Goal: Transaction & Acquisition: Purchase product/service

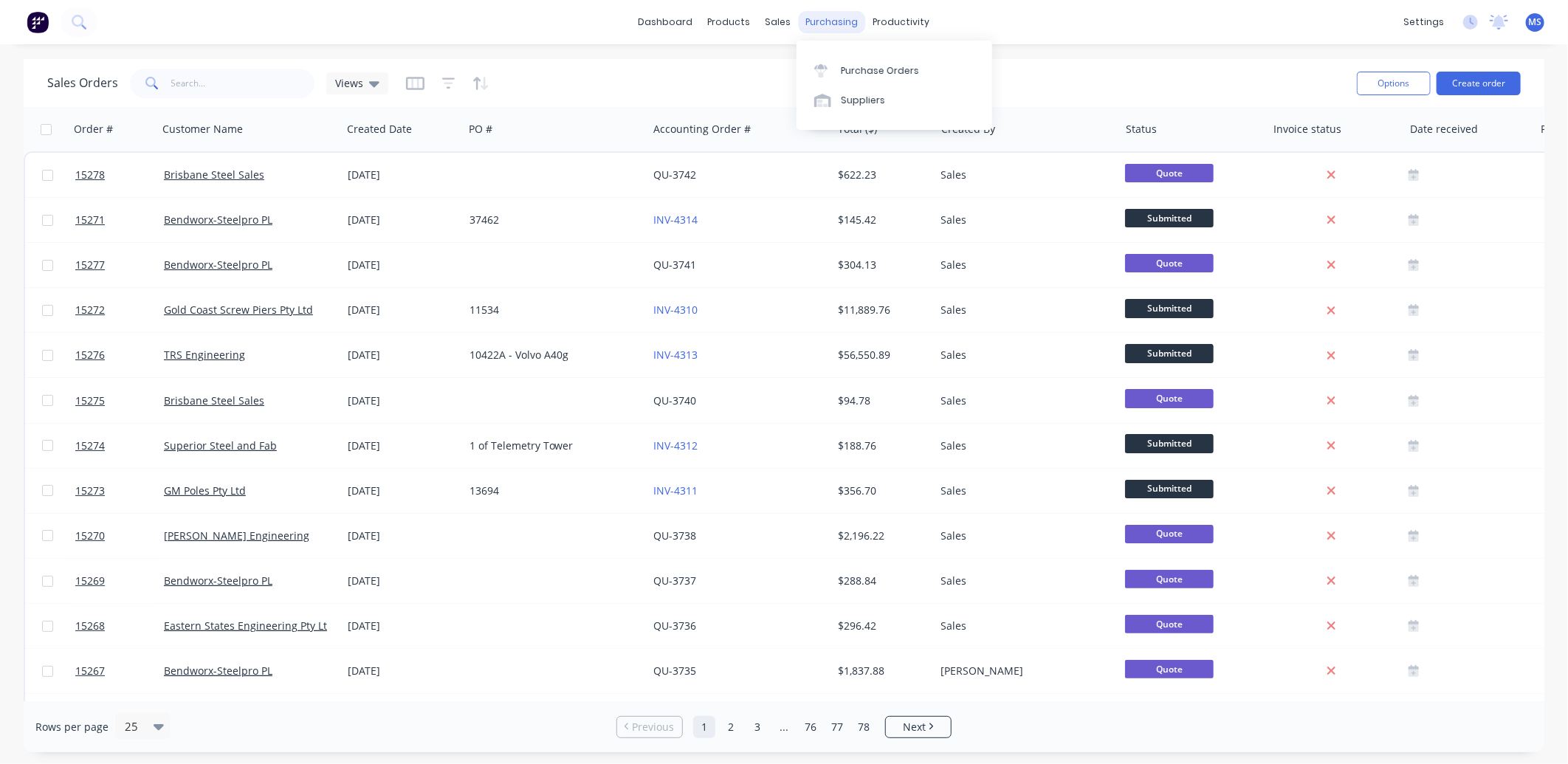
click at [827, 24] on div "purchasing" at bounding box center [832, 22] width 67 height 22
click at [840, 96] on div "Customers" at bounding box center [829, 101] width 53 height 13
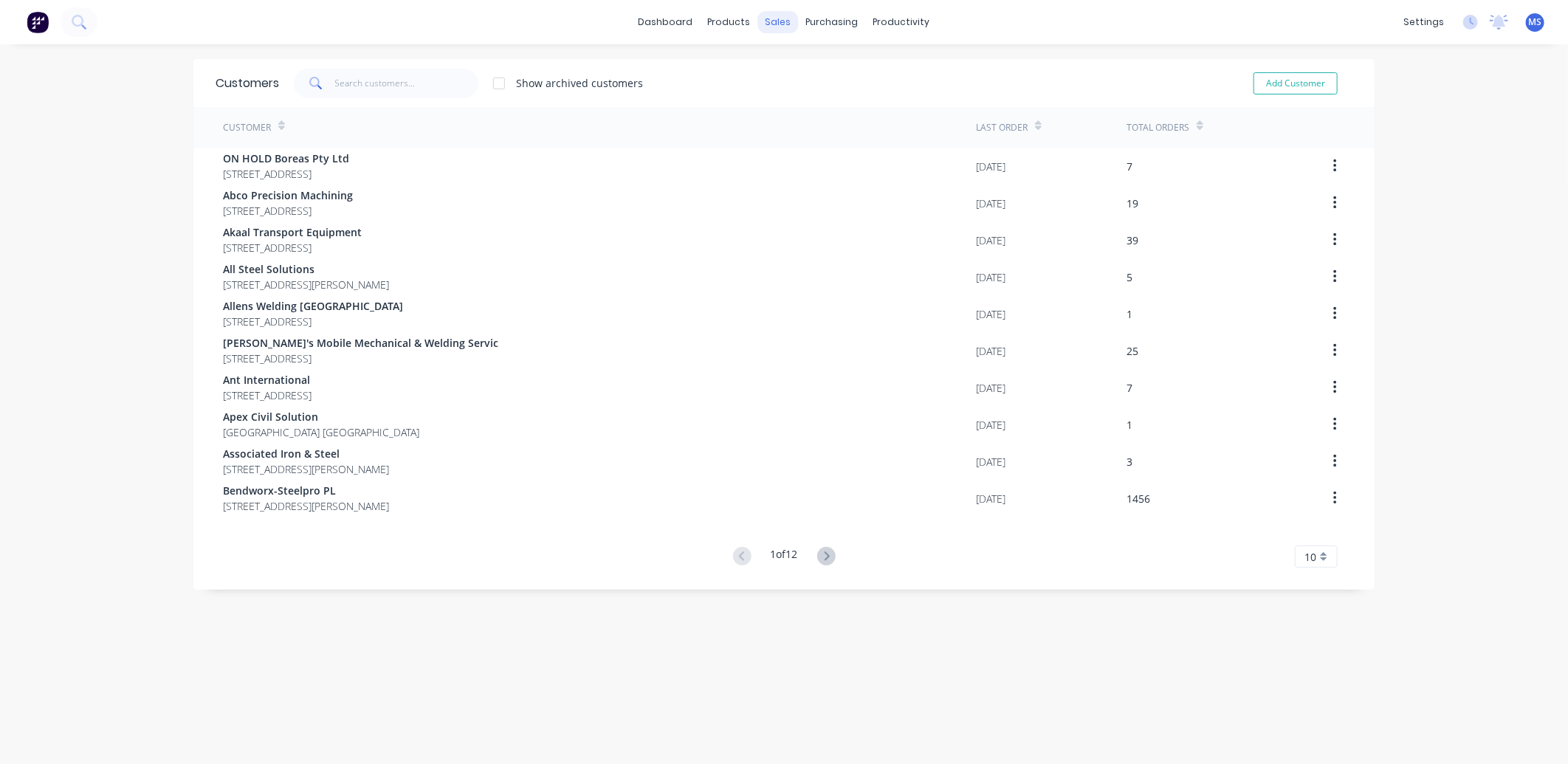
click at [768, 20] on div "sales" at bounding box center [778, 22] width 40 height 22
click at [834, 78] on link "Sales Orders" at bounding box center [850, 70] width 195 height 30
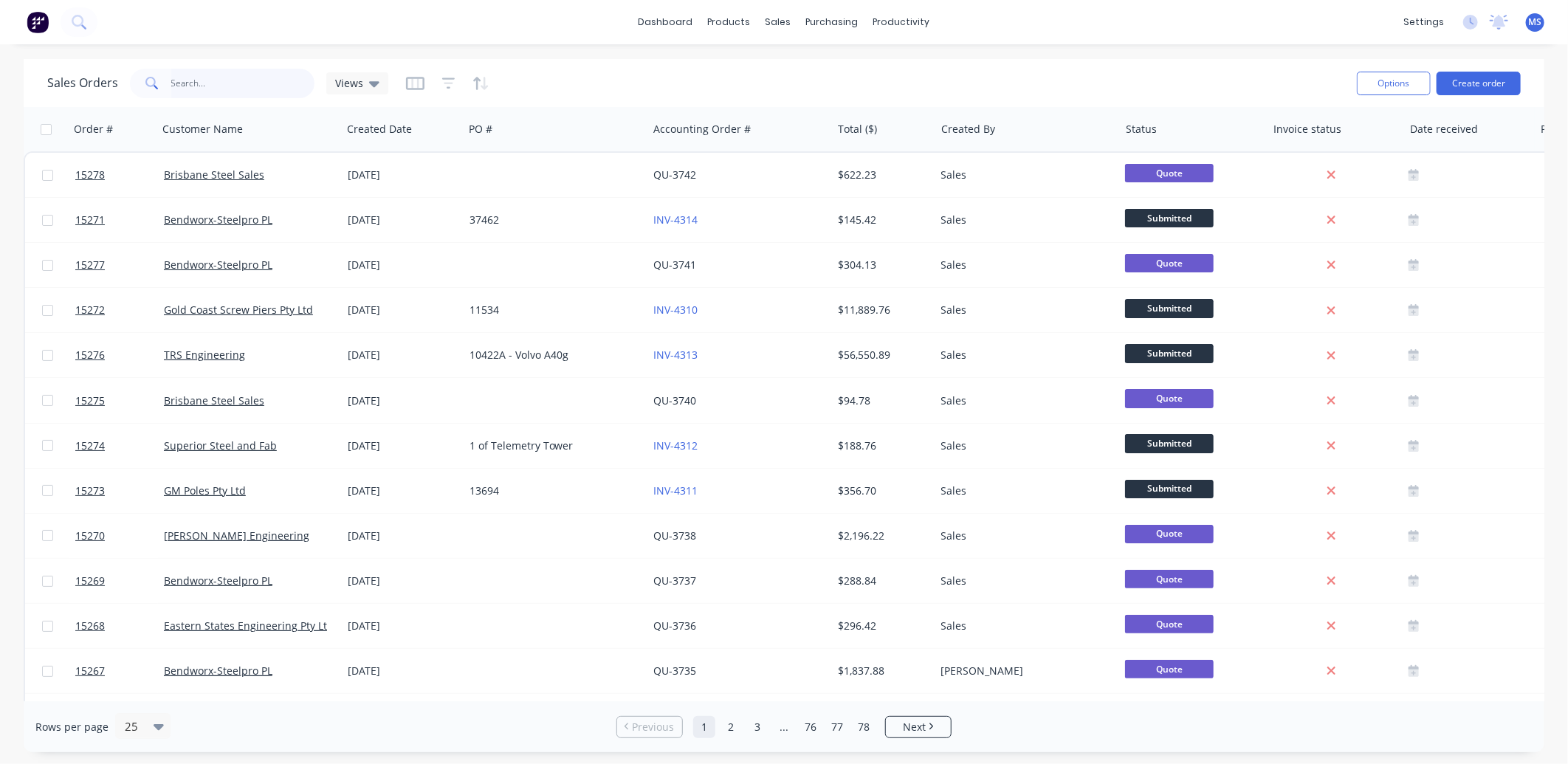
click at [261, 84] on input "text" at bounding box center [243, 83] width 144 height 30
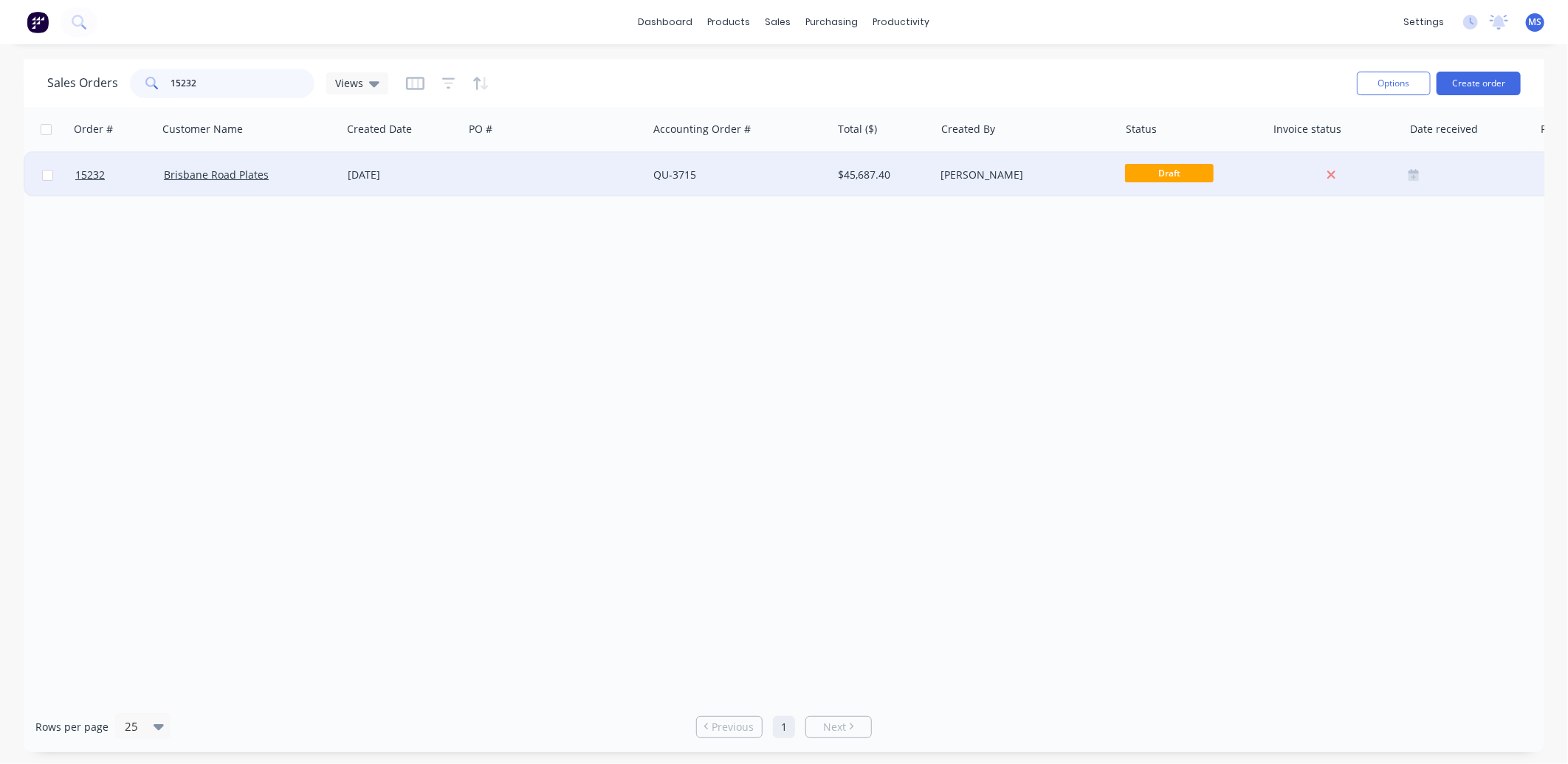
type input "15232"
drag, startPoint x: 279, startPoint y: 180, endPoint x: 286, endPoint y: 186, distance: 9.2
click at [286, 186] on div "Brisbane Road Plates" at bounding box center [250, 174] width 184 height 44
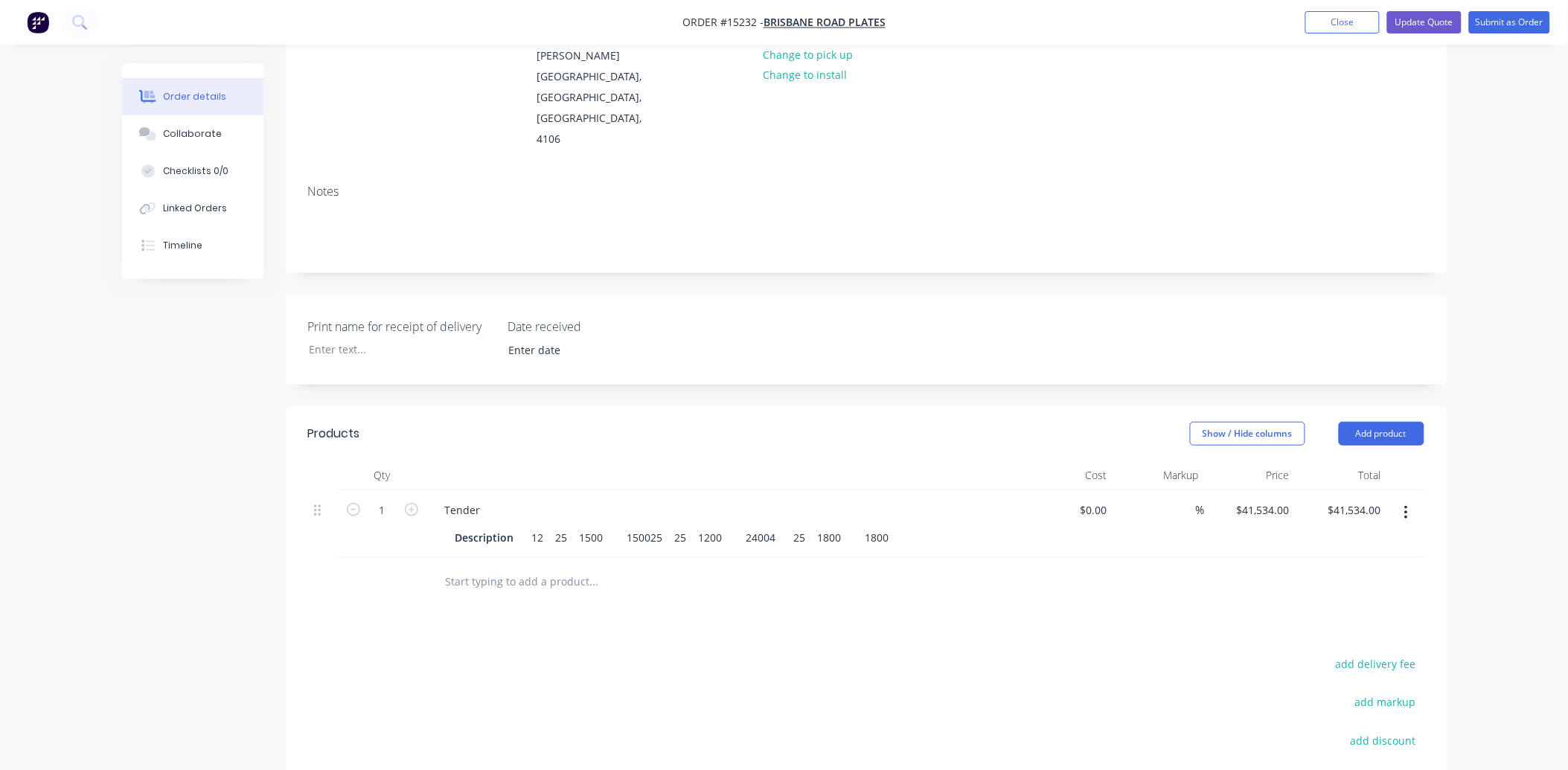
scroll to position [220, 0]
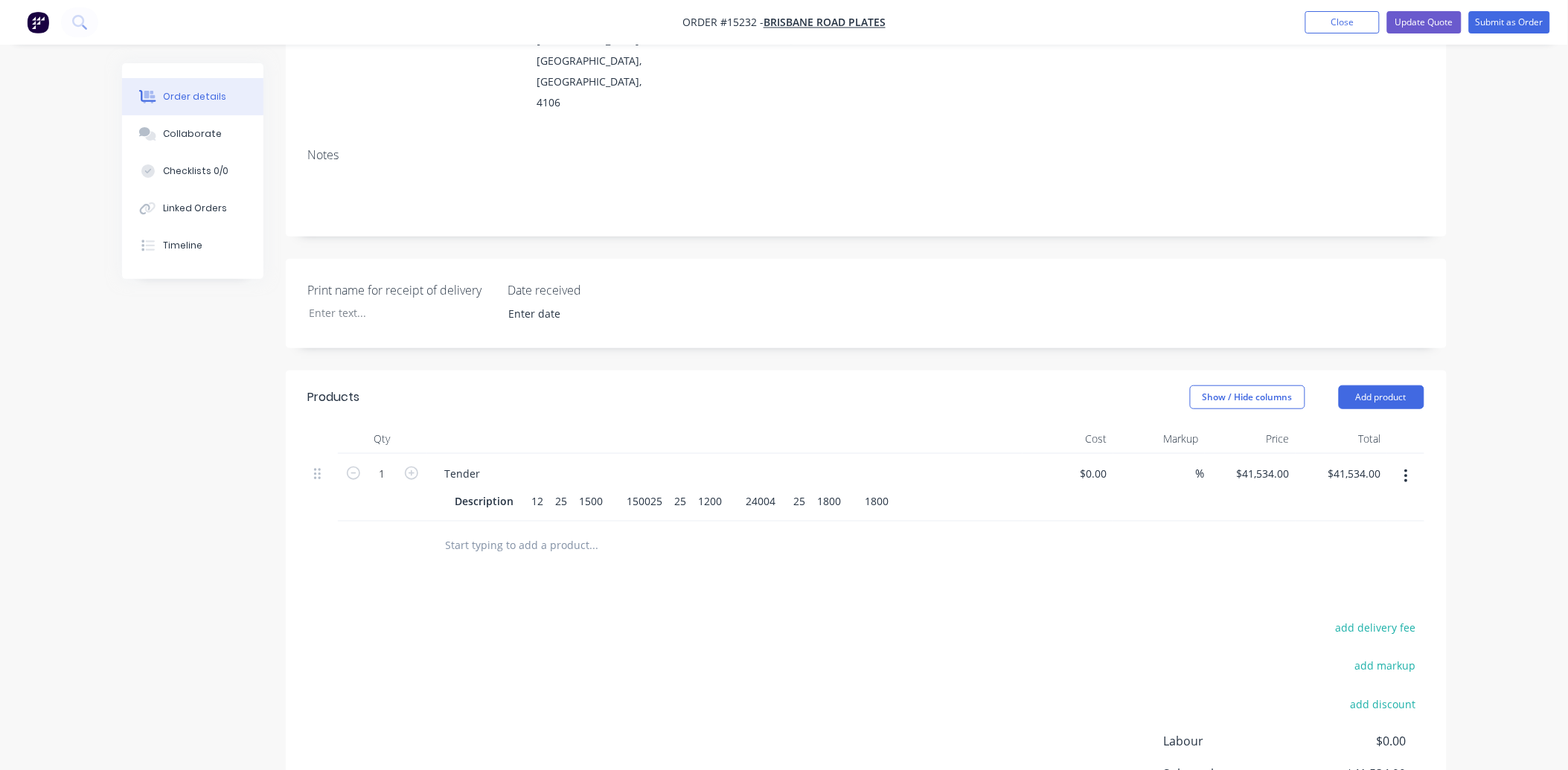
click at [1404, 468] on icon "button" at bounding box center [1406, 476] width 4 height 17
click at [1353, 593] on div "Delete" at bounding box center [1354, 604] width 114 height 22
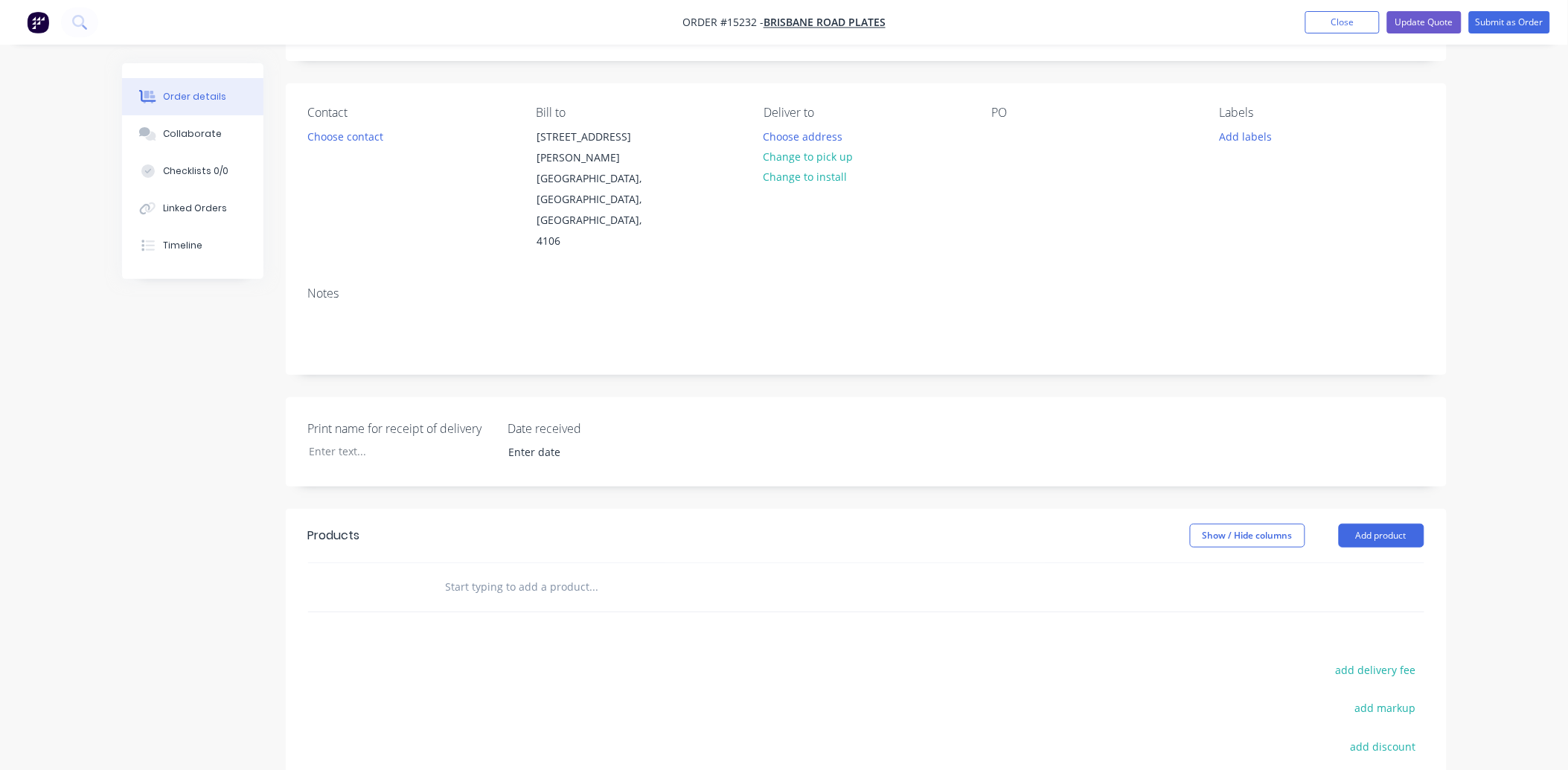
scroll to position [0, 0]
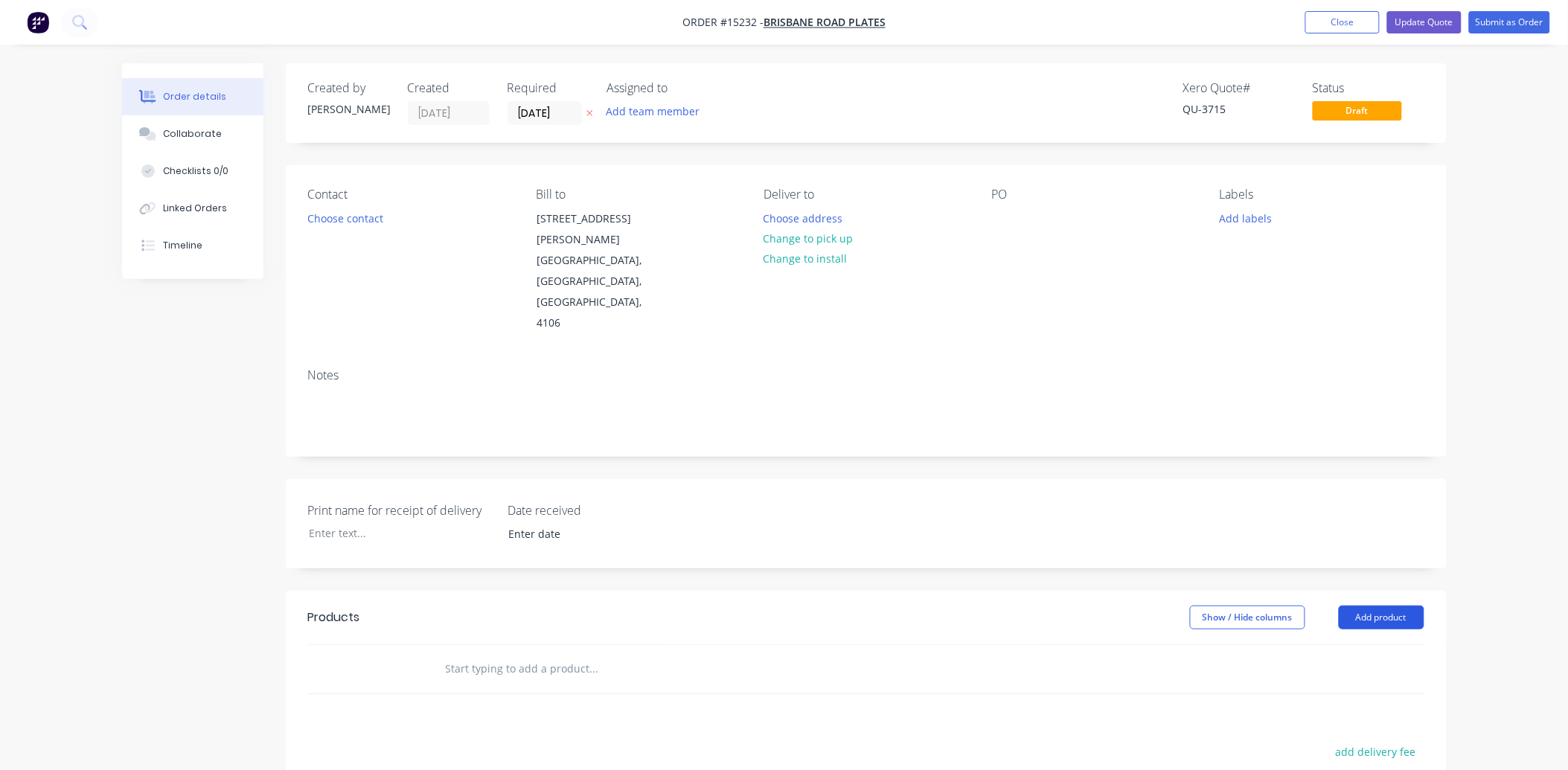
click at [1392, 605] on button "Add product" at bounding box center [1382, 618] width 86 height 24
click at [1343, 644] on div "Product catalogue" at bounding box center [1354, 654] width 114 height 22
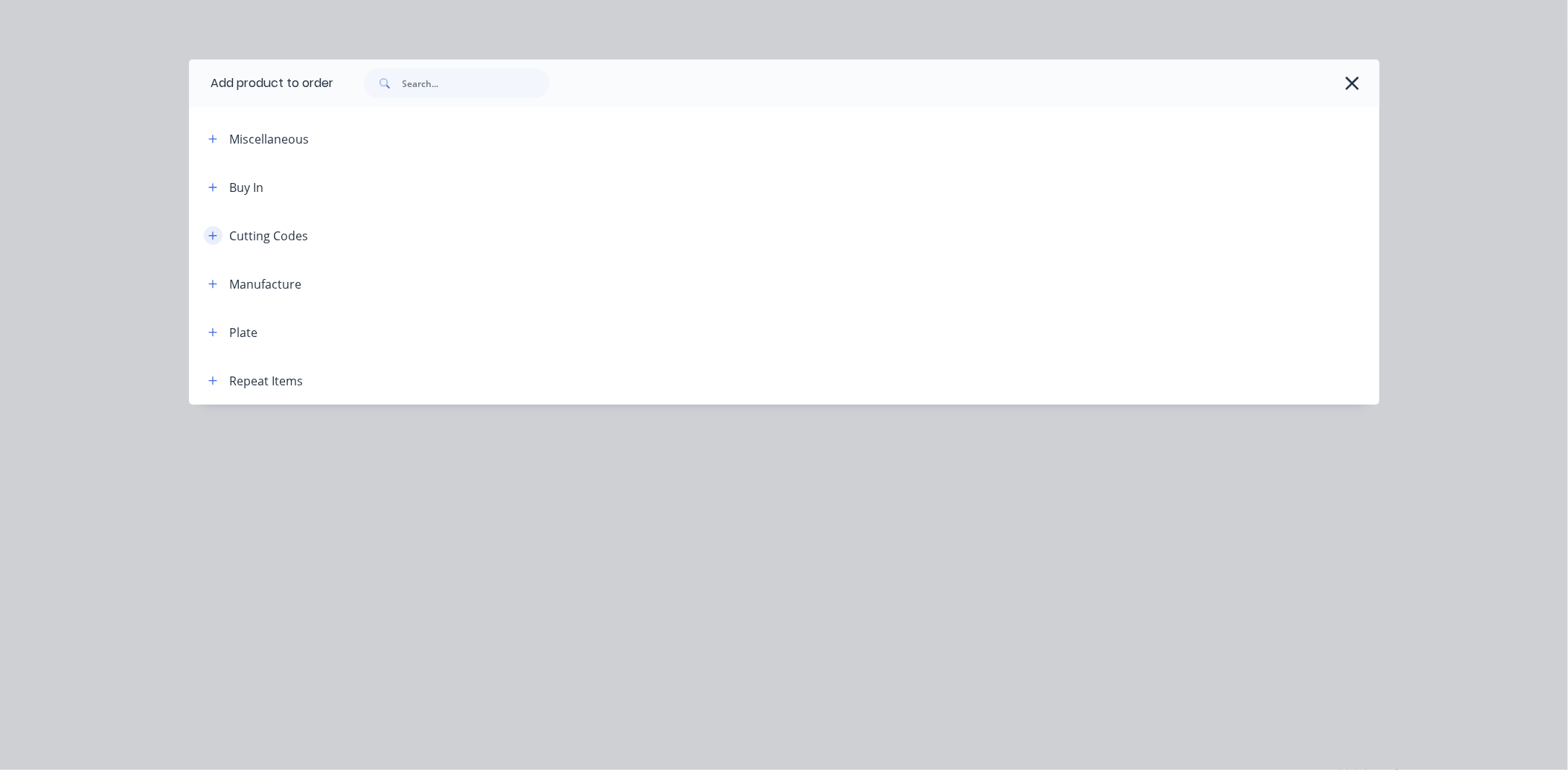
click at [208, 231] on icon "button" at bounding box center [213, 236] width 9 height 11
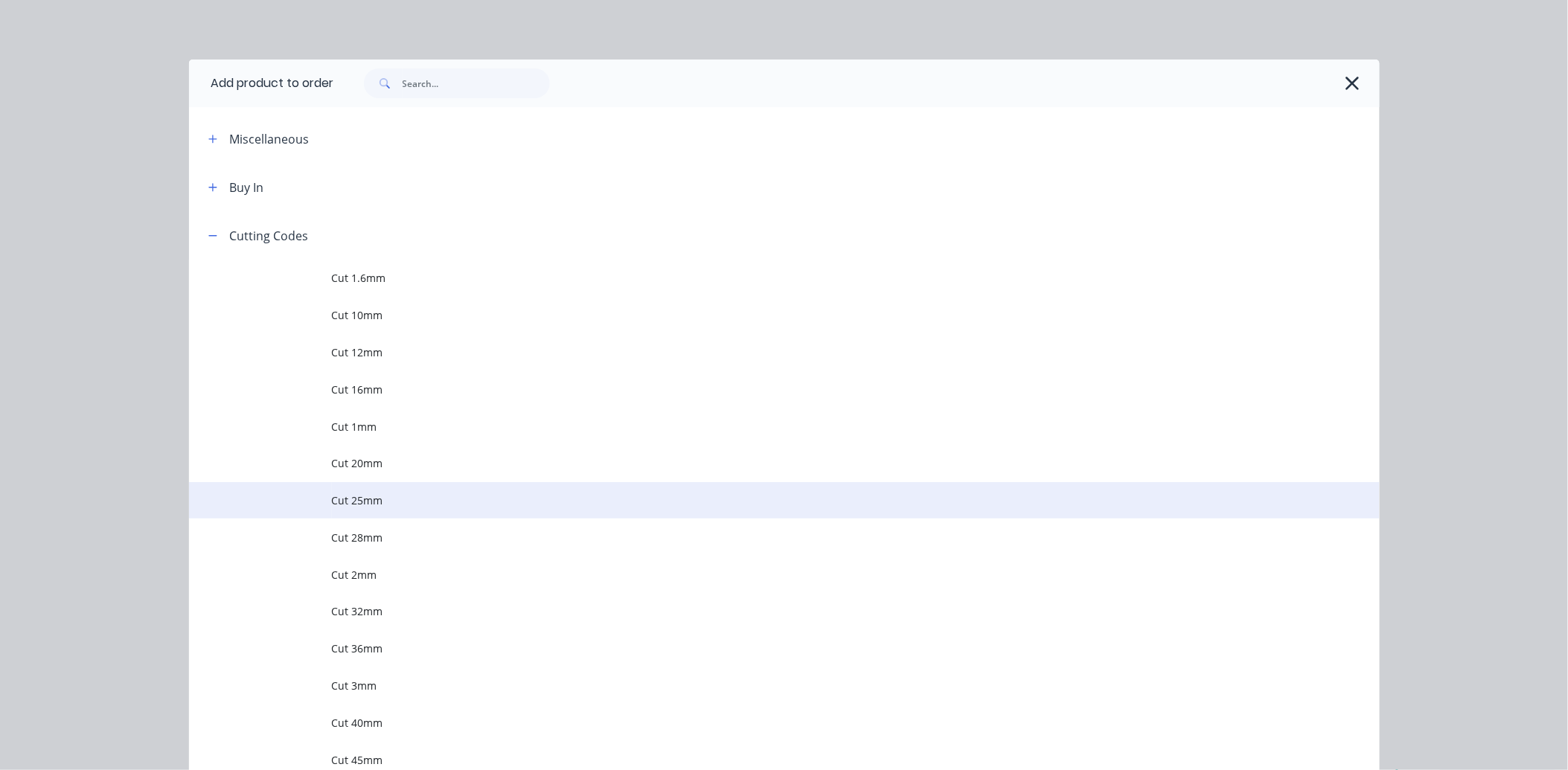
click at [412, 509] on td "Cut 25mm" at bounding box center [856, 501] width 1048 height 38
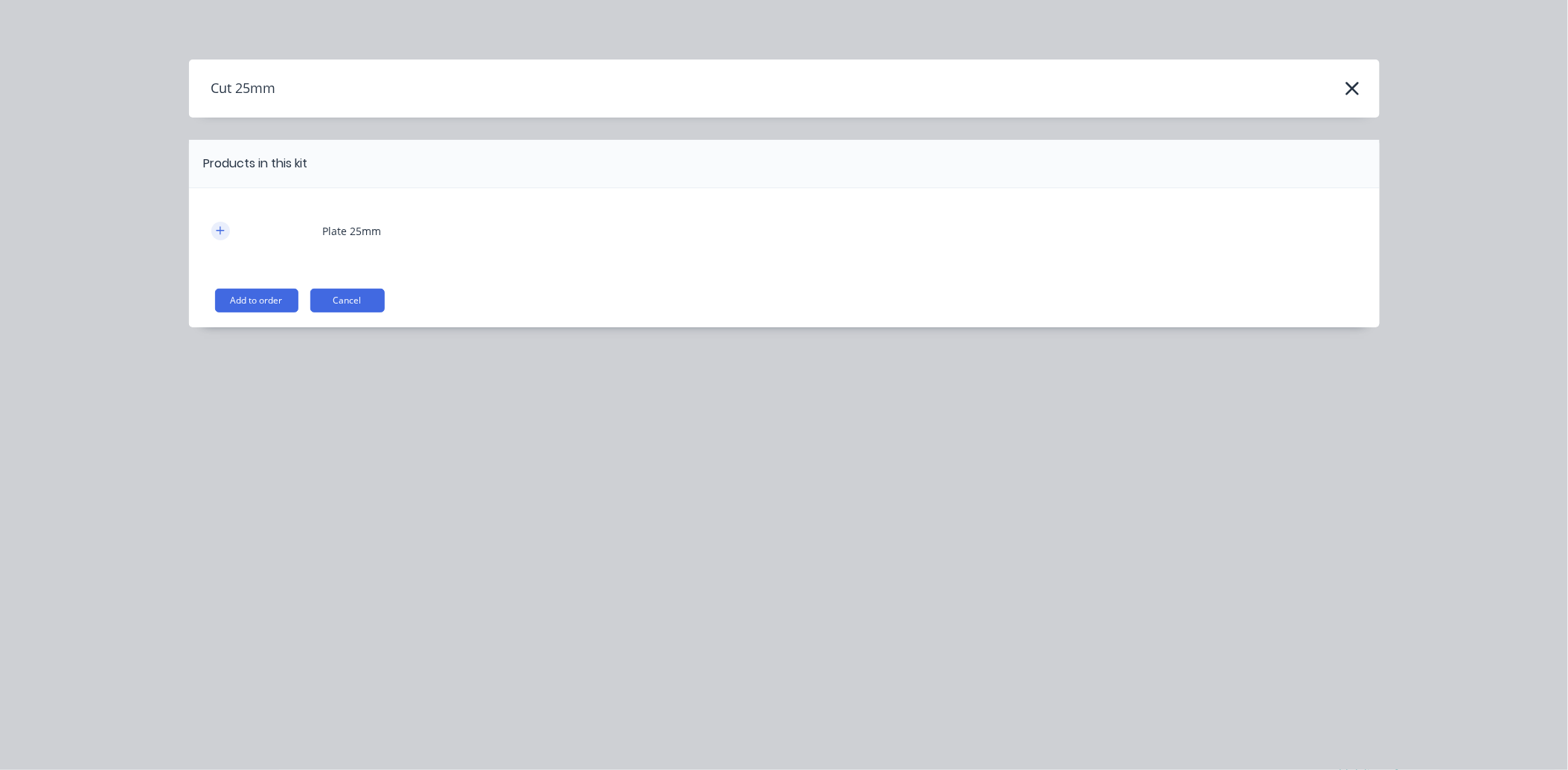
click at [217, 229] on icon "button" at bounding box center [220, 231] width 9 height 11
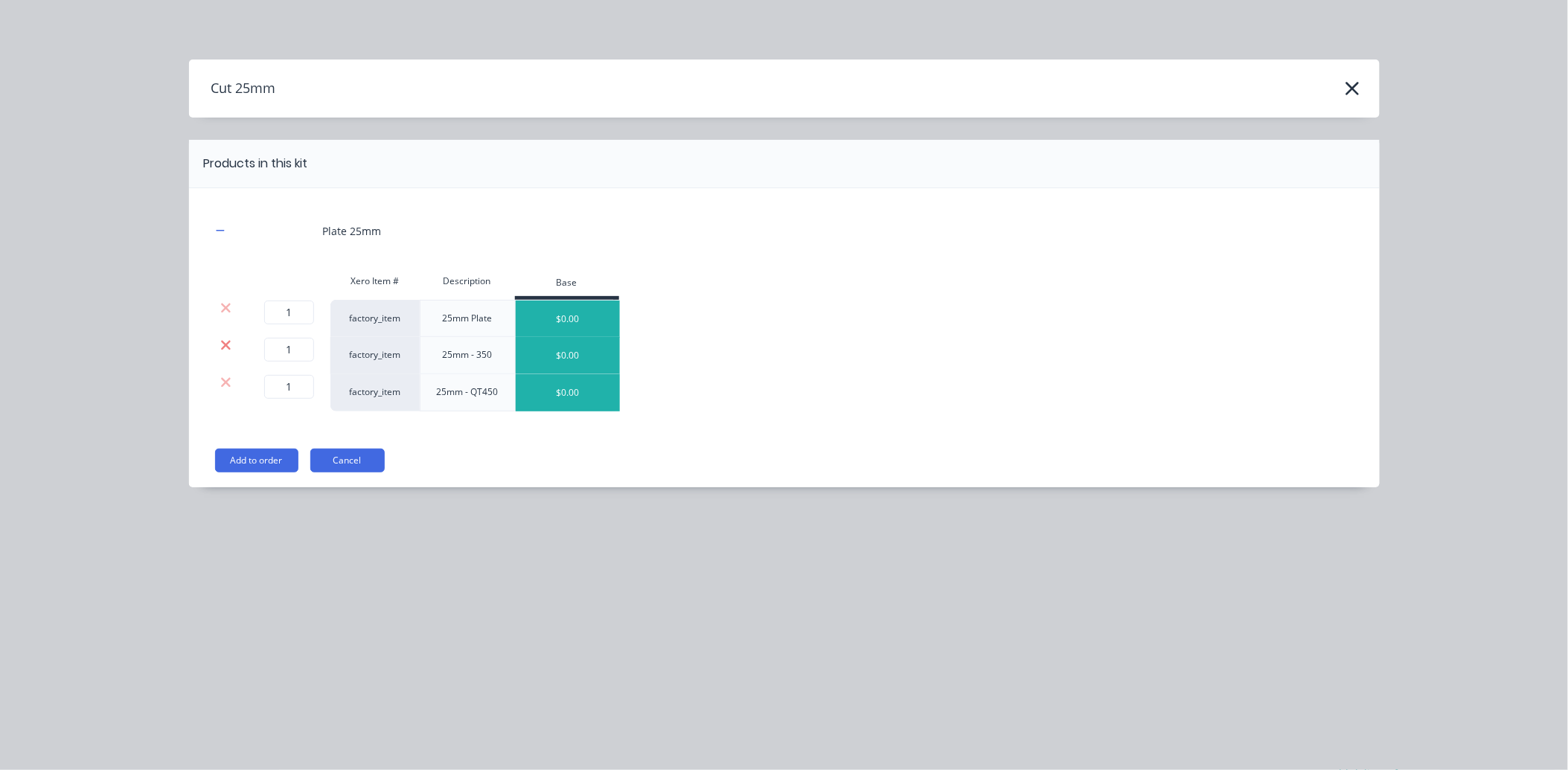
click at [223, 345] on icon at bounding box center [226, 346] width 11 height 15
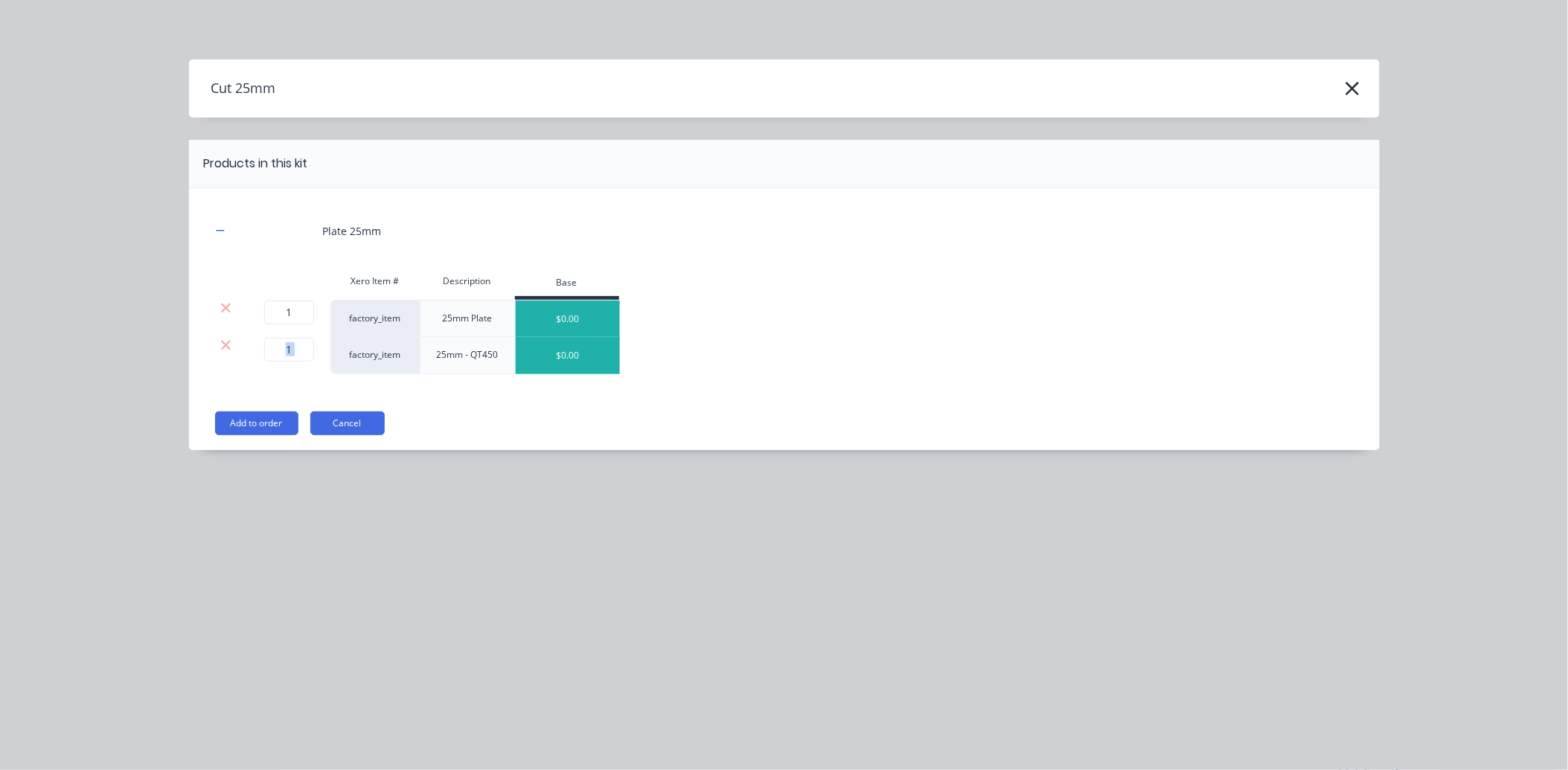
click at [223, 345] on icon at bounding box center [226, 346] width 11 height 15
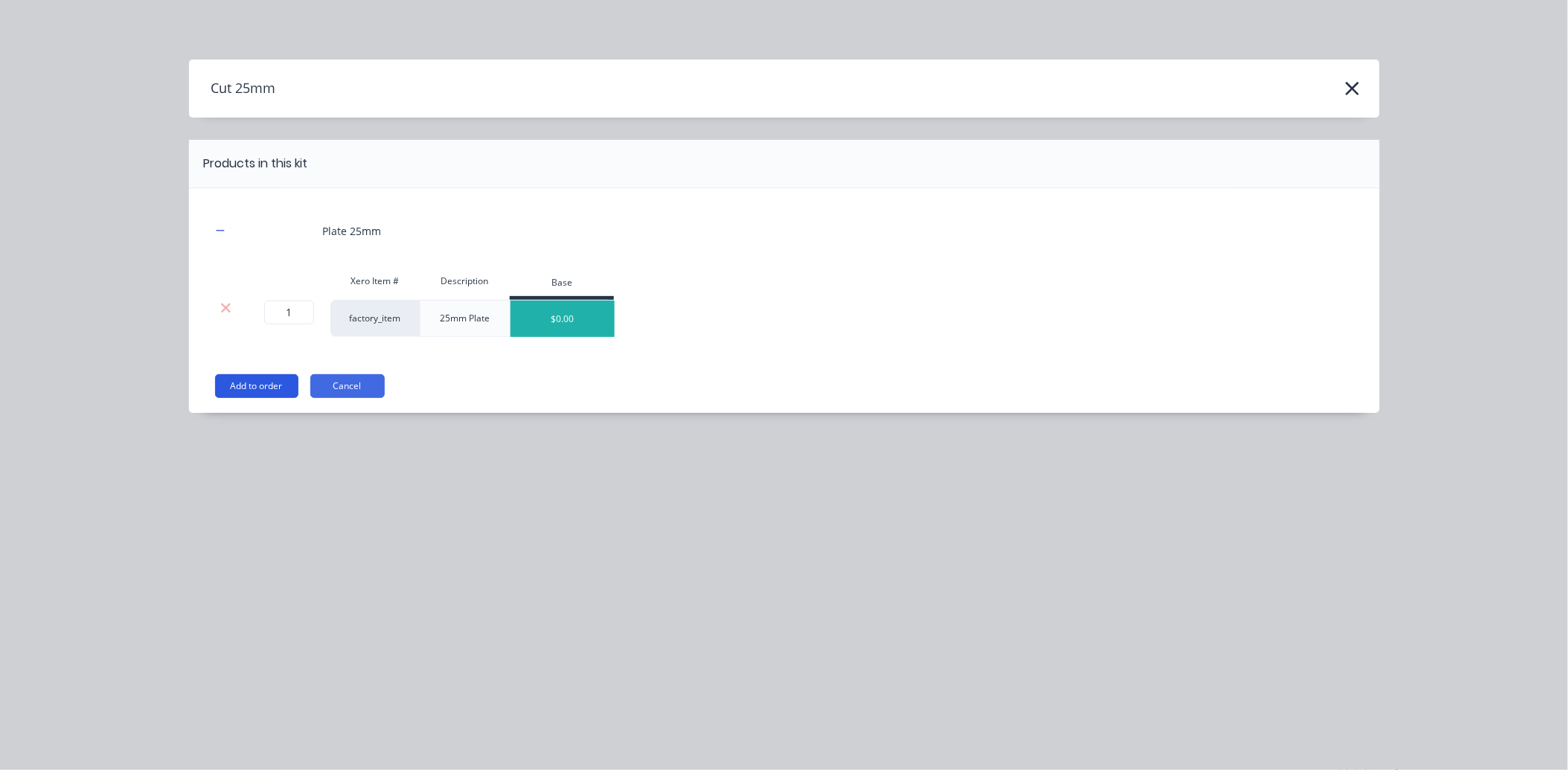
click at [241, 387] on button "Add to order" at bounding box center [256, 386] width 83 height 24
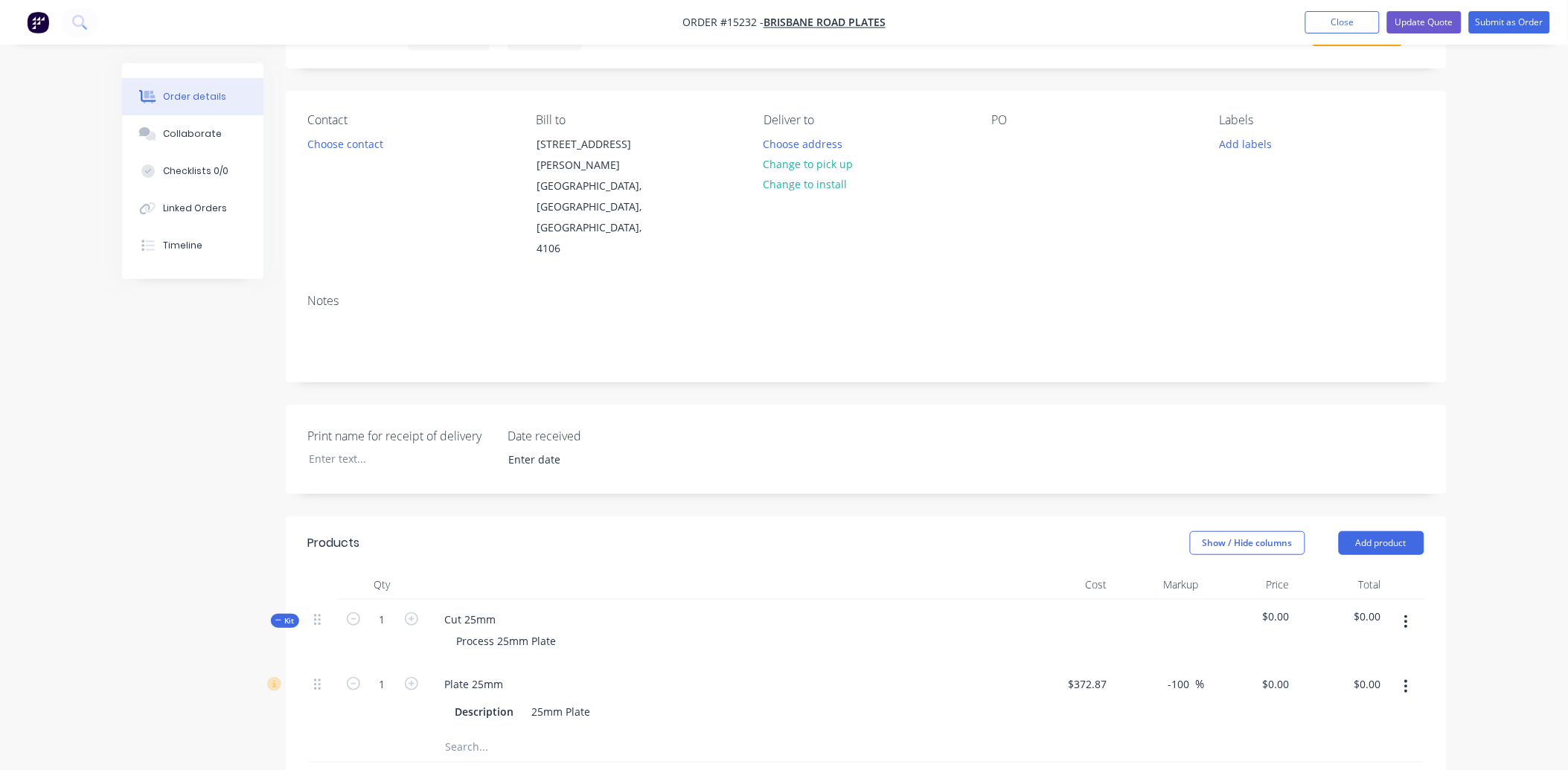
scroll to position [110, 0]
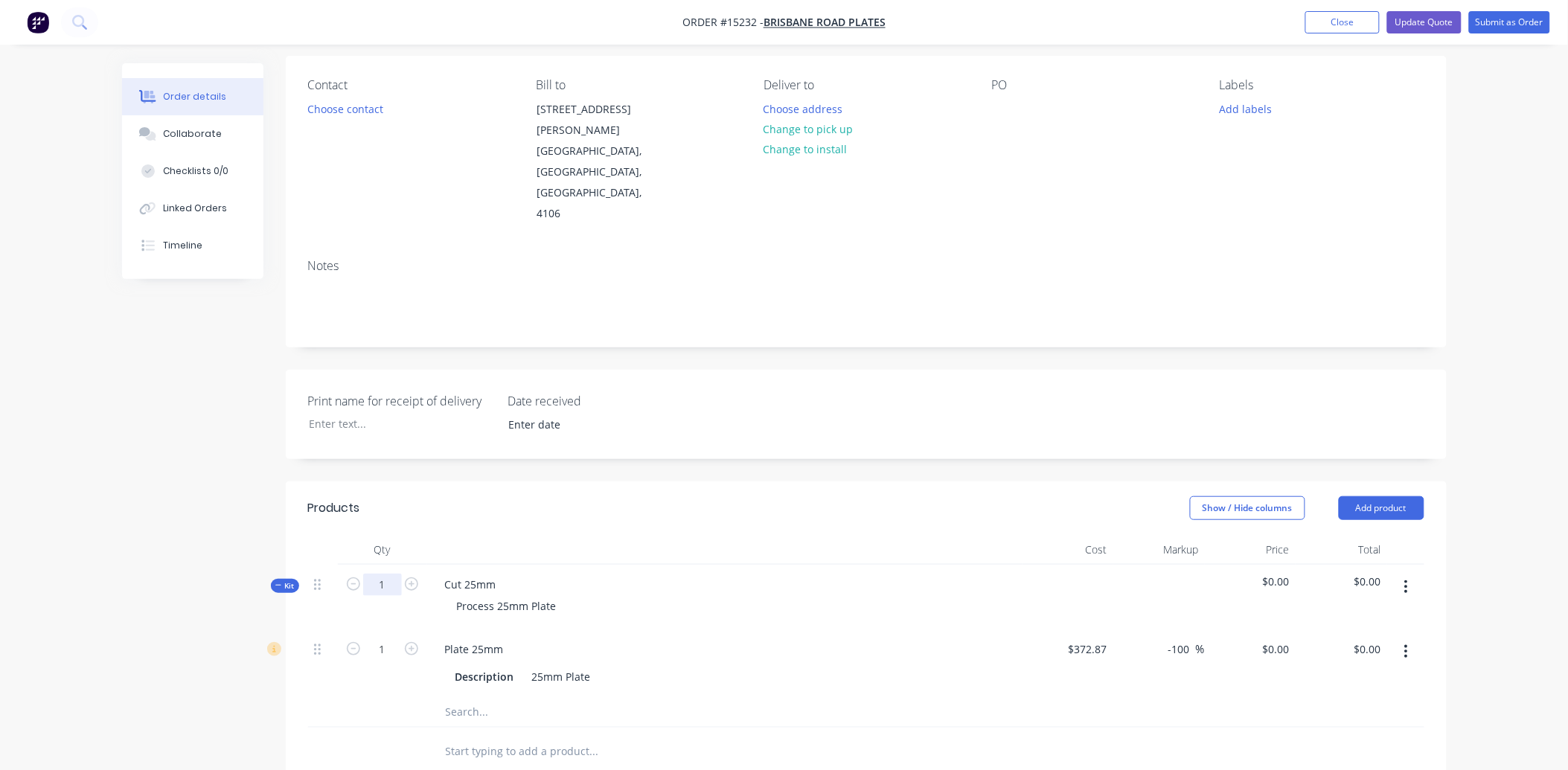
click at [377, 573] on input "1" at bounding box center [382, 584] width 38 height 23
type input "41"
type input "112"
type input "$372.87"
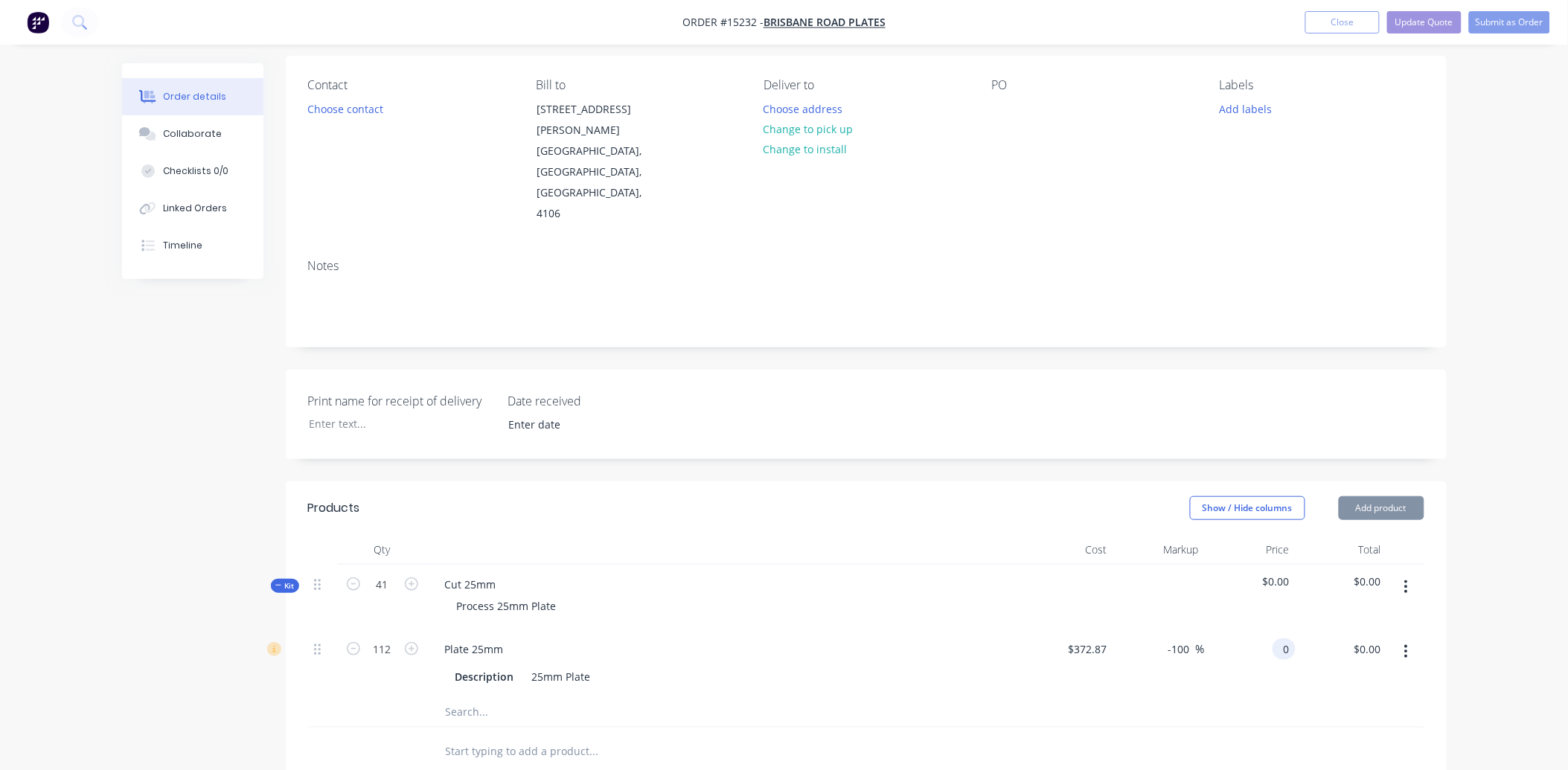
type input "$0.00"
type input "41534.3"
type input "-0.54"
type input "$370.842"
type input "$41,534.30"
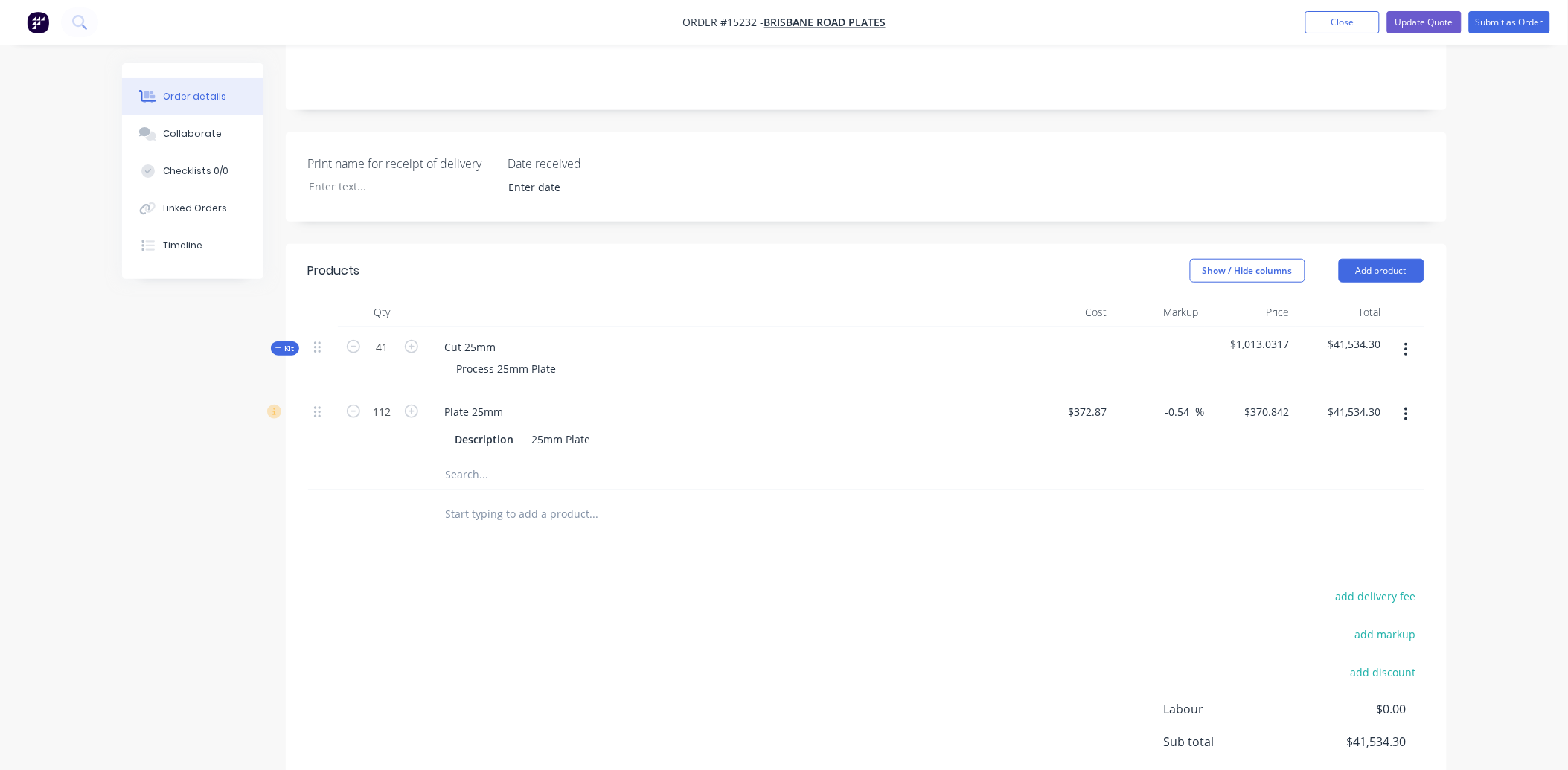
scroll to position [432, 0]
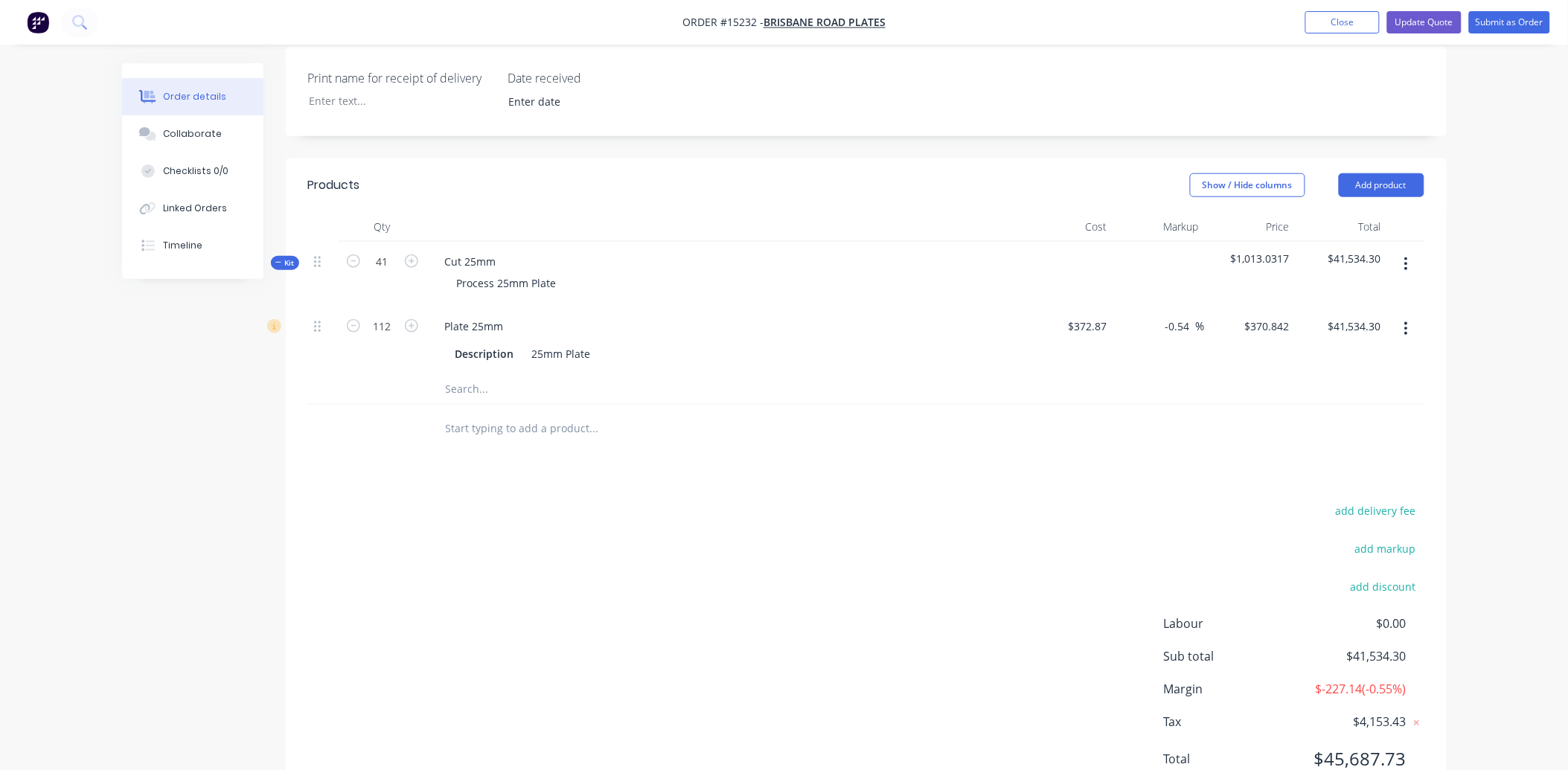
click at [483, 374] on input "text" at bounding box center [594, 389] width 298 height 30
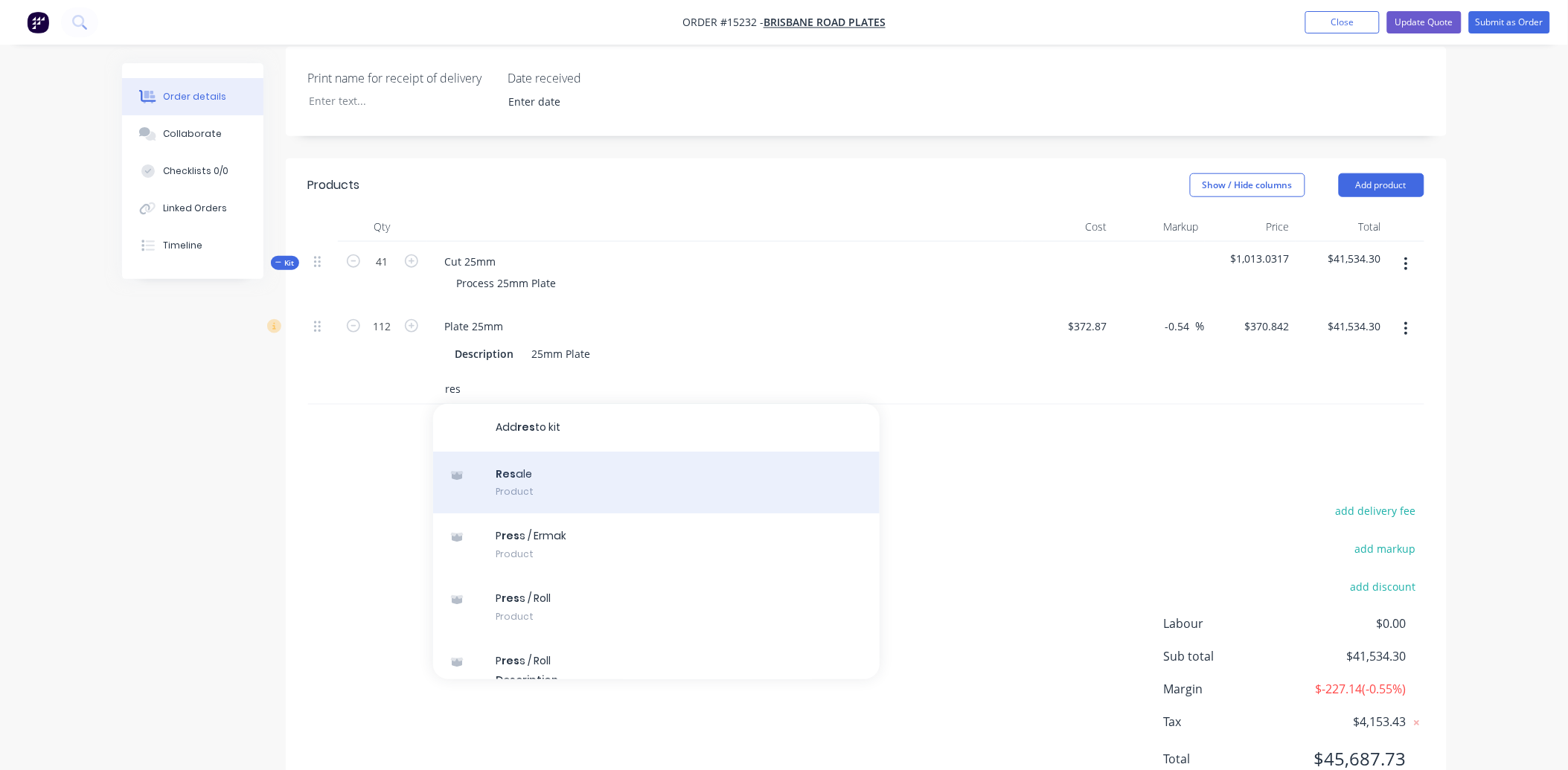
type input "res"
click at [586, 451] on div "Res ale Product" at bounding box center [656, 482] width 446 height 62
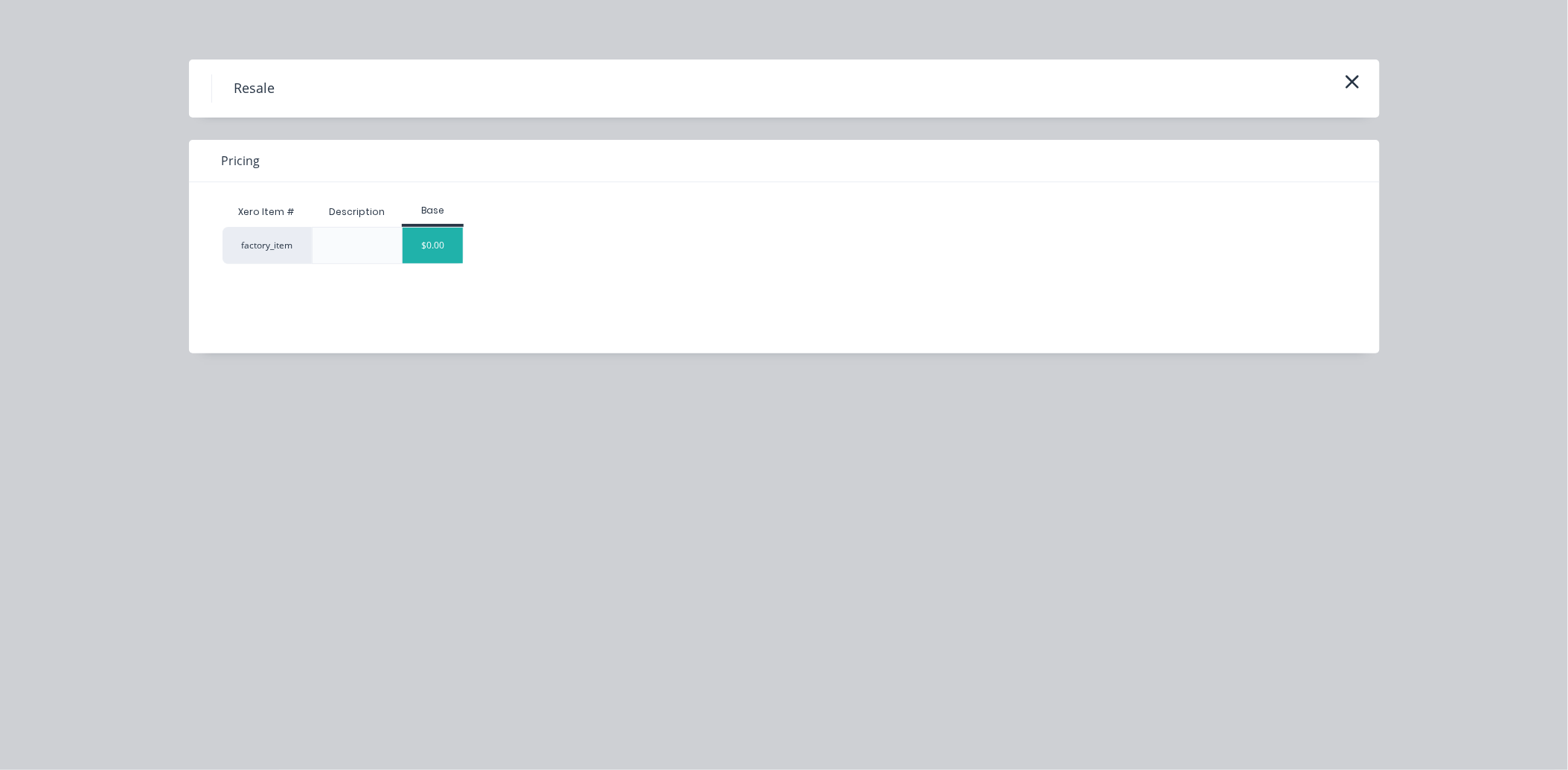
click at [443, 246] on div "$0.00" at bounding box center [433, 246] width 60 height 36
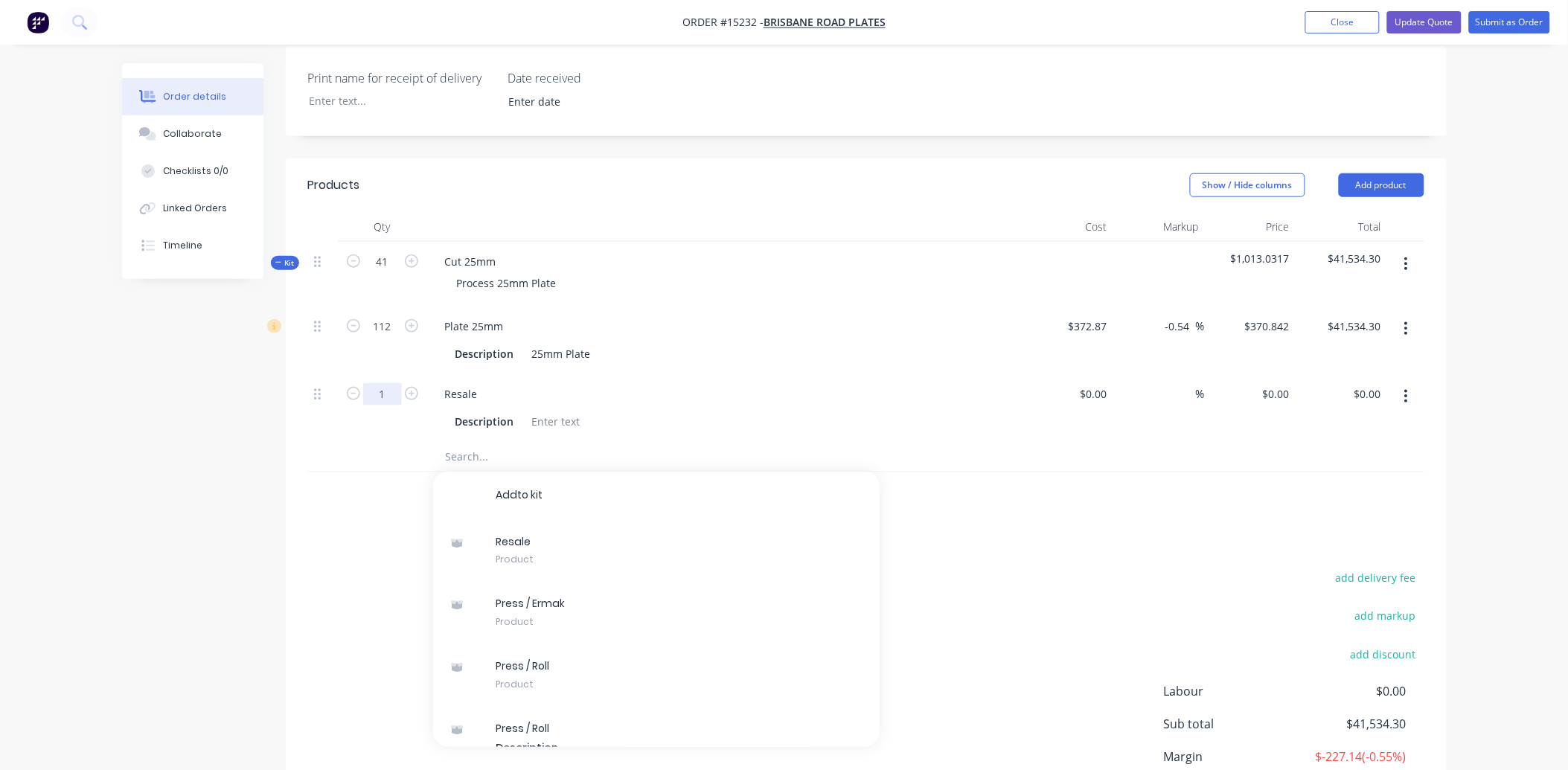
click at [391, 383] on input "1" at bounding box center [382, 394] width 38 height 23
drag, startPoint x: 483, startPoint y: 329, endPoint x: 428, endPoint y: 337, distance: 55.6
click at [428, 374] on div "Resale Description" at bounding box center [725, 408] width 595 height 68
click at [493, 383] on div "Welding" at bounding box center [465, 394] width 65 height 22
drag, startPoint x: 493, startPoint y: 331, endPoint x: 444, endPoint y: 342, distance: 50.2
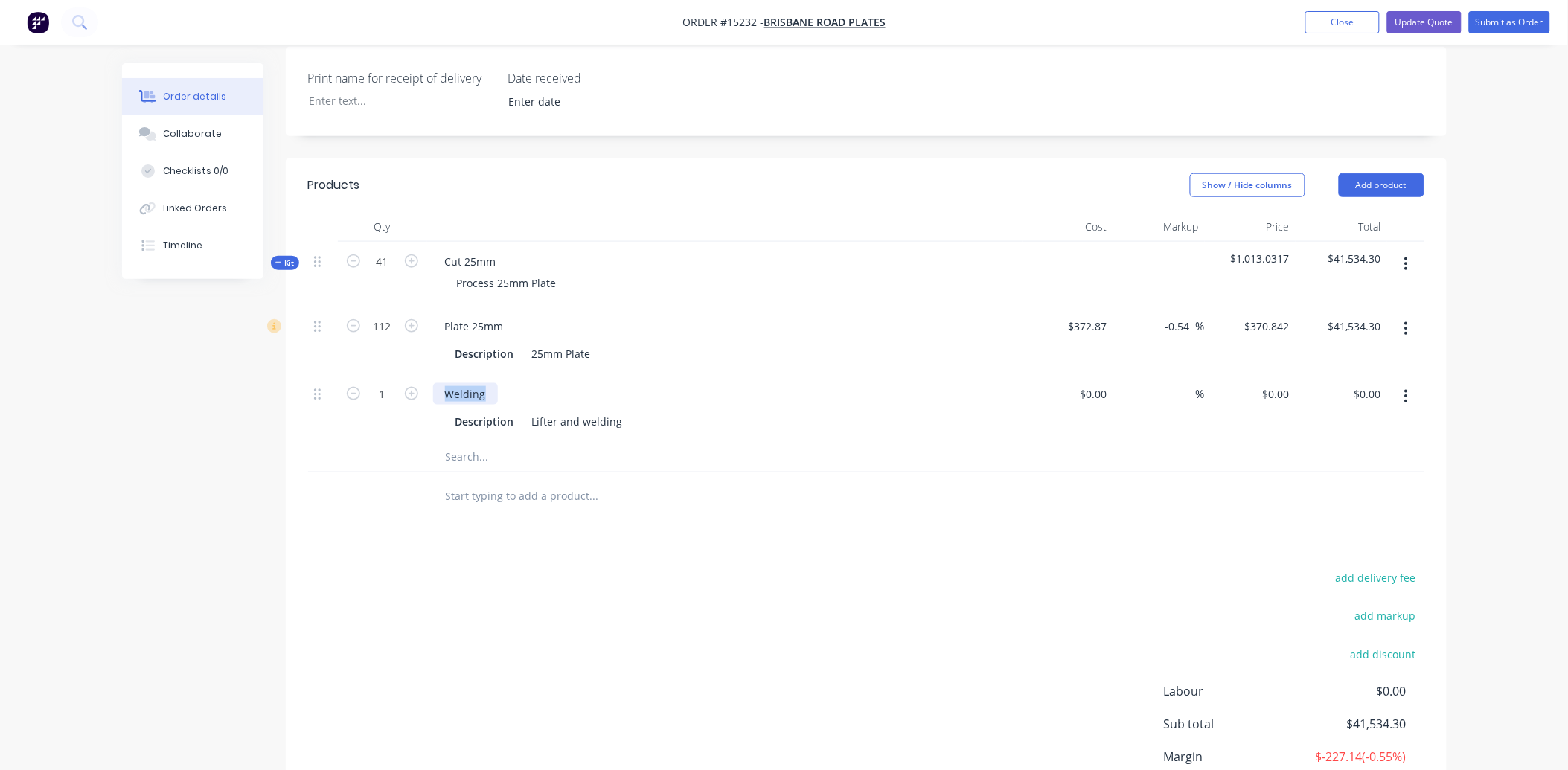
click at [444, 383] on div "Welding" at bounding box center [465, 394] width 65 height 22
click at [1106, 383] on input at bounding box center [1097, 394] width 35 height 22
type input "$0.00"
click at [383, 383] on input "1" at bounding box center [382, 394] width 38 height 23
type input "41"
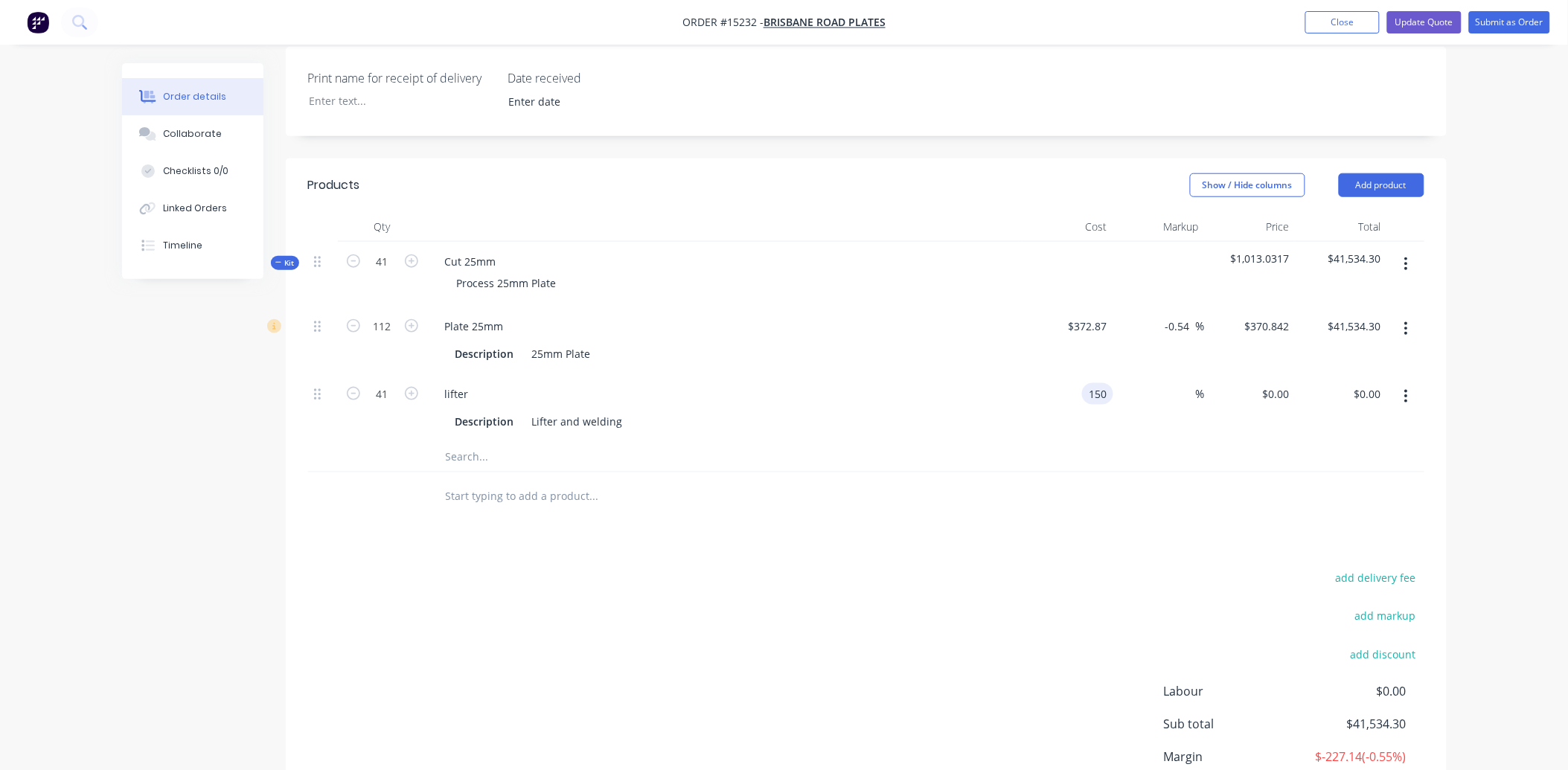
type input "$150.00"
type input "$6,150.00"
type input "$150.00"
click at [620, 489] on div "Products Show / Hide columns Add product Qty Cost Markup Price Total Kit 41 Cut…" at bounding box center [866, 518] width 1161 height 719
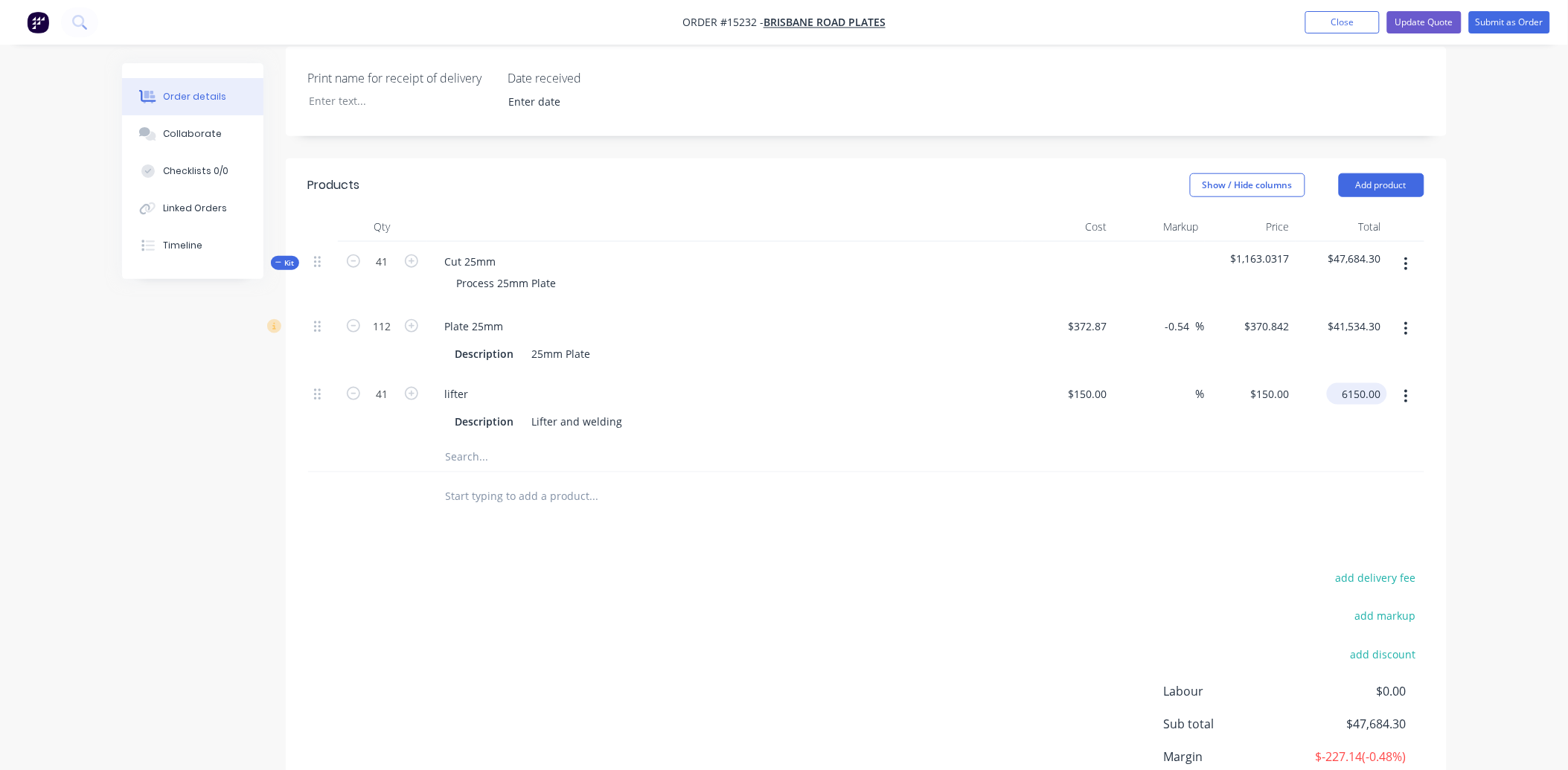
click at [1345, 383] on input "6150.00" at bounding box center [1360, 394] width 54 height 22
type input "6150.00"
click at [1104, 383] on input "$150.00" at bounding box center [1090, 394] width 46 height 22
type input "150"
type input "$6,150.00"
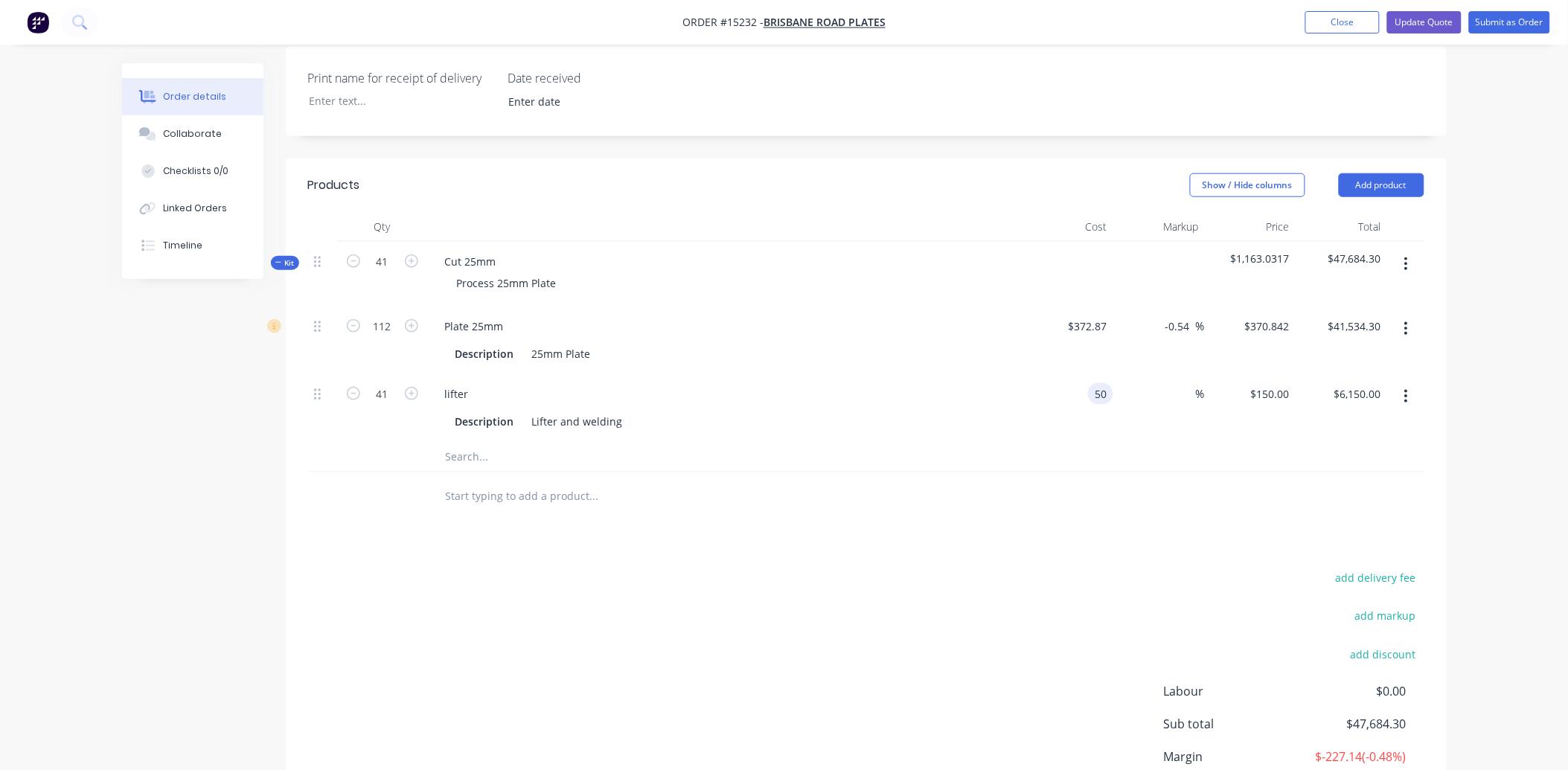
type input "$50.00"
type input "$2,050.00"
type input "150"
type input "200"
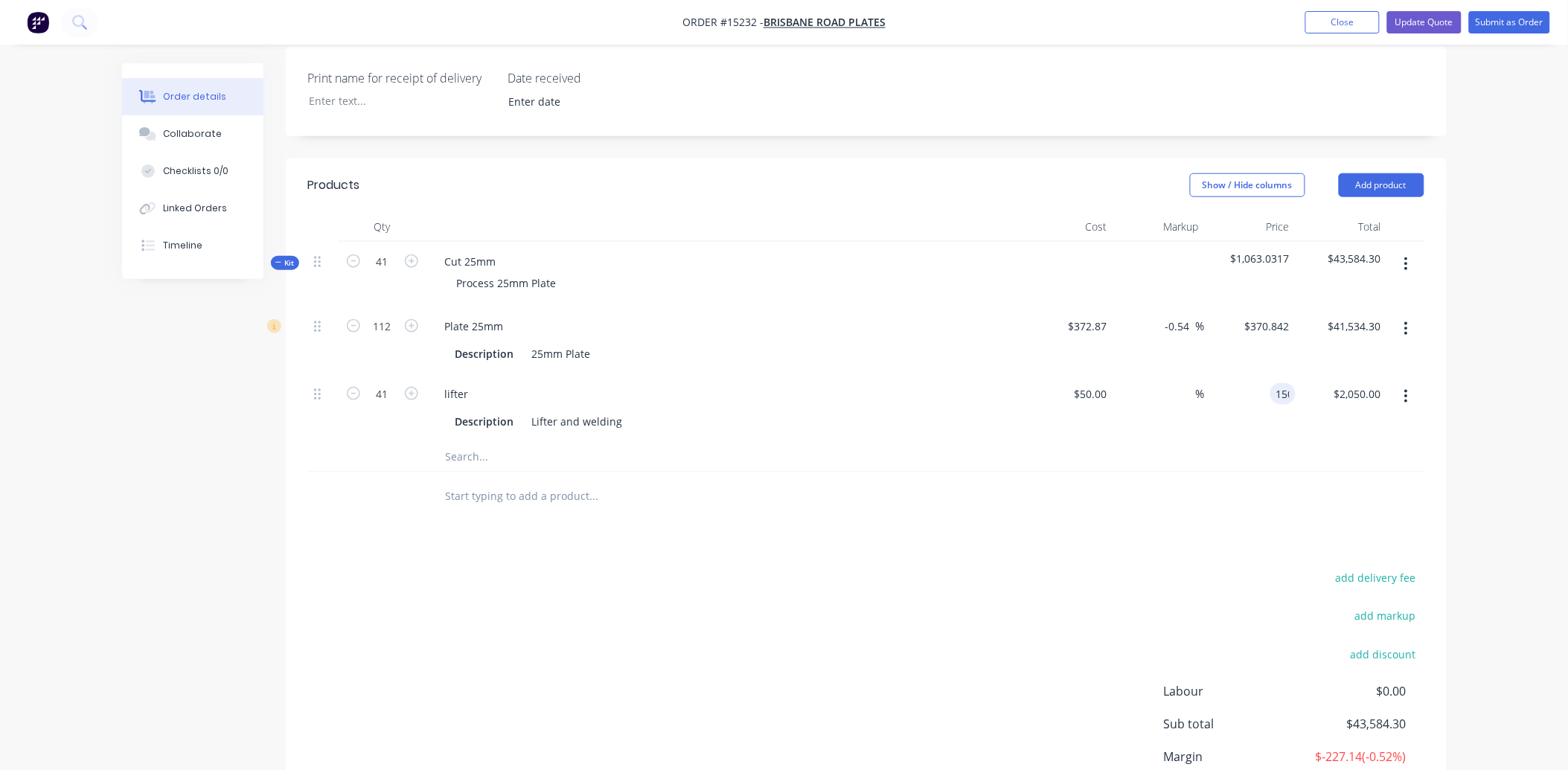
type input "$150.00"
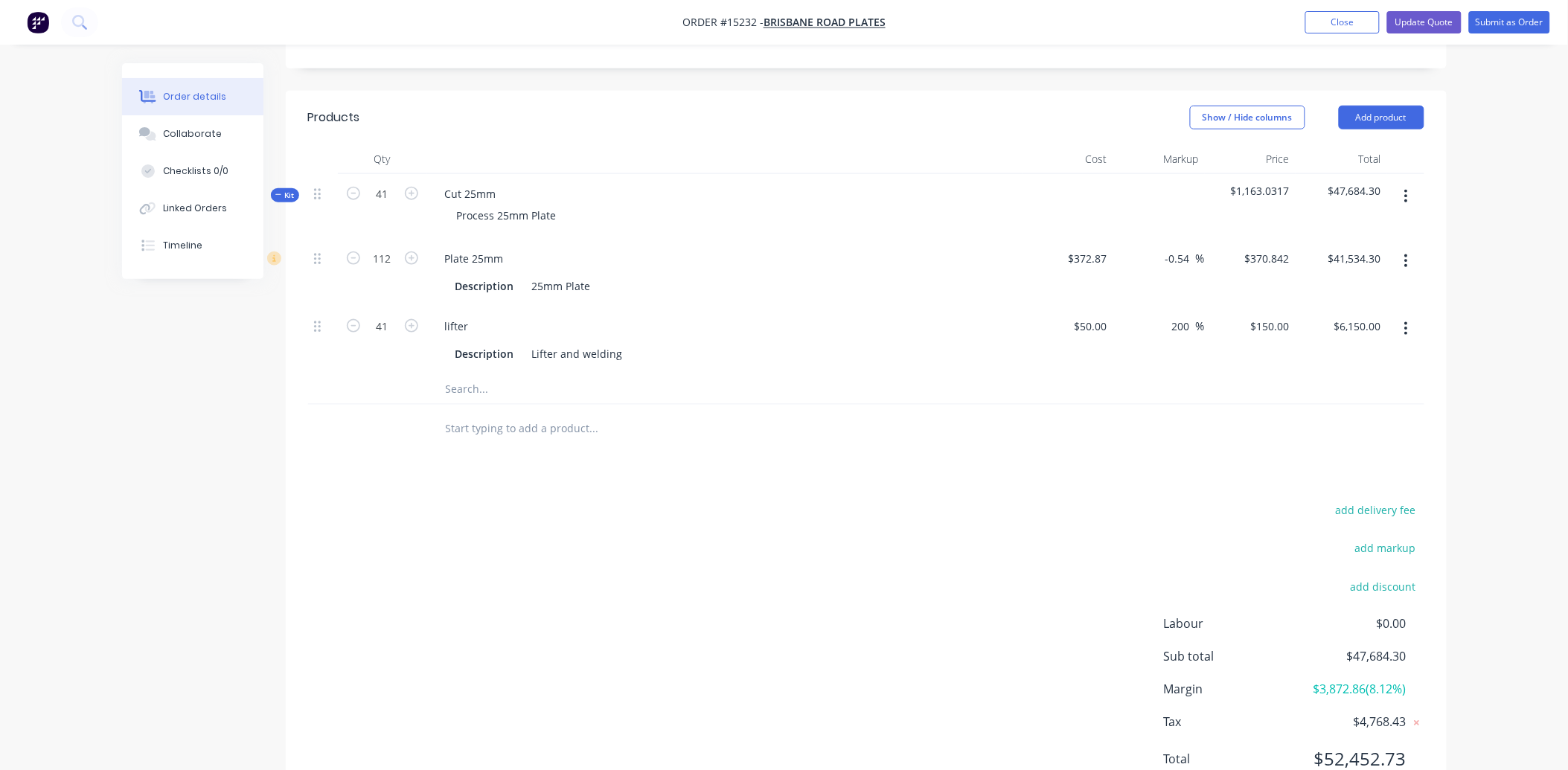
scroll to position [390, 0]
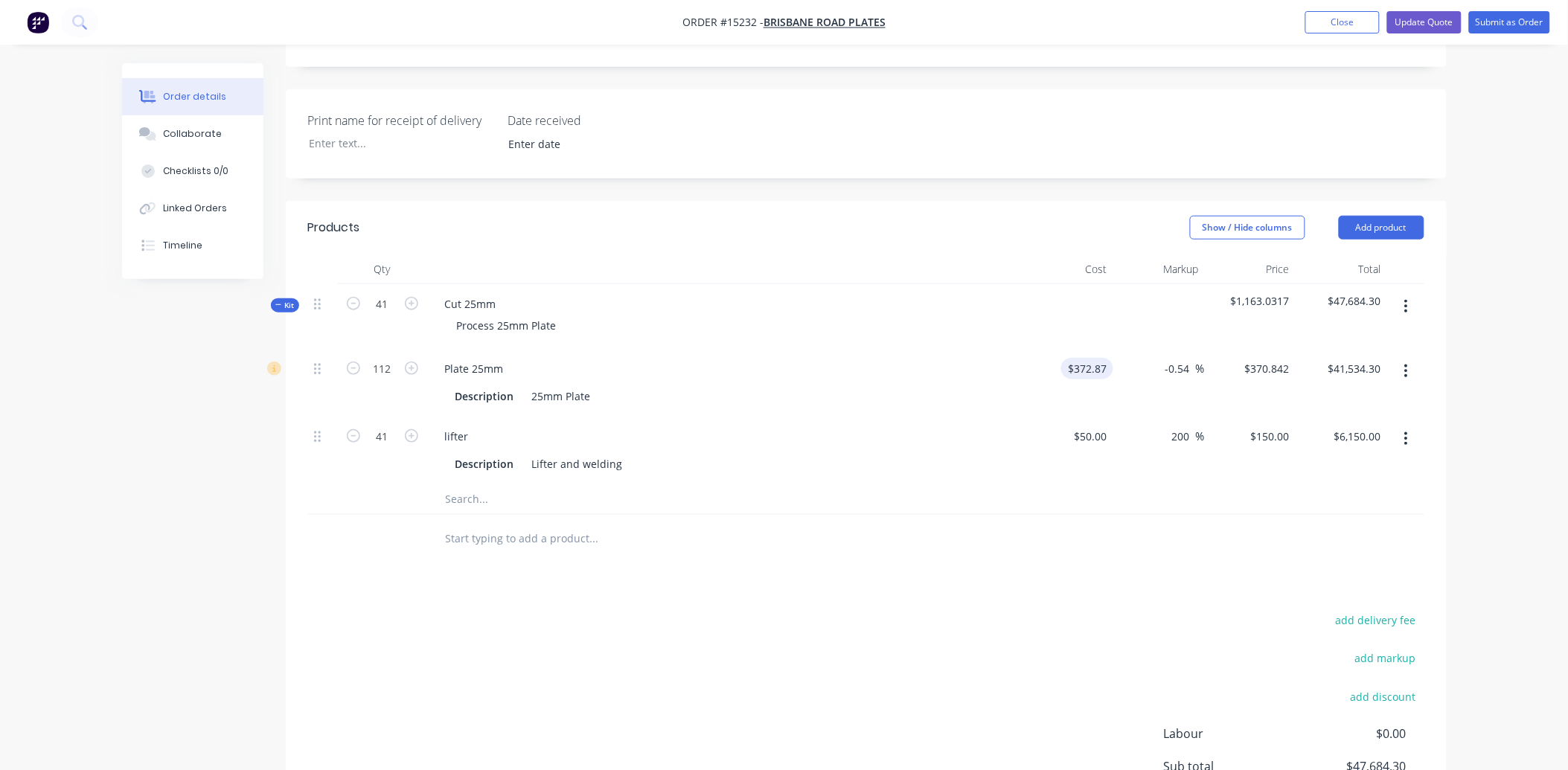
type input "6150.00"
click at [1110, 358] on input "$372.87" at bounding box center [1090, 368] width 46 height 22
type input "372.87"
type input "$6,150.00"
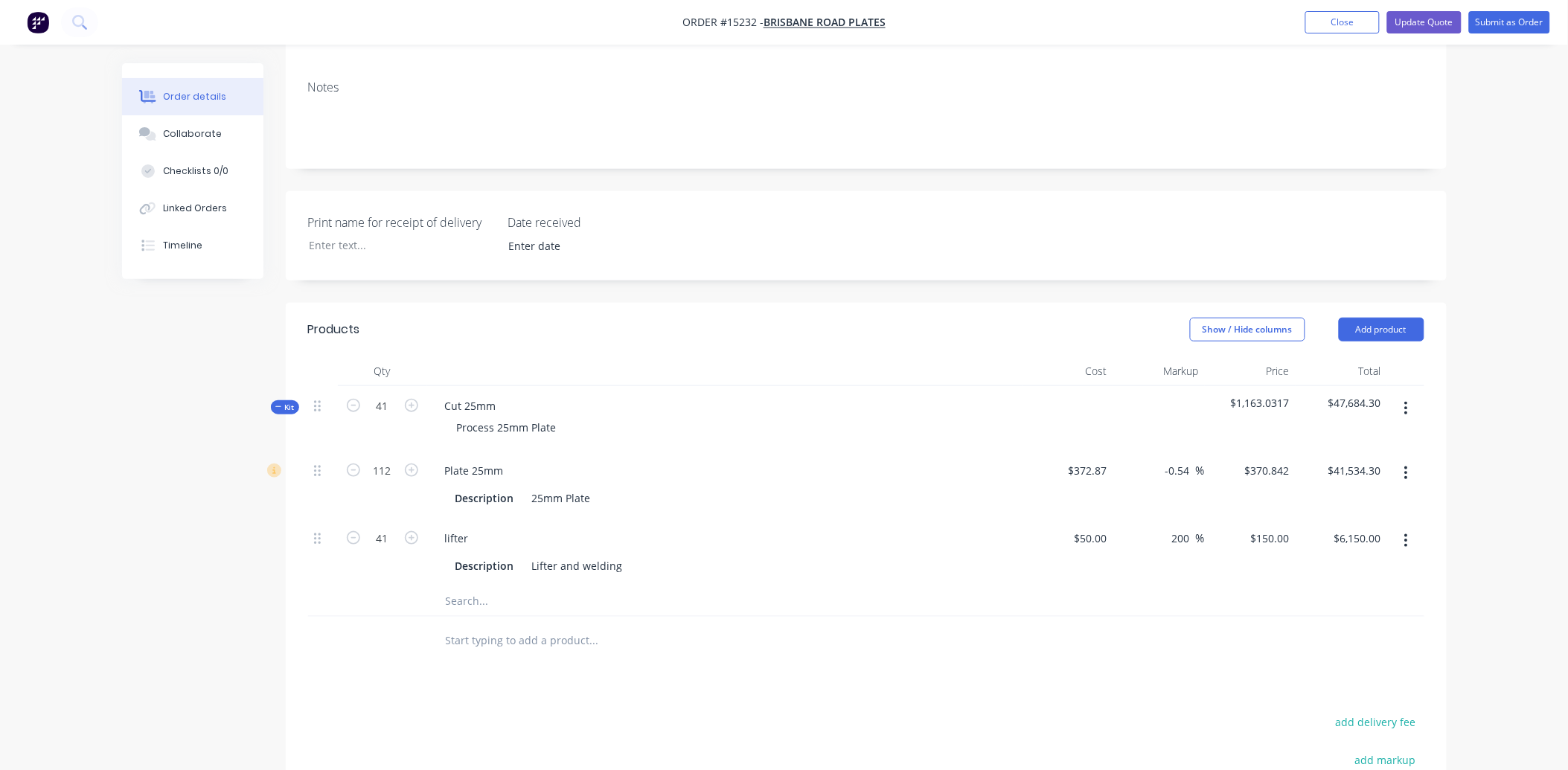
scroll to position [0, 0]
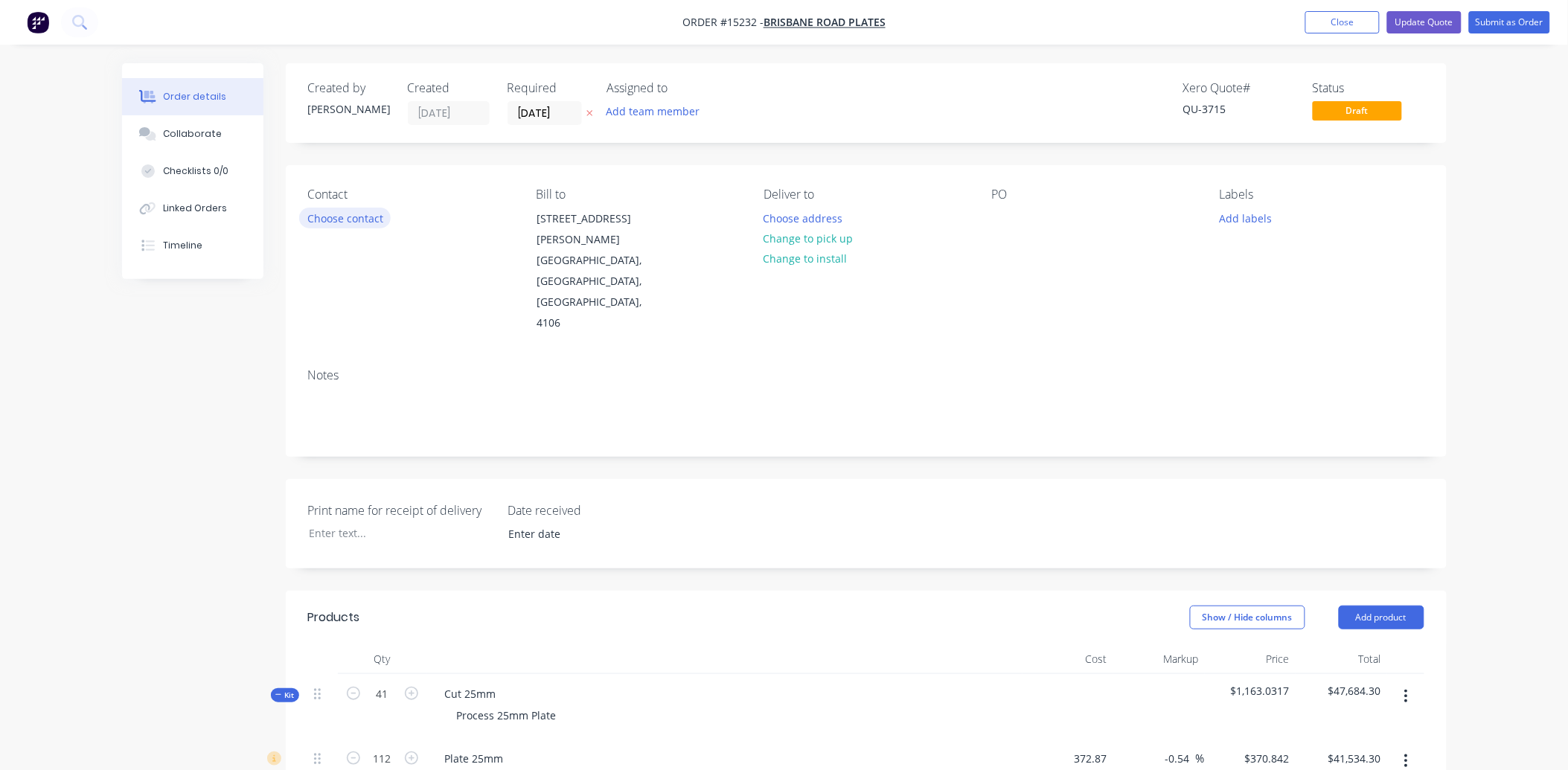
click at [338, 218] on button "Choose contact" at bounding box center [345, 217] width 92 height 20
type input "$372.87"
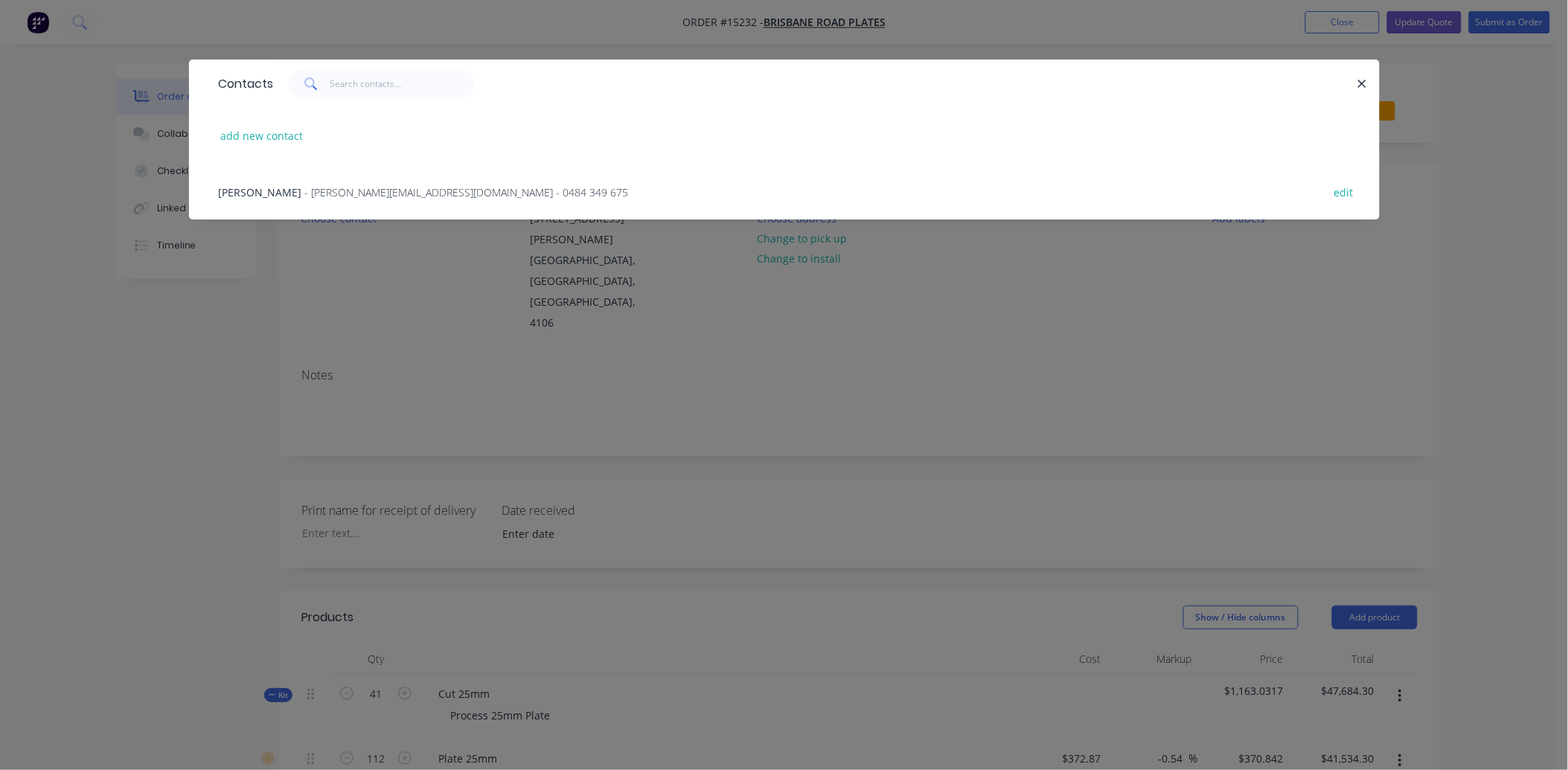
click at [314, 191] on span "- [PERSON_NAME][EMAIL_ADDRESS][DOMAIN_NAME] - 0484 349 675" at bounding box center [467, 192] width 324 height 14
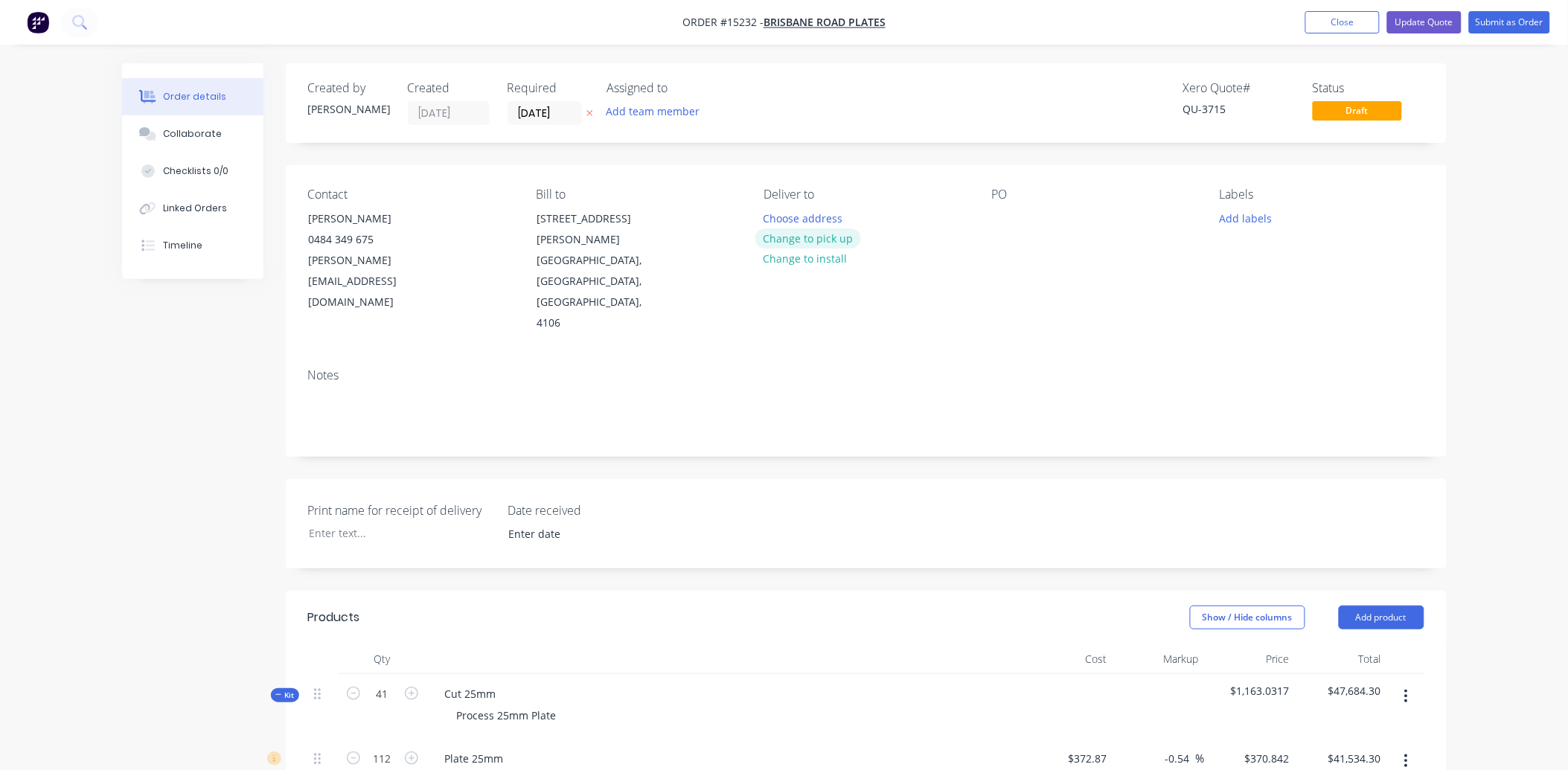
click at [843, 232] on button "Change to pick up" at bounding box center [808, 238] width 106 height 20
click at [1013, 219] on div at bounding box center [1004, 218] width 24 height 22
click at [1002, 208] on div at bounding box center [1004, 218] width 24 height 22
click at [1487, 23] on button "Submit as Order" at bounding box center [1510, 23] width 81 height 23
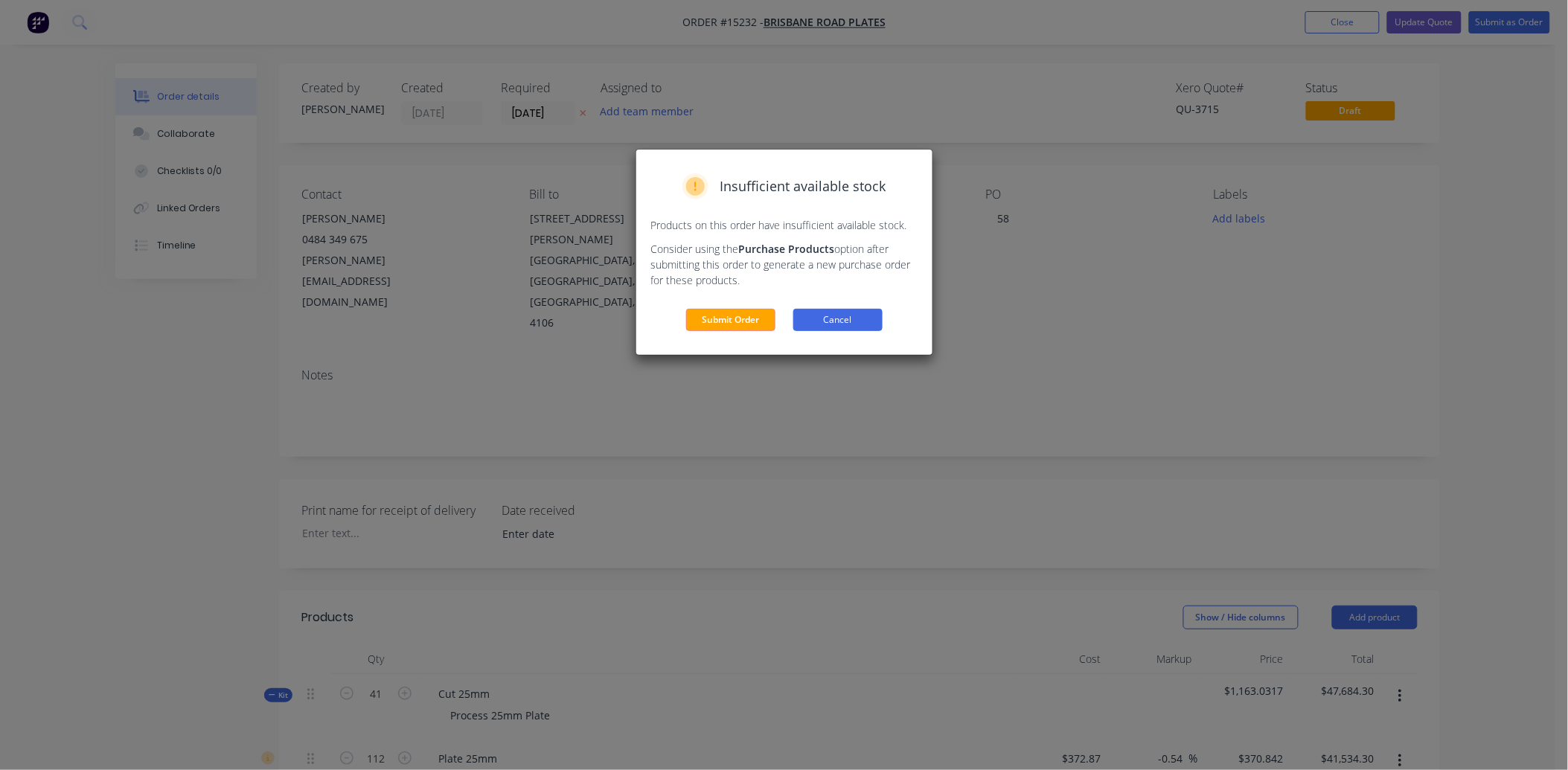
click at [810, 318] on button "Cancel" at bounding box center [838, 320] width 89 height 23
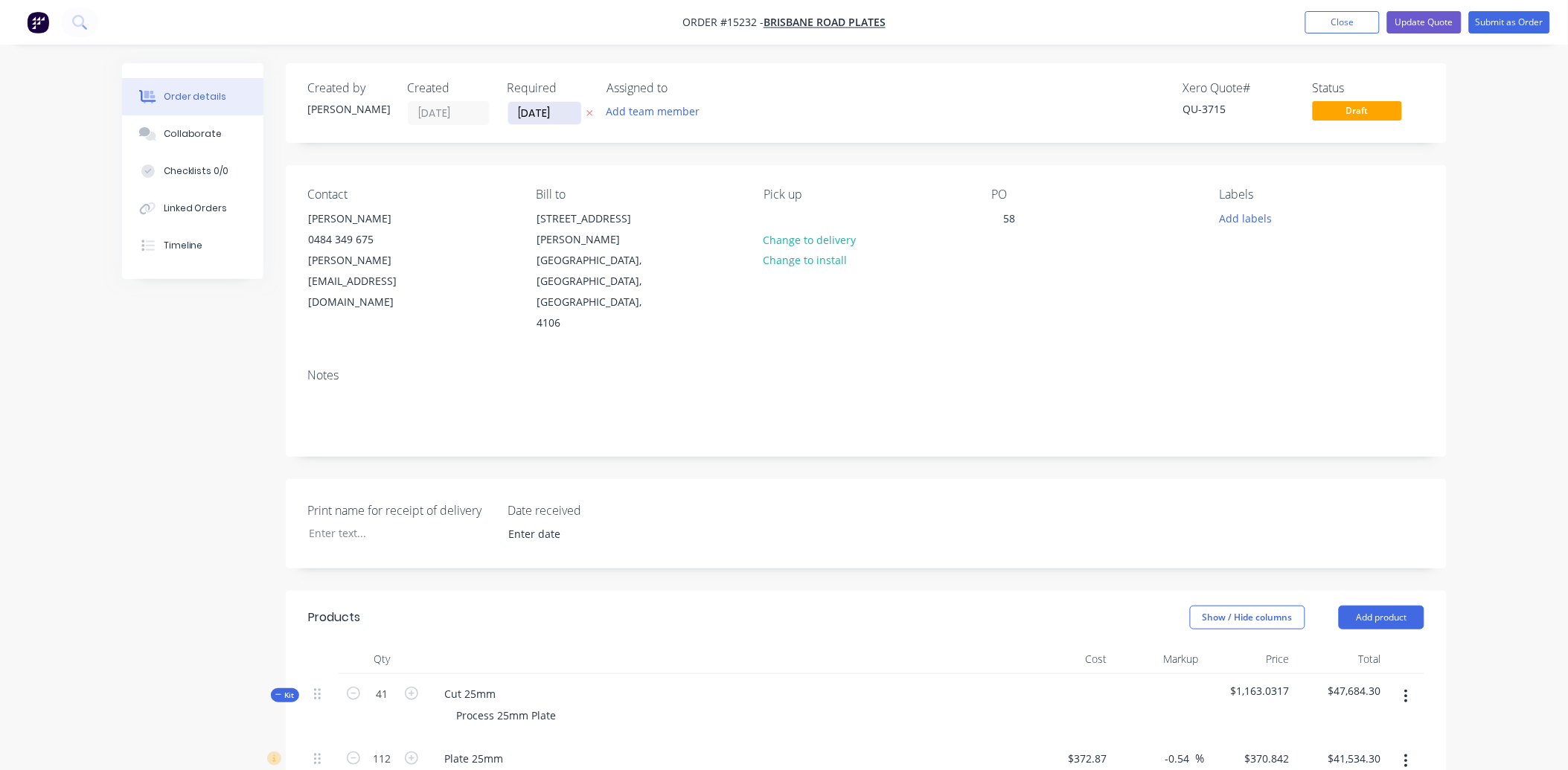
click at [568, 105] on input "[DATE]" at bounding box center [544, 113] width 73 height 23
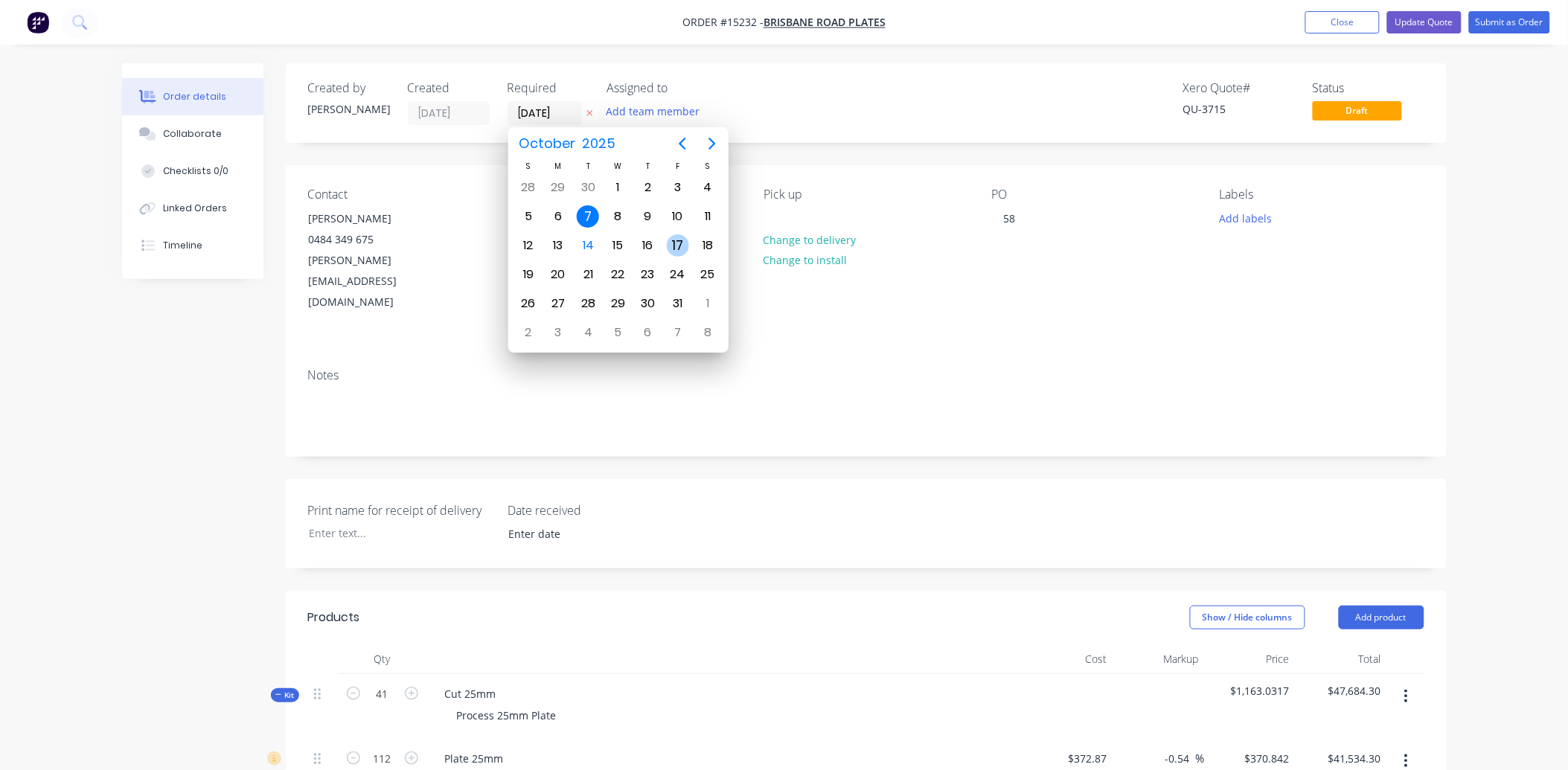
click at [683, 246] on div "17" at bounding box center [678, 246] width 23 height 23
type input "[DATE]"
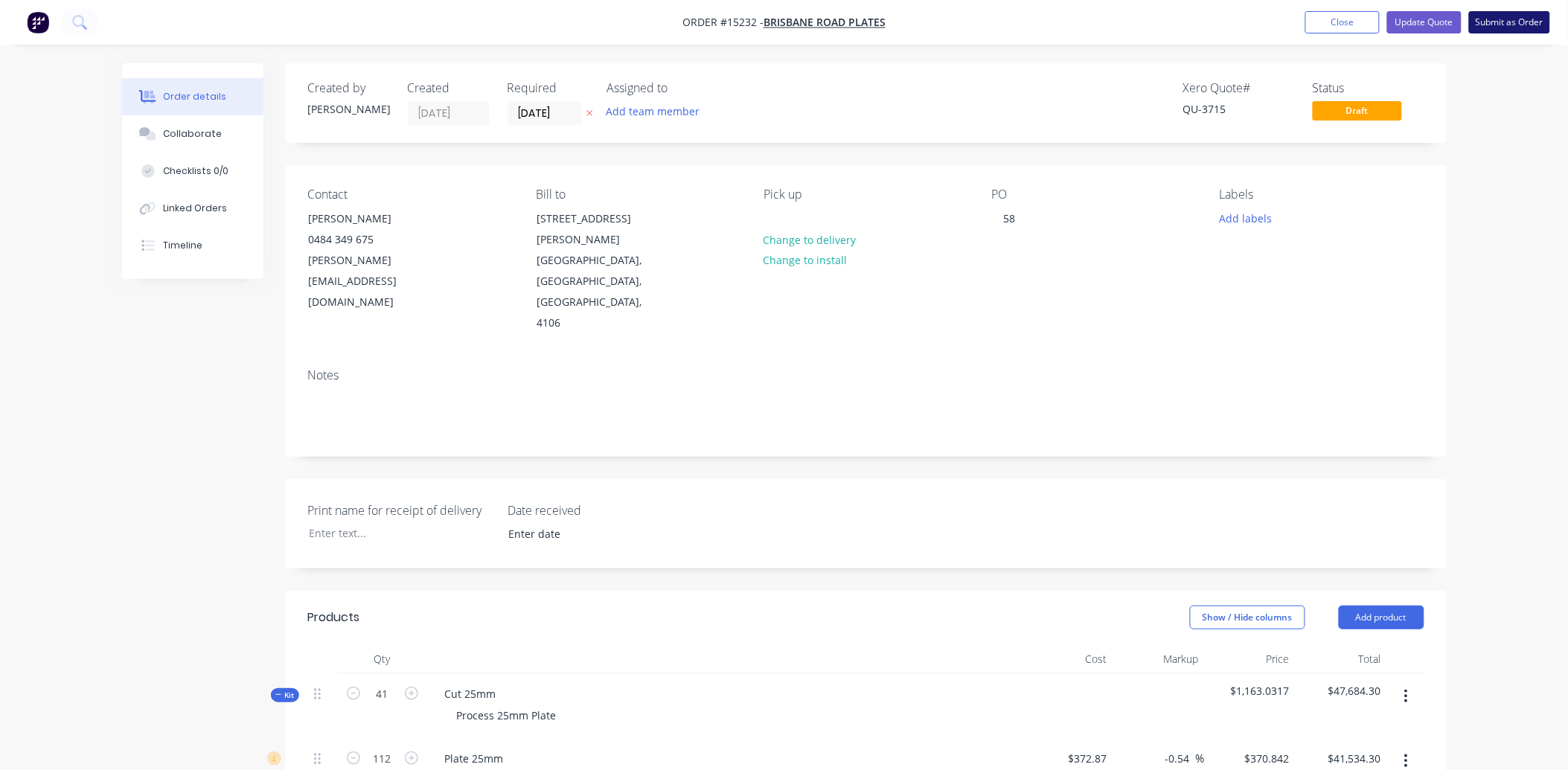
click at [1532, 25] on button "Submit as Order" at bounding box center [1510, 23] width 81 height 23
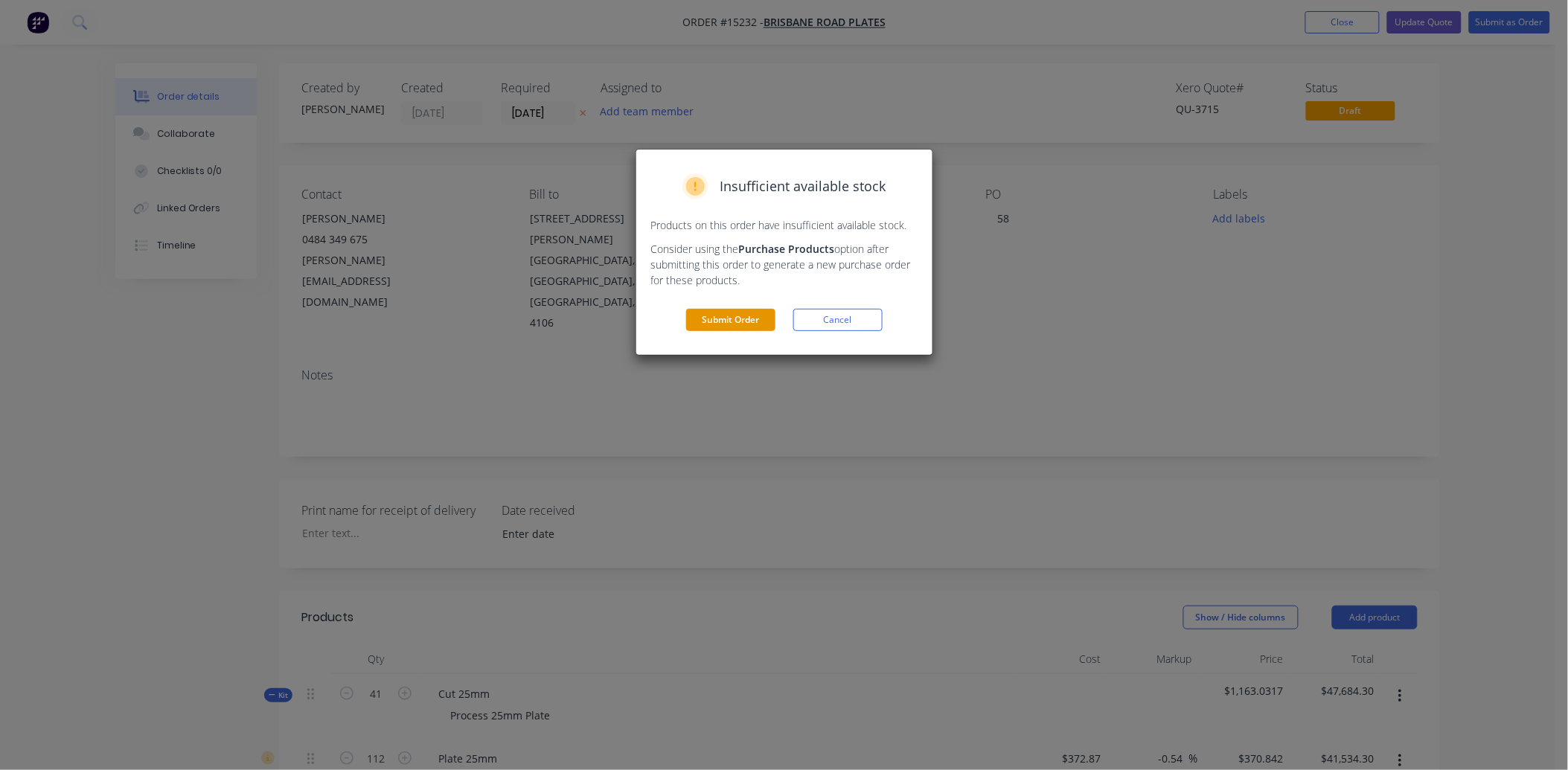
click at [728, 316] on button "Submit Order" at bounding box center [731, 320] width 89 height 23
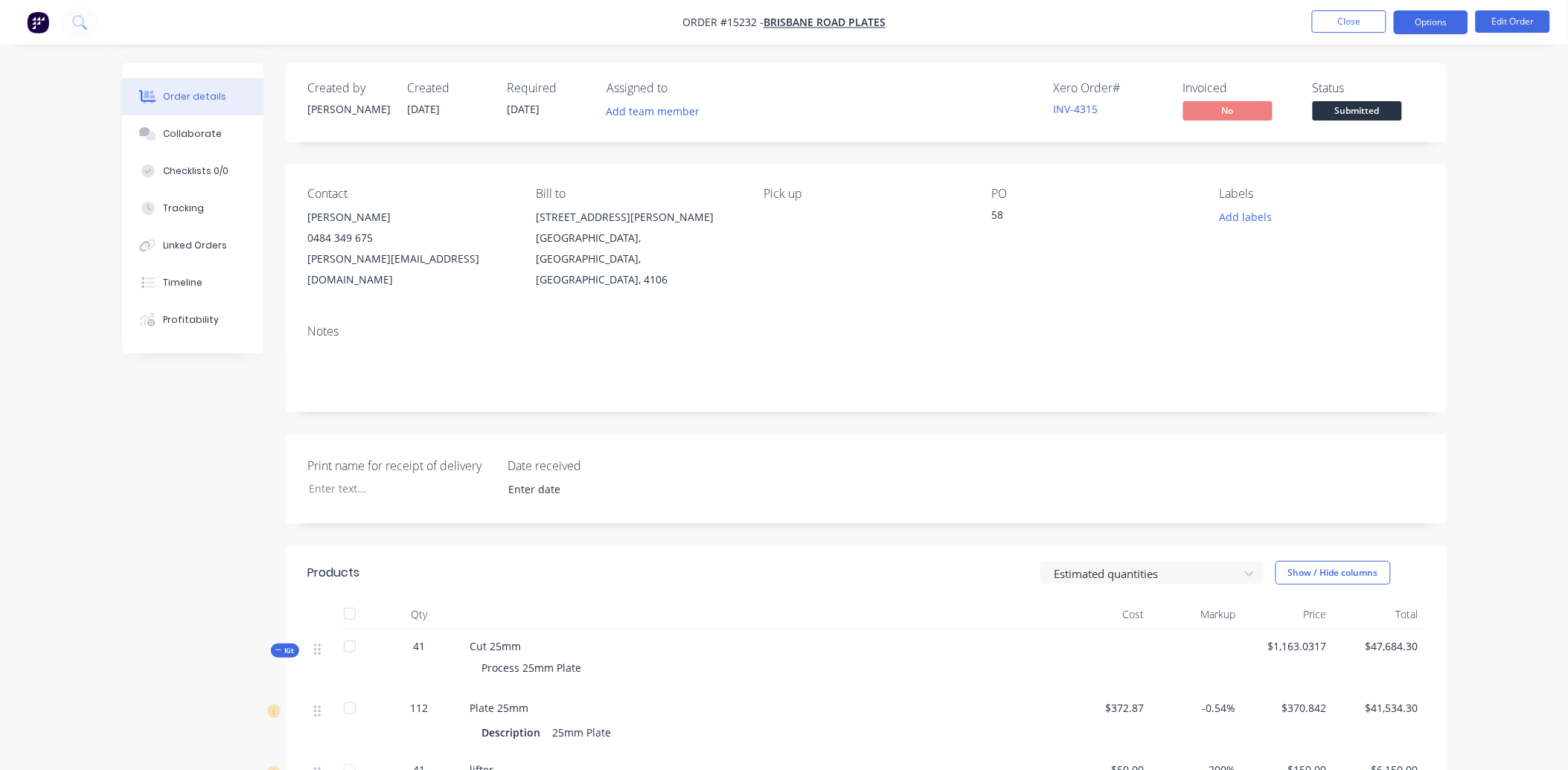
click at [1429, 13] on button "Options" at bounding box center [1431, 23] width 74 height 24
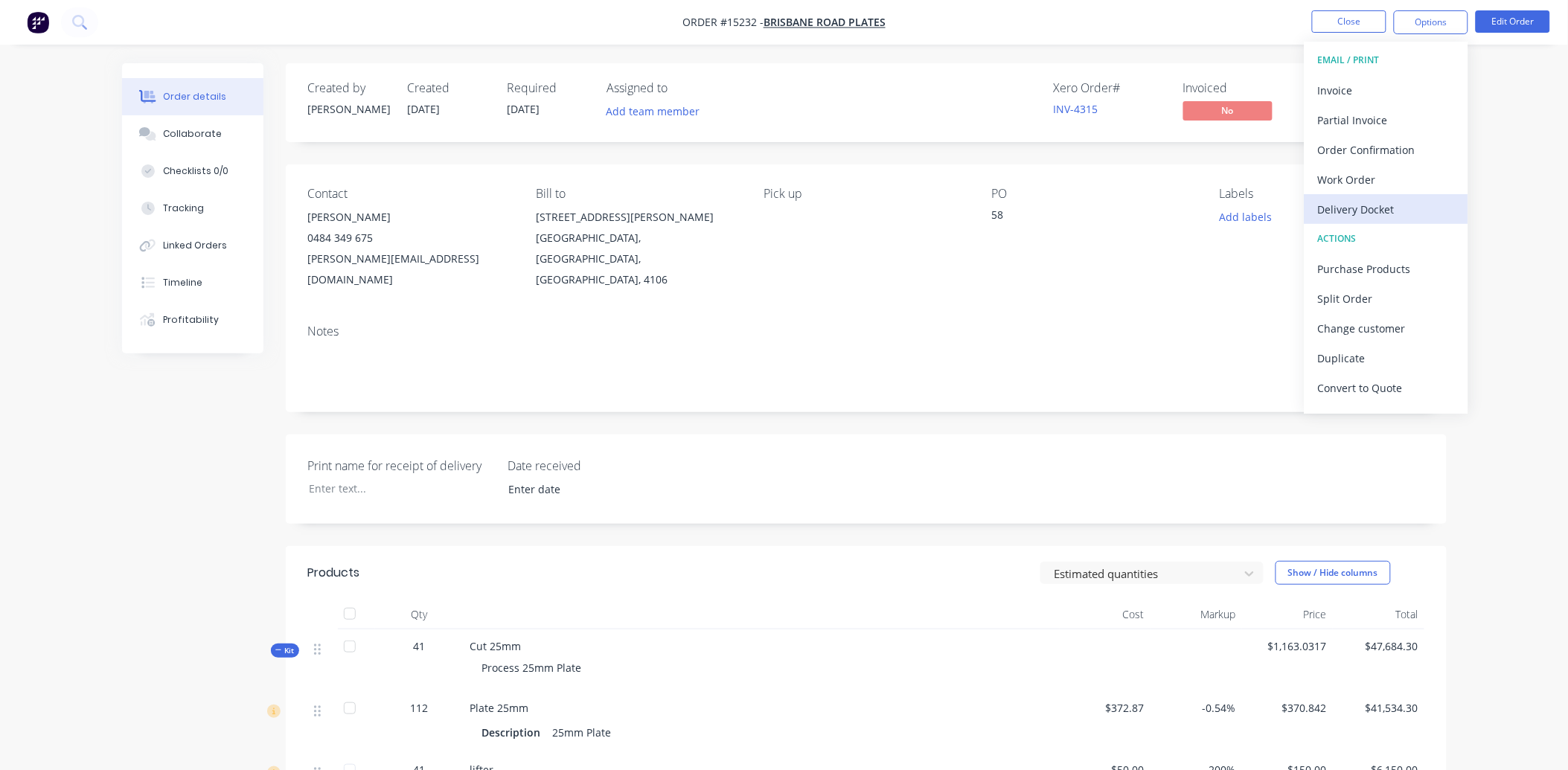
click at [1378, 210] on div "Delivery Docket" at bounding box center [1387, 209] width 137 height 22
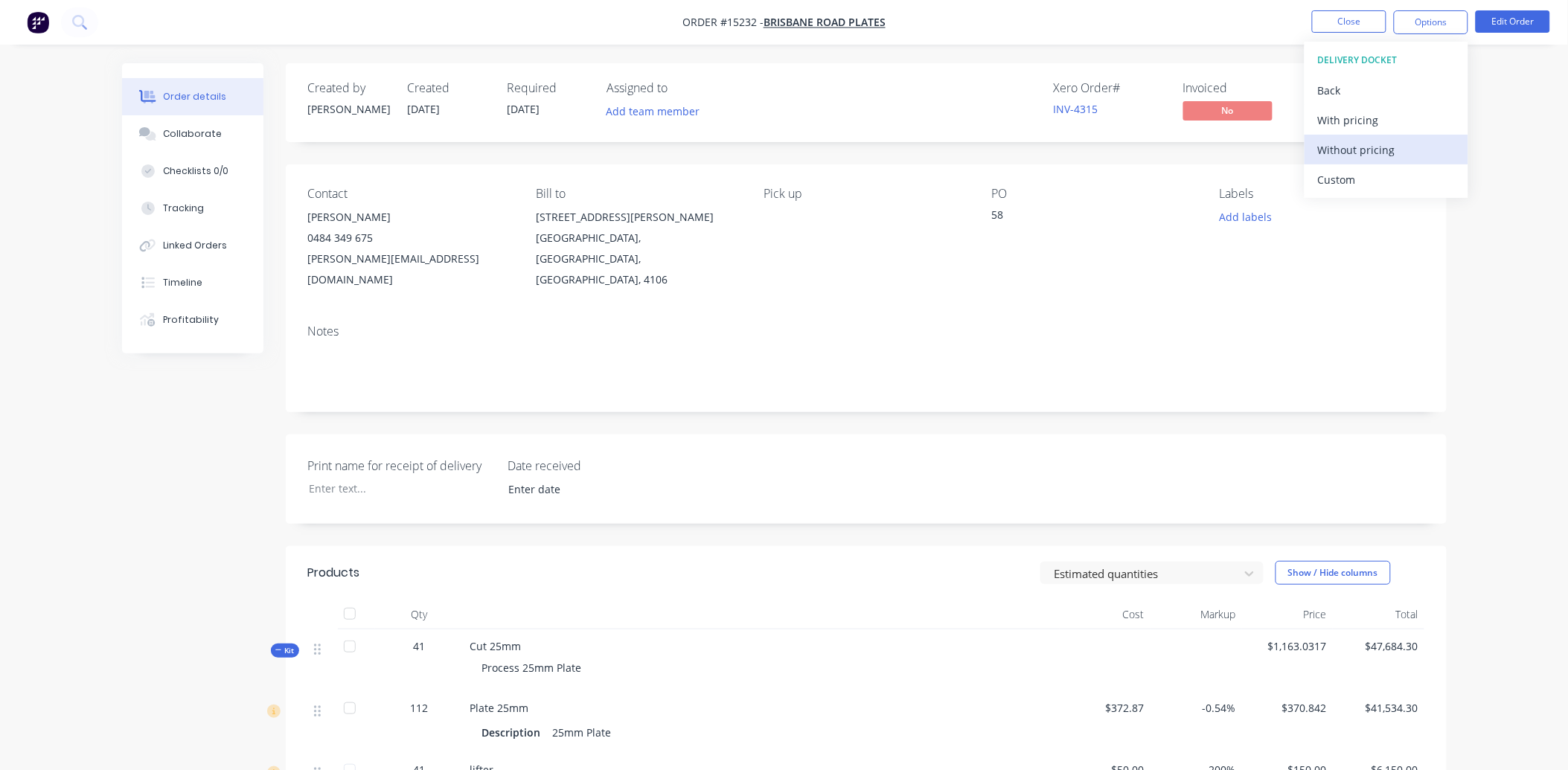
click at [1360, 143] on div "Without pricing" at bounding box center [1387, 149] width 137 height 22
click at [1508, 71] on div "Order details Collaborate Checklists 0/0 Tracking Linked Orders Timeline Profit…" at bounding box center [784, 539] width 1568 height 1080
click at [1508, 23] on button "Edit Order" at bounding box center [1512, 22] width 74 height 23
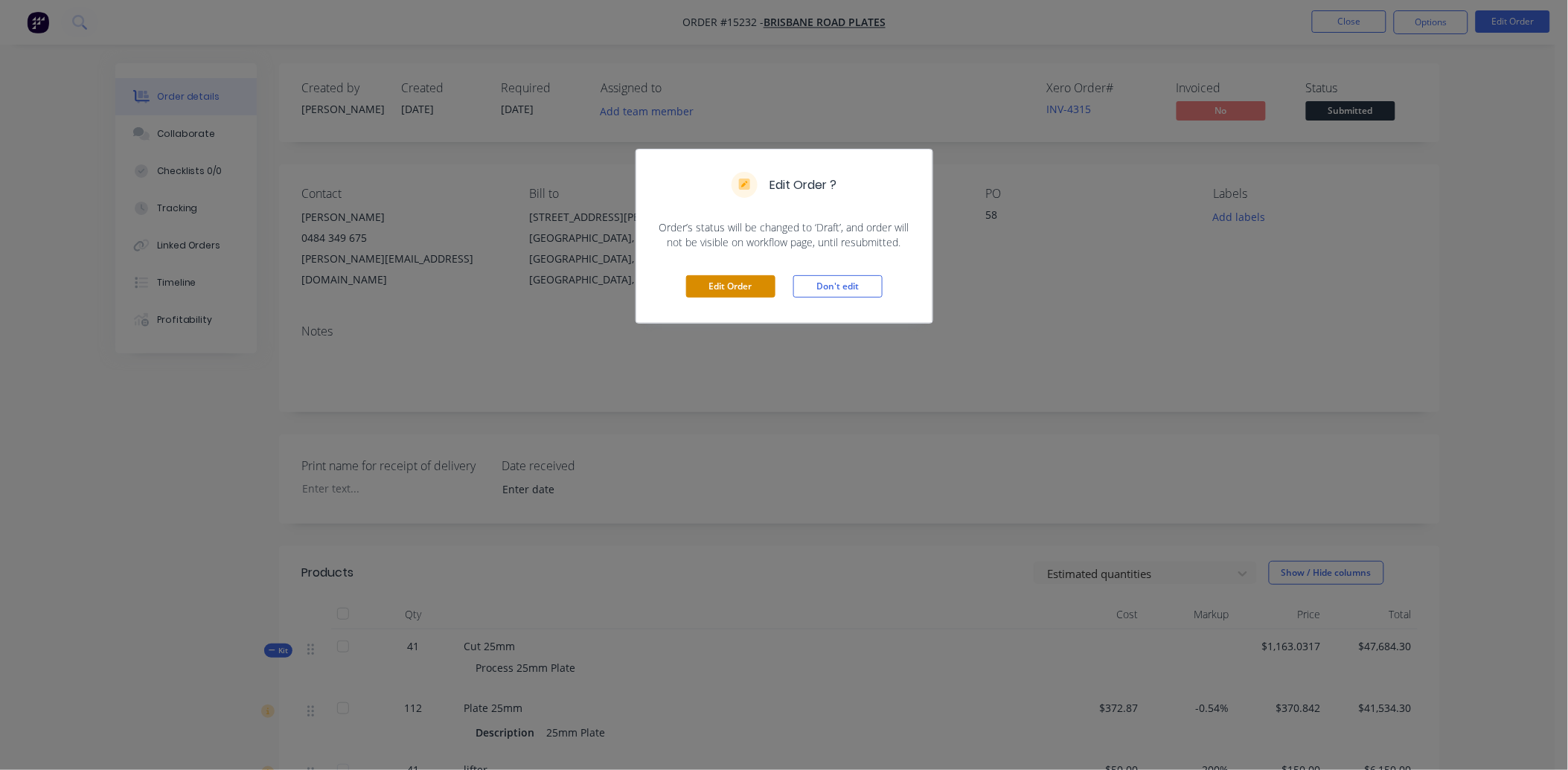
click at [730, 293] on button "Edit Order" at bounding box center [731, 286] width 89 height 23
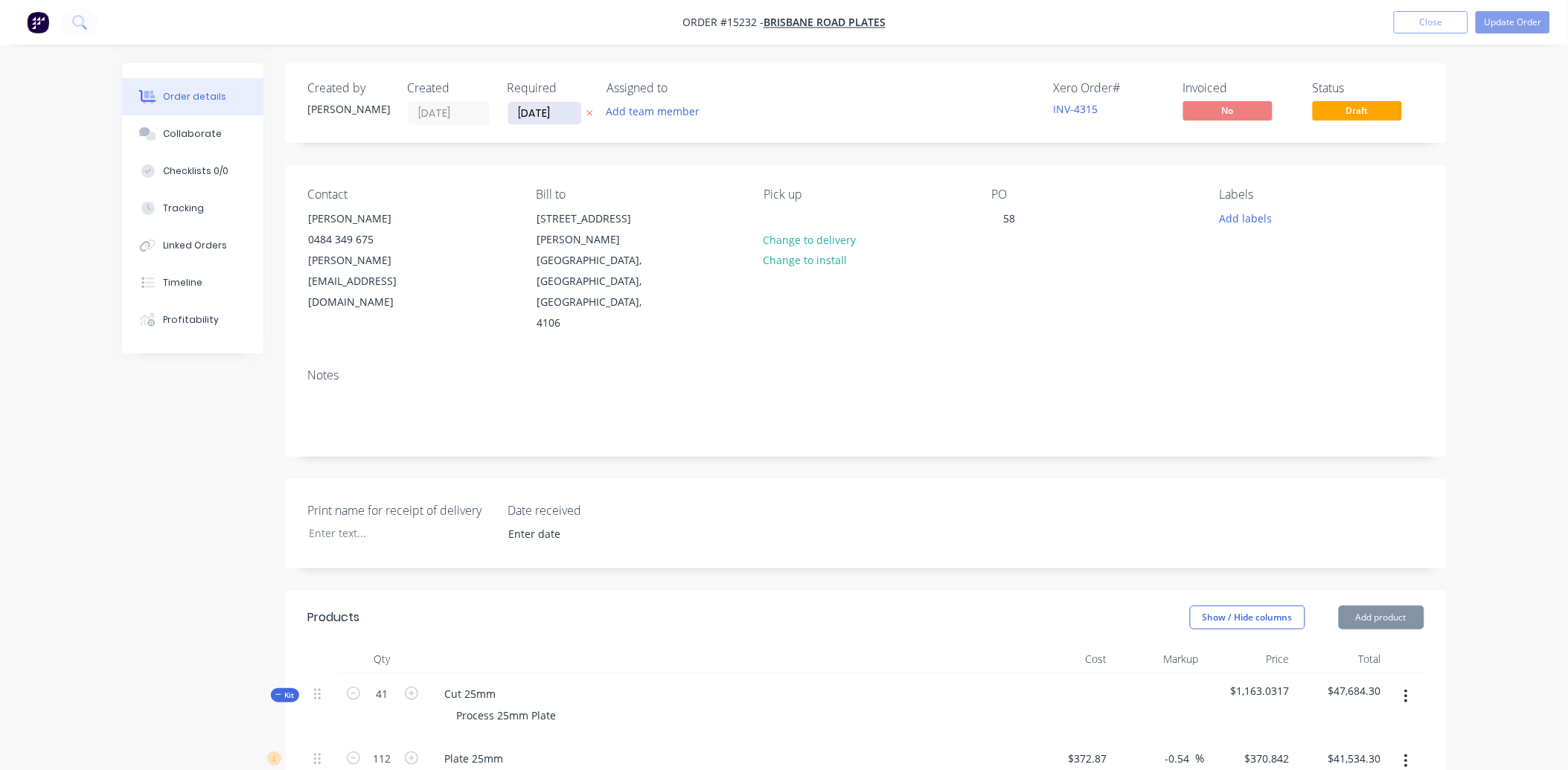
click at [552, 119] on input "[DATE]" at bounding box center [544, 113] width 73 height 23
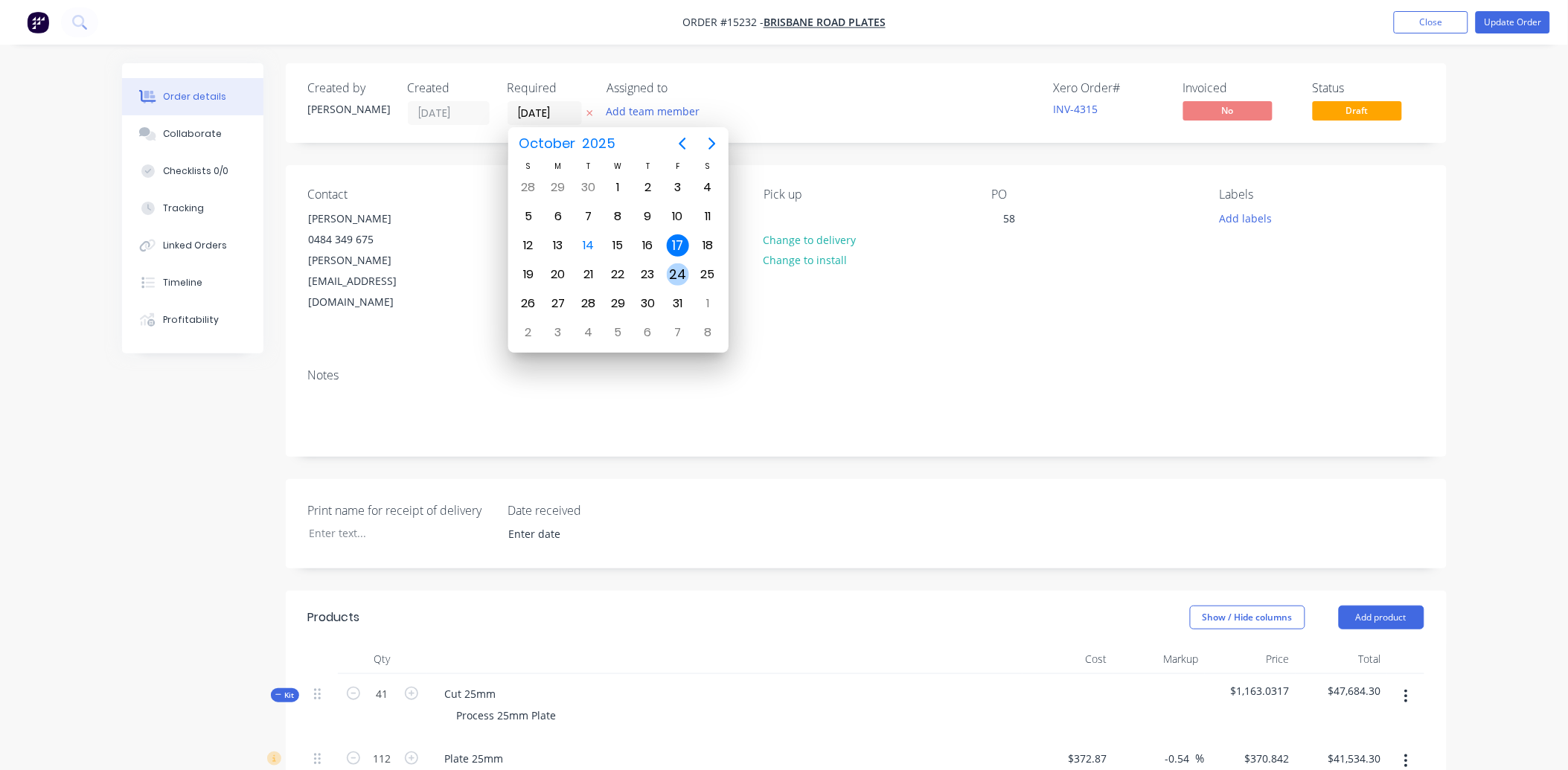
click at [676, 277] on div "24" at bounding box center [678, 275] width 23 height 23
type input "[DATE]"
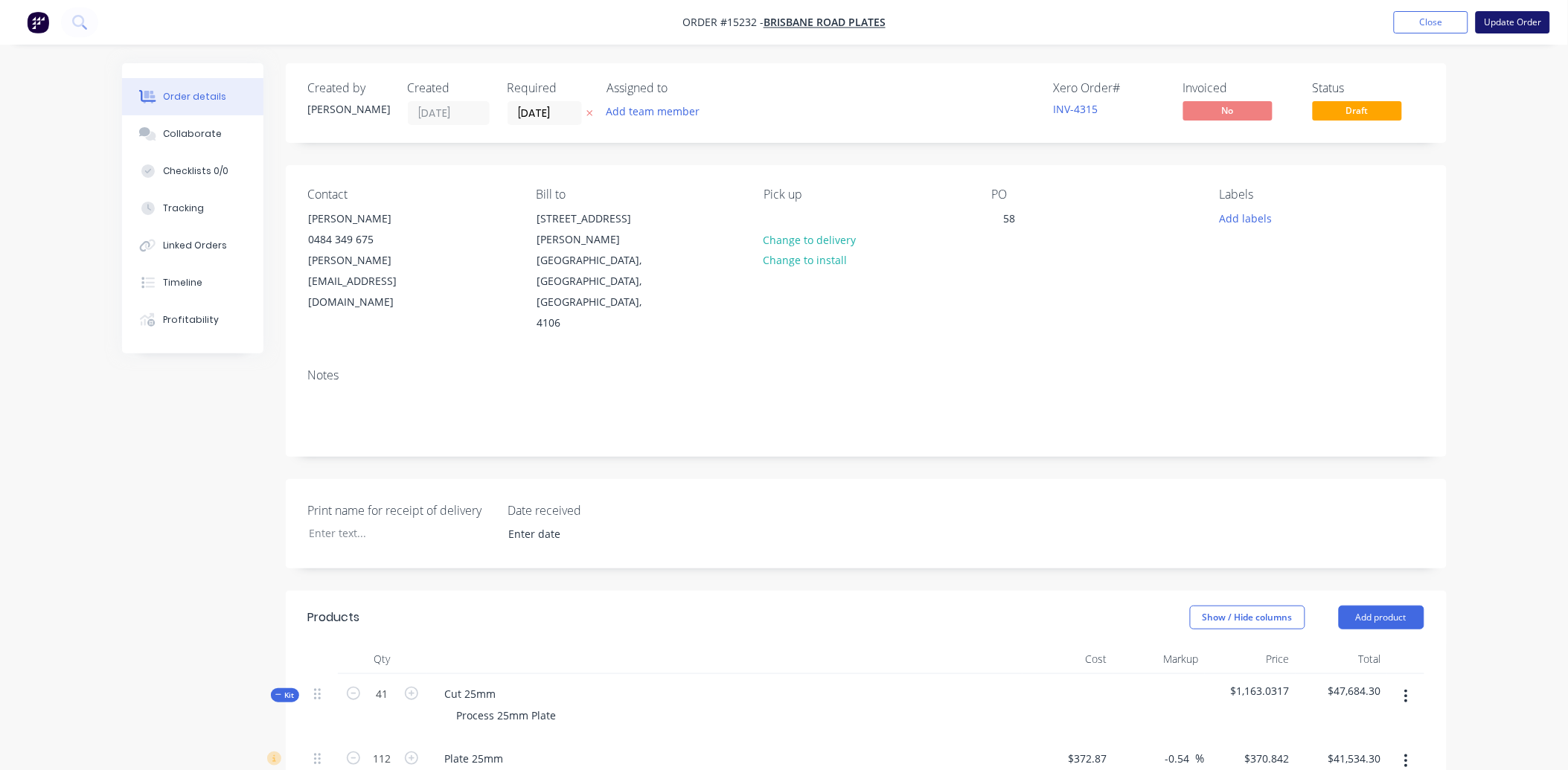
click at [1513, 13] on button "Update Order" at bounding box center [1512, 23] width 74 height 23
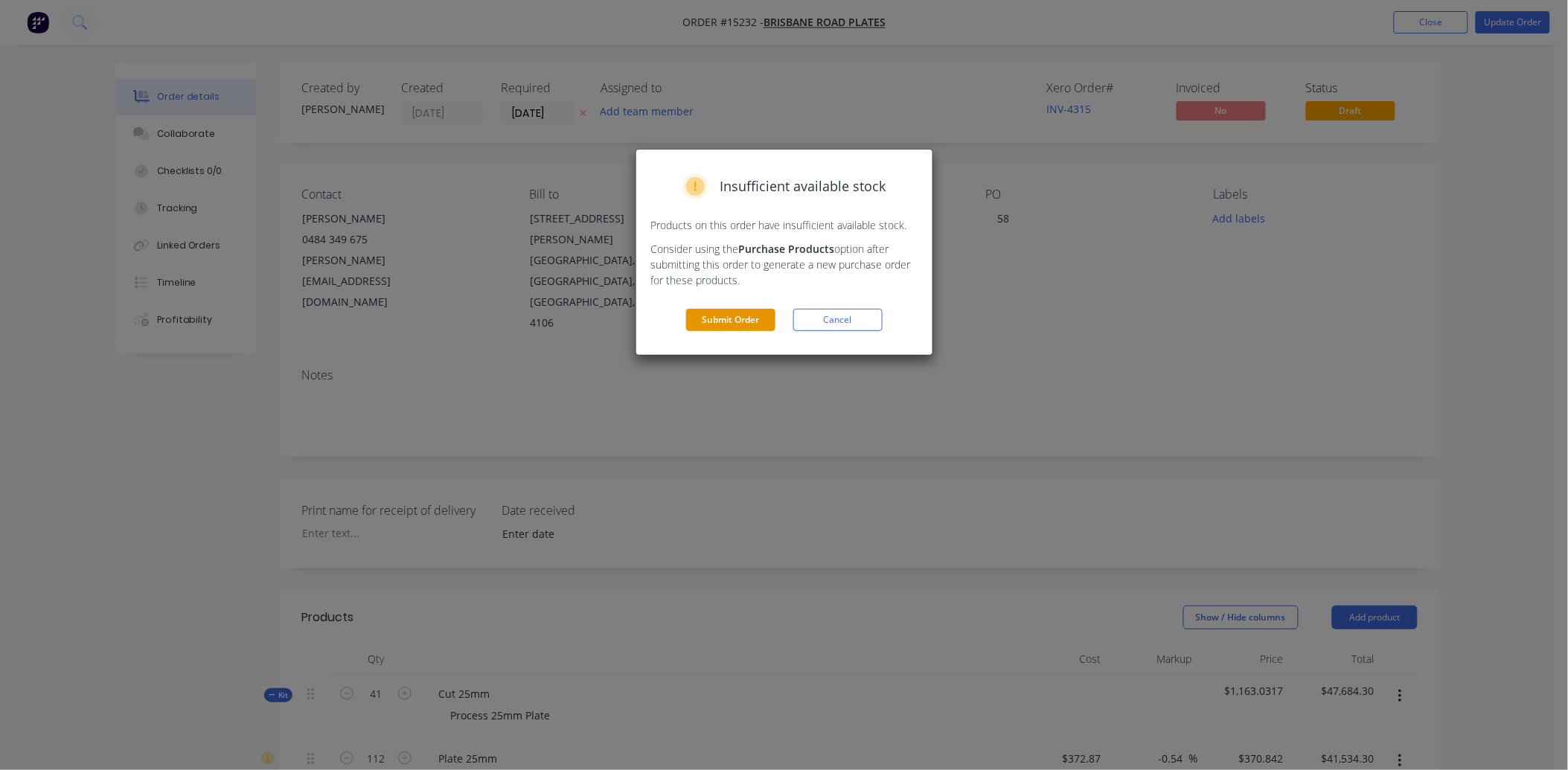
click at [734, 315] on button "Submit Order" at bounding box center [731, 320] width 89 height 23
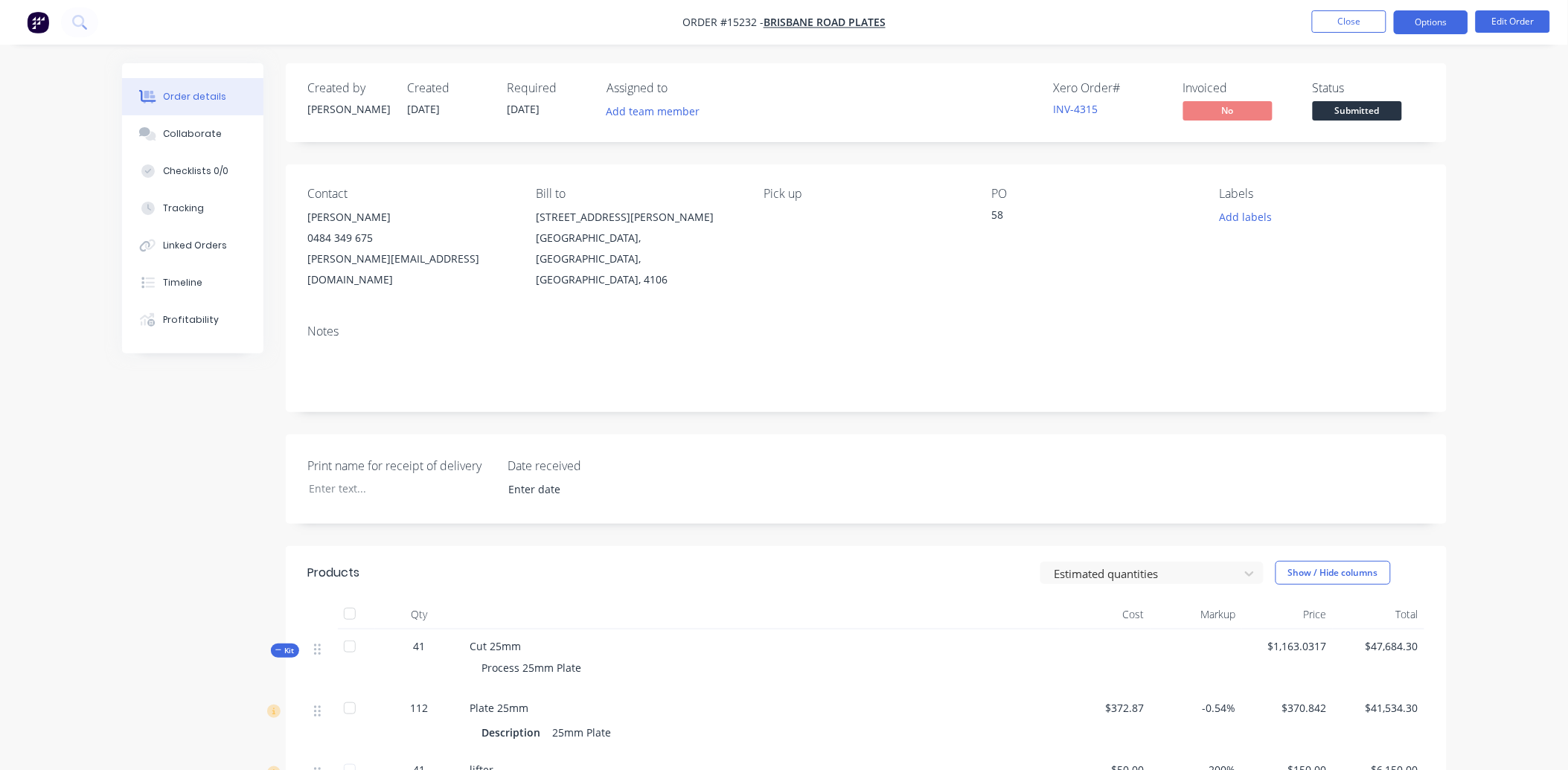
click at [1431, 23] on button "Options" at bounding box center [1431, 23] width 74 height 24
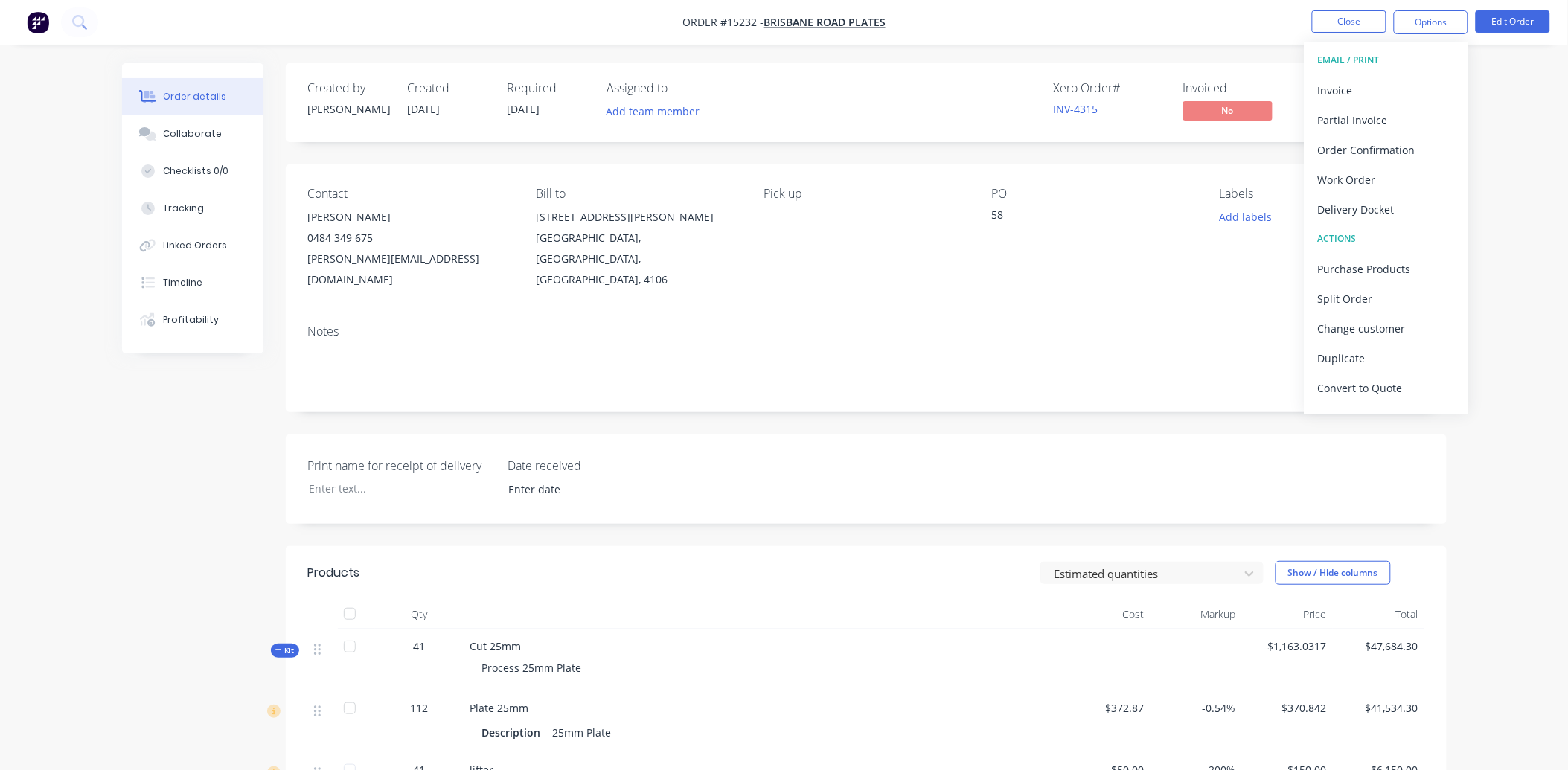
click at [1407, 198] on div "Delivery Docket" at bounding box center [1387, 209] width 137 height 22
click at [1396, 156] on div "Without pricing" at bounding box center [1387, 149] width 137 height 22
click at [1411, 172] on div "Work Order" at bounding box center [1387, 180] width 137 height 22
click at [1401, 156] on div "Without pricing" at bounding box center [1387, 149] width 137 height 22
click at [1143, 434] on div "Print name for receipt of delivery Date received" at bounding box center [866, 479] width 1161 height 89
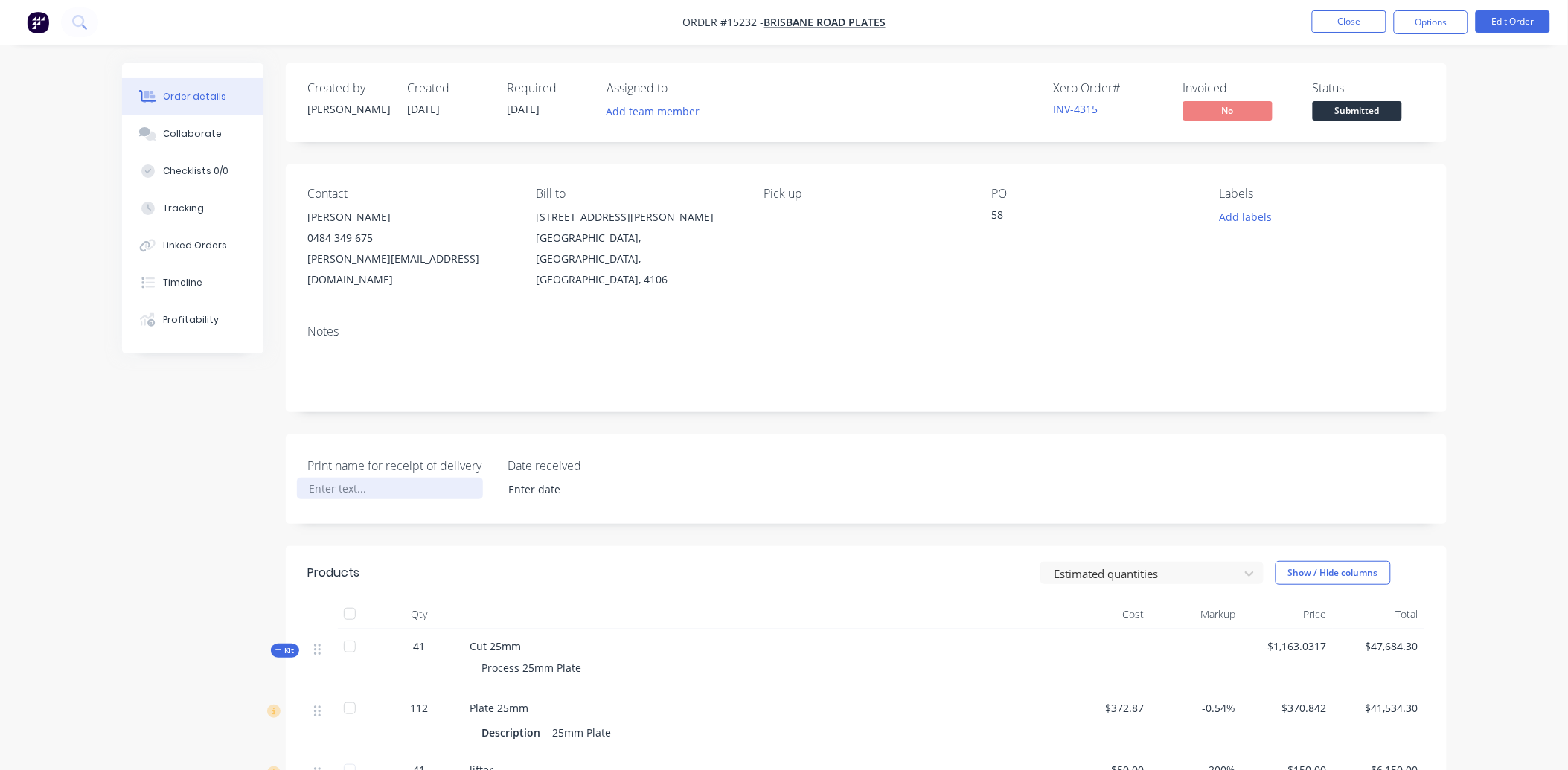
click at [383, 478] on div at bounding box center [390, 488] width 186 height 22
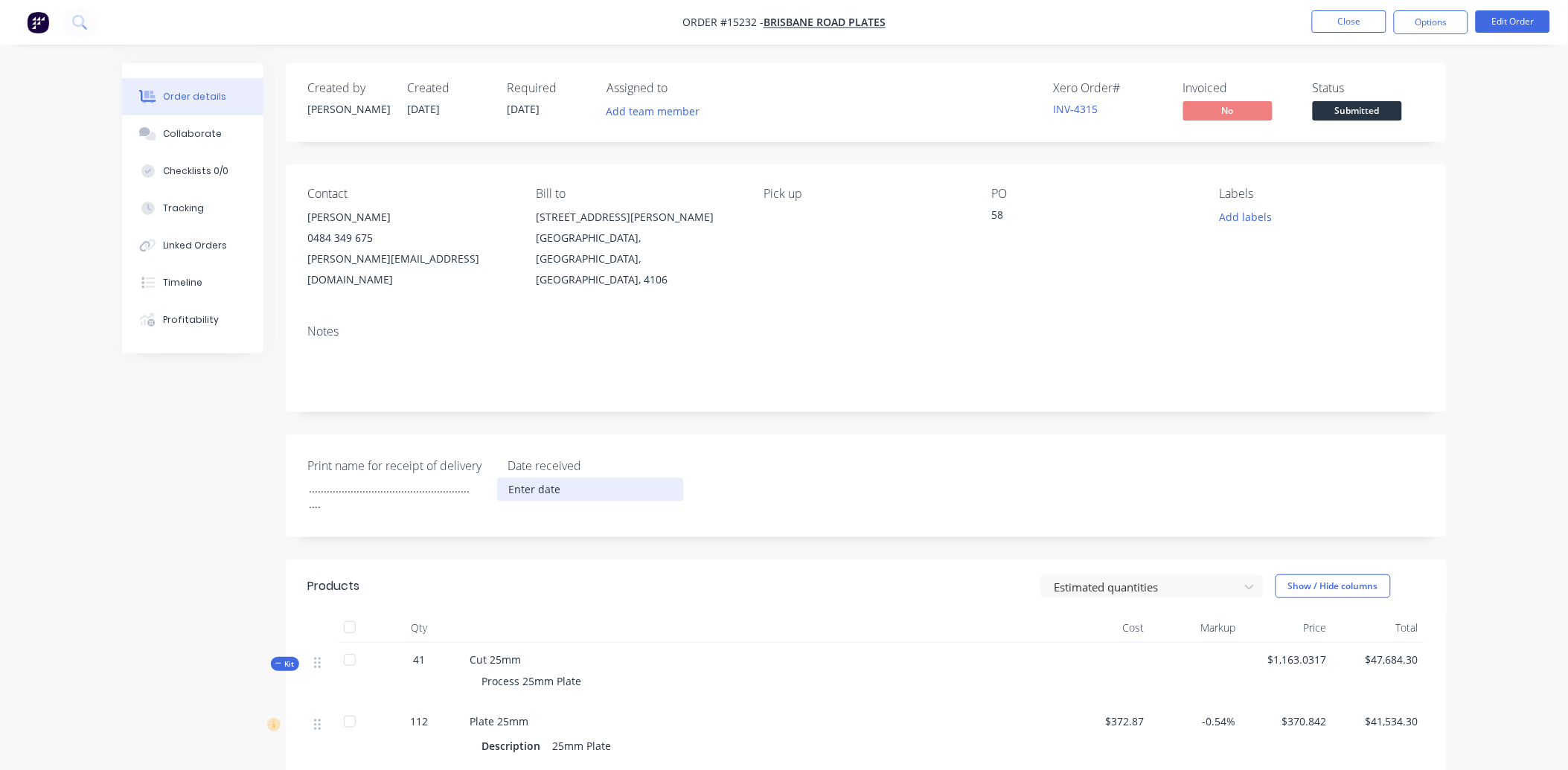
click at [506, 479] on input at bounding box center [590, 490] width 186 height 23
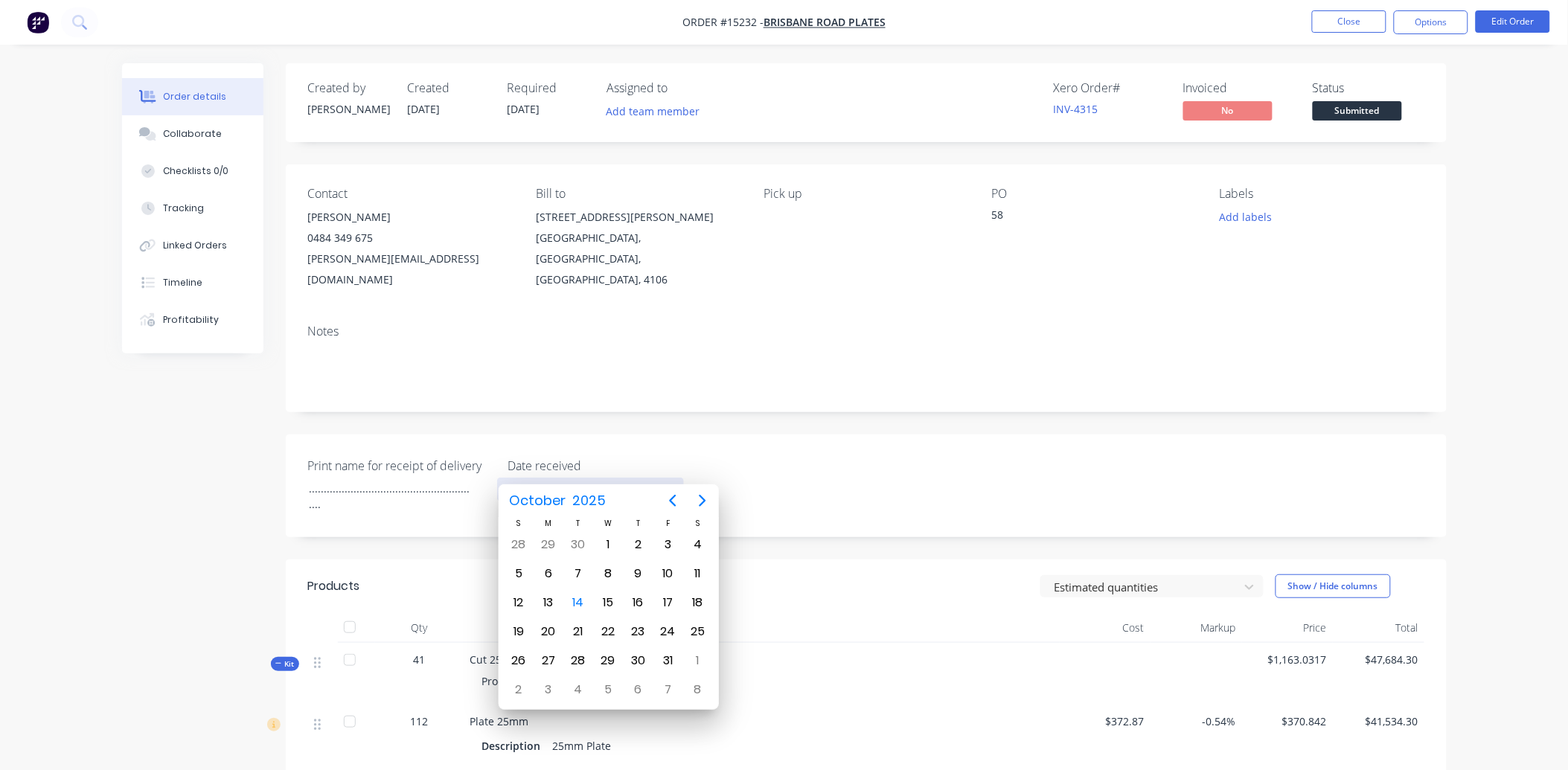
type input "[DATE]"
click at [804, 436] on div "Print name for receipt of delivery ............................................…" at bounding box center [866, 485] width 1161 height 103
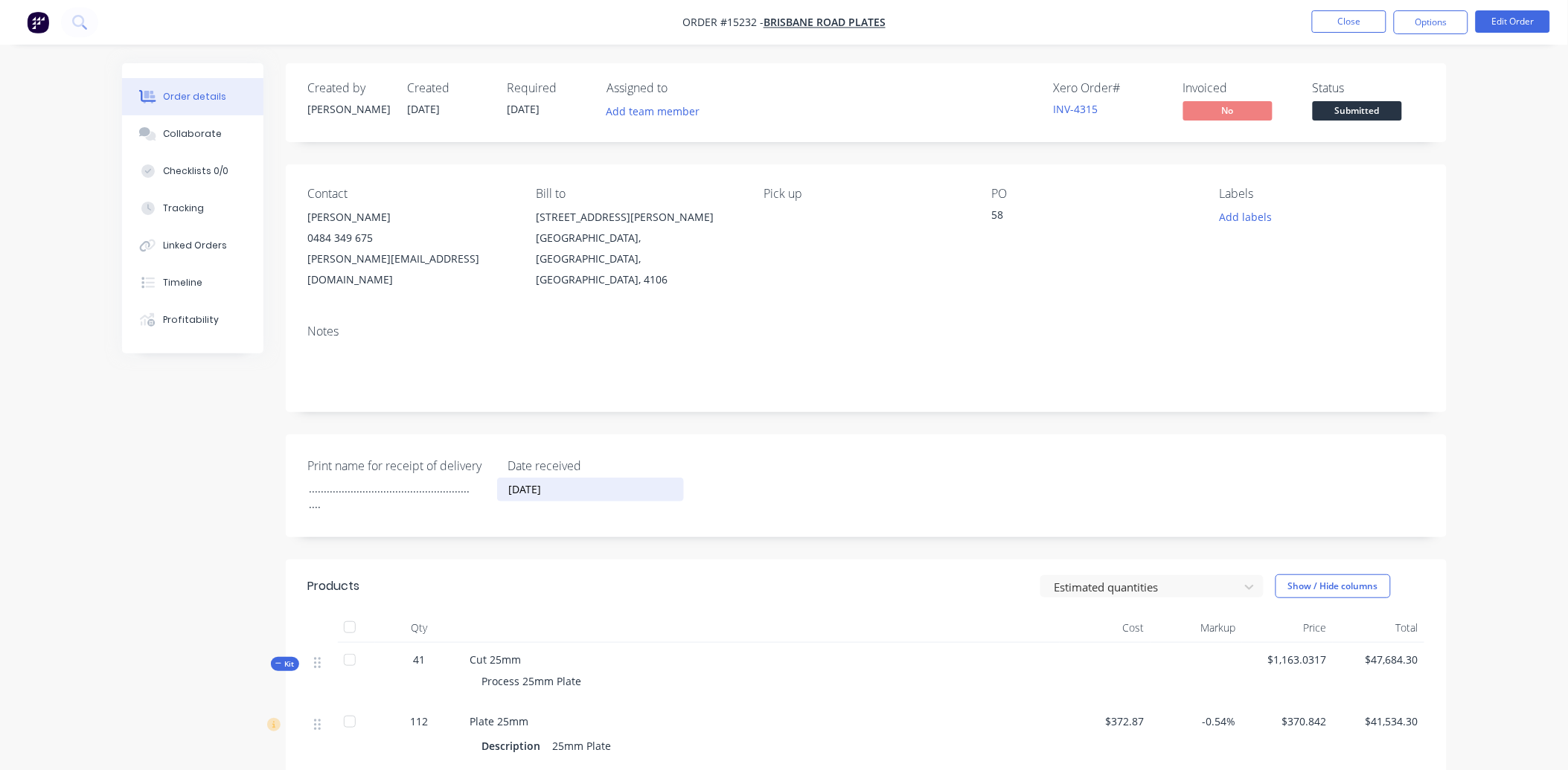
click at [756, 521] on div "Created by [PERSON_NAME] Created [DATE] Required [DATE] Assigned to Add team me…" at bounding box center [866, 566] width 1161 height 1007
click at [549, 490] on div "Print name for receipt of delivery ............................................…" at bounding box center [866, 485] width 1161 height 103
click at [1448, 17] on button "Options" at bounding box center [1431, 23] width 74 height 24
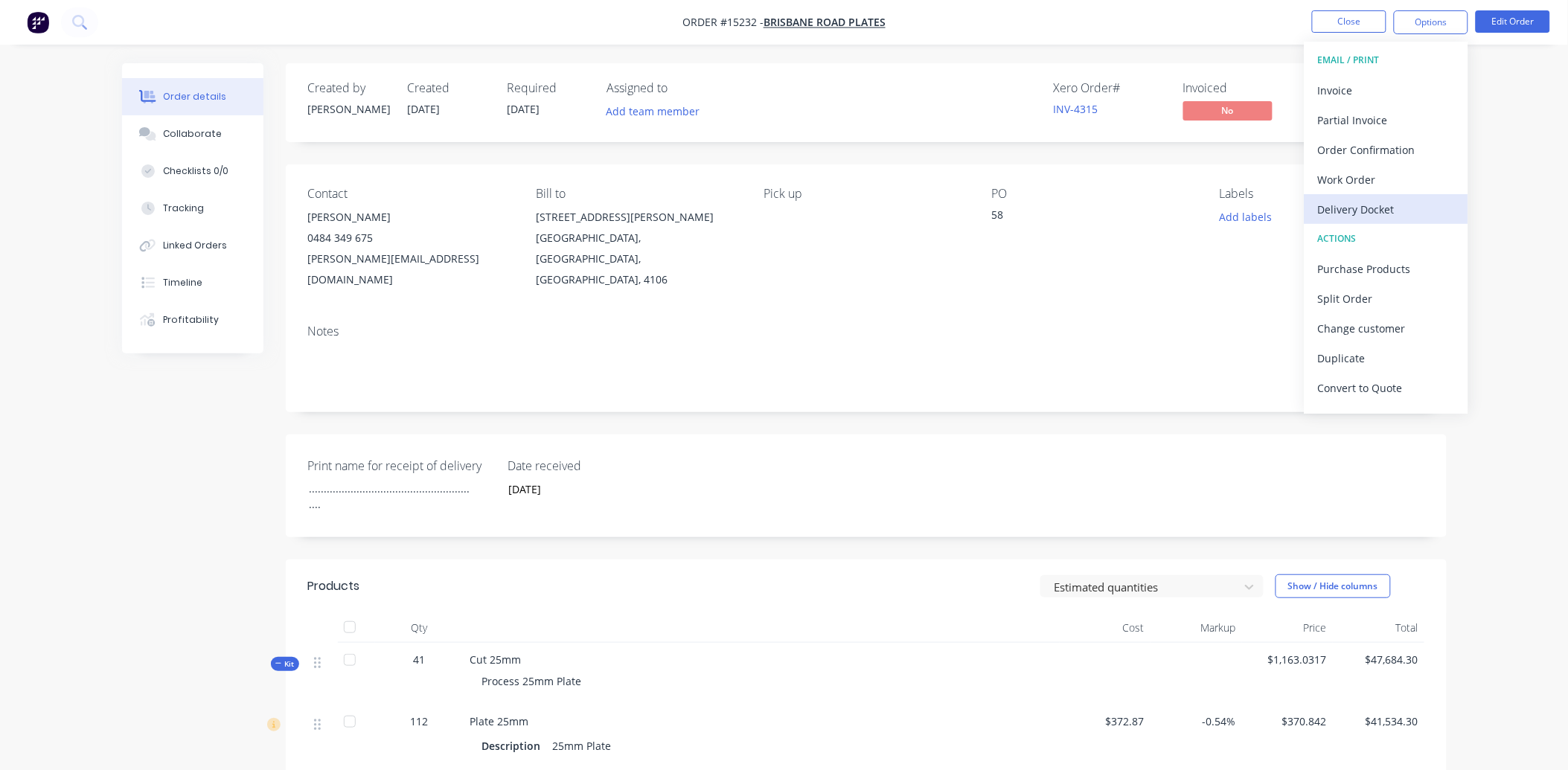
click at [1366, 208] on div "Delivery Docket" at bounding box center [1387, 209] width 137 height 22
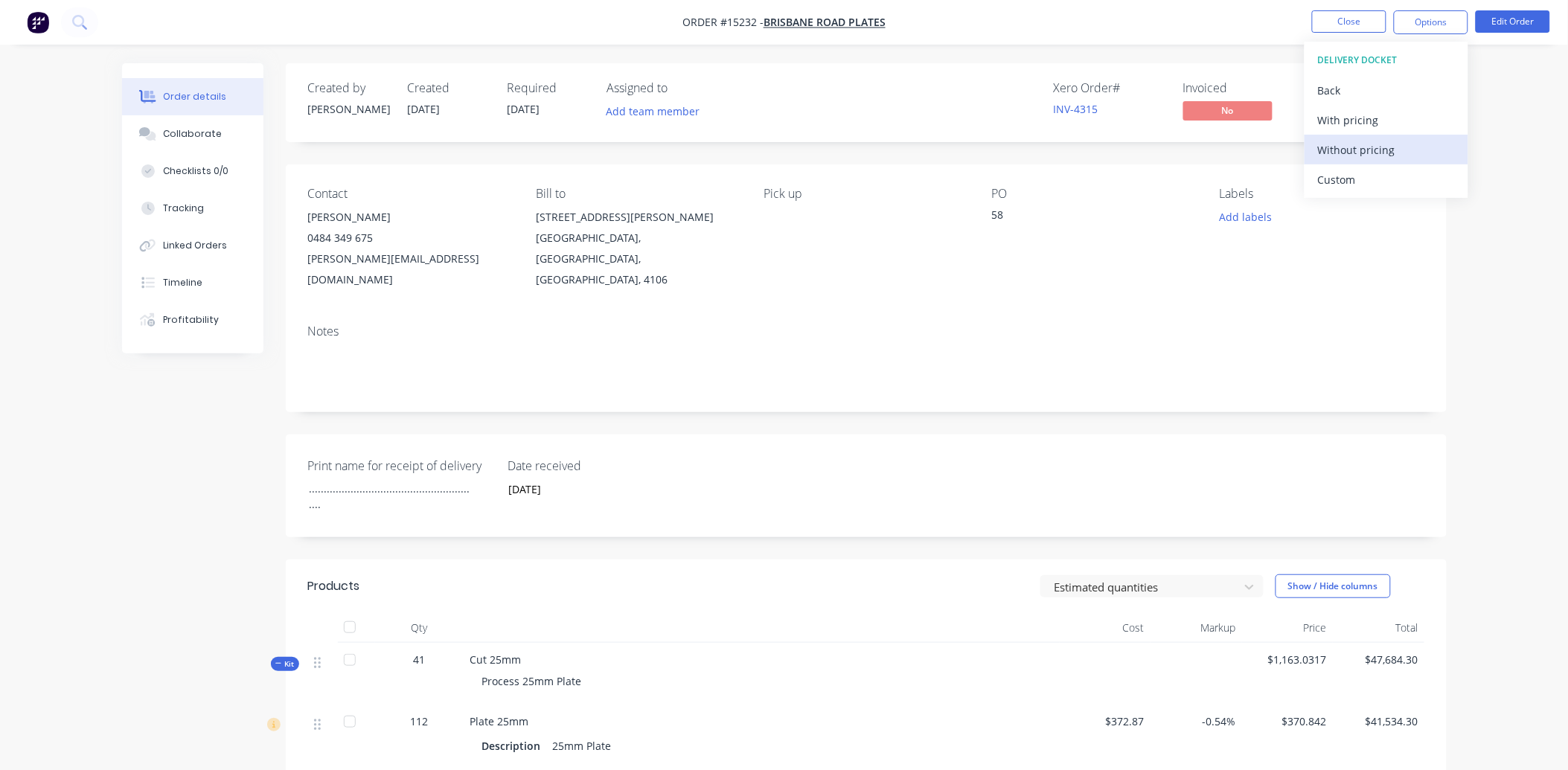
click at [1363, 152] on div "Without pricing" at bounding box center [1387, 149] width 137 height 22
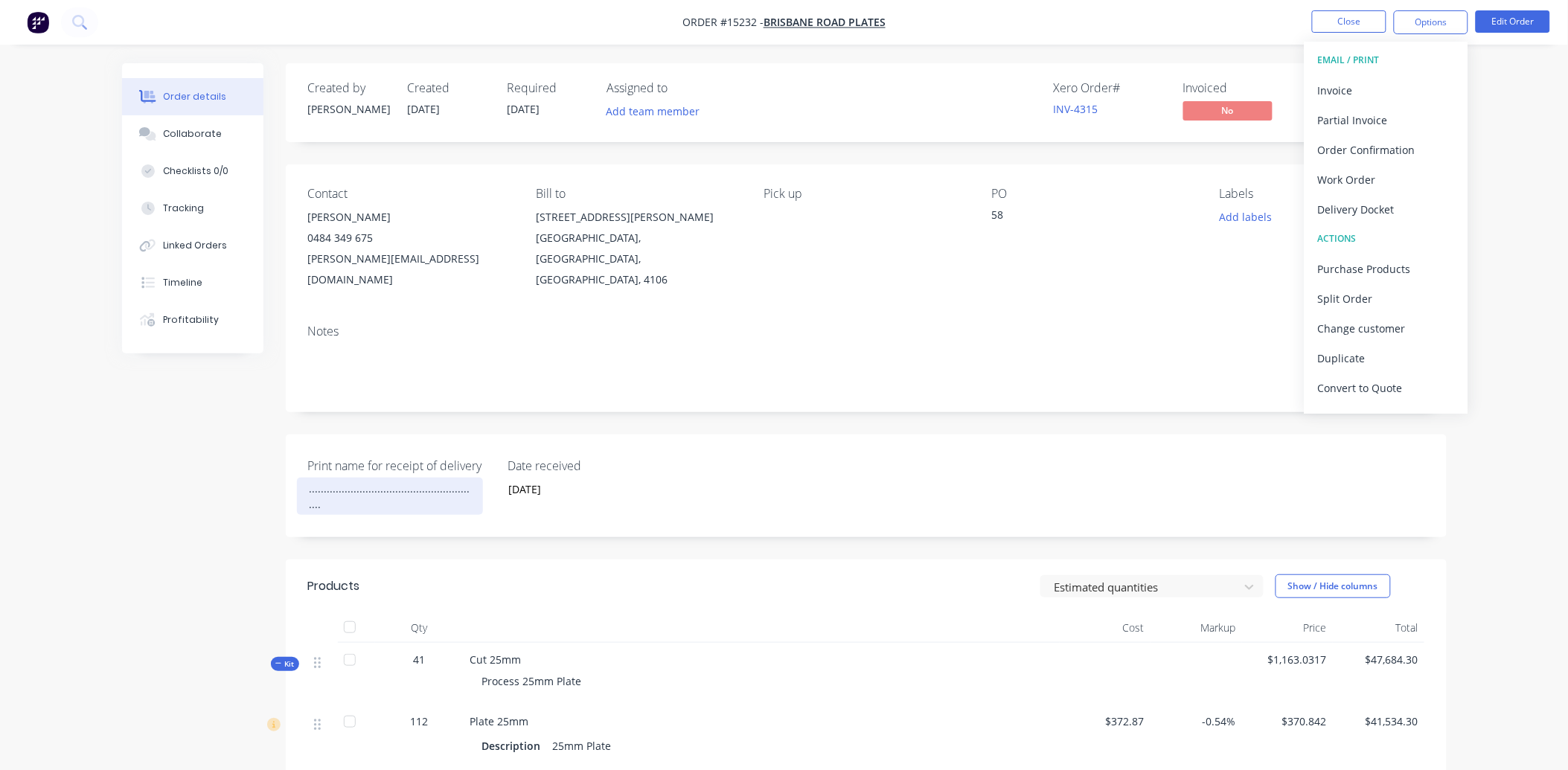
click at [475, 478] on div ".........................................................." at bounding box center [390, 497] width 186 height 38
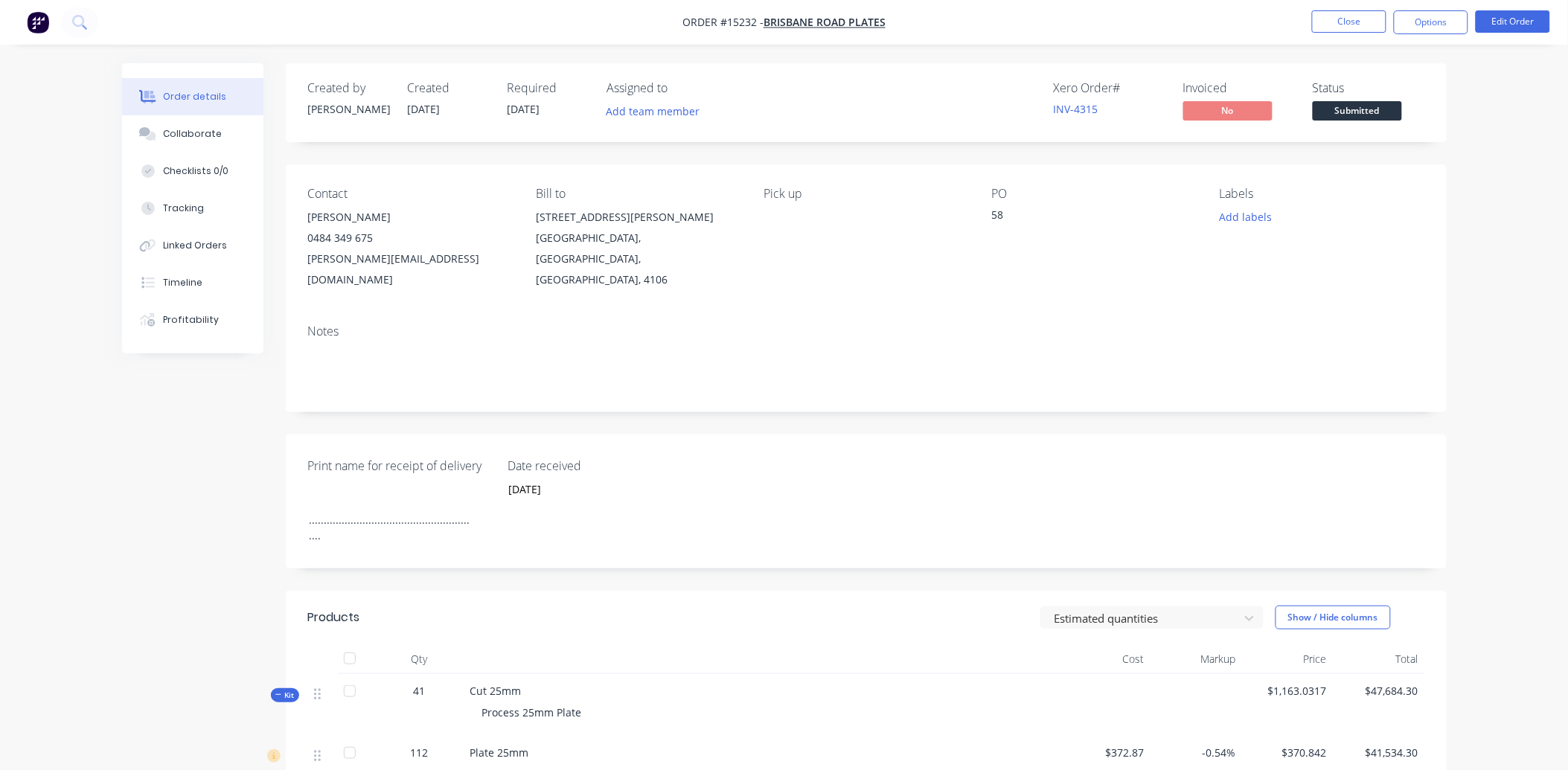
click at [537, 494] on div "Date received [DATE]" at bounding box center [601, 501] width 186 height 89
click at [526, 482] on div "Date received [DATE]" at bounding box center [601, 501] width 186 height 89
click at [475, 500] on div ".........................................................." at bounding box center [390, 512] width 186 height 68
click at [1445, 20] on button "Options" at bounding box center [1431, 23] width 74 height 24
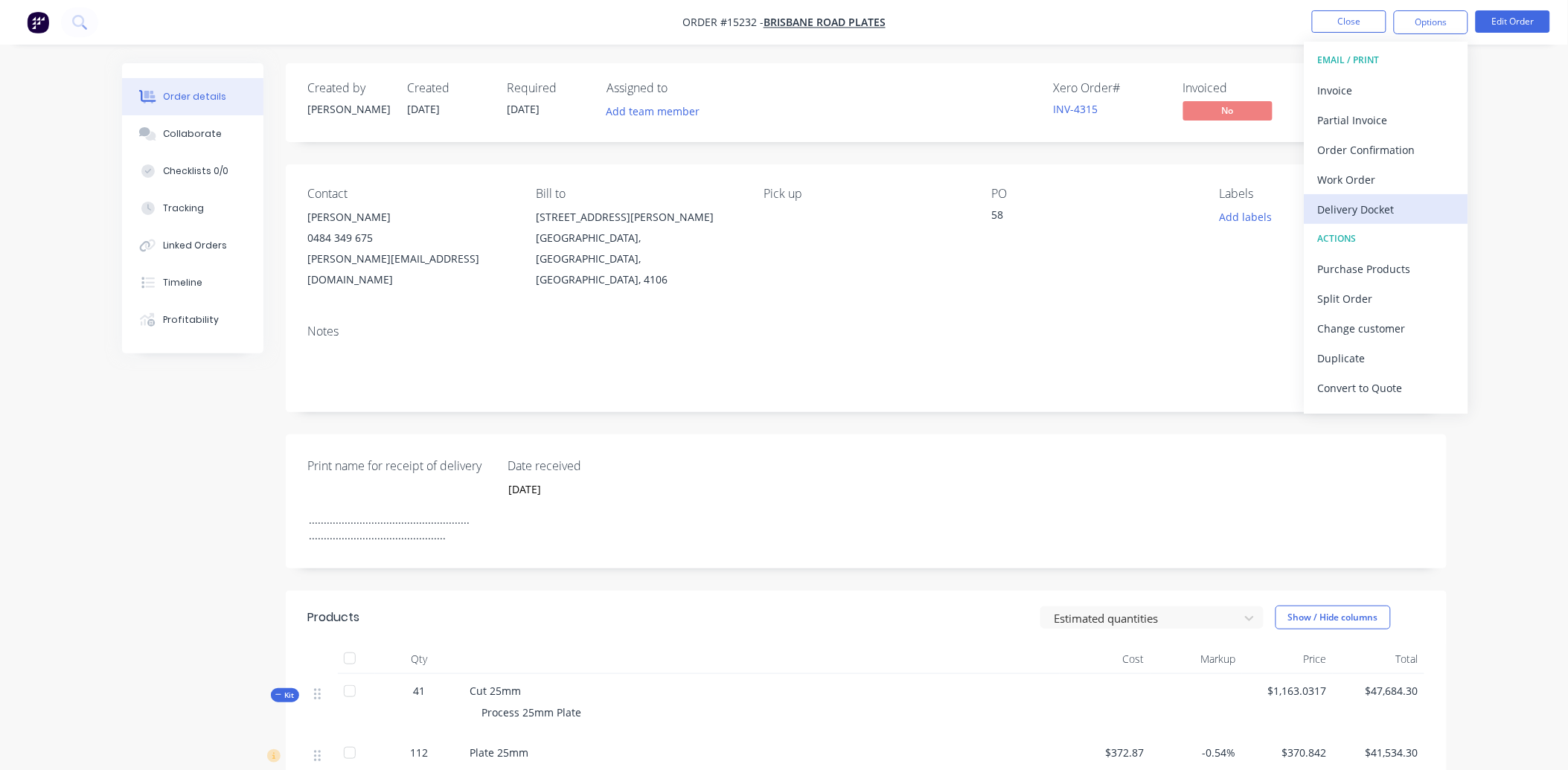
click at [1370, 213] on div "Delivery Docket" at bounding box center [1387, 209] width 137 height 22
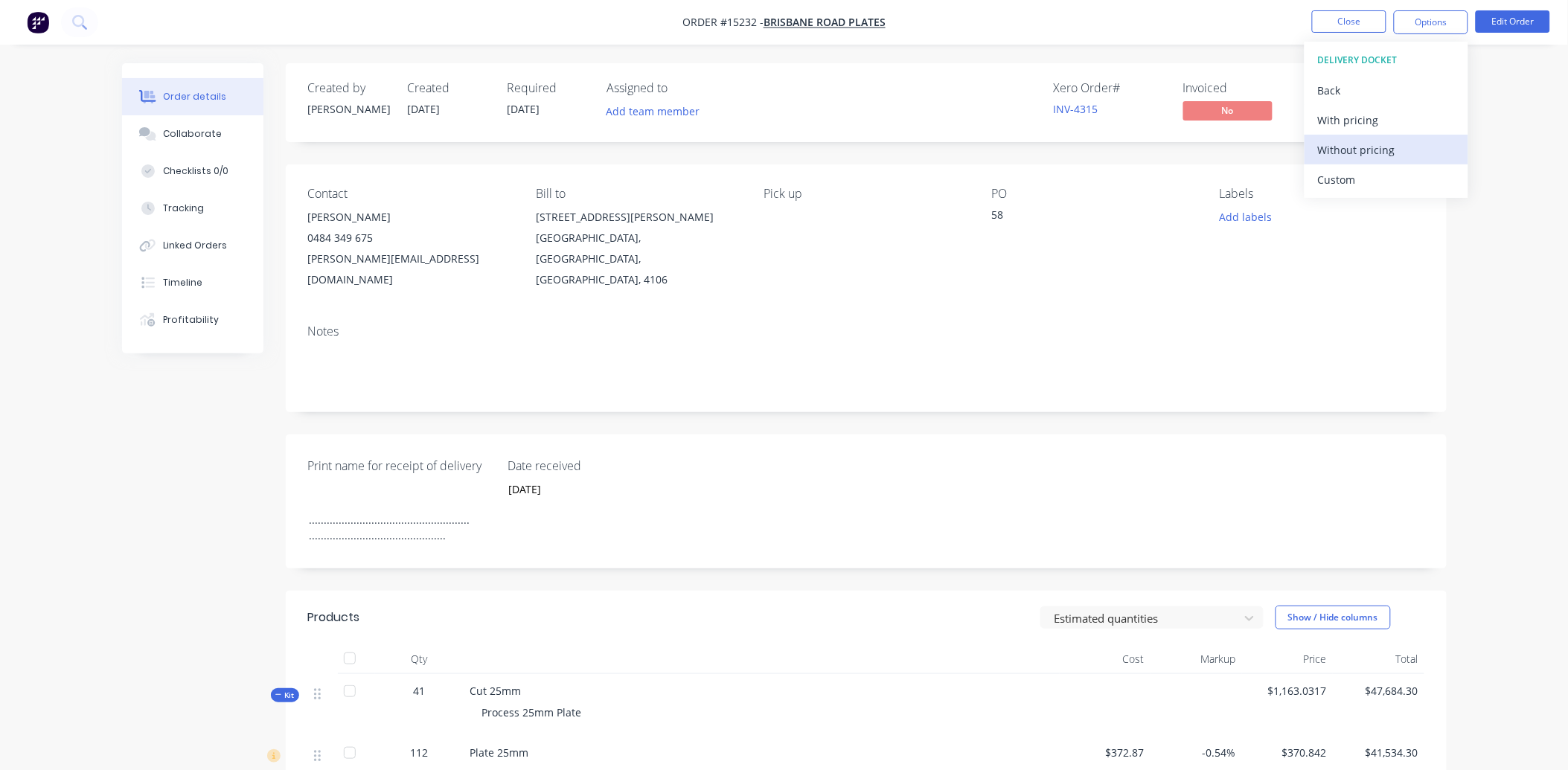
click at [1402, 146] on div "Without pricing" at bounding box center [1387, 149] width 137 height 22
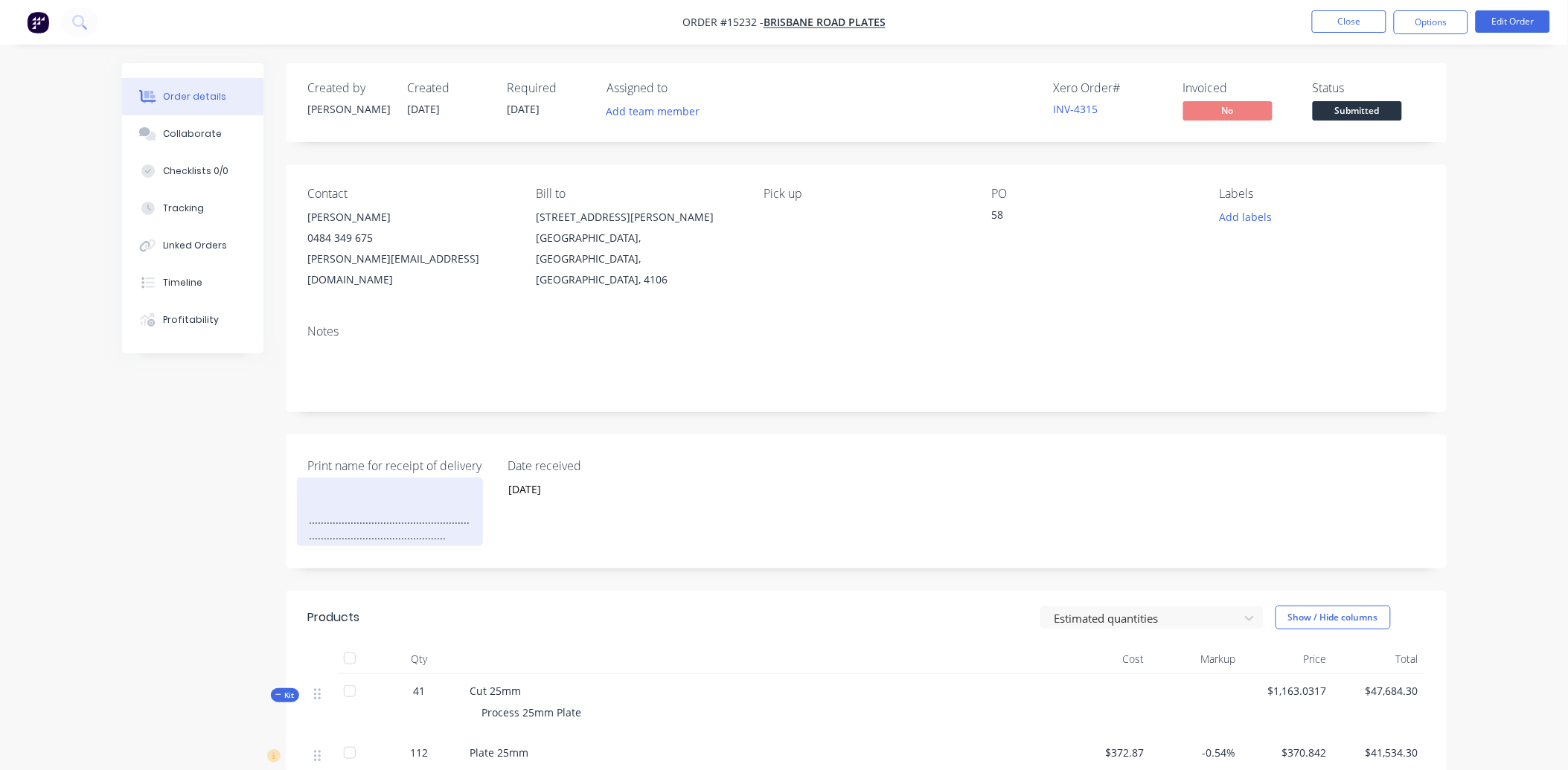
click at [479, 494] on div "...............................................................................…" at bounding box center [390, 512] width 186 height 68
click at [310, 488] on div "...............................................................................…" at bounding box center [390, 512] width 186 height 68
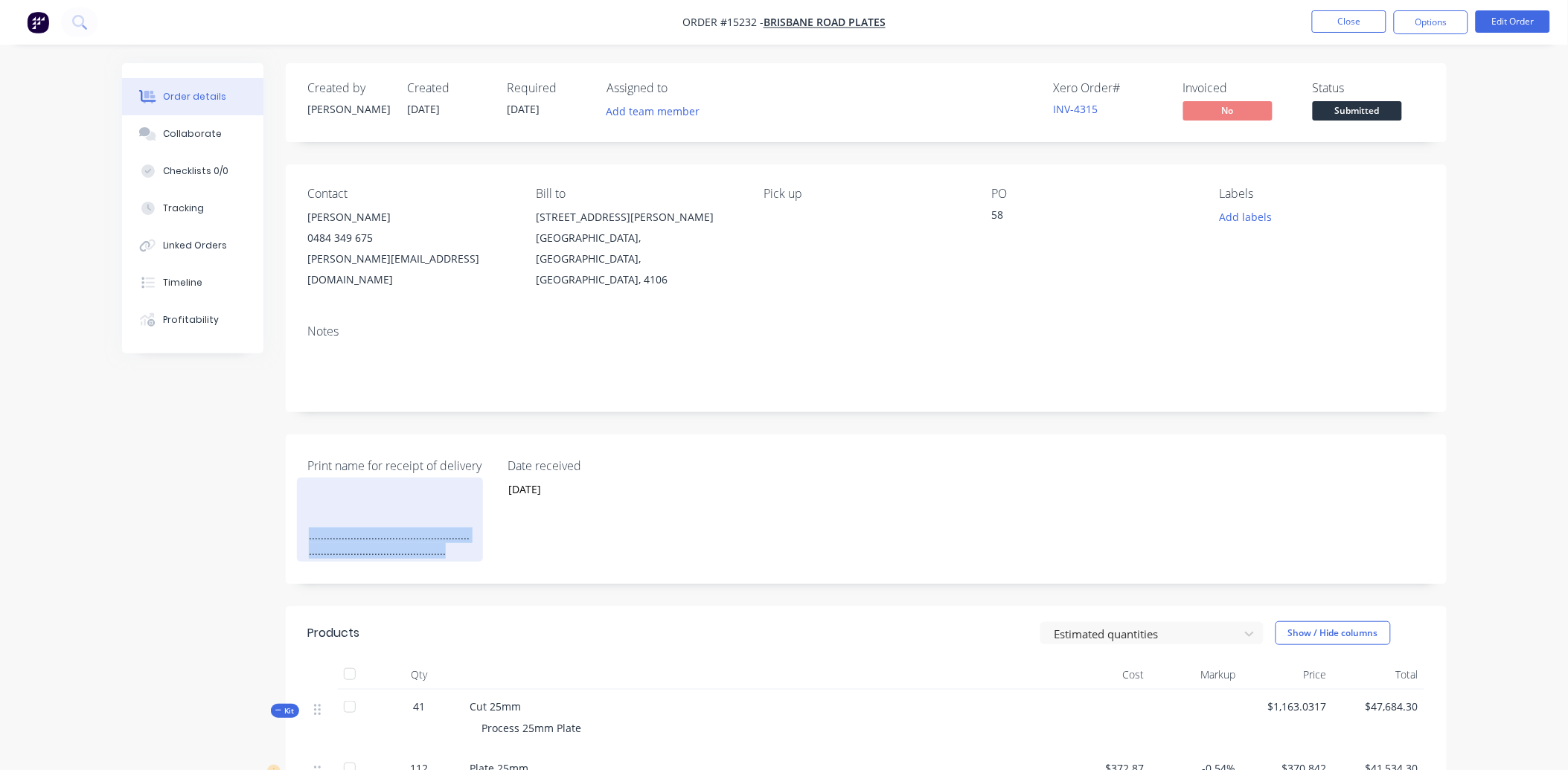
drag, startPoint x: 432, startPoint y: 540, endPoint x: 302, endPoint y: 519, distance: 131.7
click at [302, 519] on div "...............................................................................…" at bounding box center [390, 520] width 186 height 84
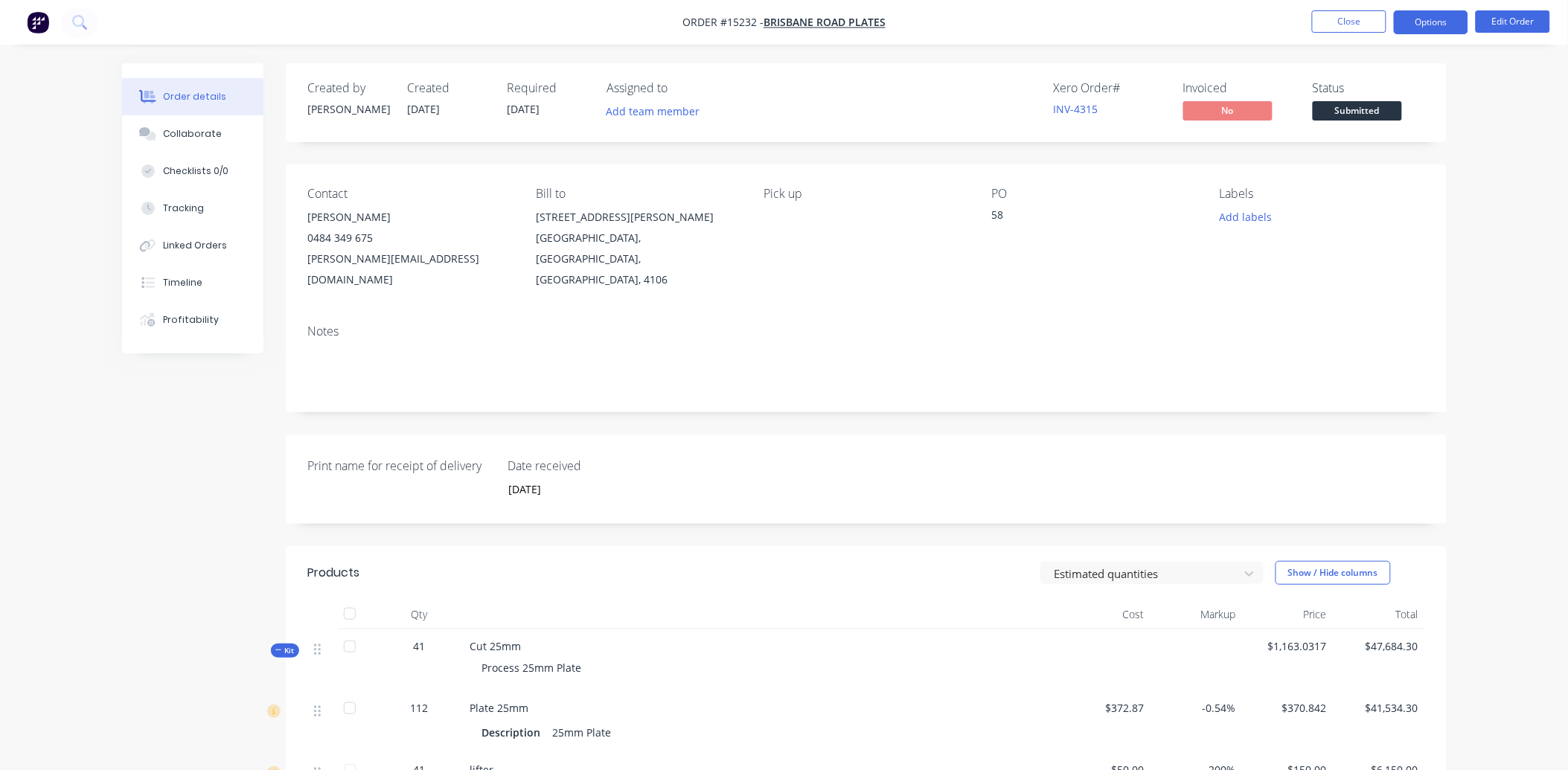
click at [1418, 29] on button "Options" at bounding box center [1431, 23] width 74 height 24
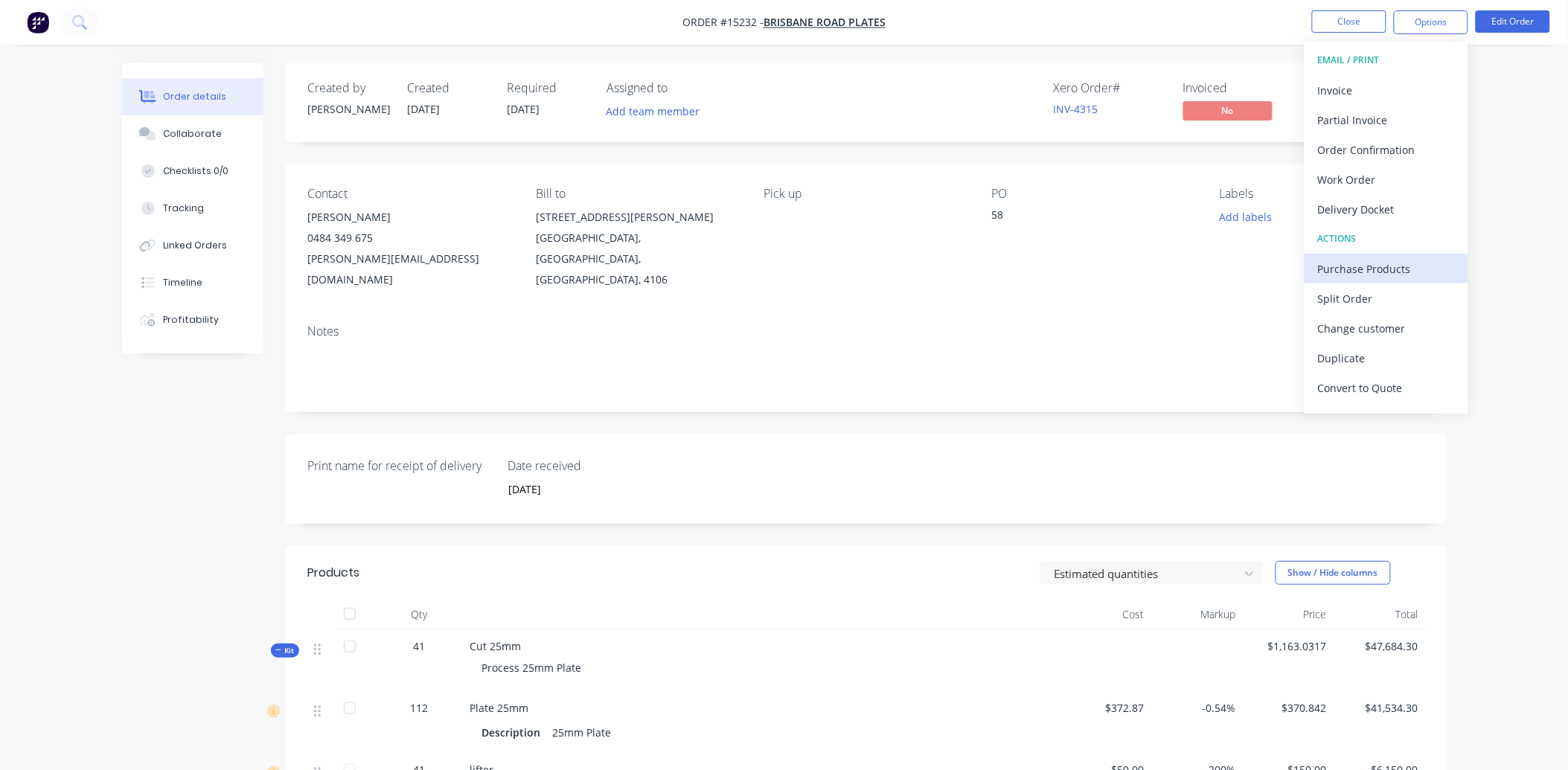
click at [1400, 261] on div "Purchase Products" at bounding box center [1387, 269] width 137 height 22
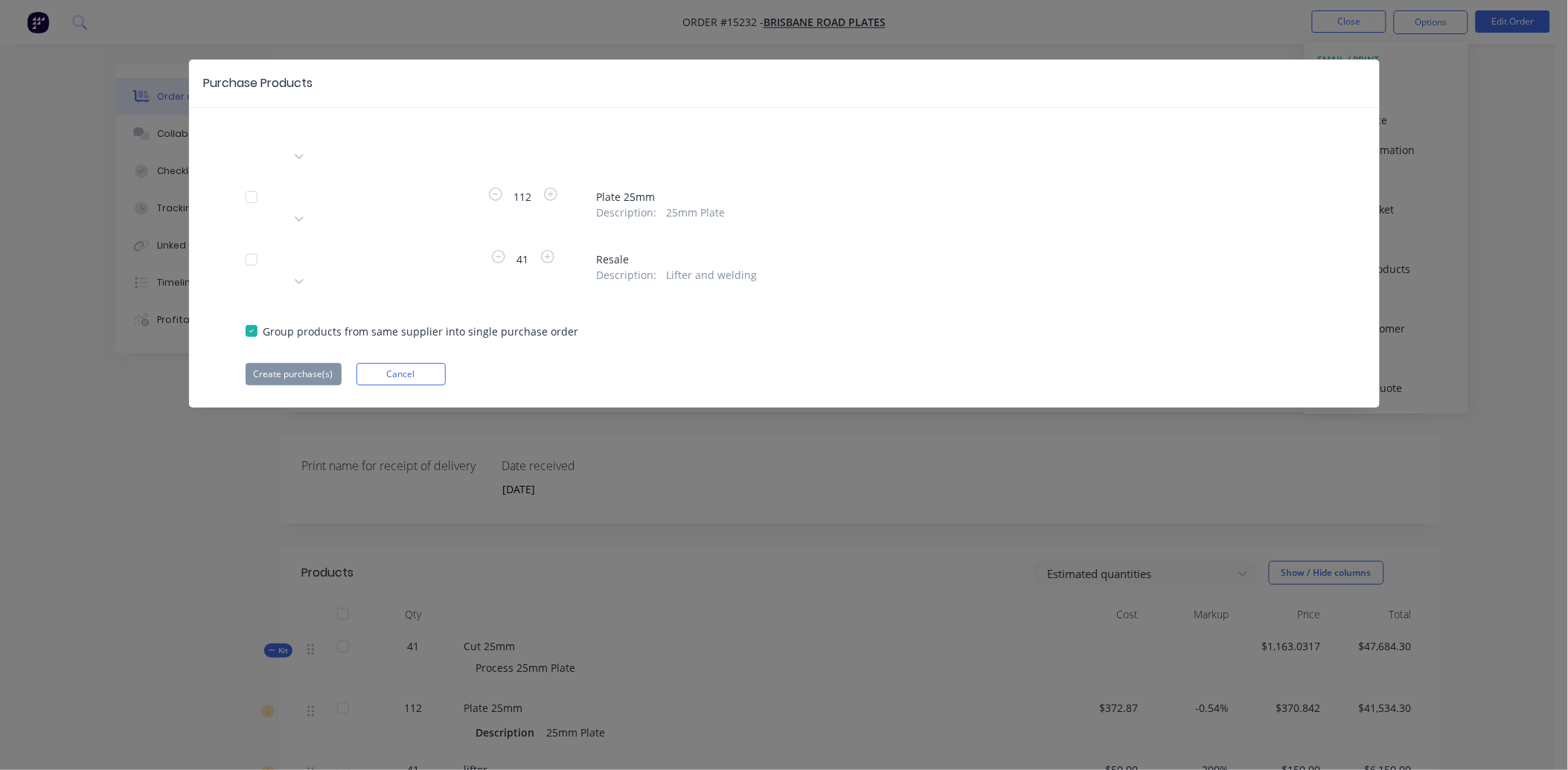
click at [253, 316] on div at bounding box center [252, 331] width 30 height 30
click at [246, 183] on div at bounding box center [252, 198] width 30 height 30
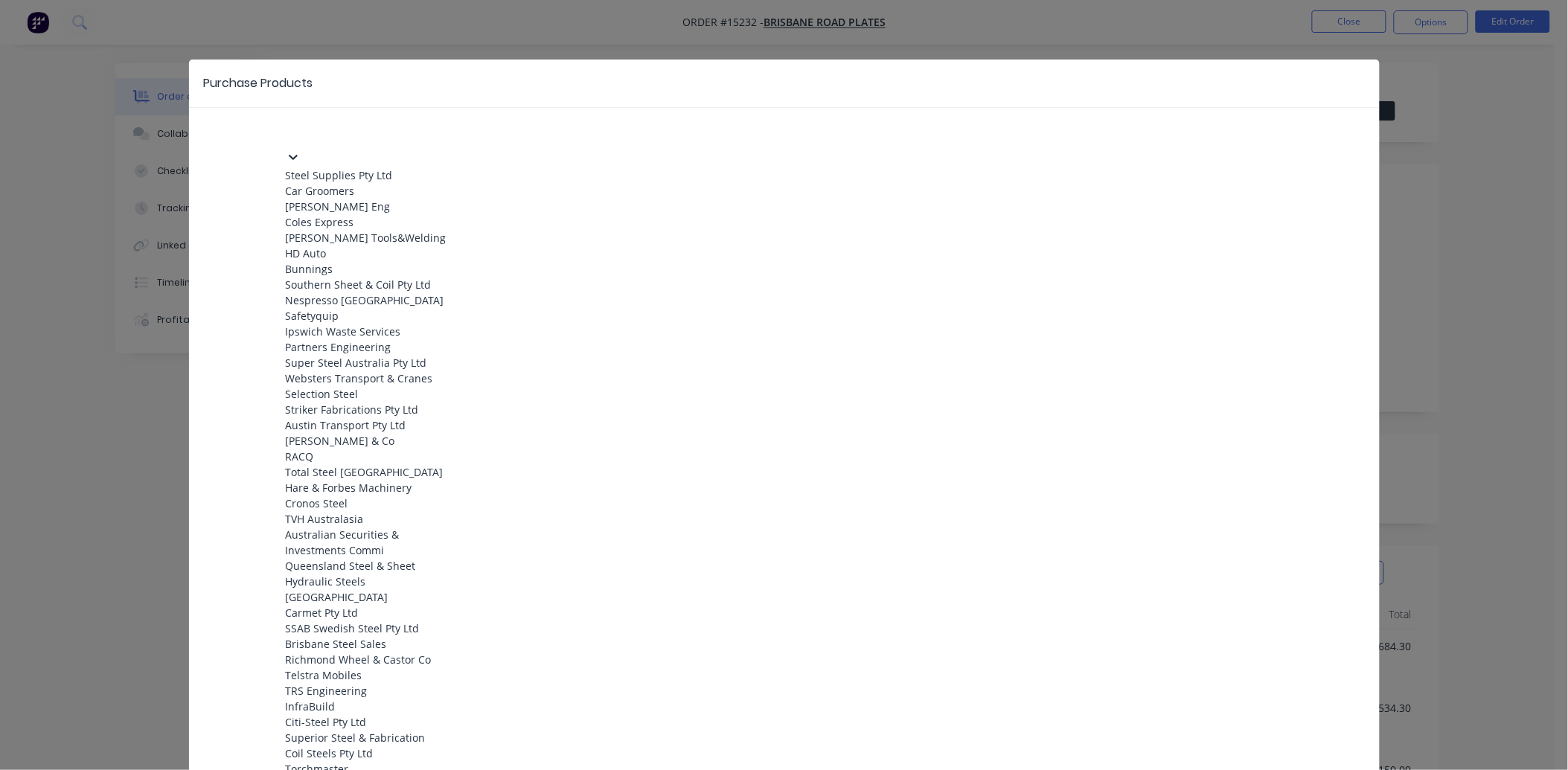
click at [361, 130] on div at bounding box center [397, 131] width 214 height 19
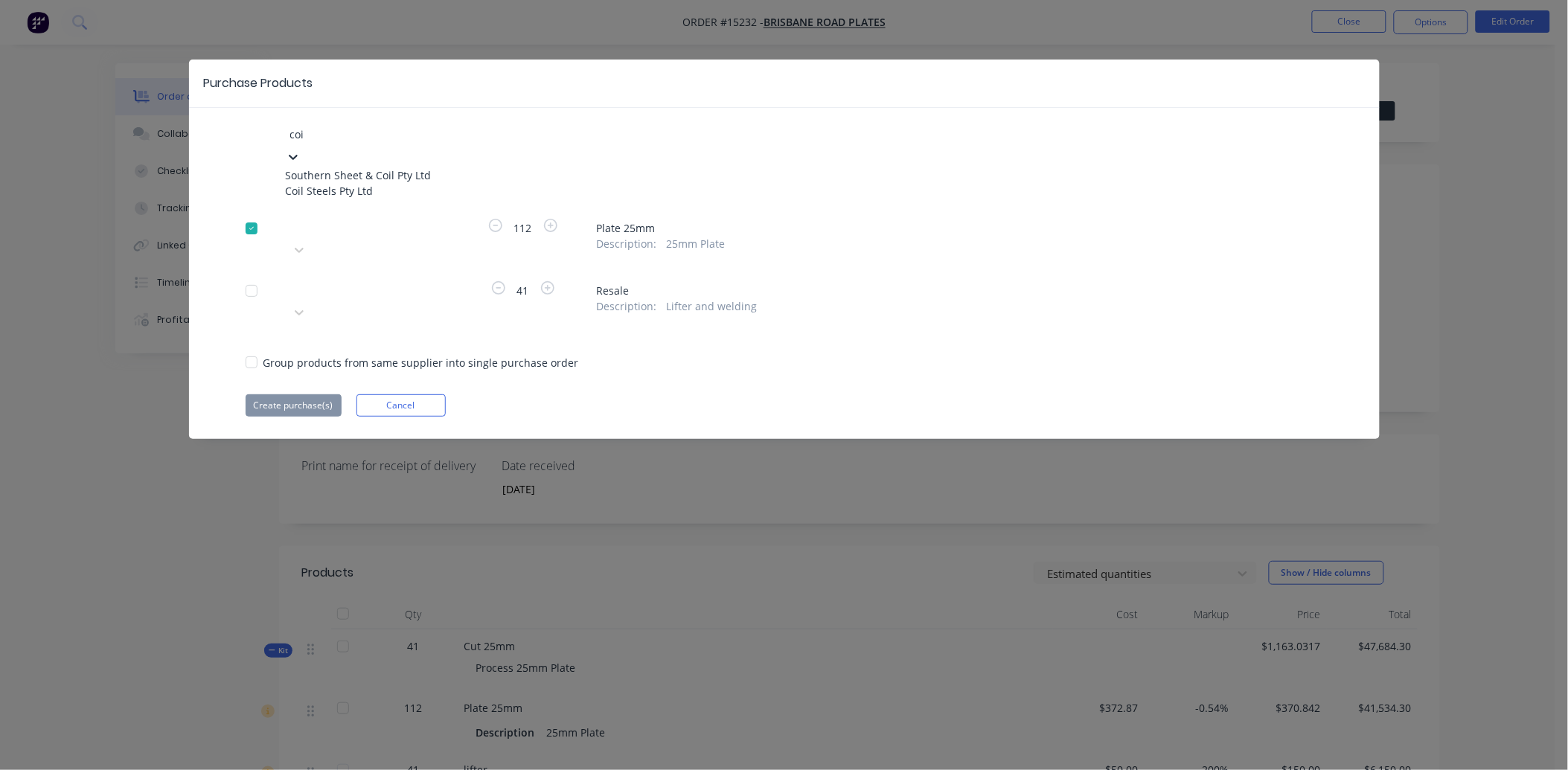
type input "coil"
click at [360, 189] on div "Coil Steels Pty Ltd" at bounding box center [368, 191] width 164 height 16
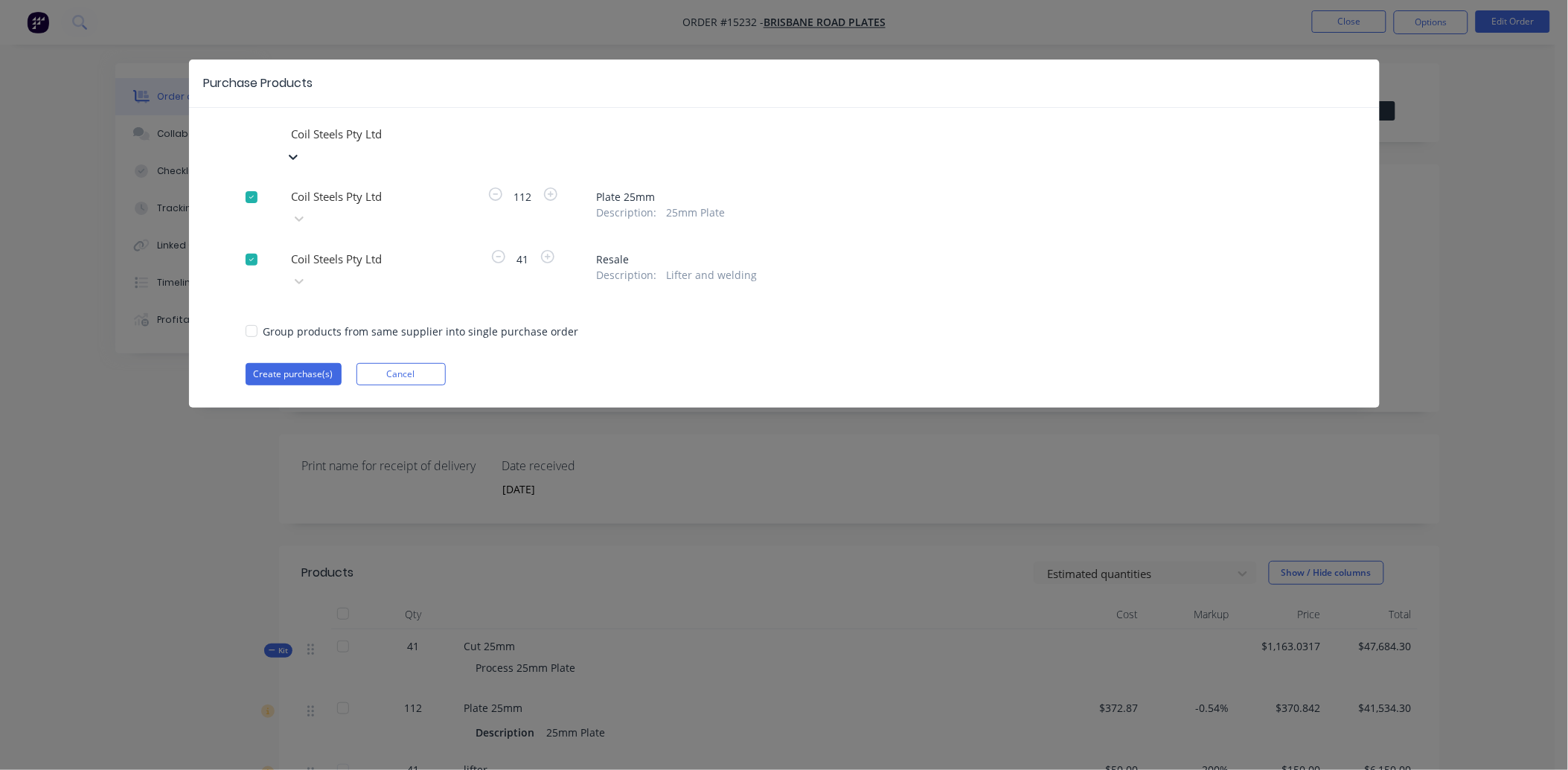
click at [254, 245] on div at bounding box center [252, 260] width 30 height 30
click at [310, 363] on button "Create purchase(s)" at bounding box center [294, 374] width 96 height 23
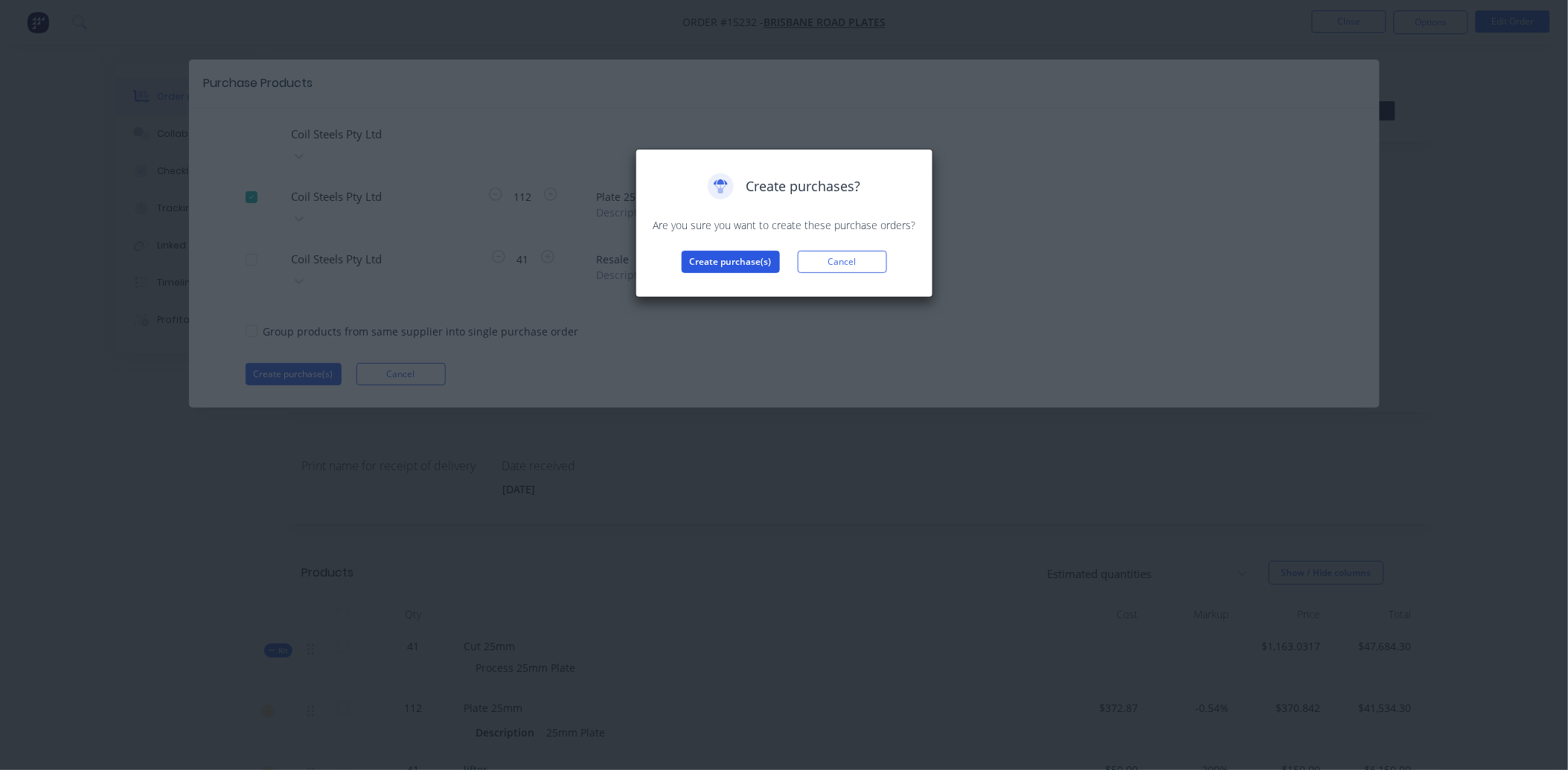
click at [739, 267] on button "Create purchase(s)" at bounding box center [731, 262] width 98 height 23
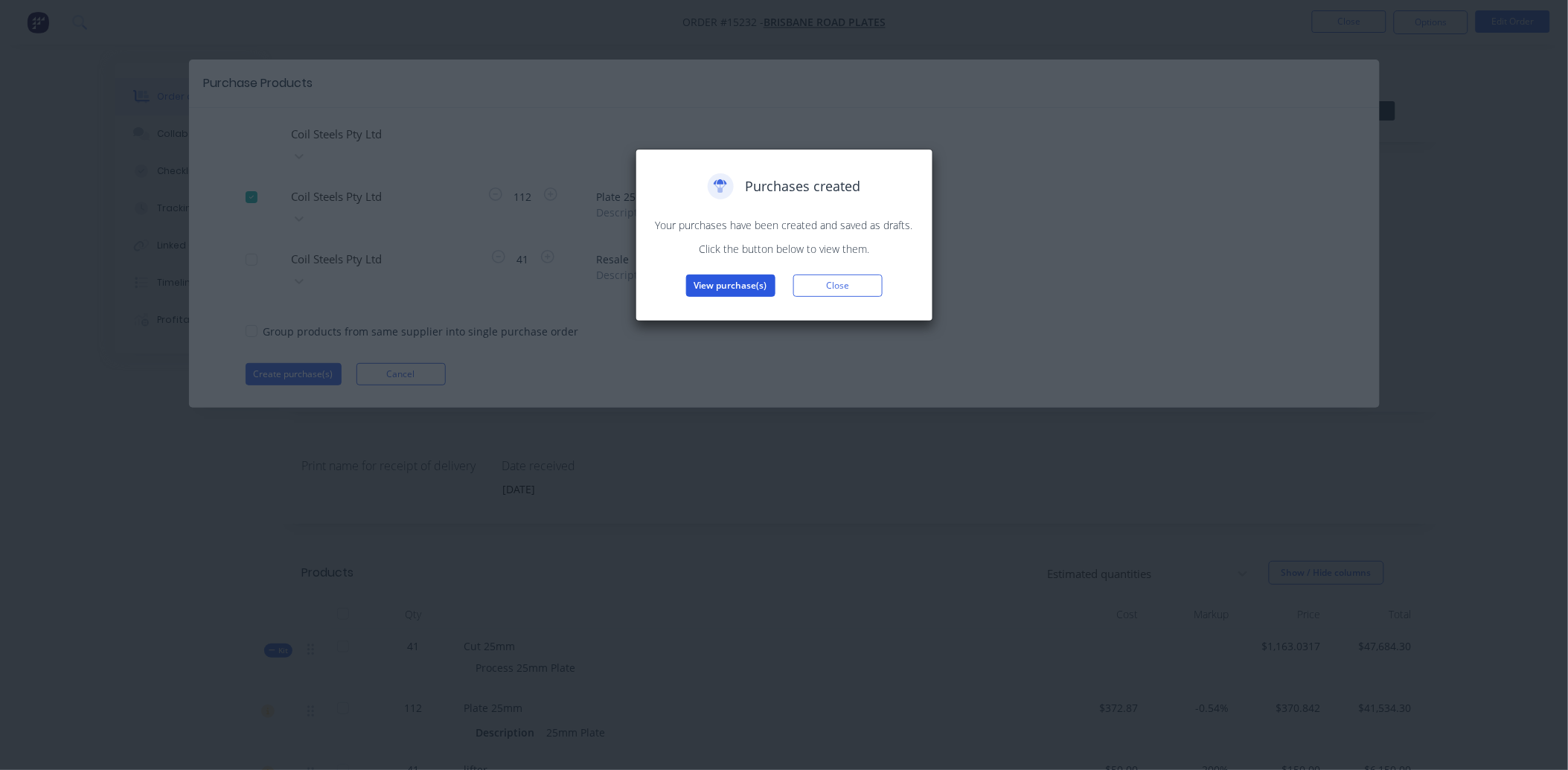
click at [728, 285] on button "View purchase(s)" at bounding box center [731, 285] width 89 height 23
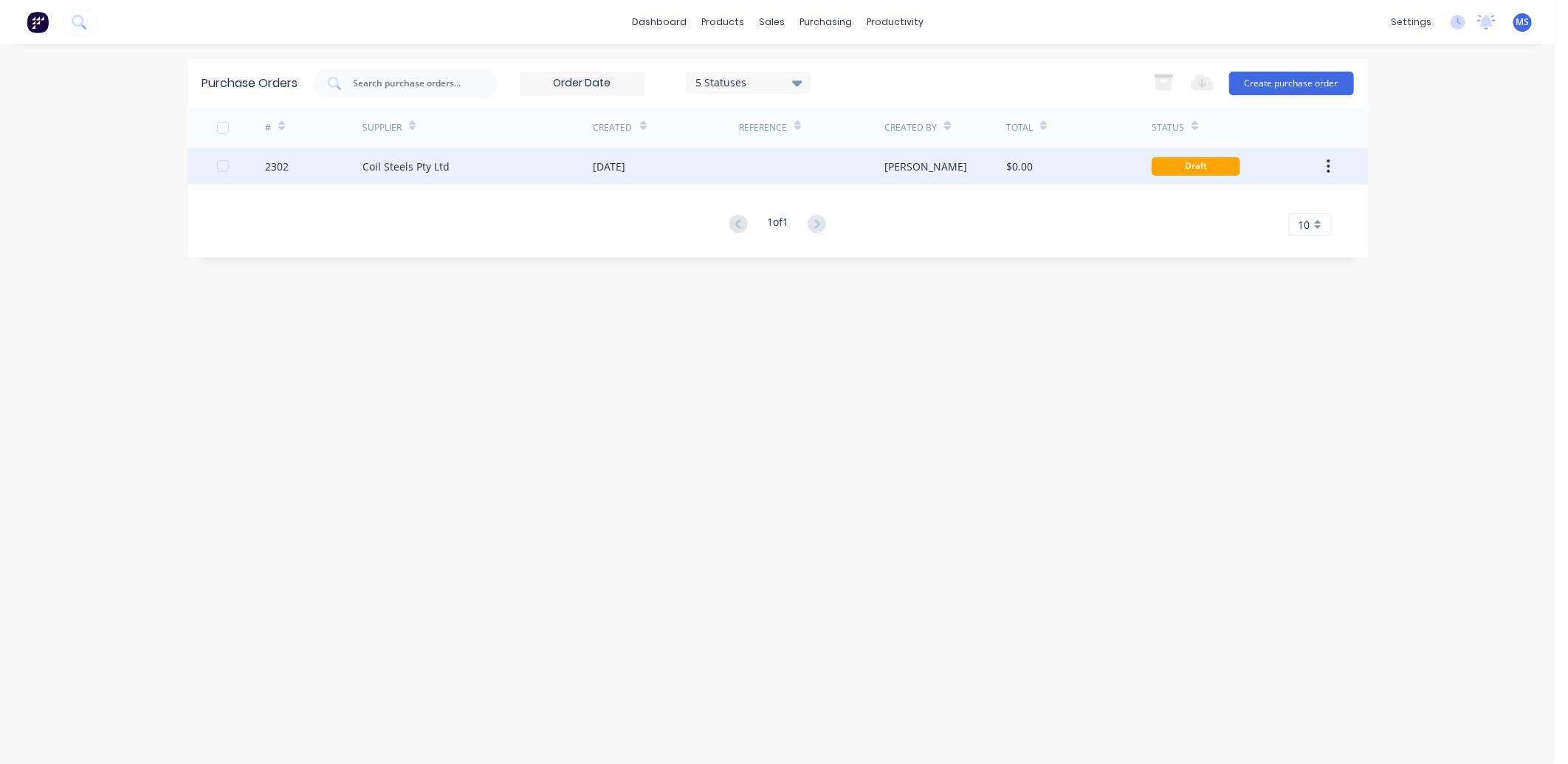
click at [719, 158] on div "[DATE]" at bounding box center [666, 166] width 145 height 37
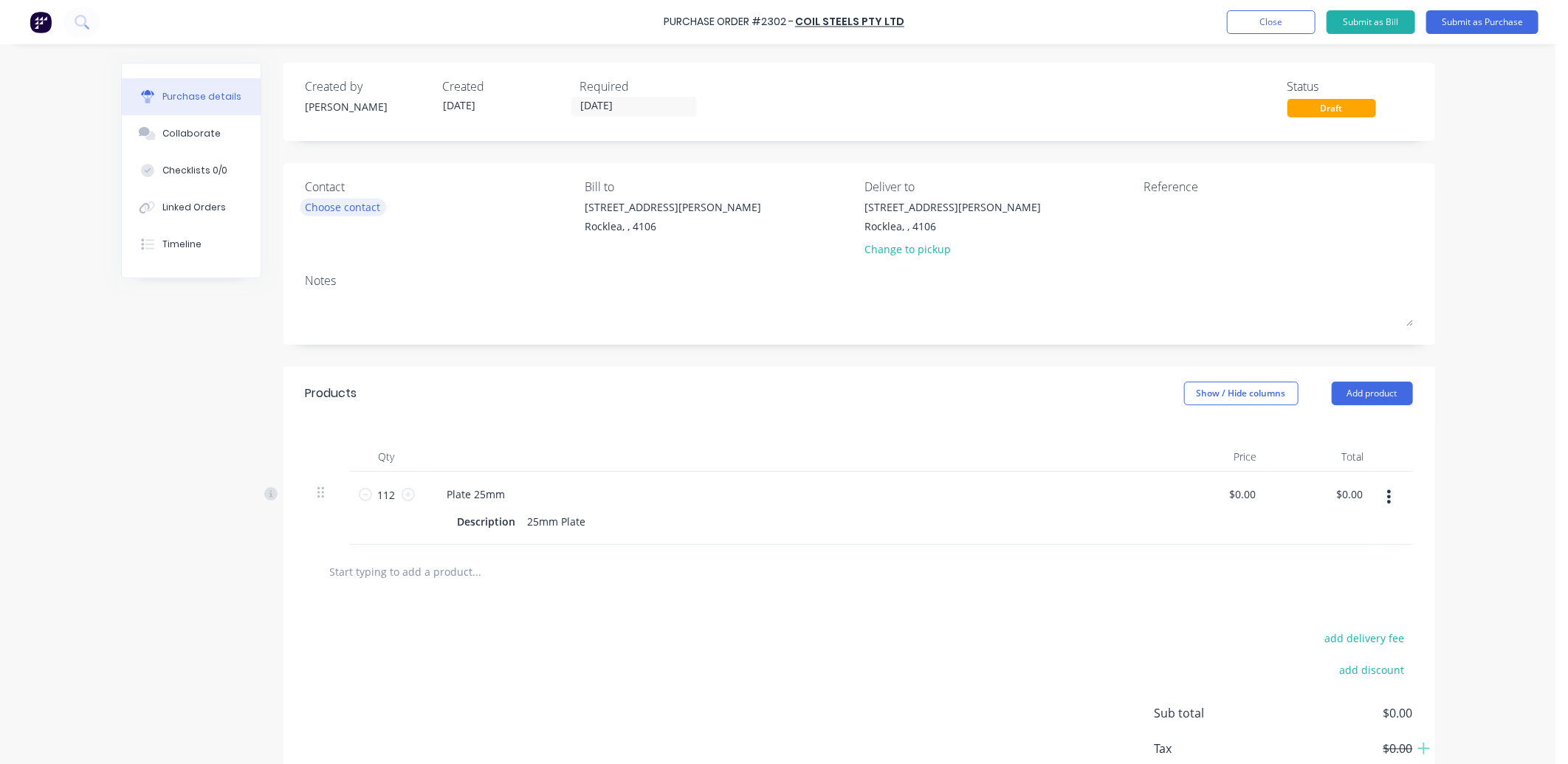
click at [339, 203] on div "Choose contact" at bounding box center [343, 206] width 75 height 16
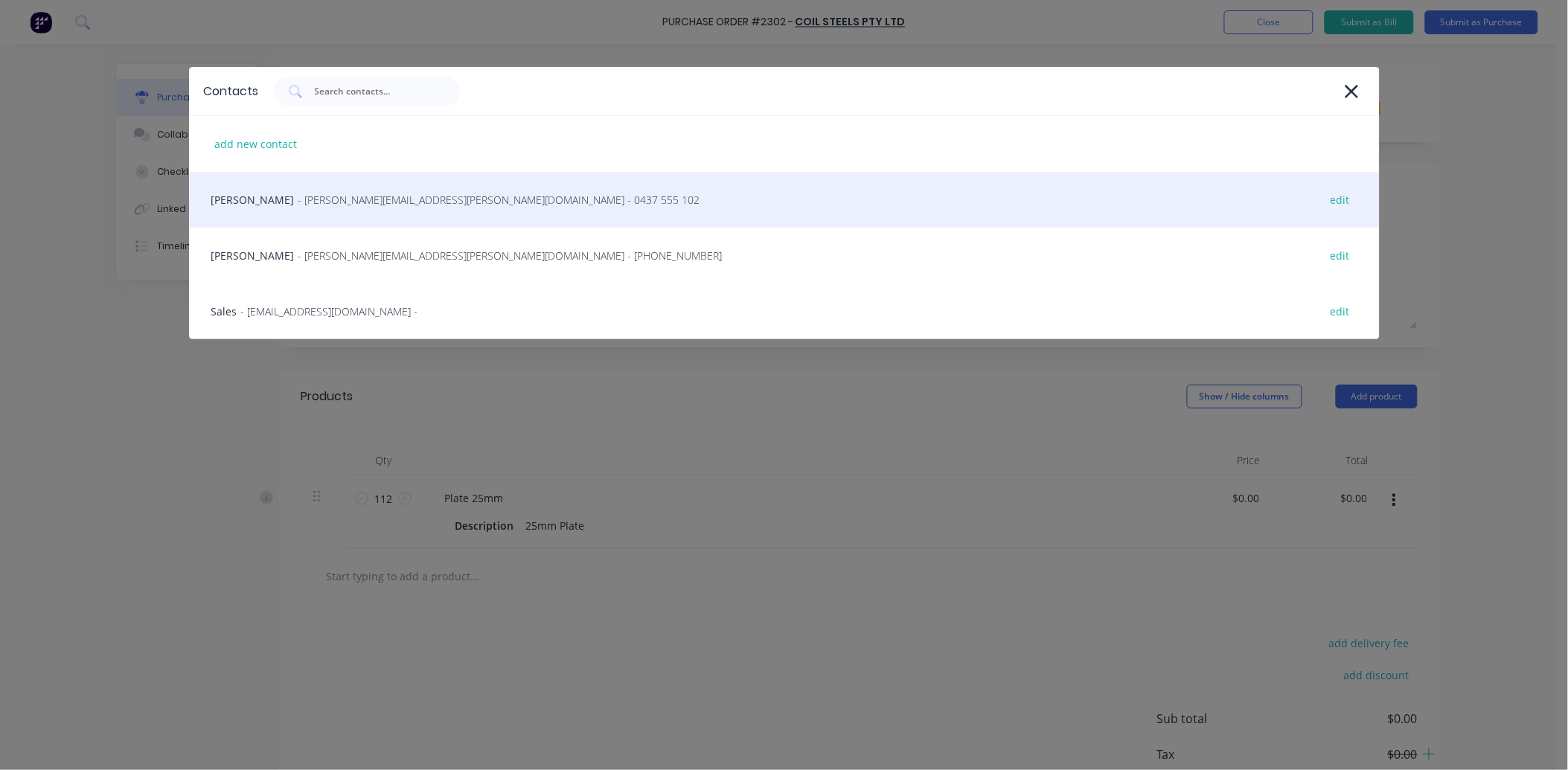
click at [344, 204] on span "- [PERSON_NAME][EMAIL_ADDRESS][PERSON_NAME][DOMAIN_NAME] - 0437 555 102" at bounding box center [499, 199] width 402 height 16
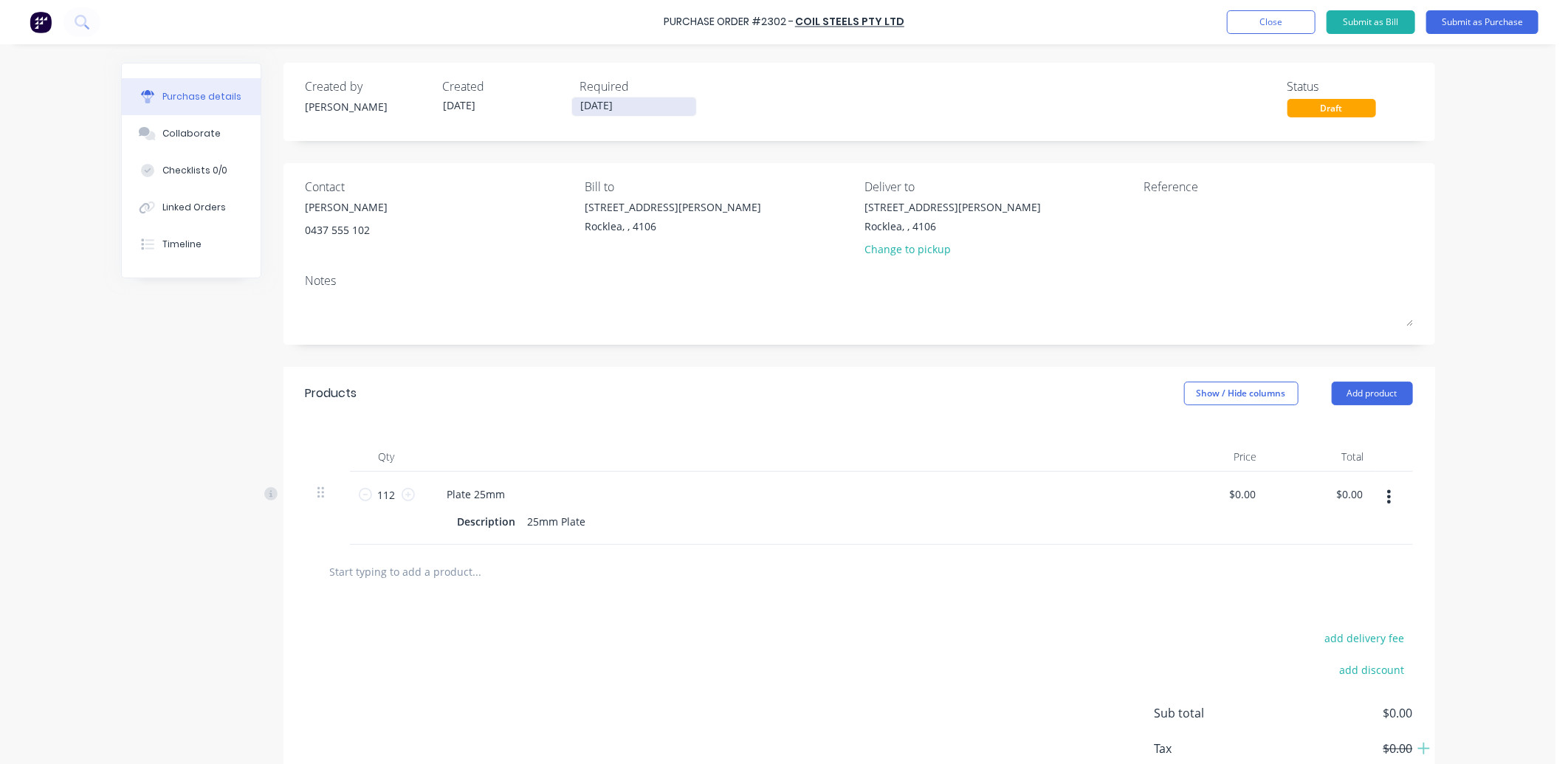
click at [614, 112] on input "[DATE]" at bounding box center [634, 107] width 124 height 19
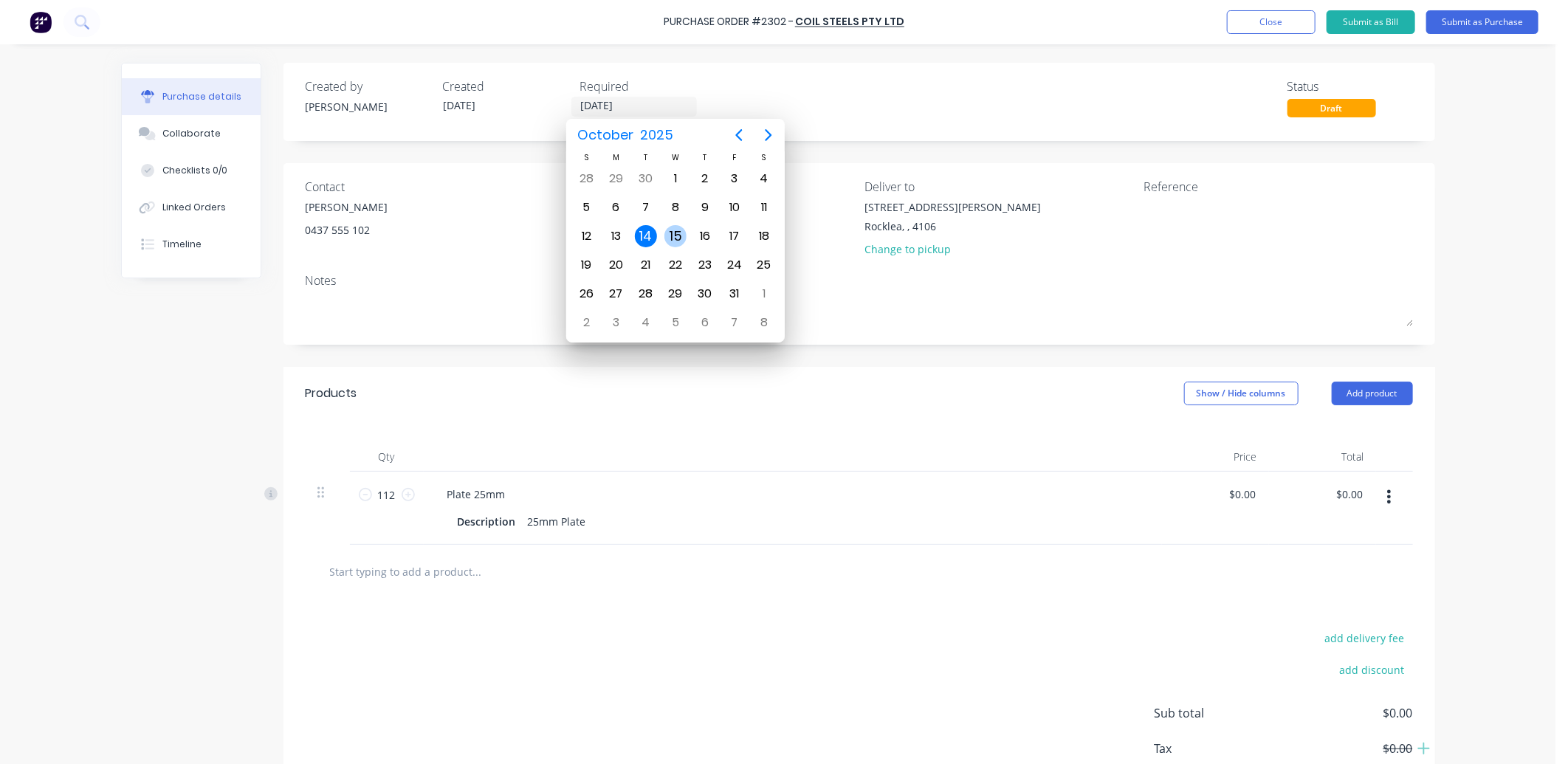
click at [673, 227] on div "15" at bounding box center [676, 236] width 22 height 22
type input "[DATE]"
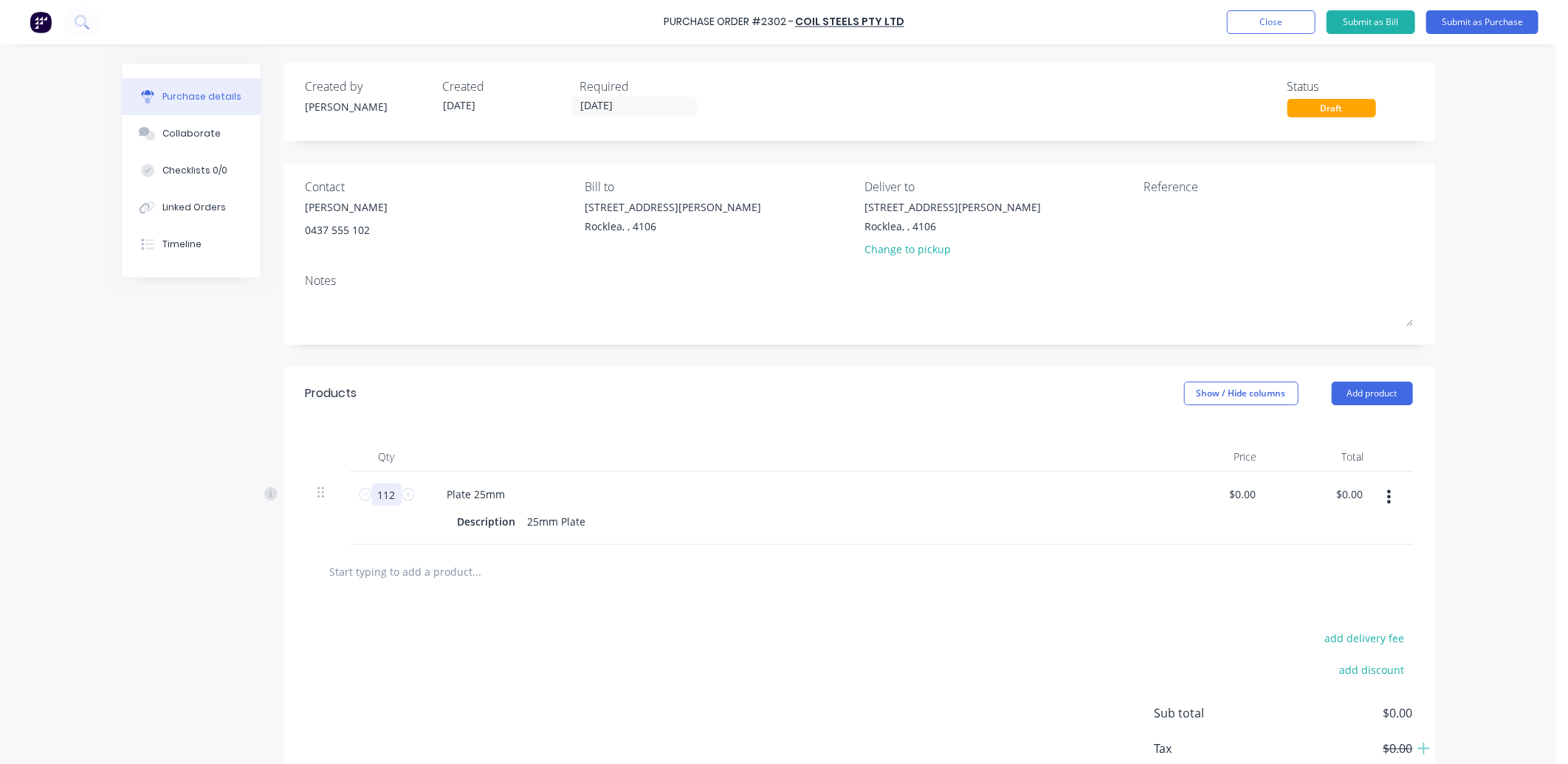
click at [390, 499] on input "112" at bounding box center [387, 495] width 30 height 22
type input "72"
drag, startPoint x: 519, startPoint y: 525, endPoint x: 635, endPoint y: 520, distance: 116.1
click at [631, 521] on div "Description 25mm Plate" at bounding box center [790, 521] width 676 height 22
type input "$0.00"
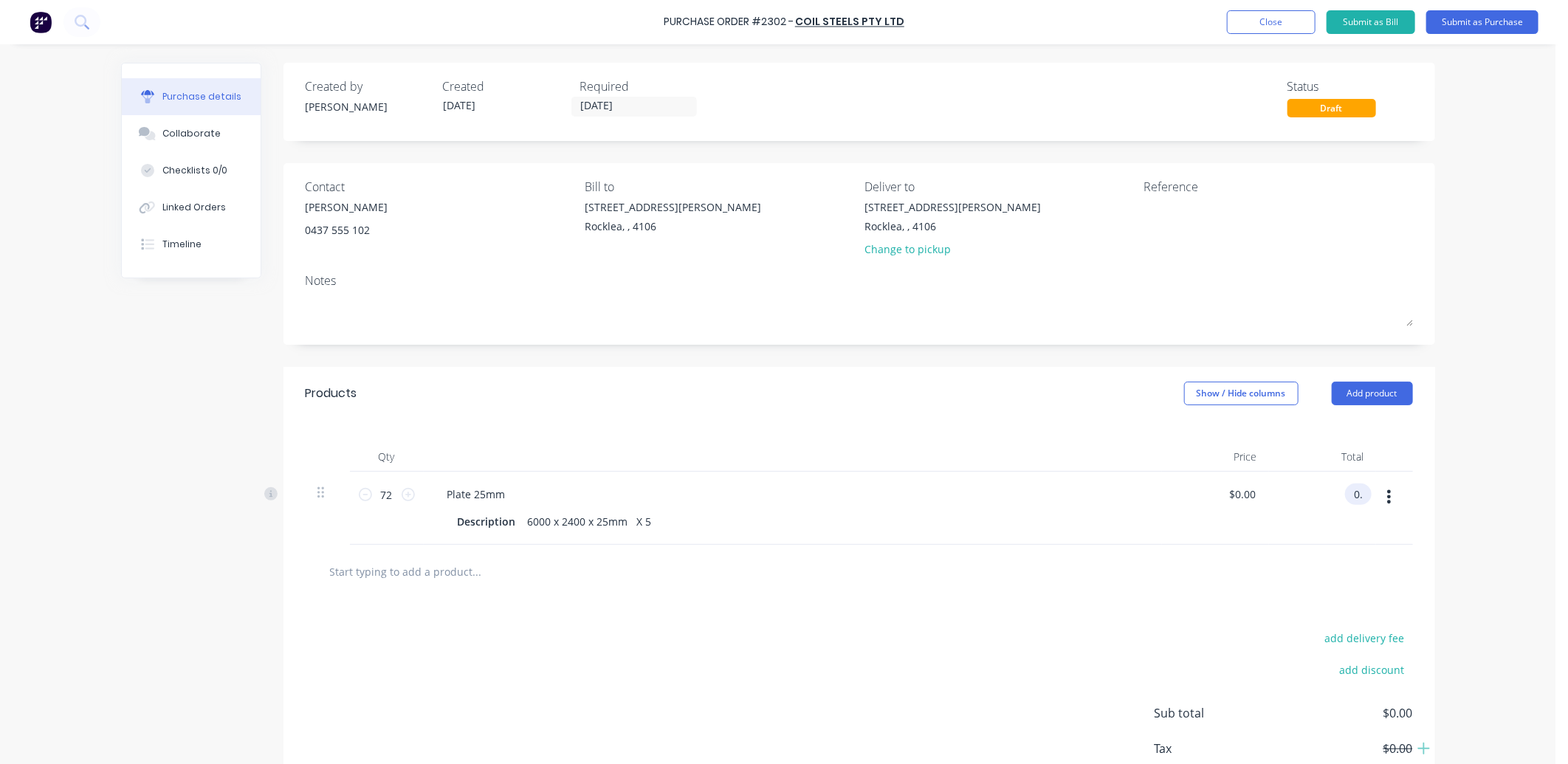
type input "0"
type input "20841.75"
type input "$289.4688"
type input "$20,841.75"
click at [1467, 27] on button "Submit as Purchase" at bounding box center [1482, 22] width 113 height 24
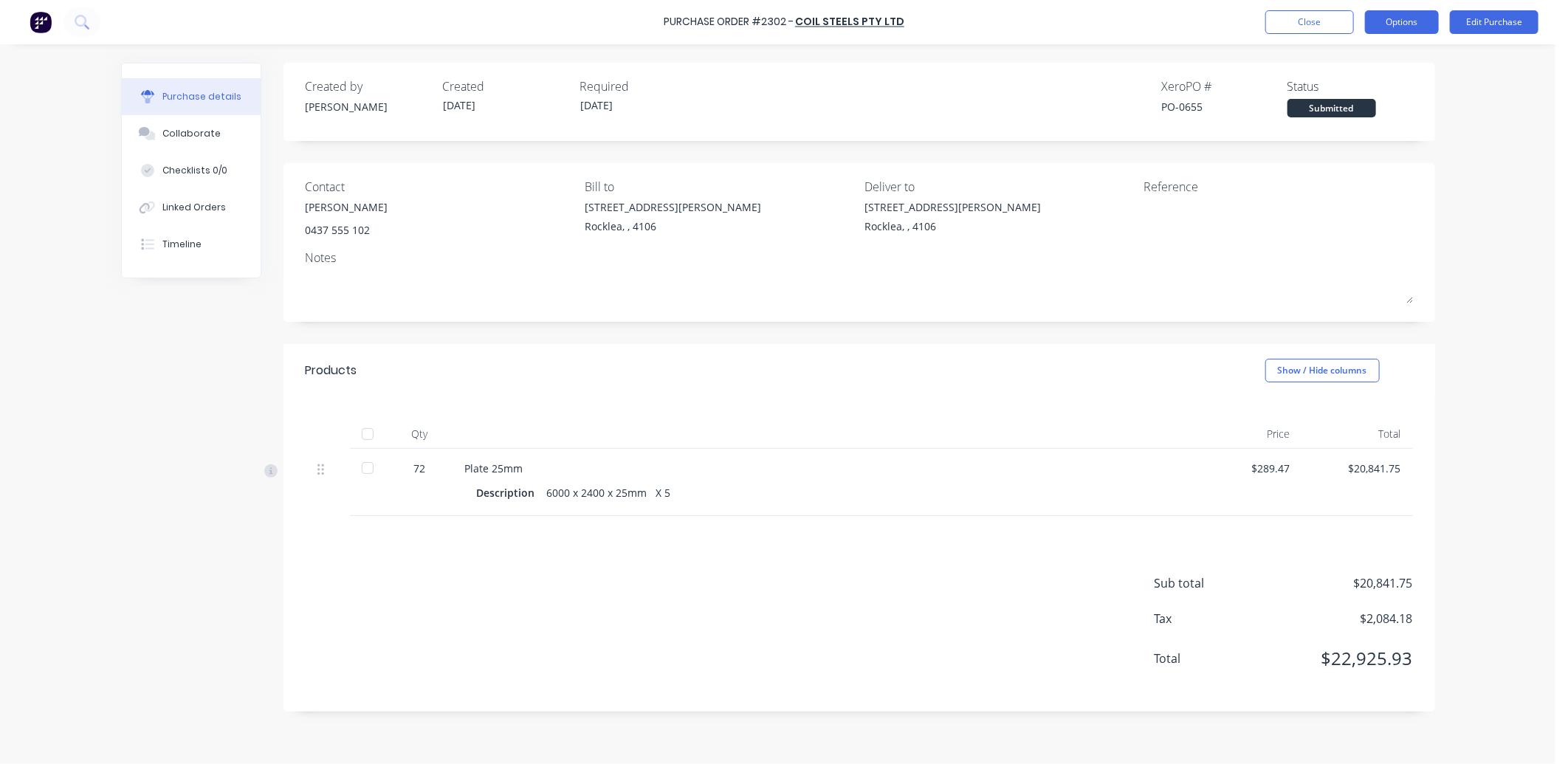
click at [1386, 23] on button "Options" at bounding box center [1402, 22] width 74 height 24
click at [1392, 66] on div "Print / Email" at bounding box center [1369, 60] width 113 height 22
click at [1376, 96] on div "With pricing" at bounding box center [1369, 89] width 113 height 22
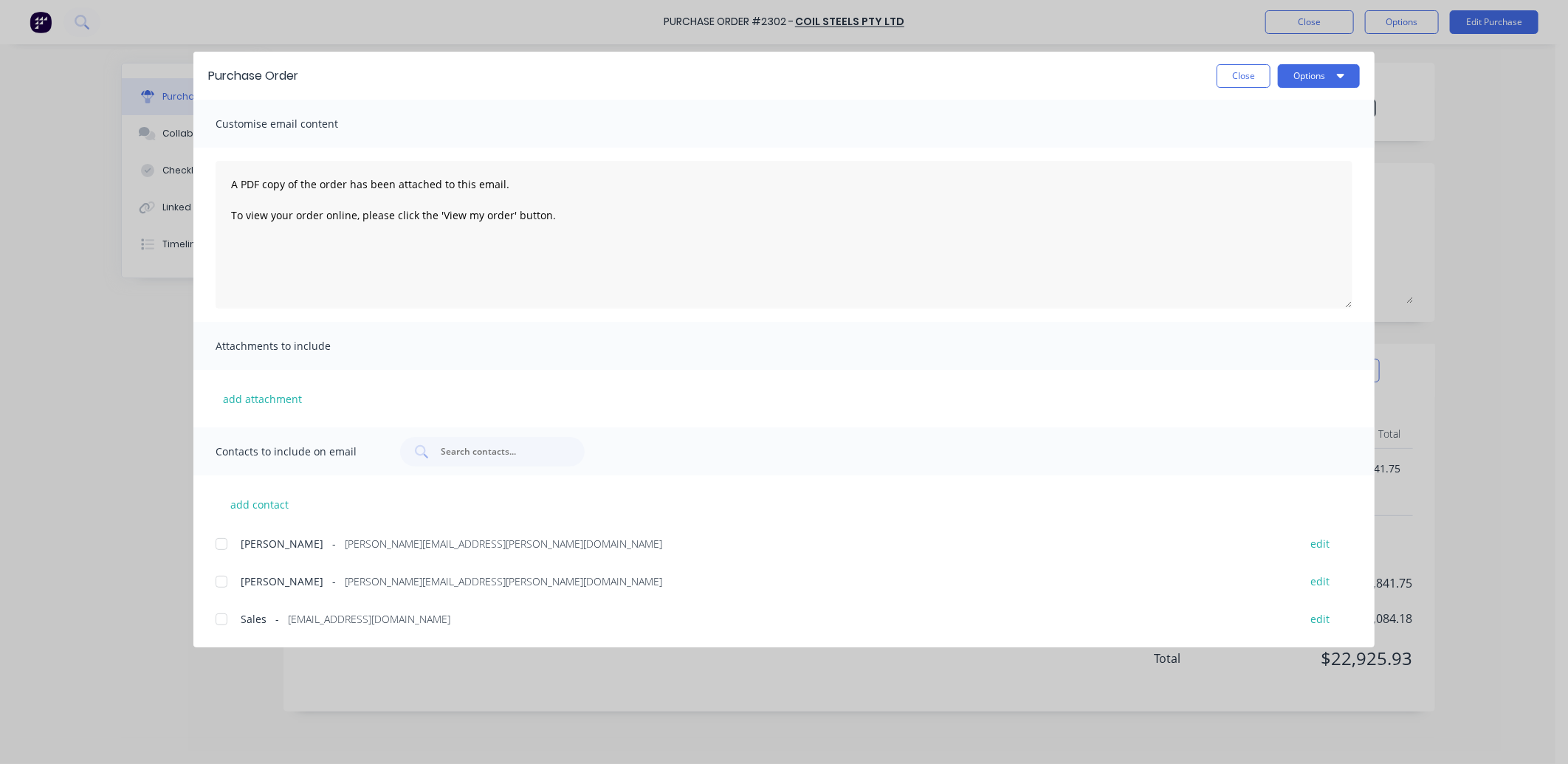
click at [224, 539] on div at bounding box center [221, 544] width 30 height 30
click at [1317, 79] on button "Options" at bounding box center [1319, 76] width 82 height 24
click at [1323, 168] on div "Email" at bounding box center [1290, 172] width 113 height 22
click at [1245, 83] on button "Close" at bounding box center [1244, 76] width 54 height 24
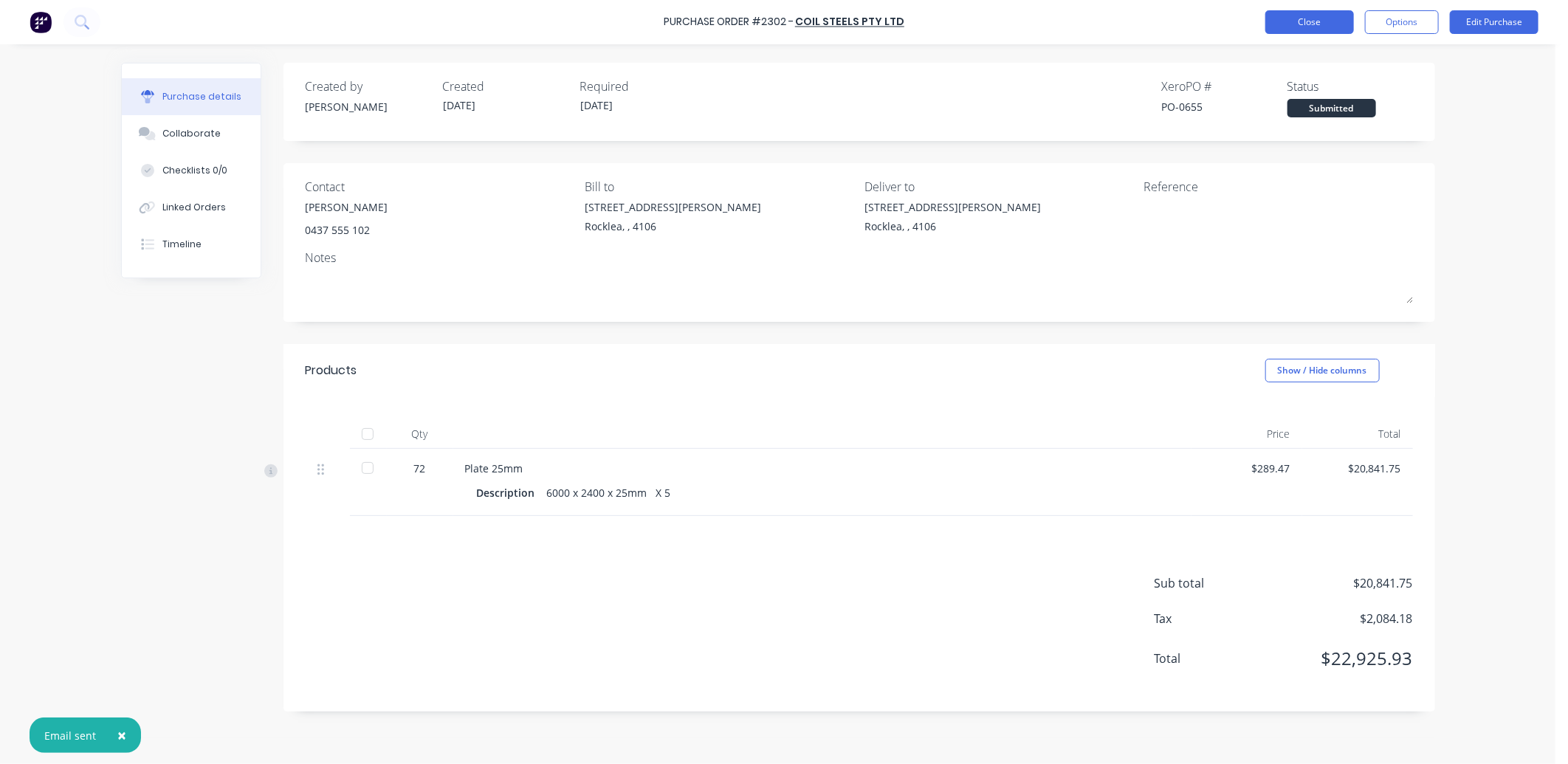
click at [1325, 19] on button "Close" at bounding box center [1309, 22] width 89 height 24
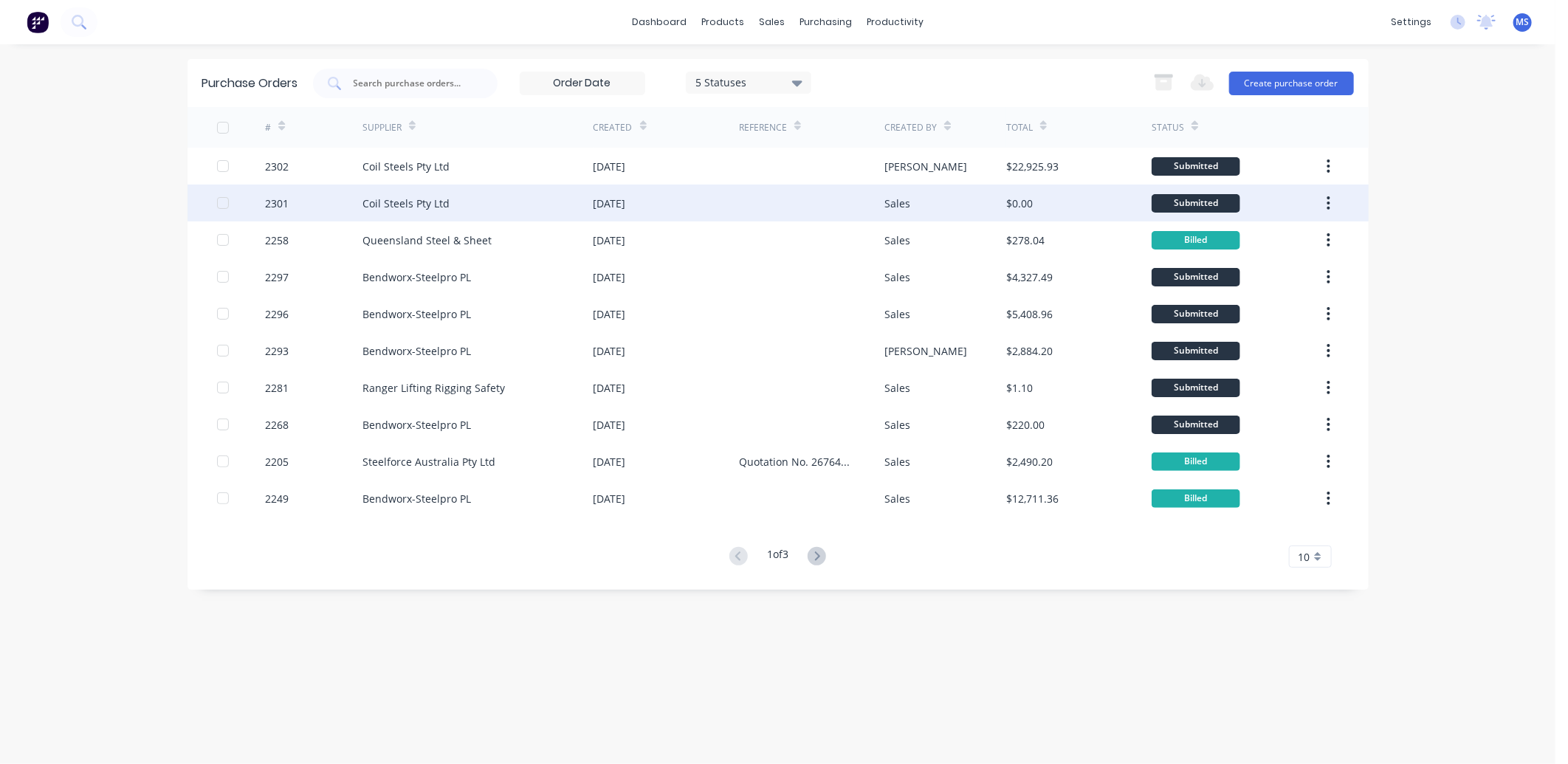
click at [588, 204] on div "Coil Steels Pty Ltd" at bounding box center [478, 203] width 231 height 37
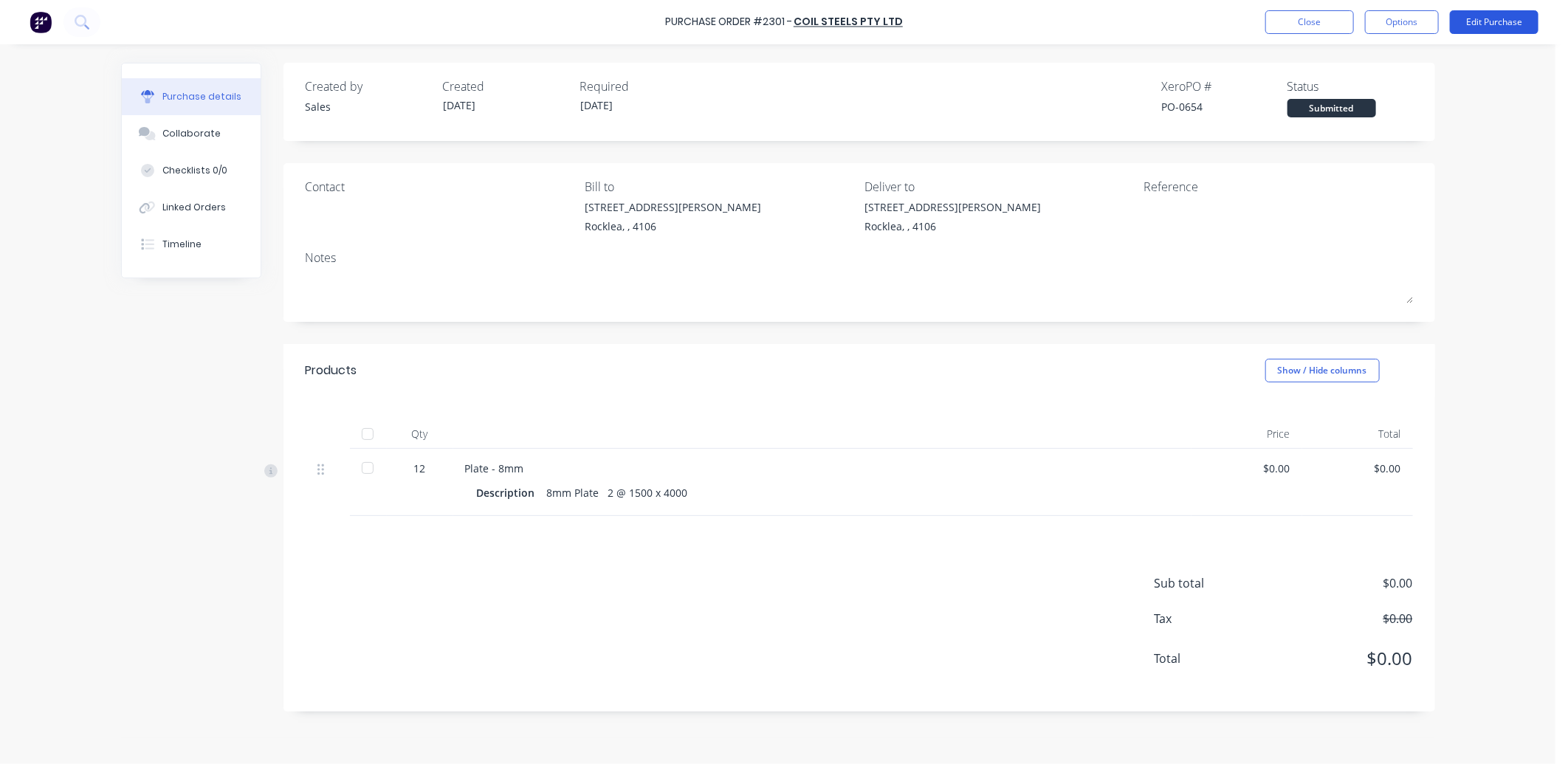
click at [1492, 21] on button "Edit Purchase" at bounding box center [1494, 22] width 89 height 24
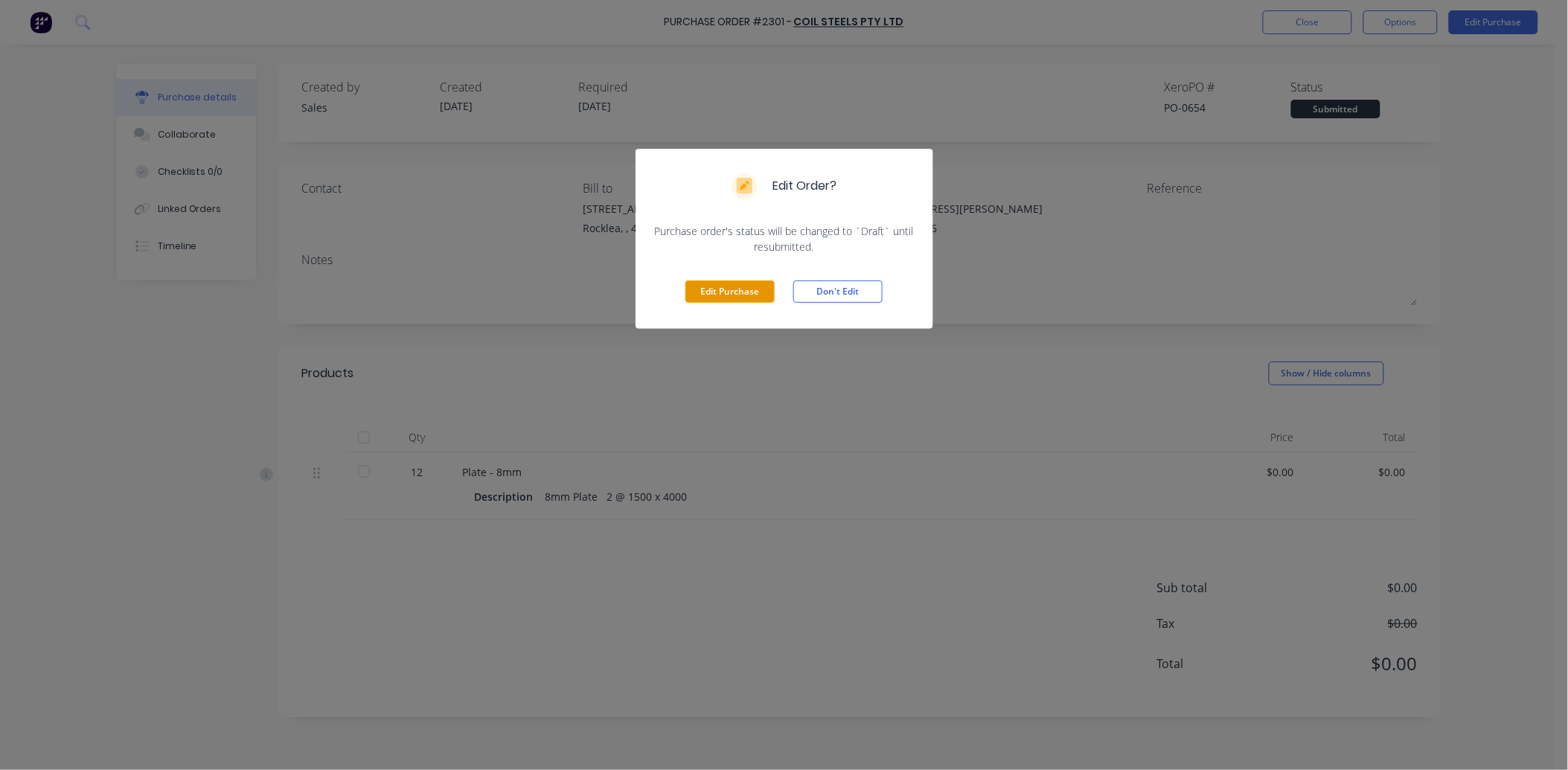
click at [752, 293] on button "Edit Purchase" at bounding box center [730, 291] width 89 height 23
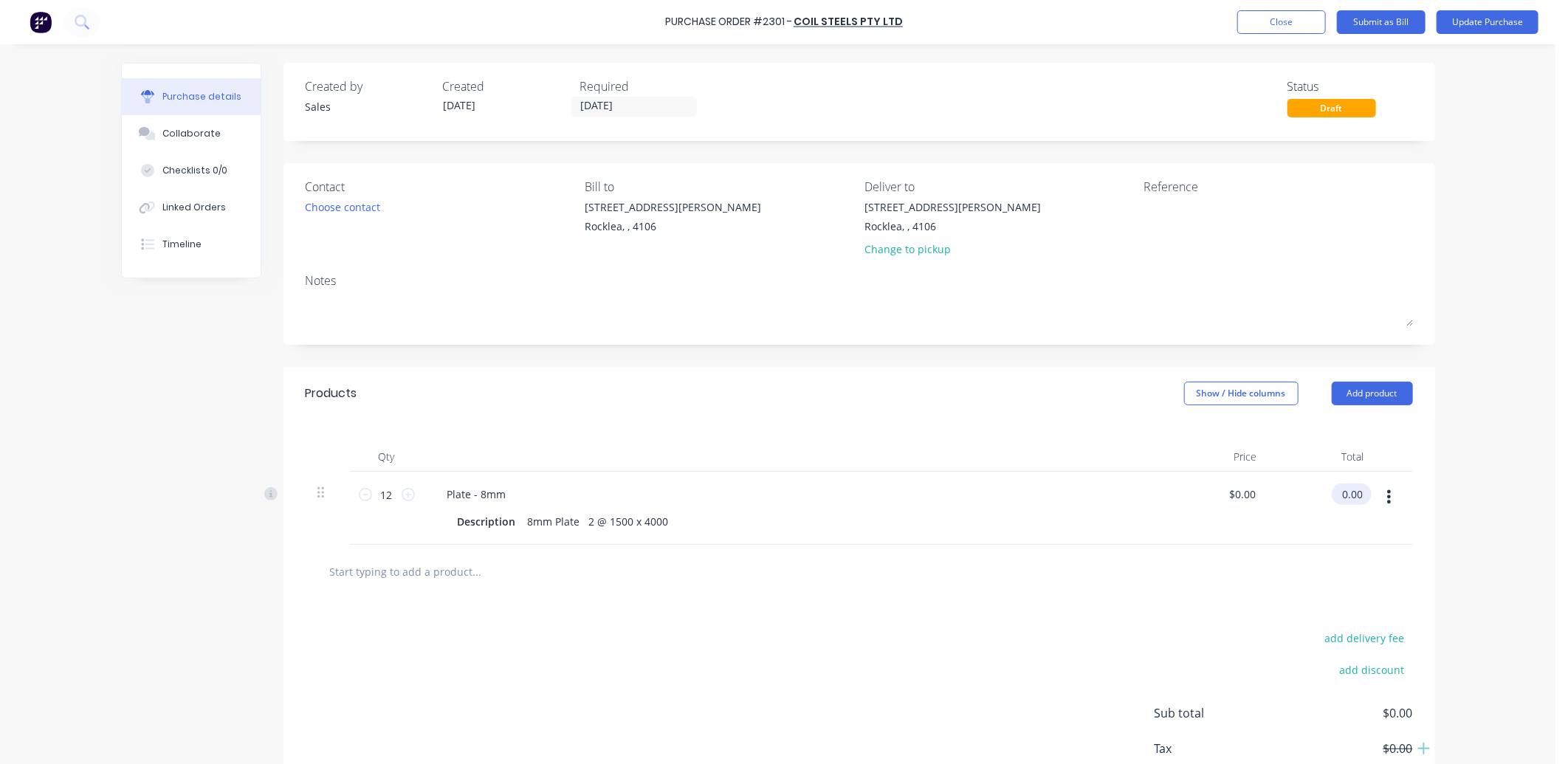
click at [1338, 497] on input "0.00" at bounding box center [1349, 494] width 34 height 22
drag, startPoint x: 1356, startPoint y: 492, endPoint x: 1303, endPoint y: 507, distance: 55.1
click at [1303, 507] on div "0.00 0.00" at bounding box center [1323, 508] width 107 height 73
type input "1076.44"
type input "$89.7033"
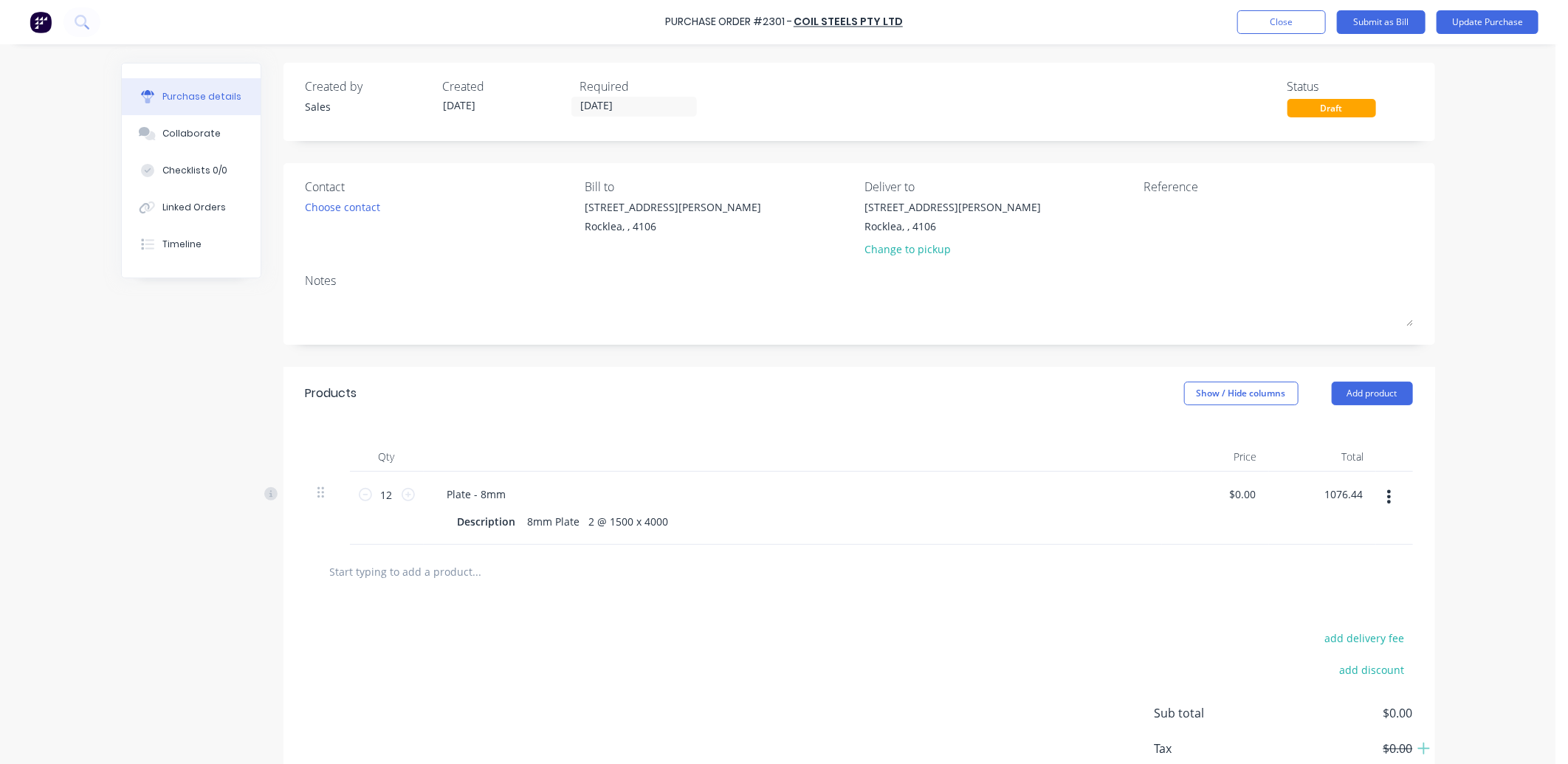
type input "$1,076.44"
click at [1461, 22] on button "Update Purchase" at bounding box center [1487, 22] width 102 height 24
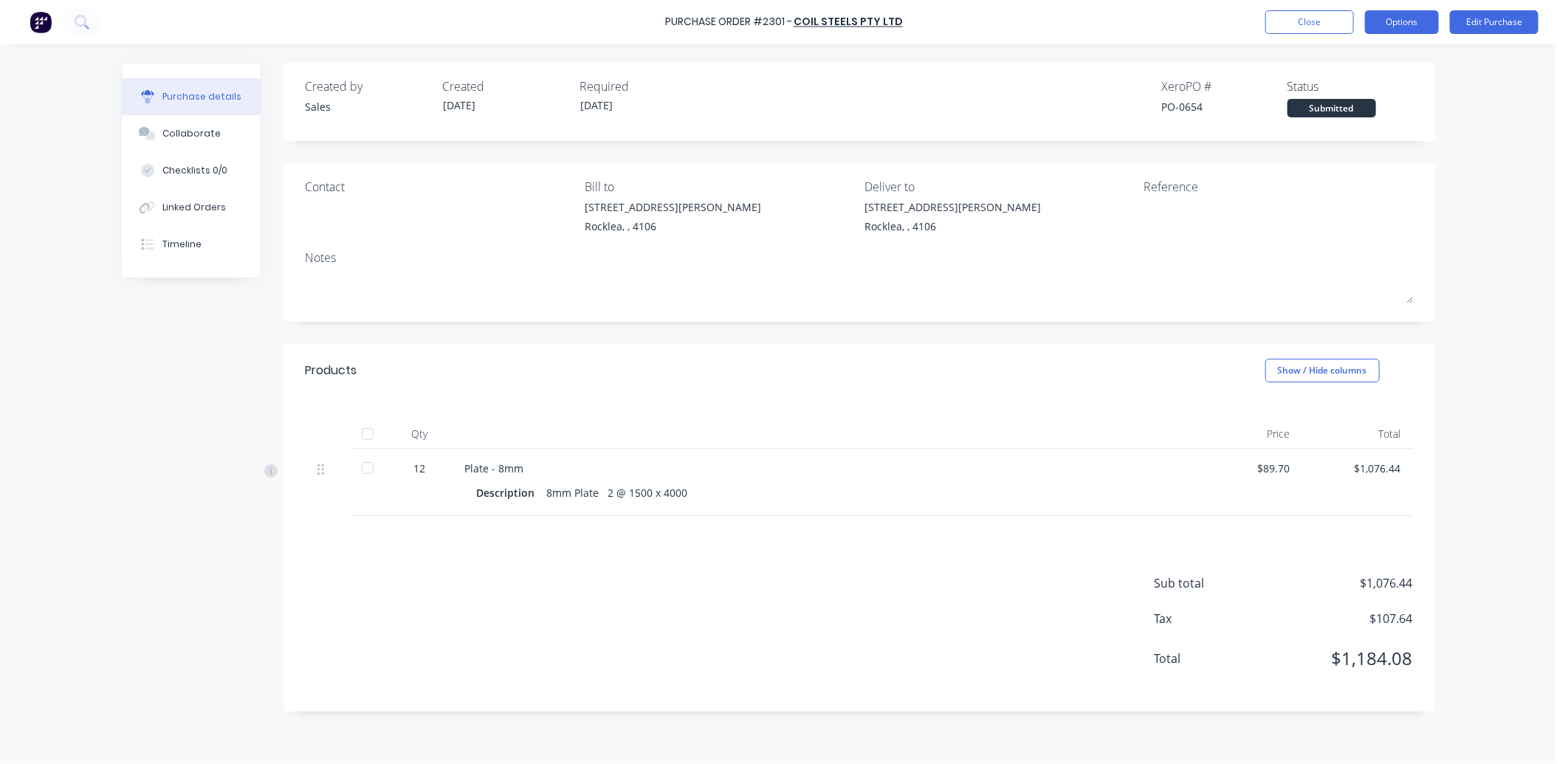
click at [1398, 25] on button "Options" at bounding box center [1402, 22] width 74 height 24
click at [1422, 63] on div "Print / Email" at bounding box center [1369, 60] width 113 height 22
click at [1384, 96] on div "With pricing" at bounding box center [1369, 89] width 113 height 22
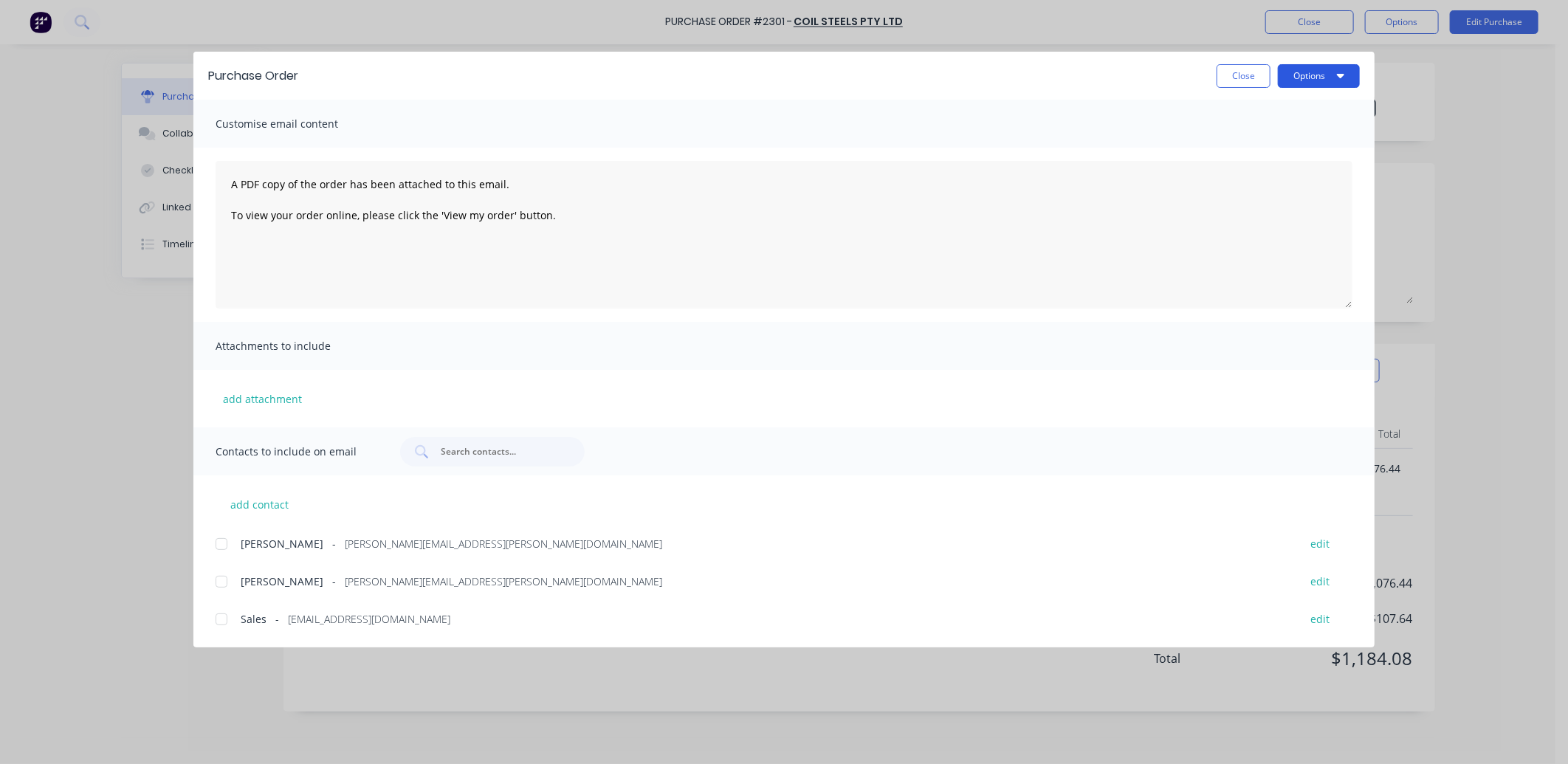
click at [1318, 67] on button "Options" at bounding box center [1319, 76] width 82 height 24
click at [1320, 136] on div "Print" at bounding box center [1290, 142] width 113 height 22
click at [1252, 71] on button "Close" at bounding box center [1244, 76] width 54 height 24
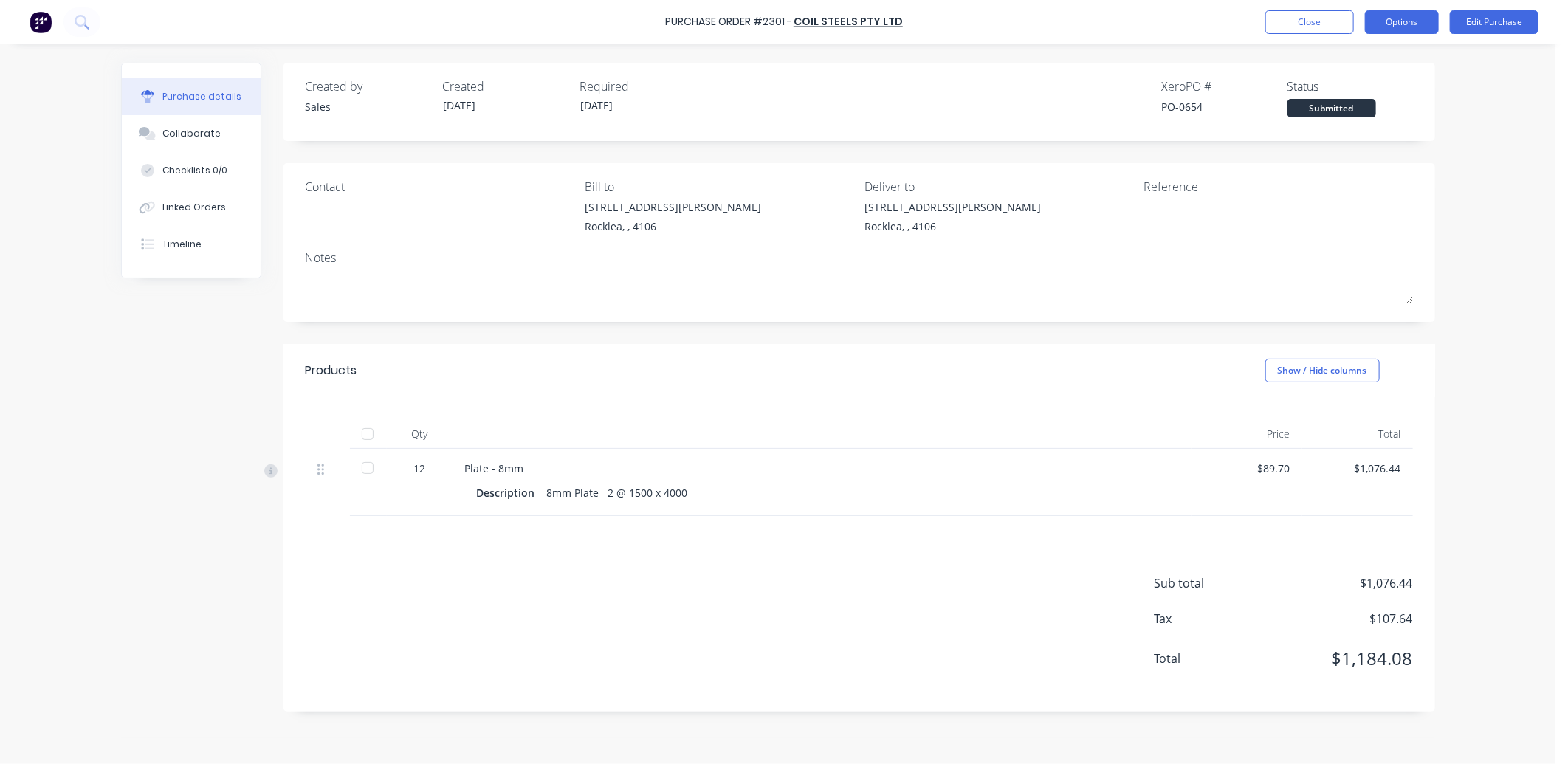
click at [1382, 30] on button "Options" at bounding box center [1402, 22] width 74 height 24
drag, startPoint x: 1263, startPoint y: 59, endPoint x: 1290, endPoint y: 28, distance: 41.1
click at [1263, 57] on div "Purchase details Collaborate Checklists 0/0 Linked Orders Timeline Created by S…" at bounding box center [778, 360] width 1344 height 690
click at [1294, 22] on button "Close" at bounding box center [1309, 22] width 89 height 24
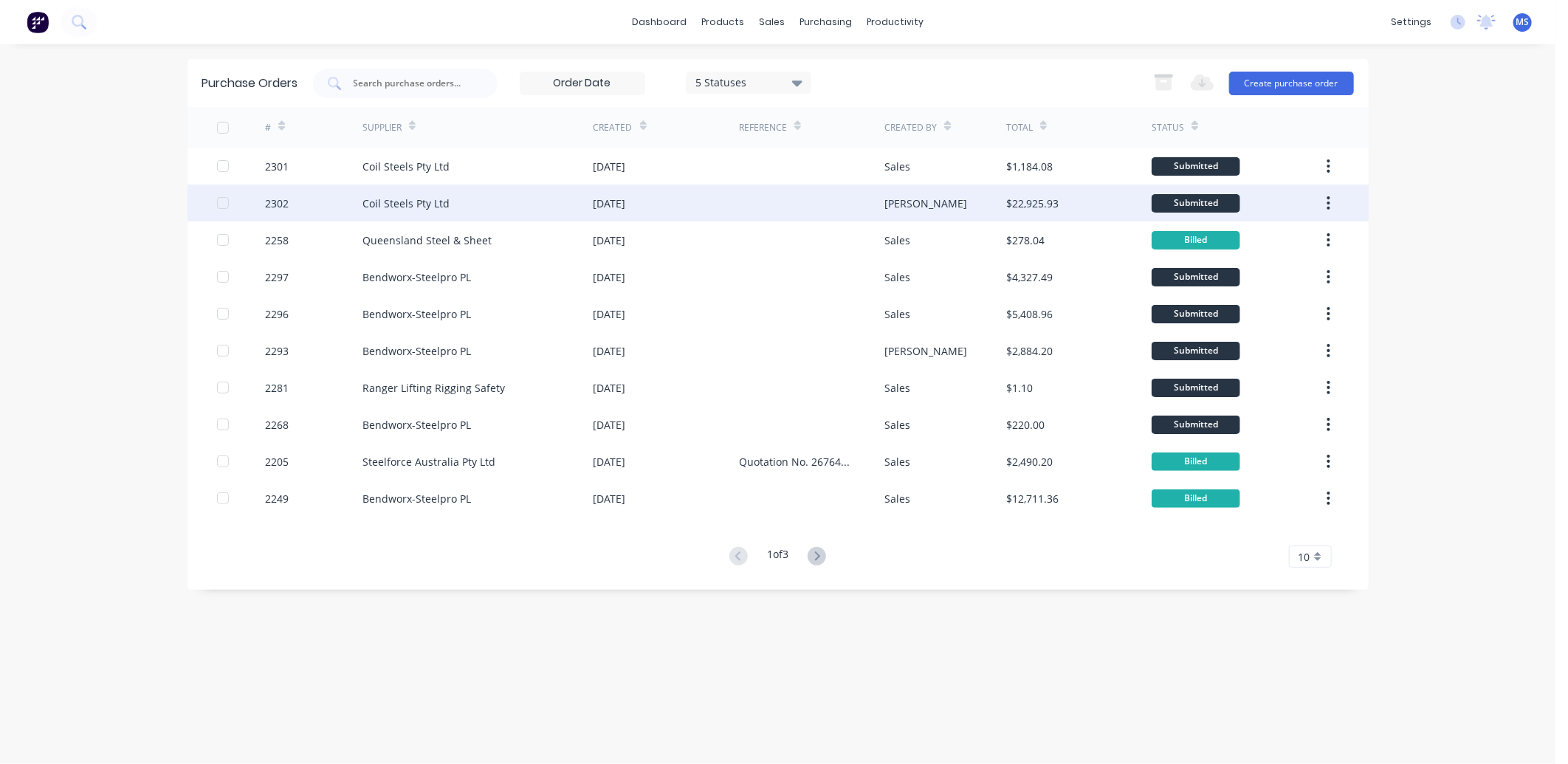
click at [849, 195] on div at bounding box center [811, 203] width 145 height 37
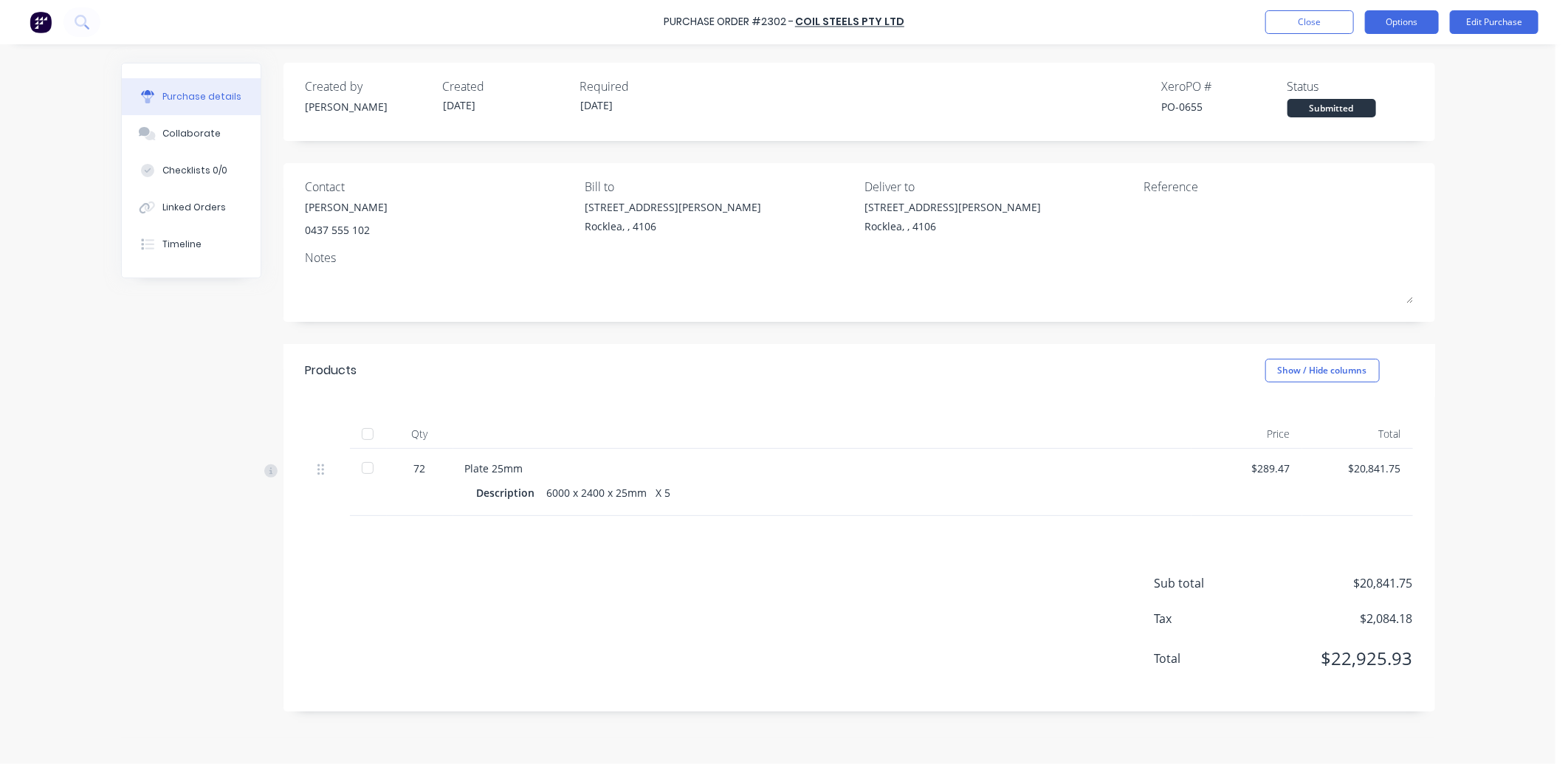
click at [1397, 28] on button "Options" at bounding box center [1402, 22] width 74 height 24
click at [1373, 56] on div "Print / Email" at bounding box center [1369, 60] width 113 height 22
click at [1348, 98] on div "With pricing" at bounding box center [1369, 89] width 113 height 22
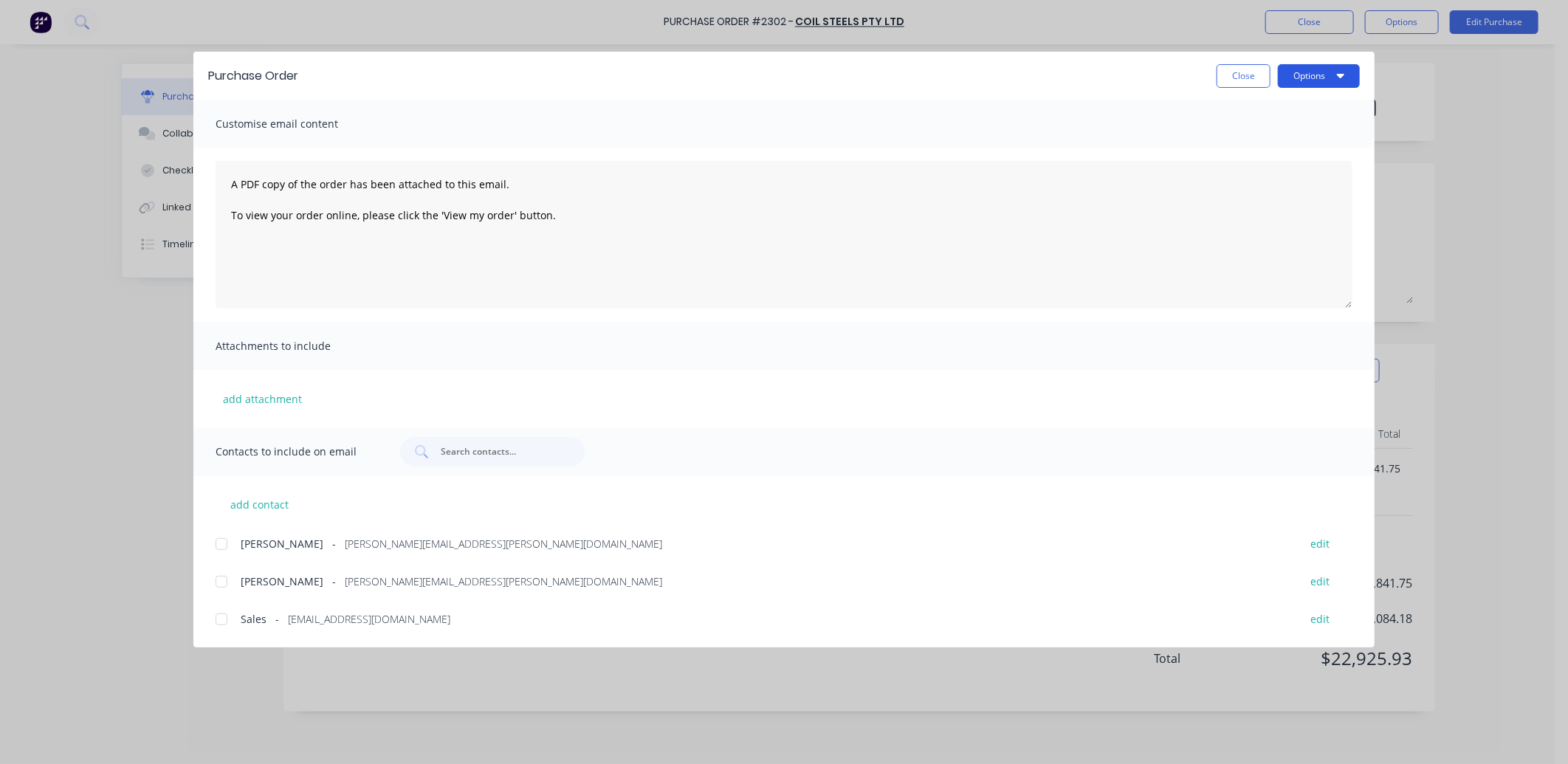
click at [1330, 66] on button "Options" at bounding box center [1319, 76] width 82 height 24
click at [1302, 146] on div "Print" at bounding box center [1290, 142] width 113 height 22
click at [1256, 87] on button "Close" at bounding box center [1244, 76] width 54 height 24
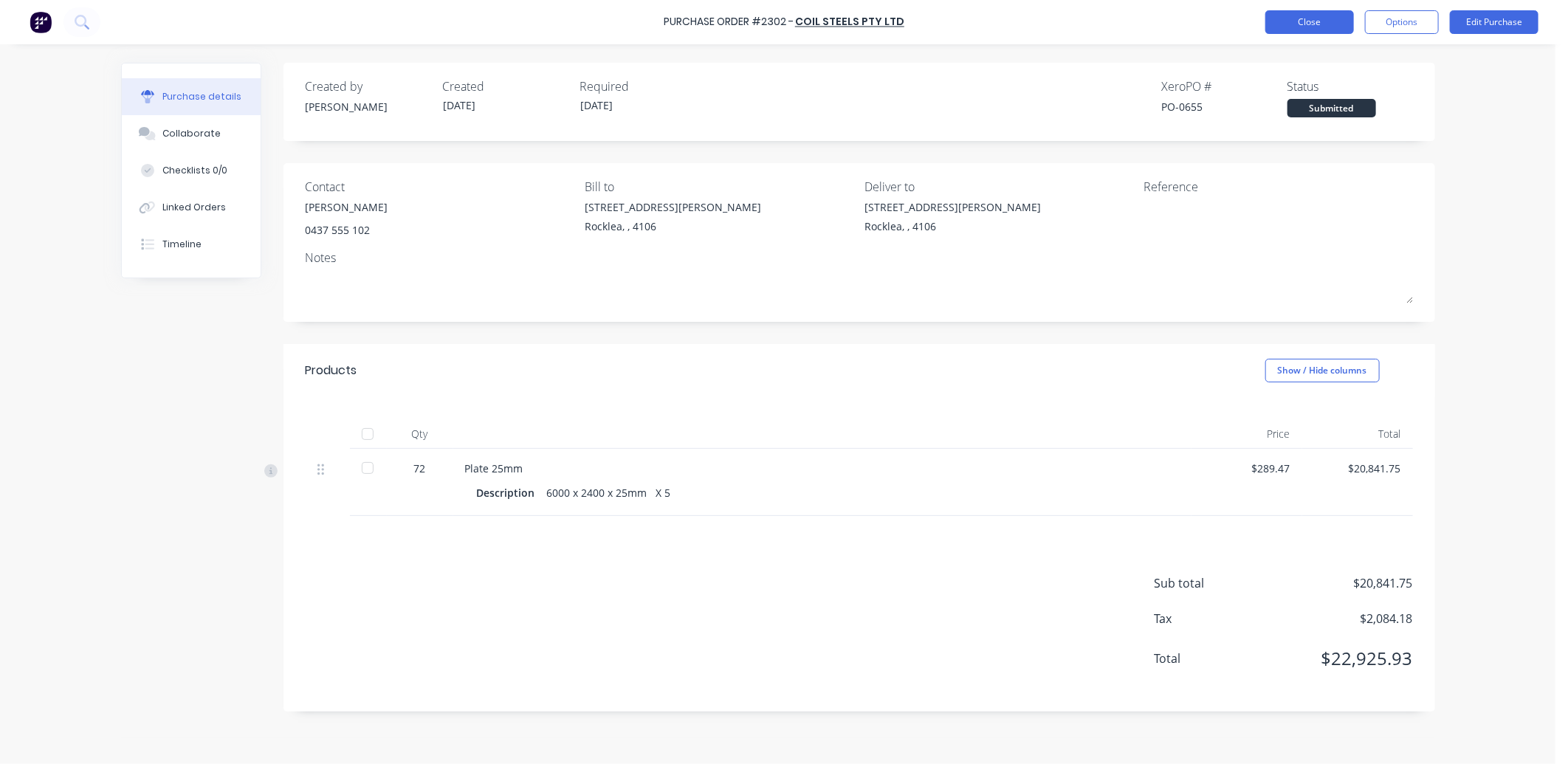
click at [1300, 28] on button "Close" at bounding box center [1309, 22] width 89 height 24
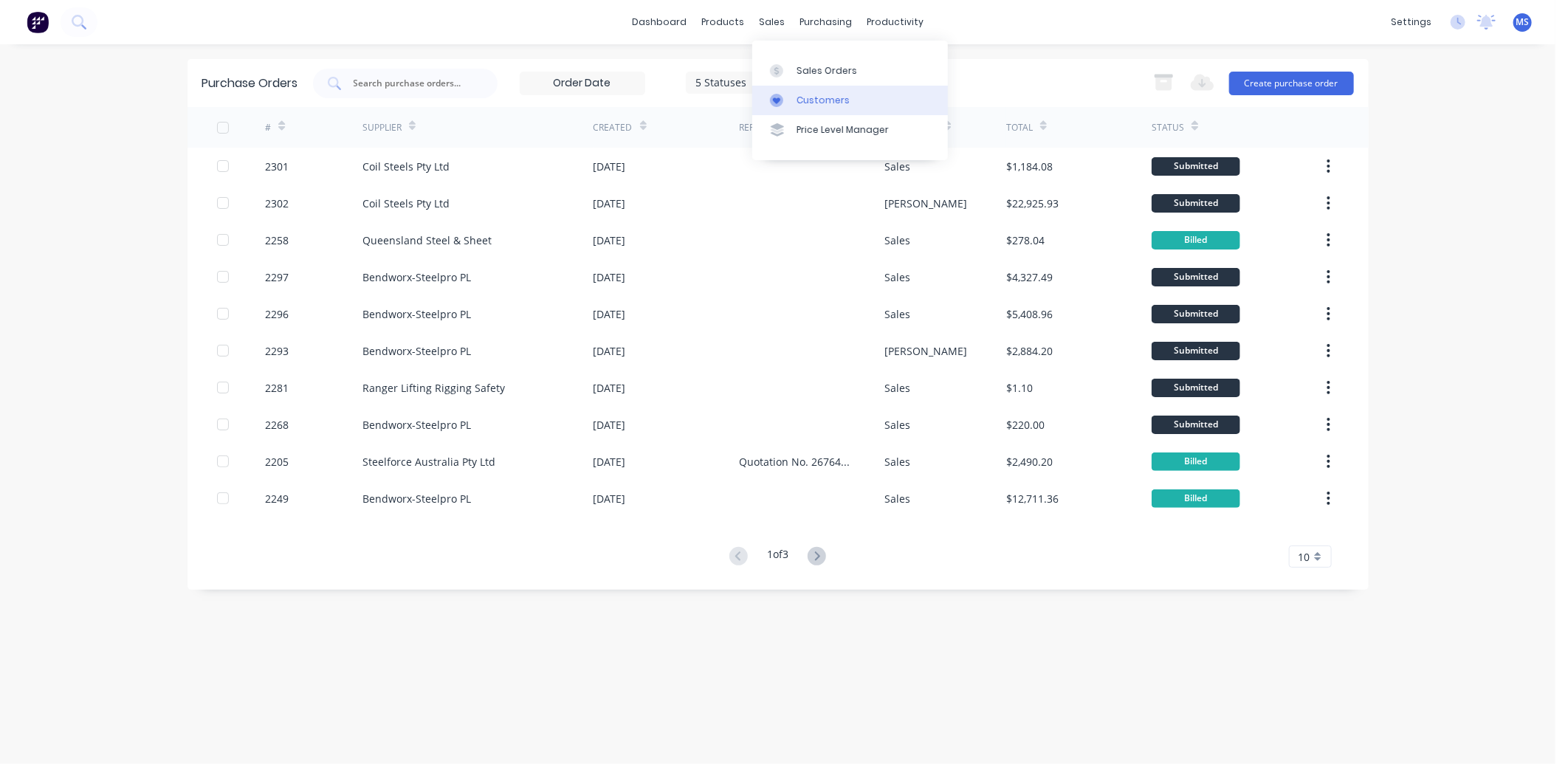
click at [842, 99] on div "Customers" at bounding box center [822, 101] width 53 height 13
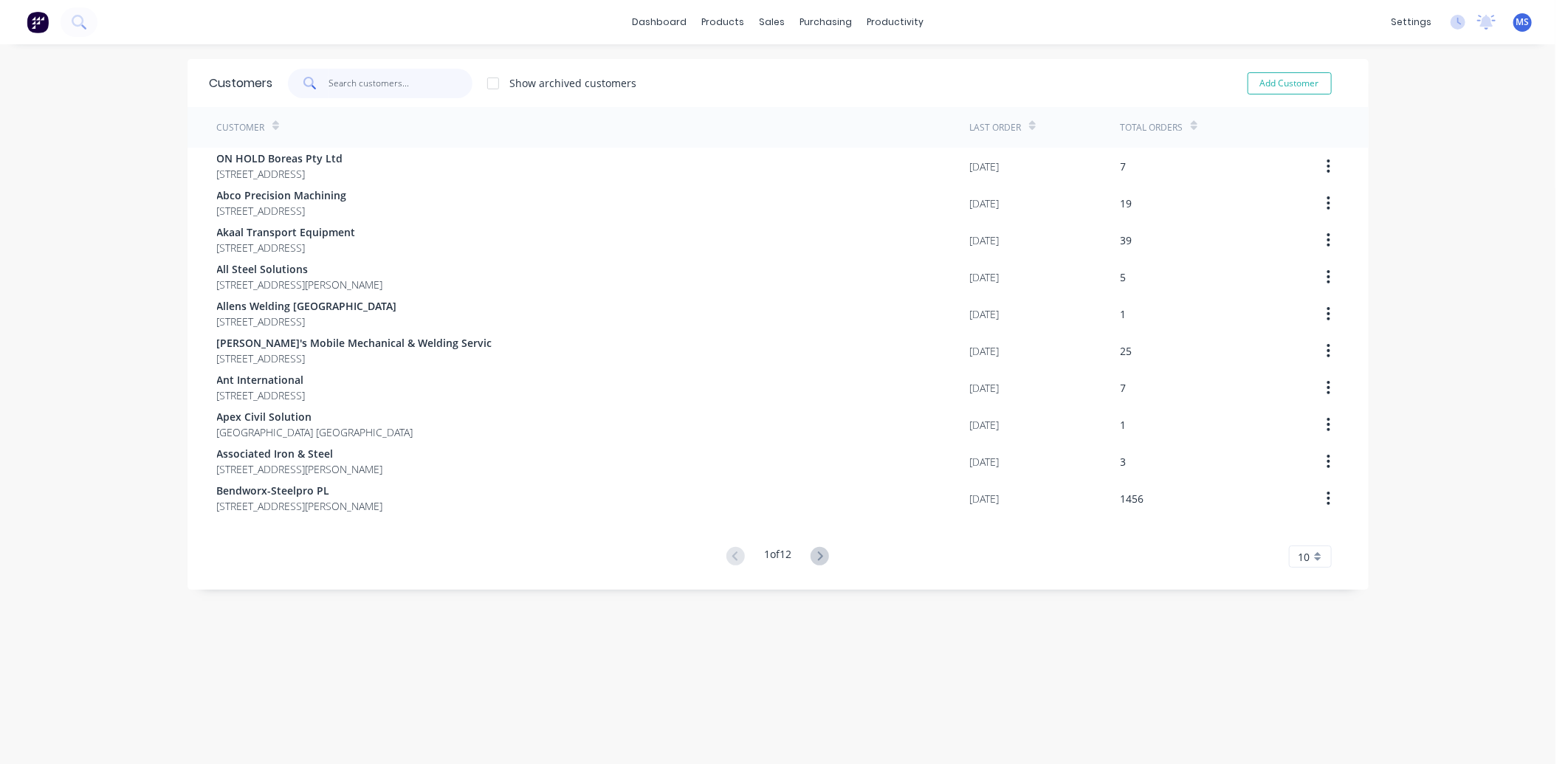
click at [385, 78] on input "text" at bounding box center [400, 83] width 144 height 30
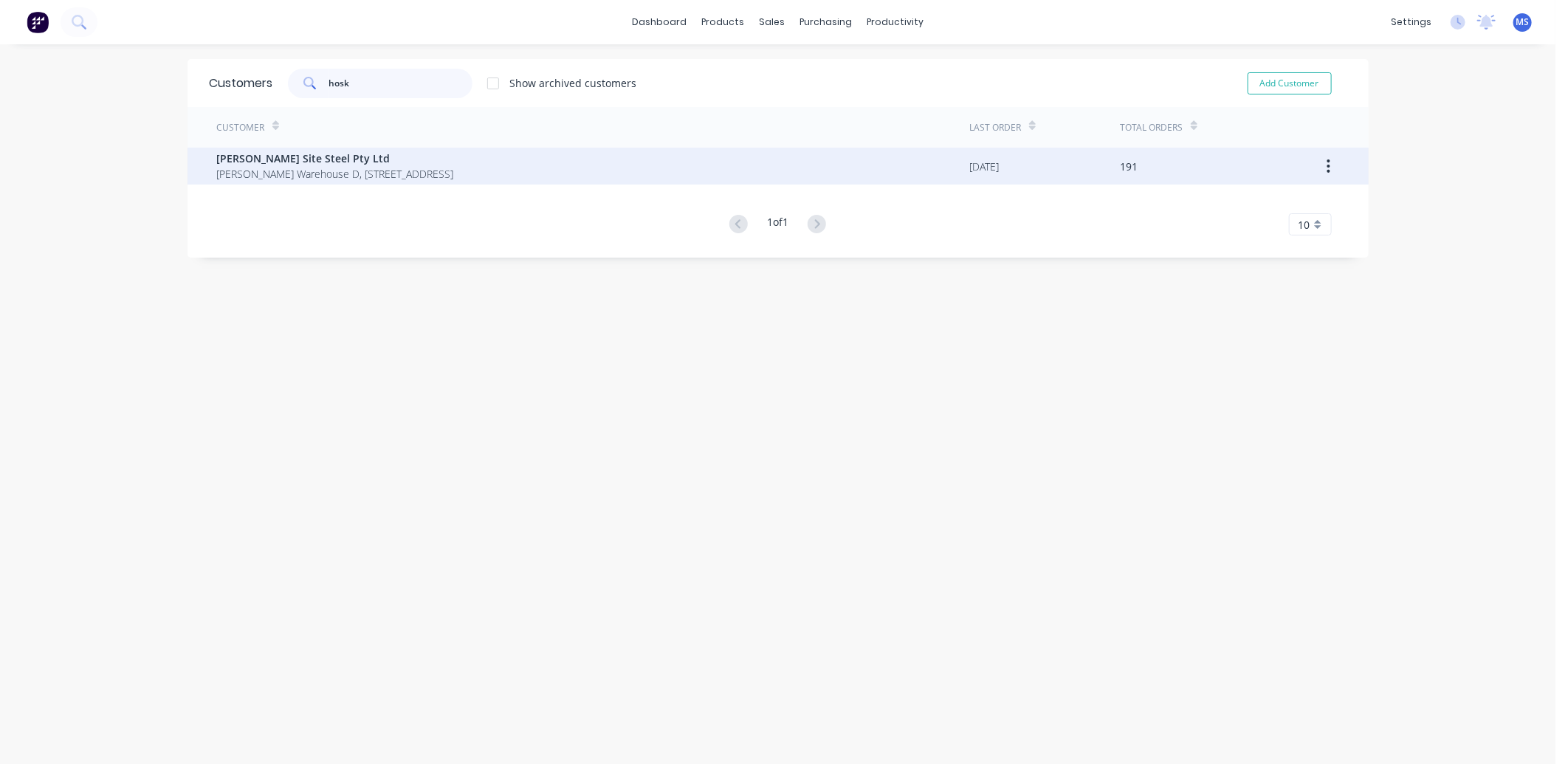
type input "hosk"
click at [371, 166] on span "[PERSON_NAME] Warehouse D, [STREET_ADDRESS]" at bounding box center [336, 174] width 237 height 16
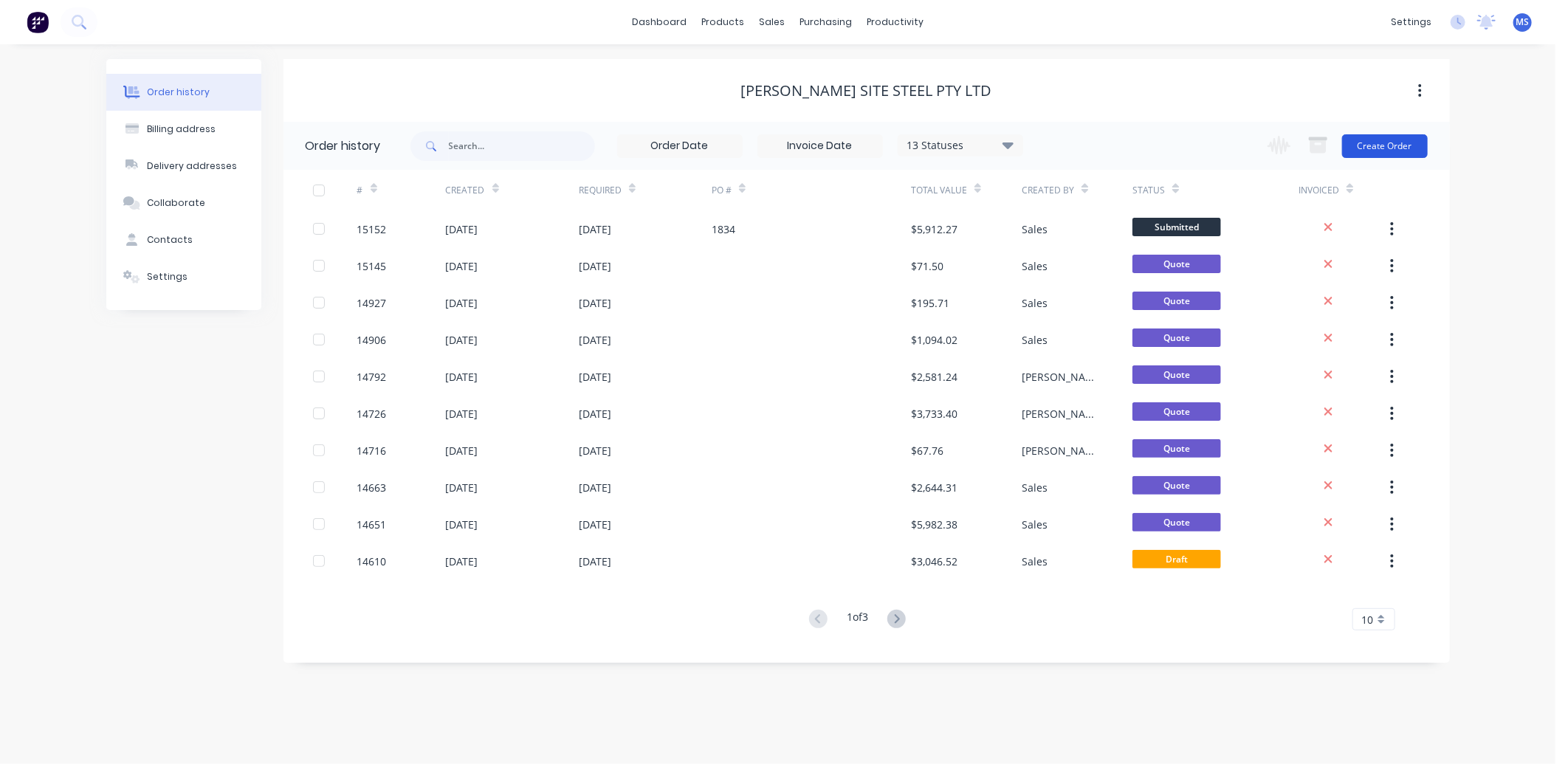
click at [1381, 143] on button "Create Order" at bounding box center [1385, 146] width 86 height 24
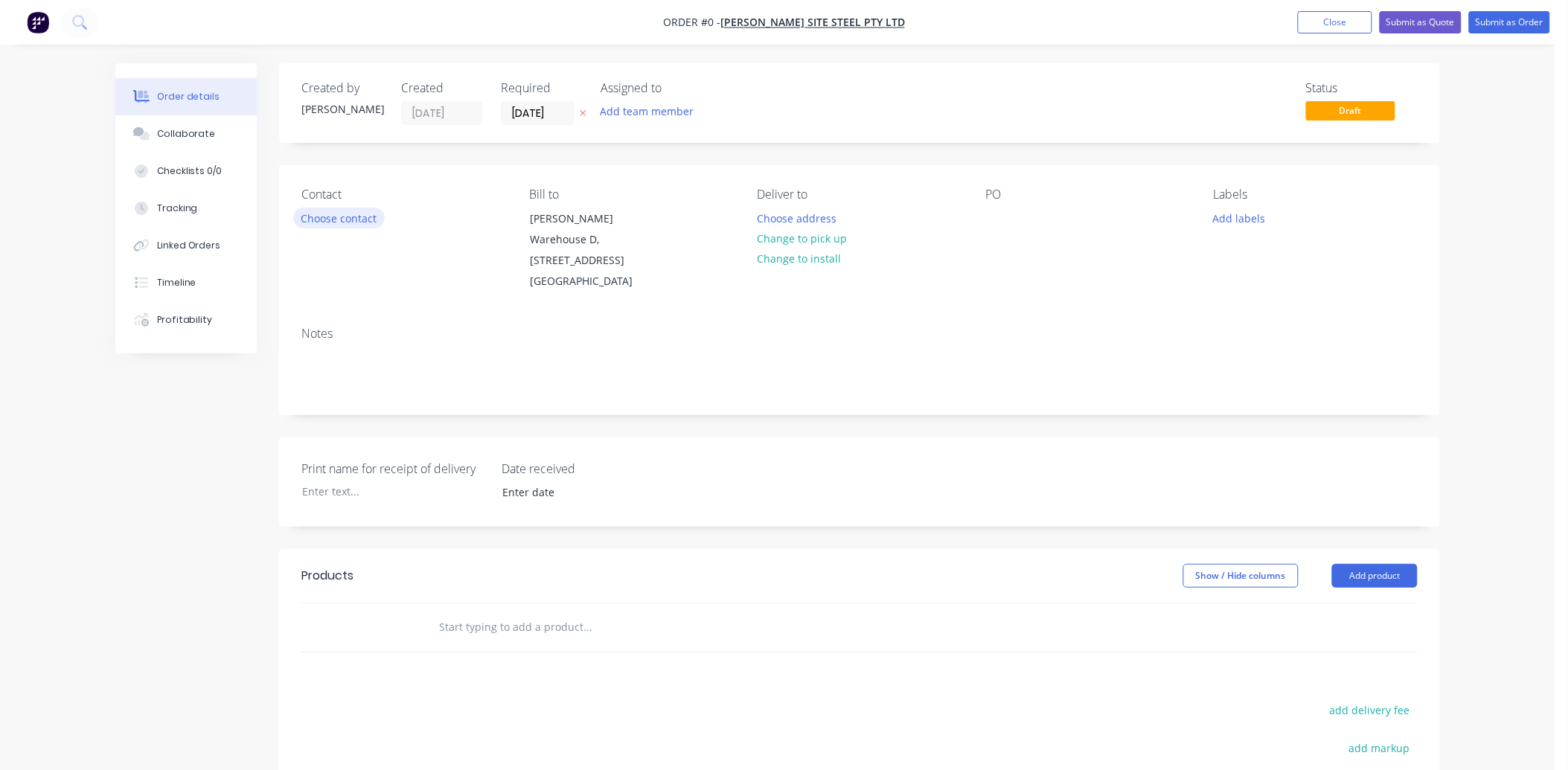
click at [335, 216] on button "Choose contact" at bounding box center [339, 217] width 92 height 20
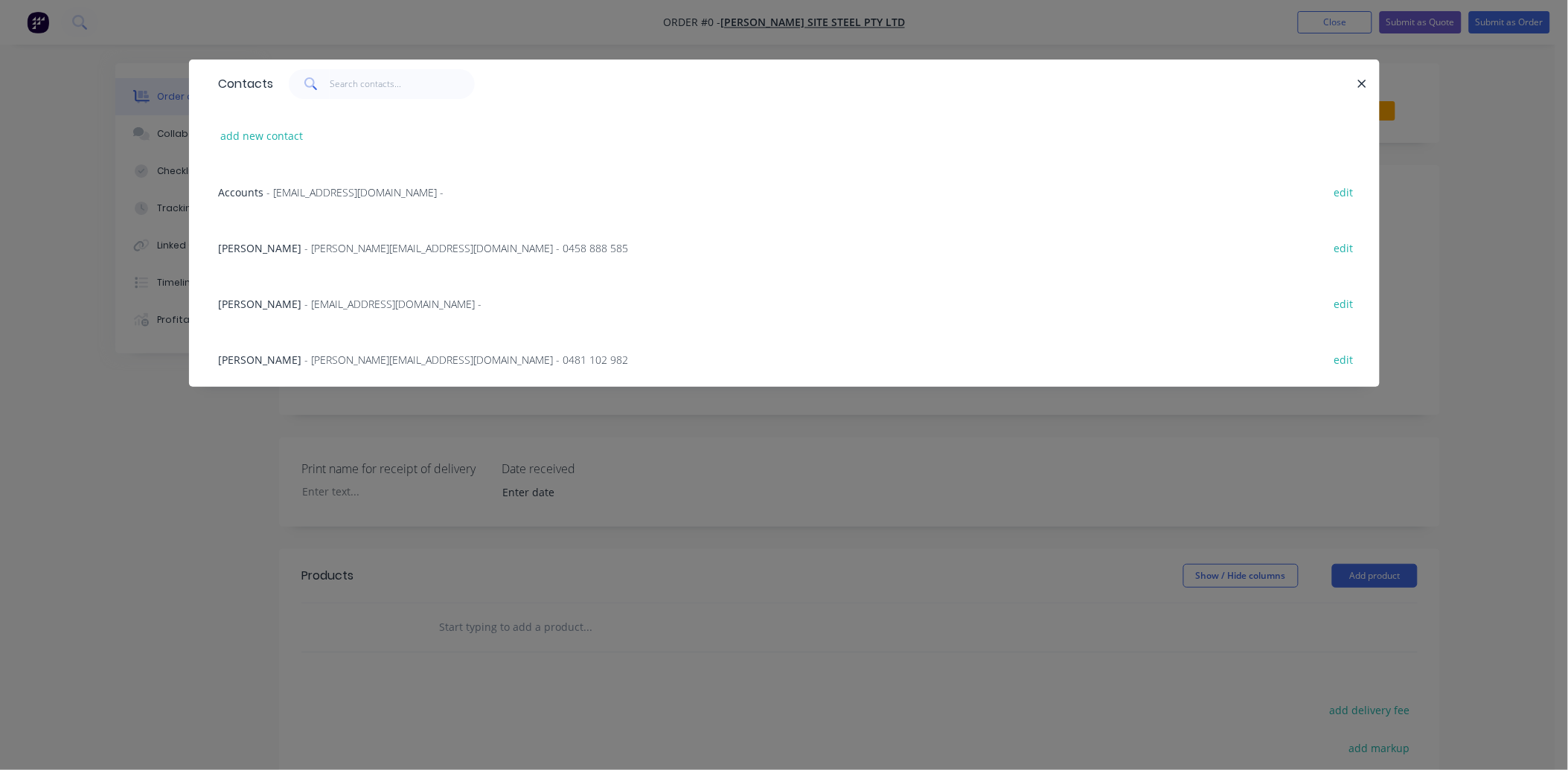
click at [329, 357] on span "- [PERSON_NAME][EMAIL_ADDRESS][DOMAIN_NAME] - 0481 102 982" at bounding box center [467, 359] width 324 height 14
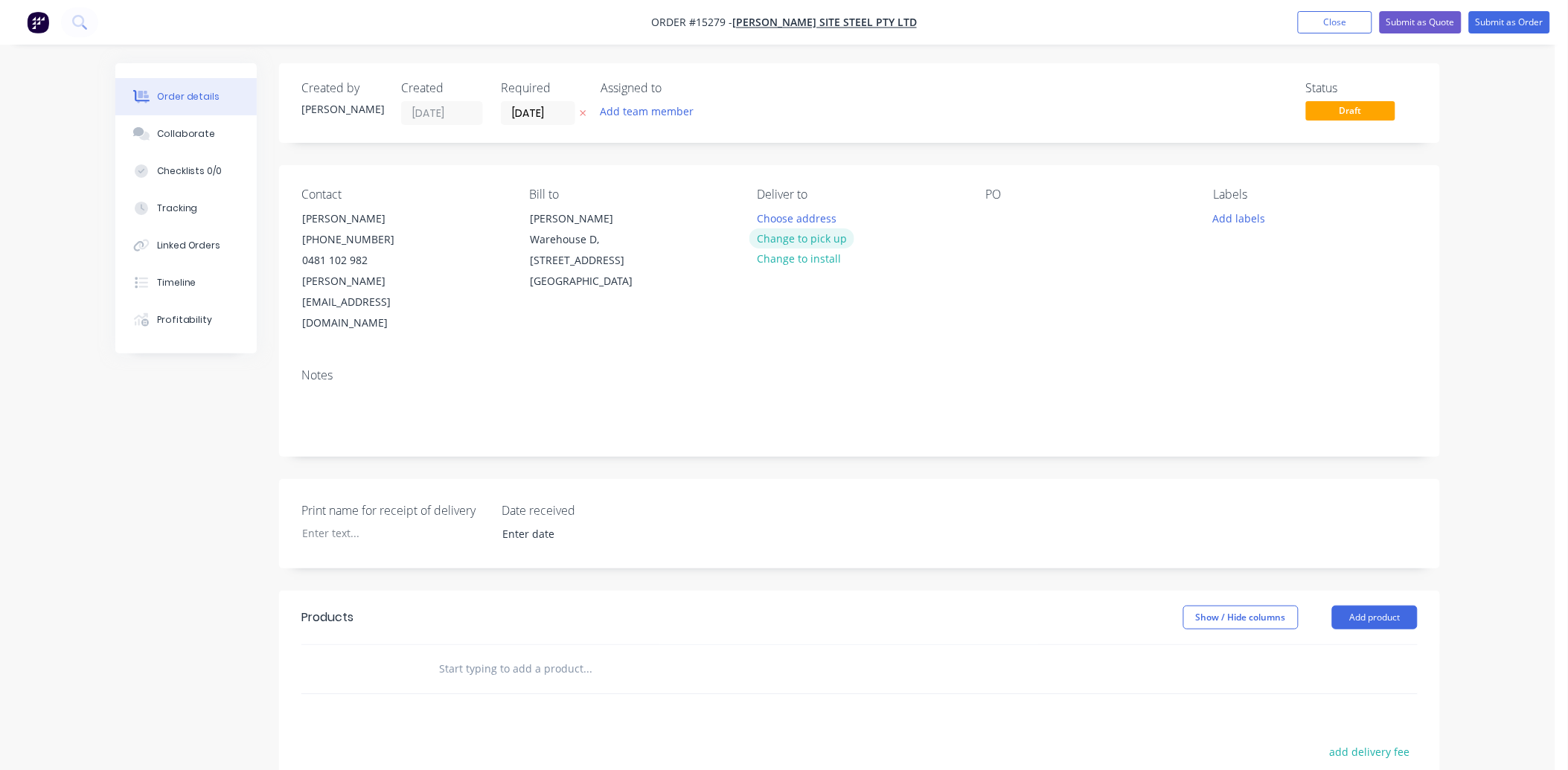
click at [814, 241] on button "Change to pick up" at bounding box center [802, 238] width 106 height 20
click at [1006, 226] on div at bounding box center [997, 218] width 24 height 22
drag, startPoint x: 526, startPoint y: 109, endPoint x: 565, endPoint y: 119, distance: 40.3
click at [526, 109] on input "[DATE]" at bounding box center [537, 113] width 73 height 23
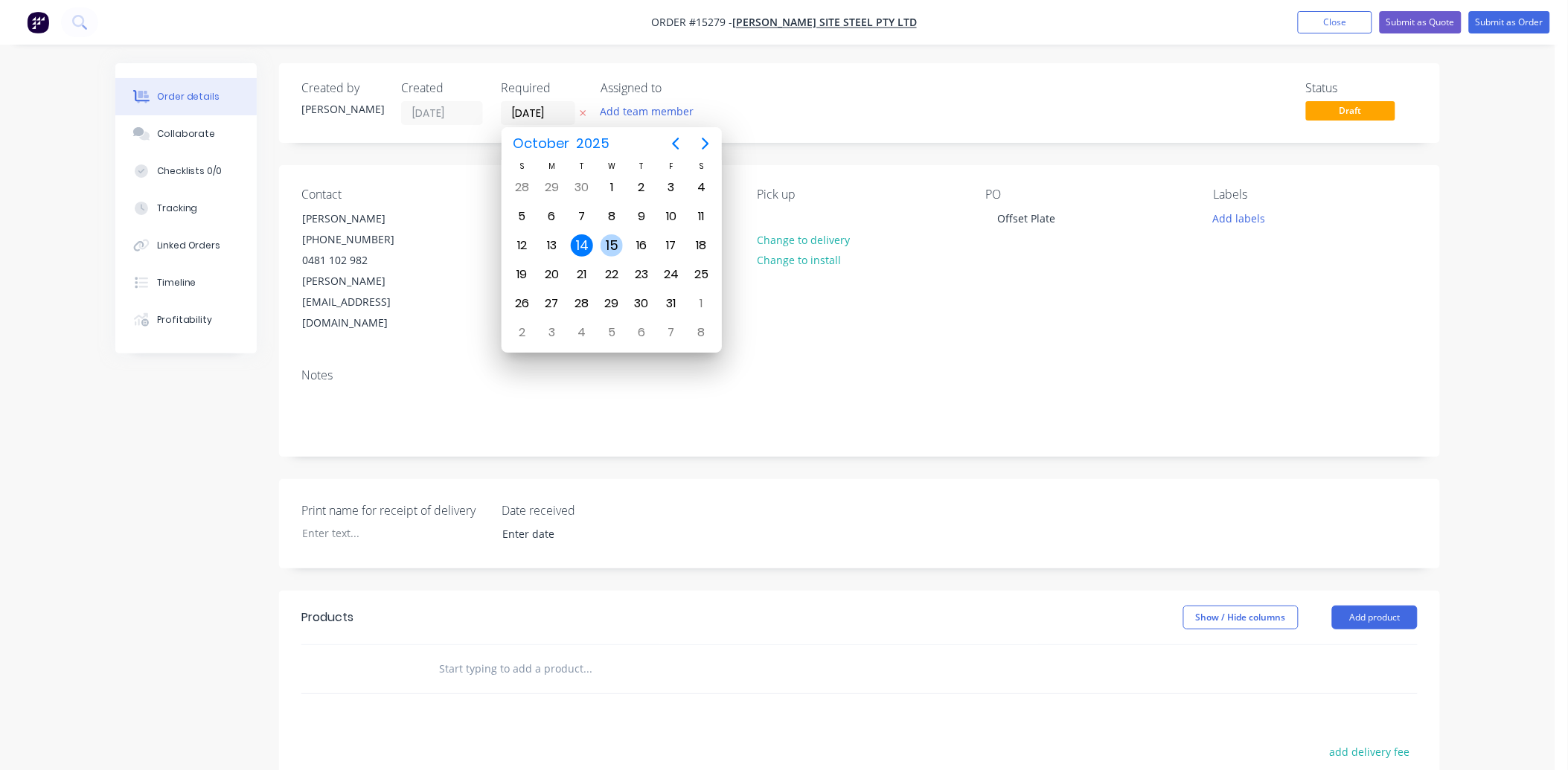
drag, startPoint x: 609, startPoint y: 240, endPoint x: 607, endPoint y: 262, distance: 22.1
click at [607, 241] on div "15" at bounding box center [612, 246] width 23 height 23
type input "[DATE]"
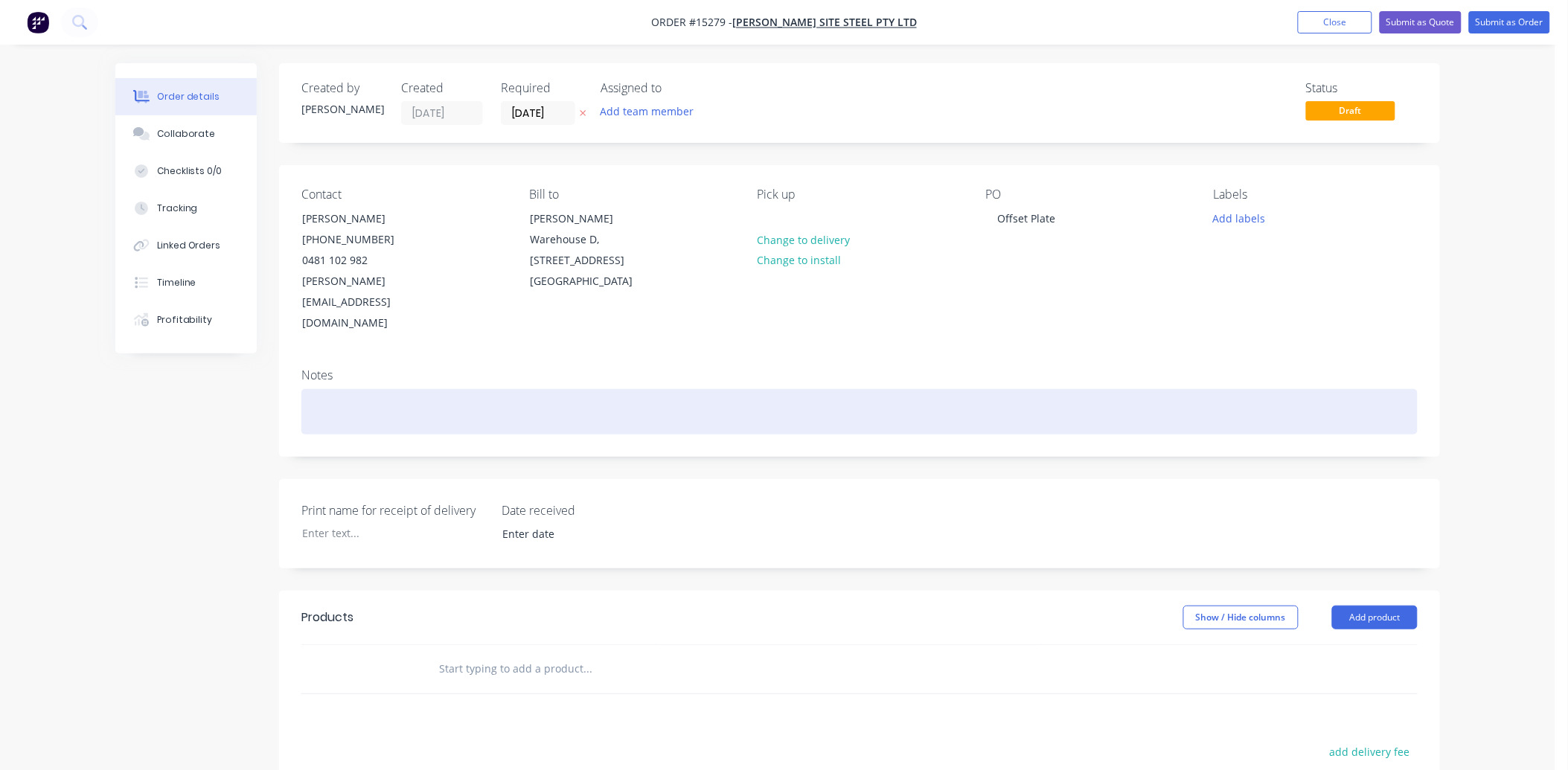
click at [346, 389] on div at bounding box center [859, 412] width 1116 height 45
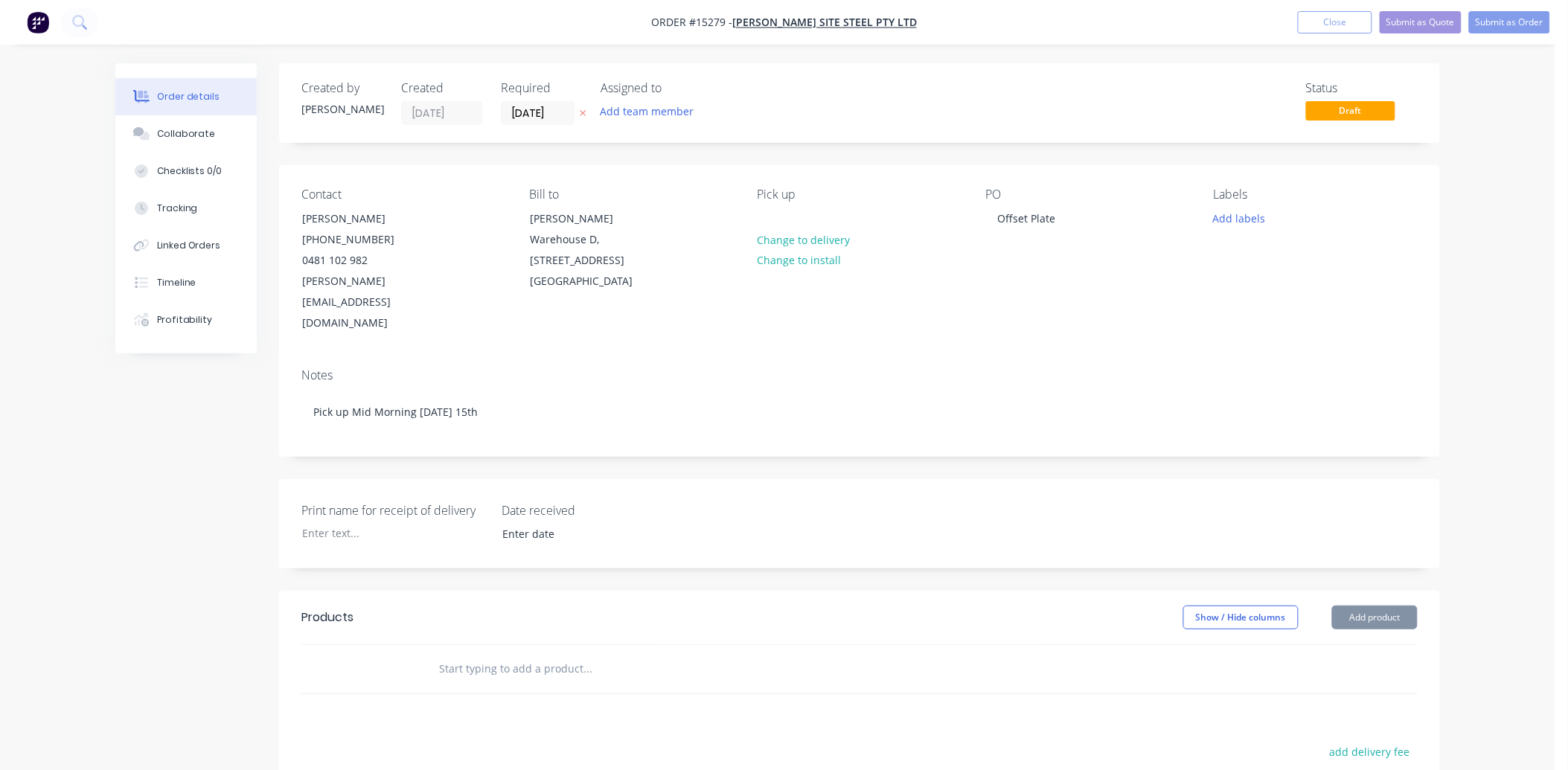
click at [1368, 605] on button "Add product" at bounding box center [1375, 618] width 86 height 24
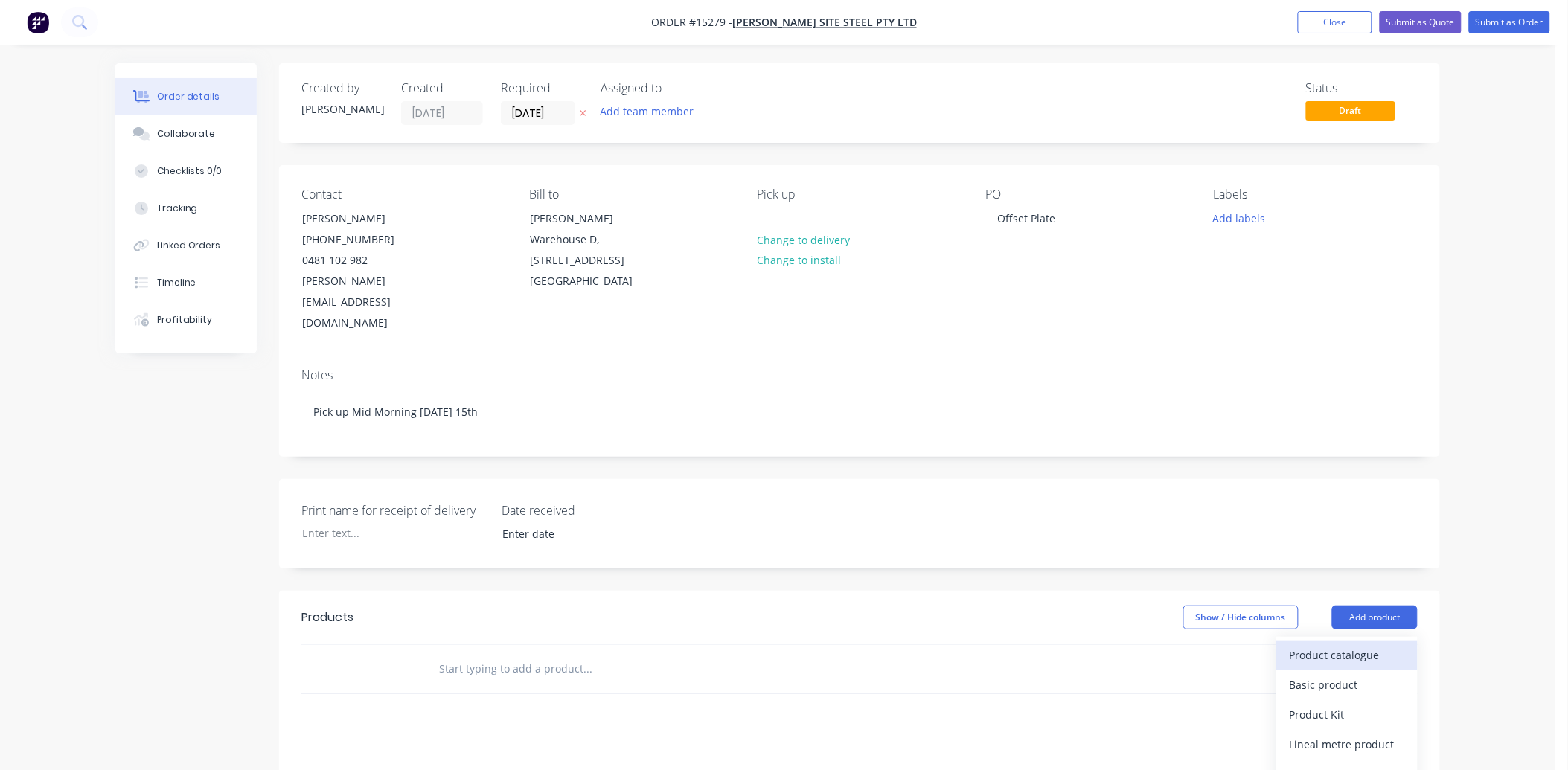
click at [1359, 644] on div "Product catalogue" at bounding box center [1347, 654] width 114 height 22
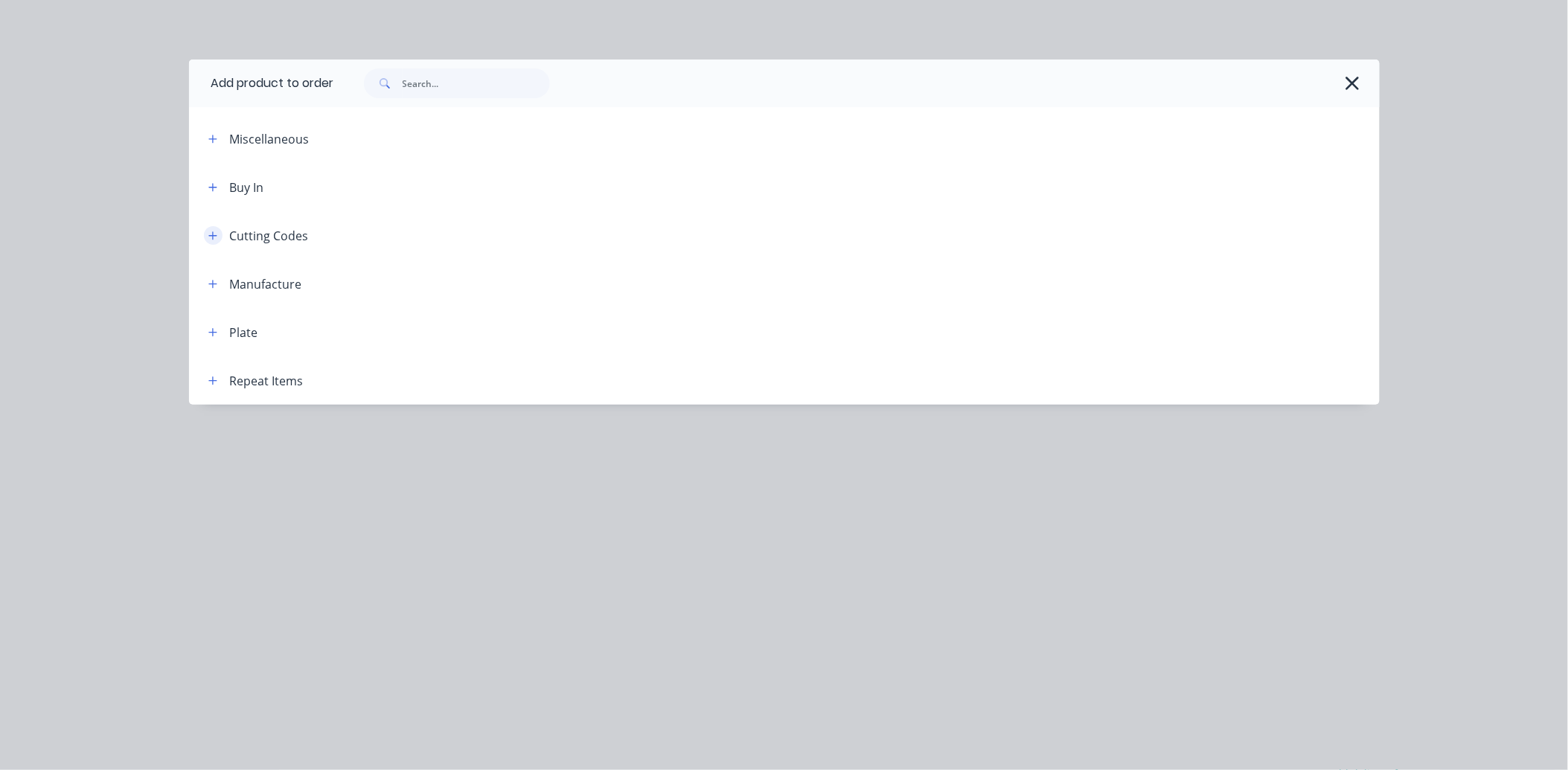
click at [204, 233] on button "button" at bounding box center [213, 235] width 19 height 19
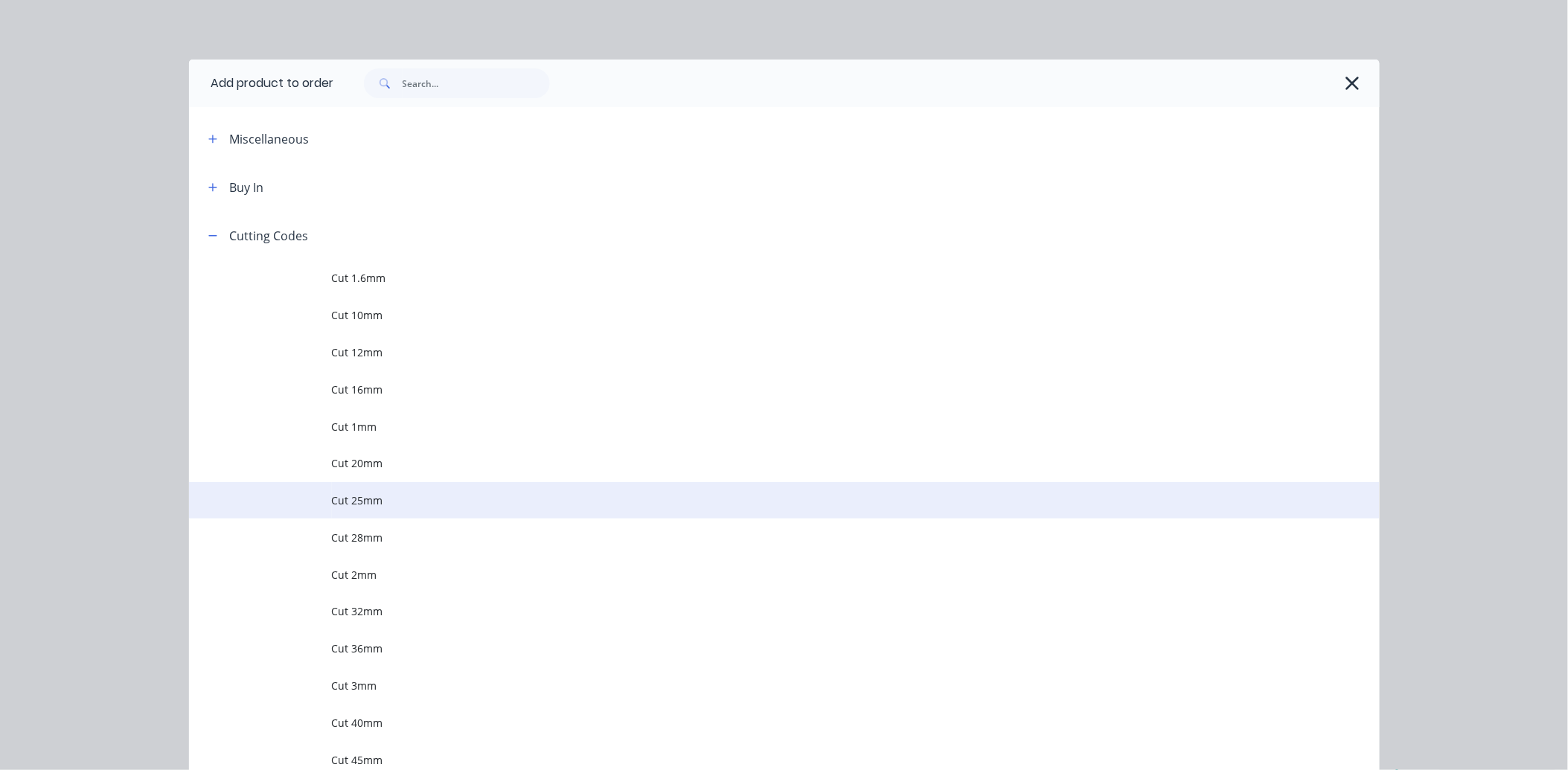
click at [408, 512] on td "Cut 25mm" at bounding box center [856, 501] width 1048 height 38
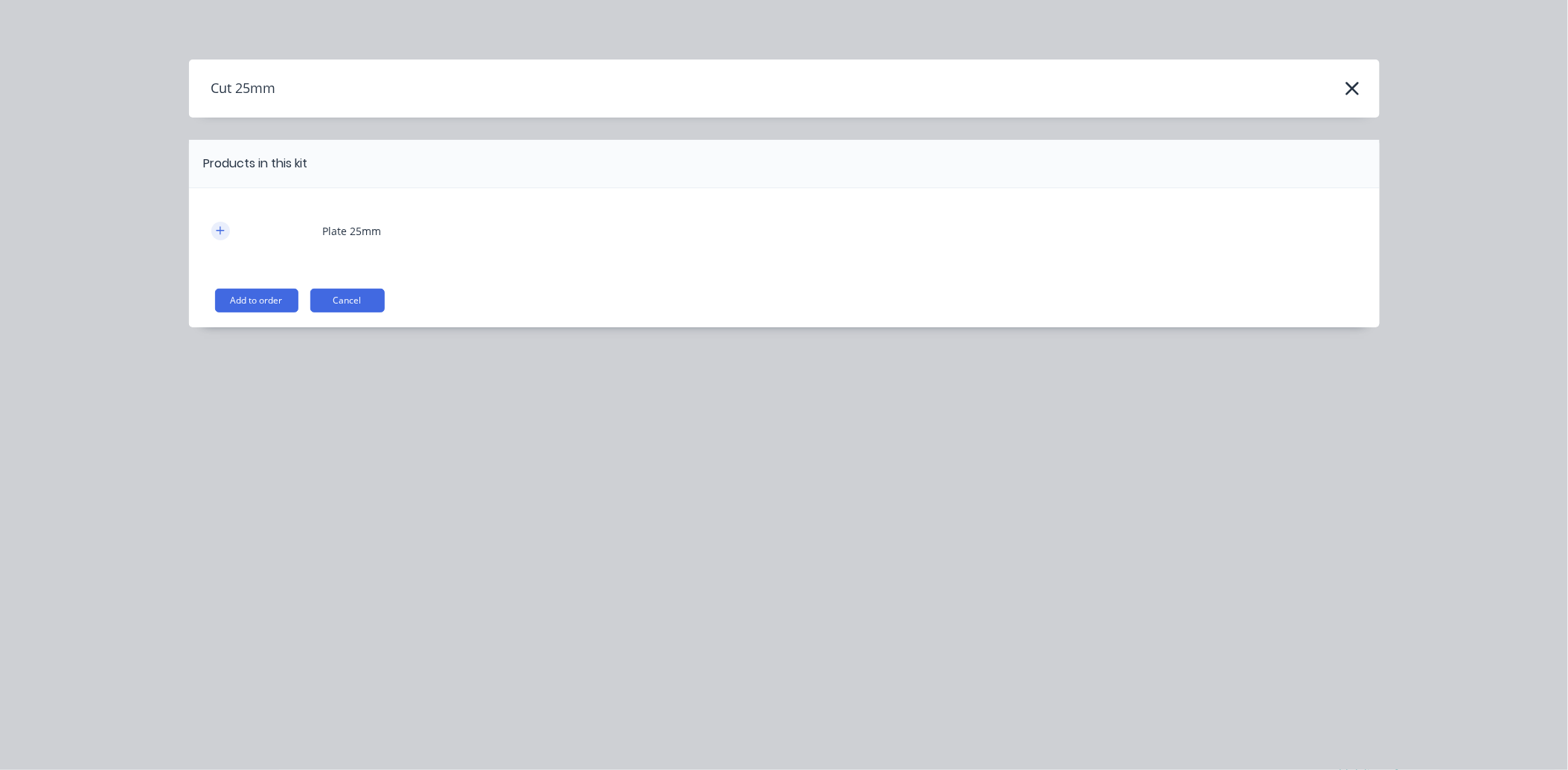
click at [219, 231] on icon "button" at bounding box center [220, 231] width 9 height 11
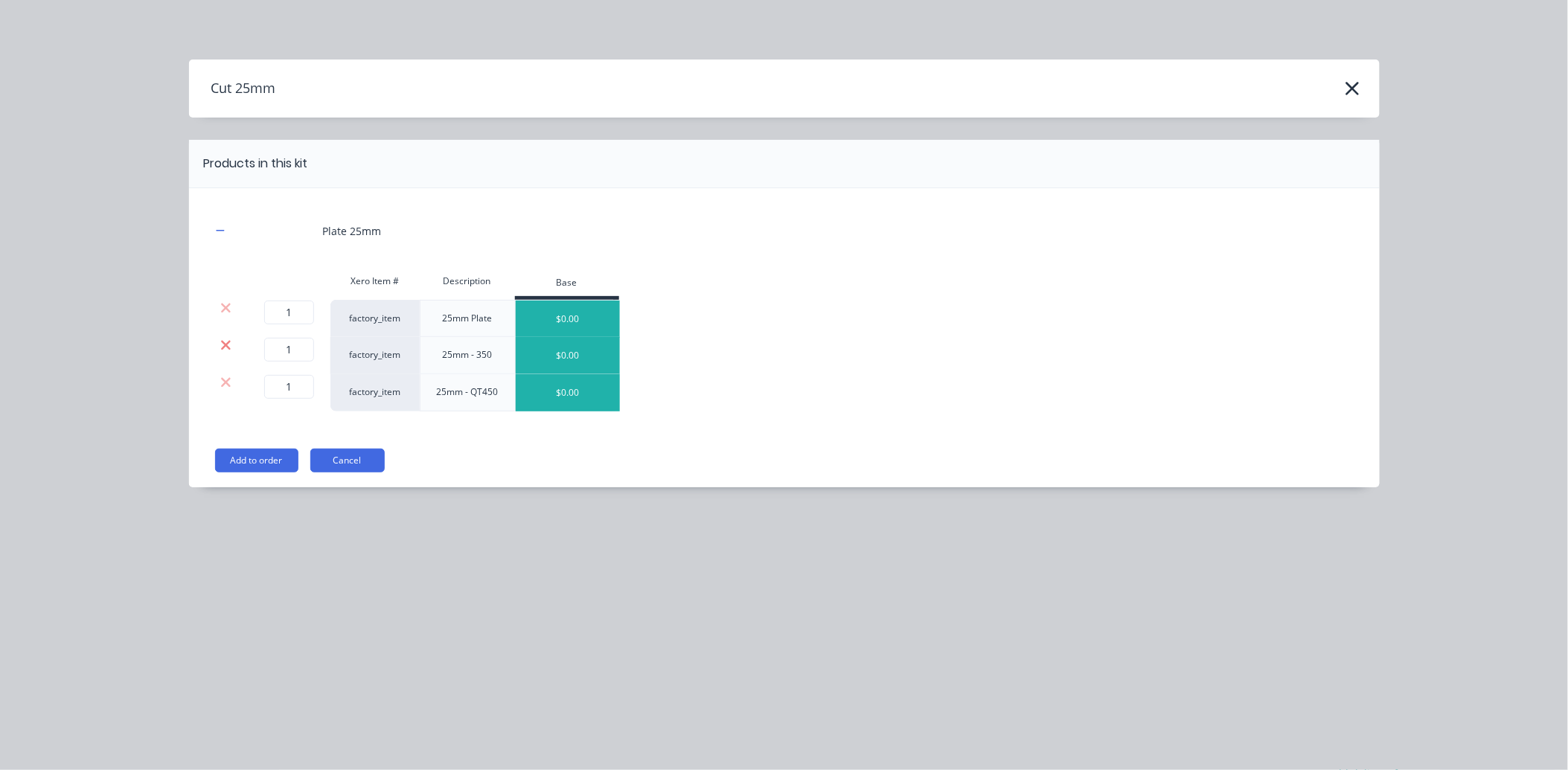
click at [224, 343] on icon at bounding box center [226, 345] width 10 height 10
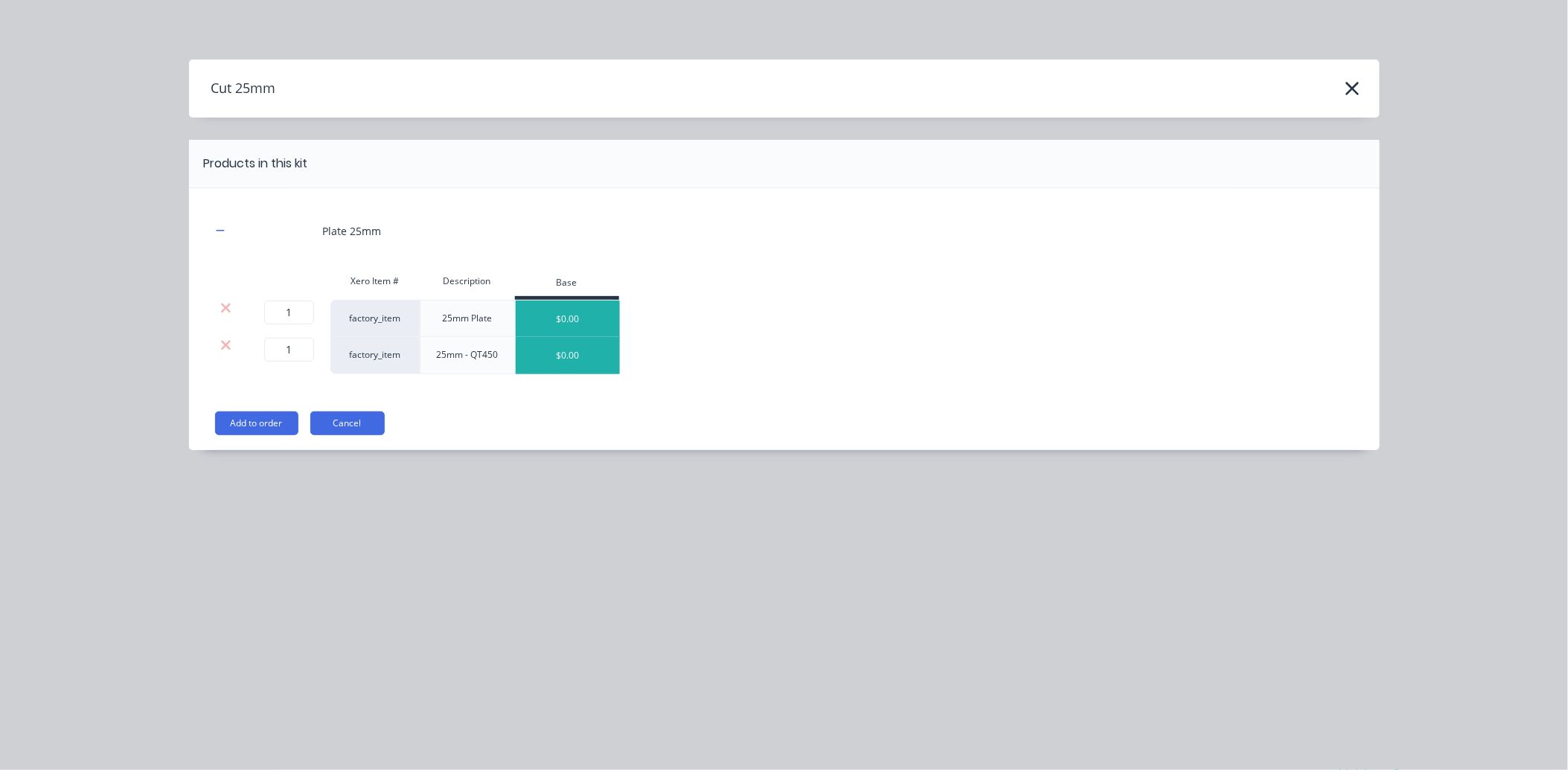
click at [224, 343] on icon at bounding box center [226, 345] width 10 height 10
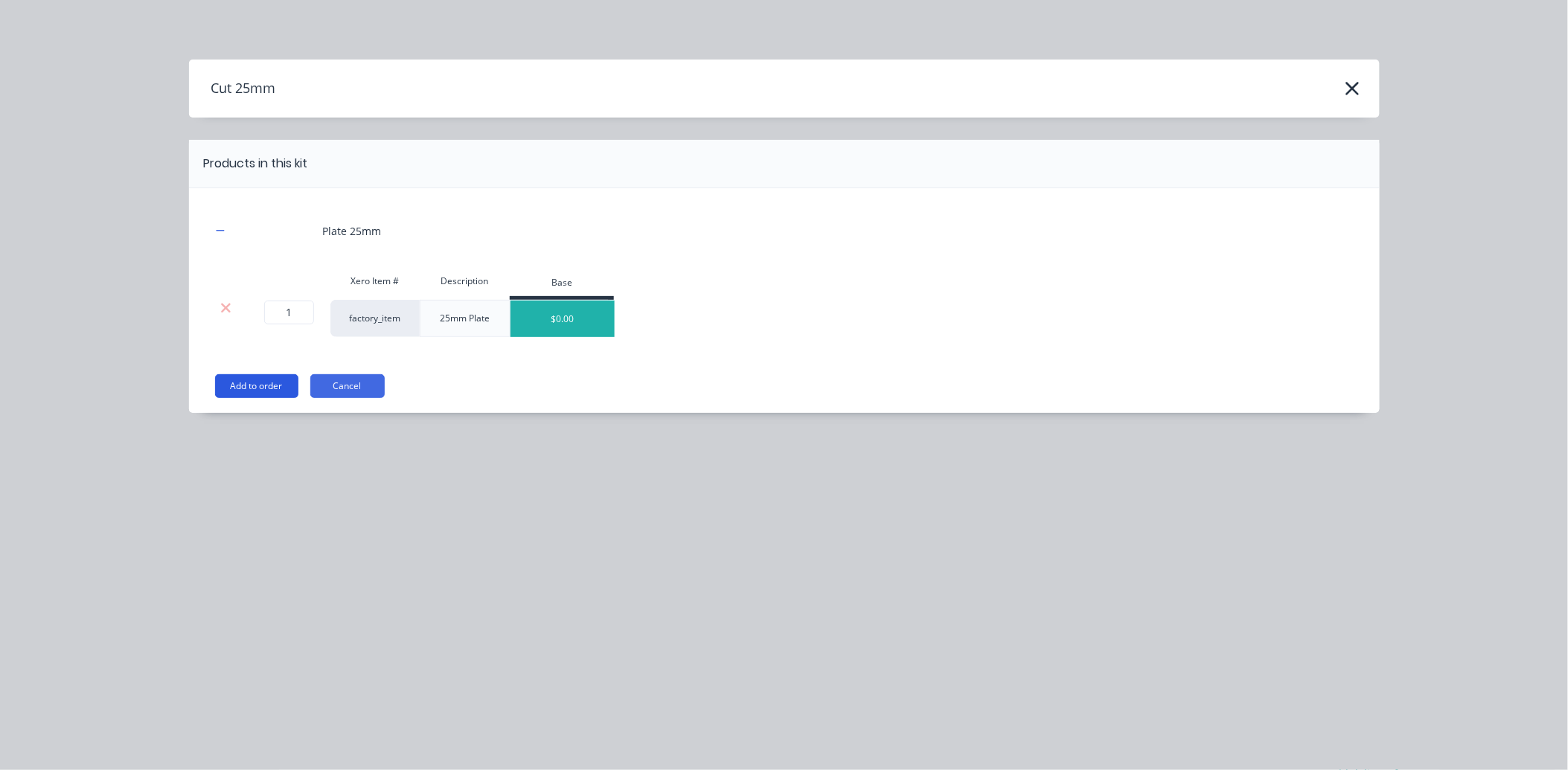
click at [226, 378] on button "Add to order" at bounding box center [256, 386] width 83 height 24
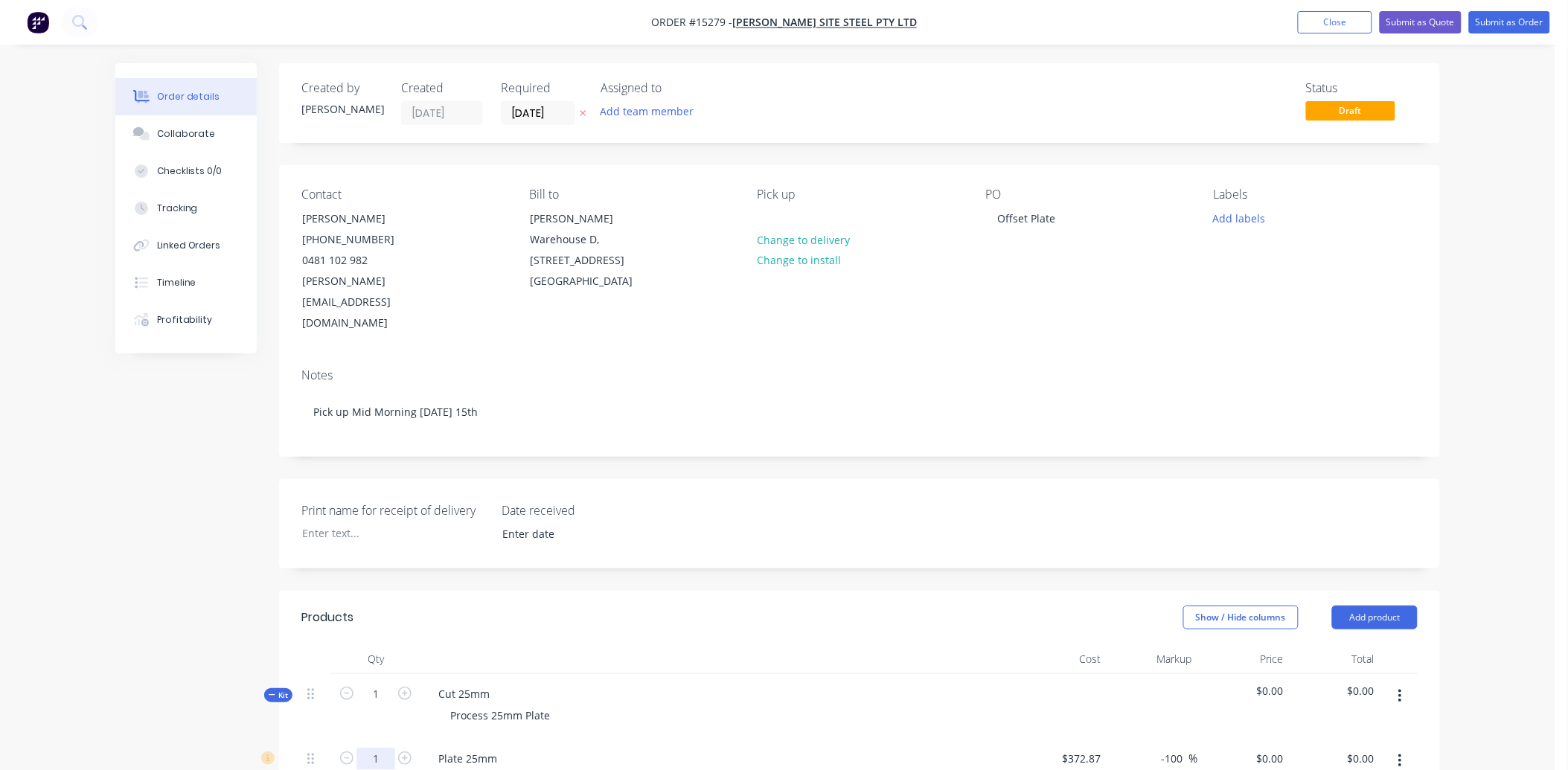
click at [382, 747] on input "1" at bounding box center [375, 759] width 38 height 23
type input "0.928"
type input "$372.87"
type input "$0.00"
type input "471.28"
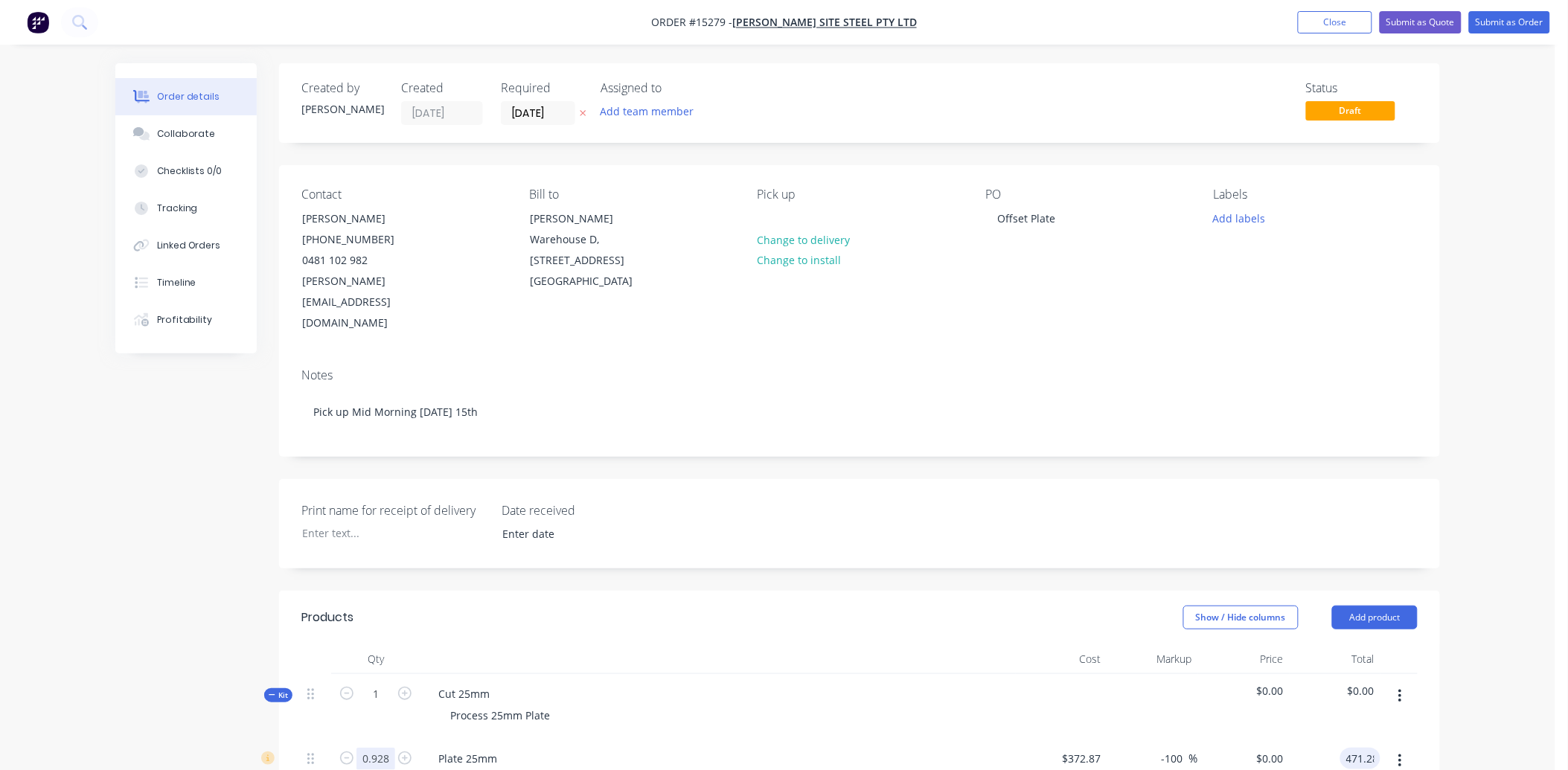
type input "36.2"
type input "$507.8448"
type input "$471.28"
click at [1529, 30] on button "Submit as Order" at bounding box center [1510, 23] width 81 height 23
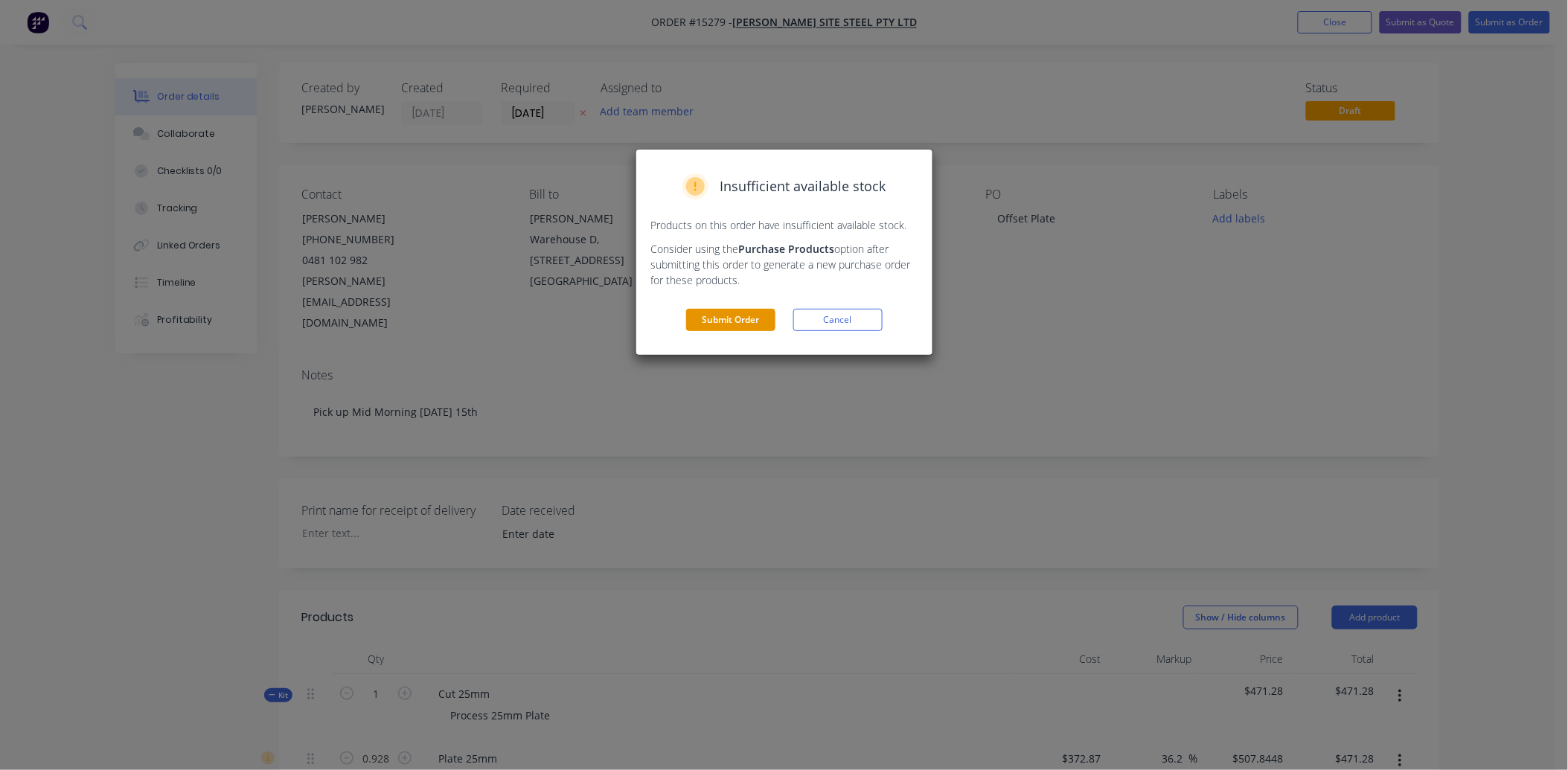
click at [722, 316] on button "Submit Order" at bounding box center [731, 320] width 89 height 23
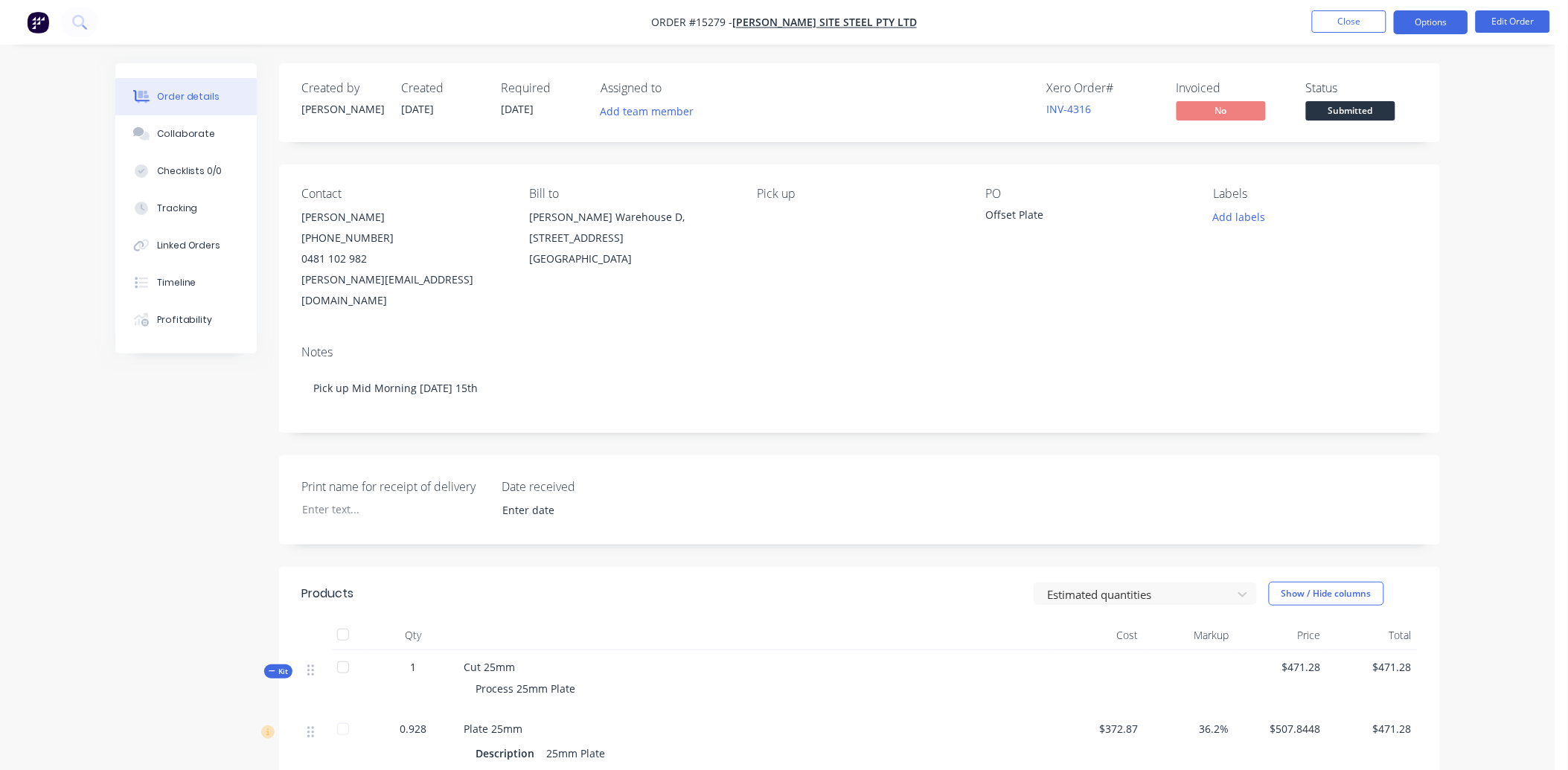
click at [1438, 27] on button "Options" at bounding box center [1431, 23] width 74 height 24
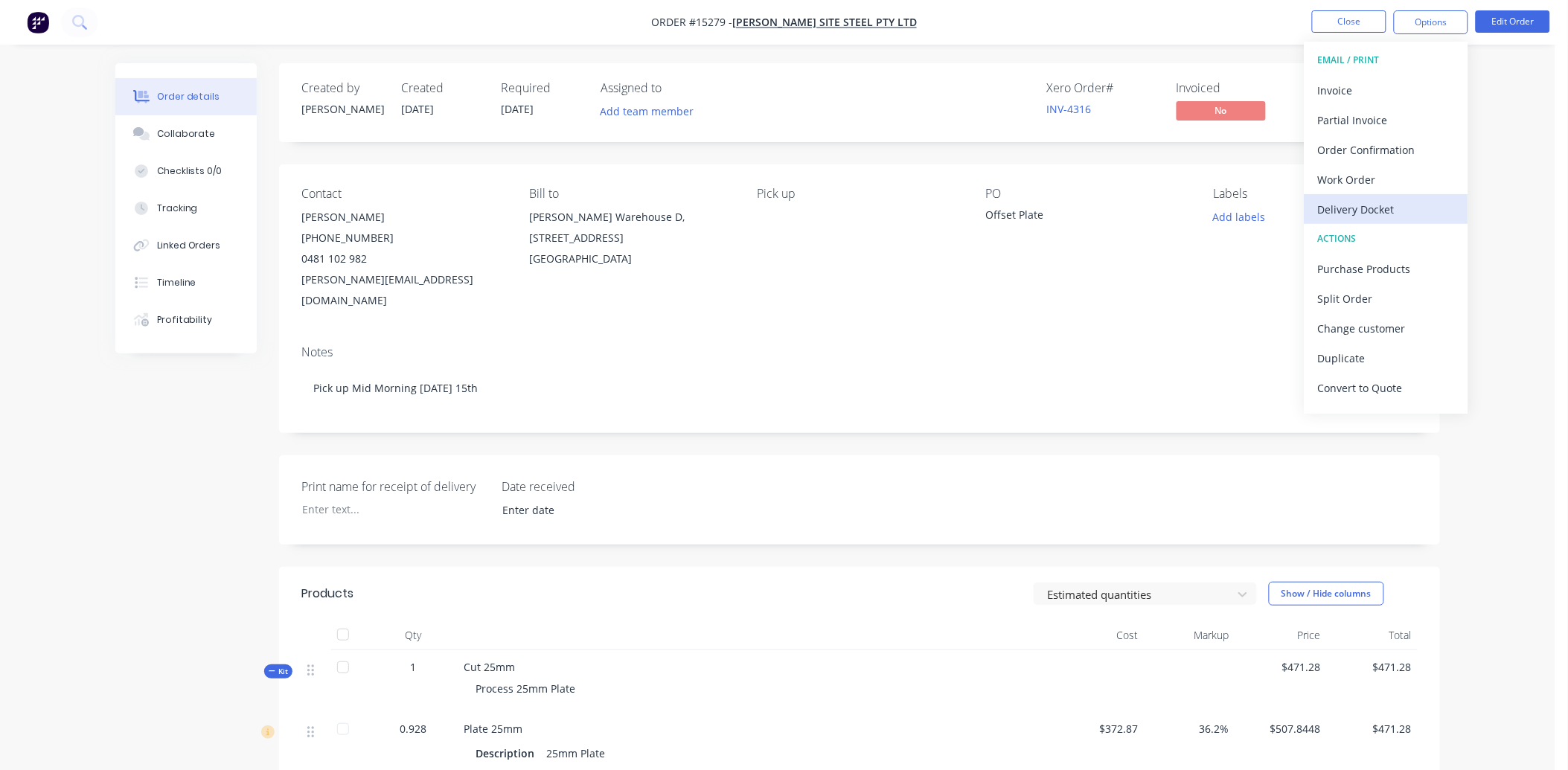
click at [1379, 209] on div "Delivery Docket" at bounding box center [1387, 209] width 137 height 22
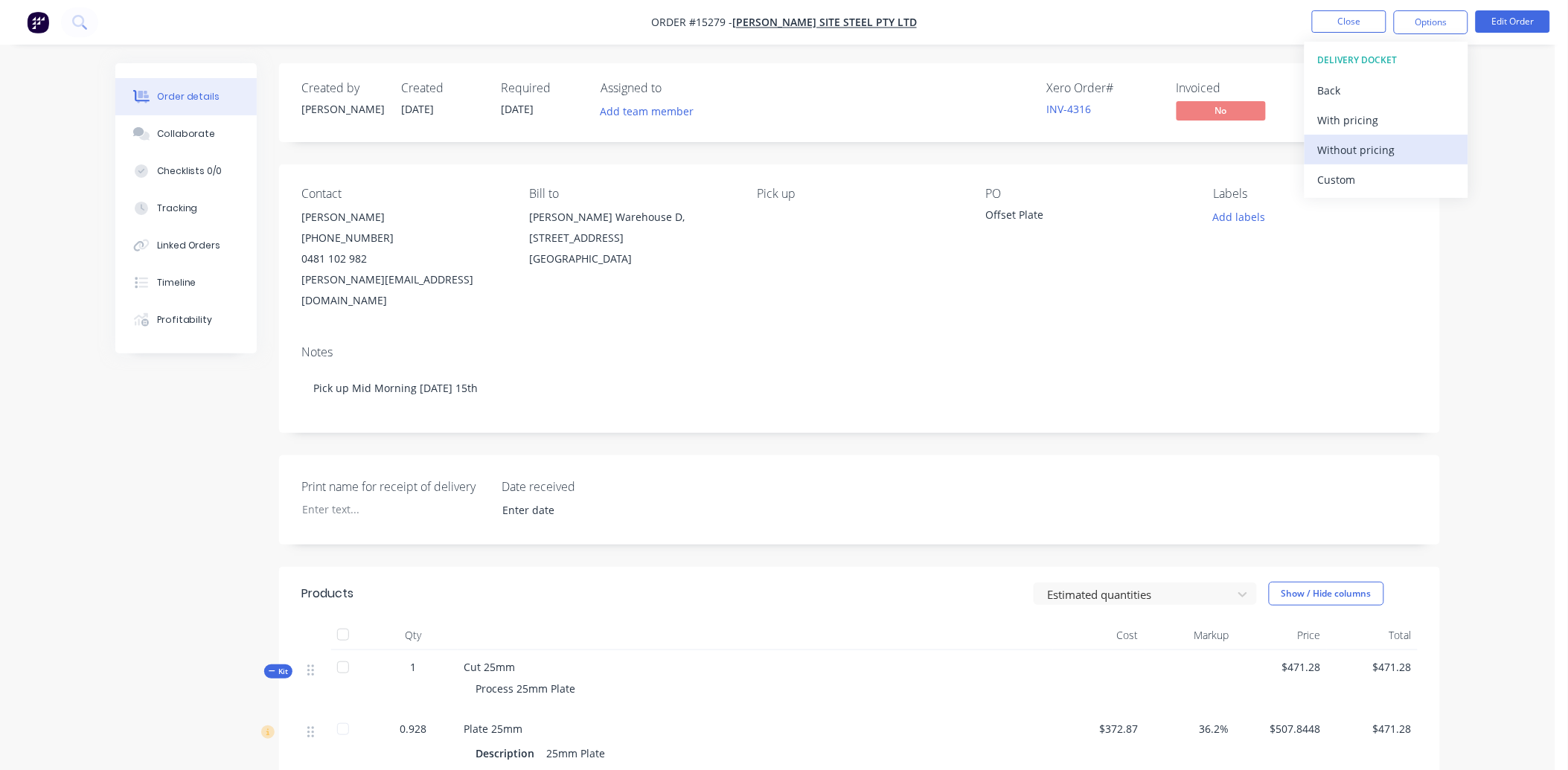
click at [1363, 147] on div "Without pricing" at bounding box center [1387, 149] width 137 height 22
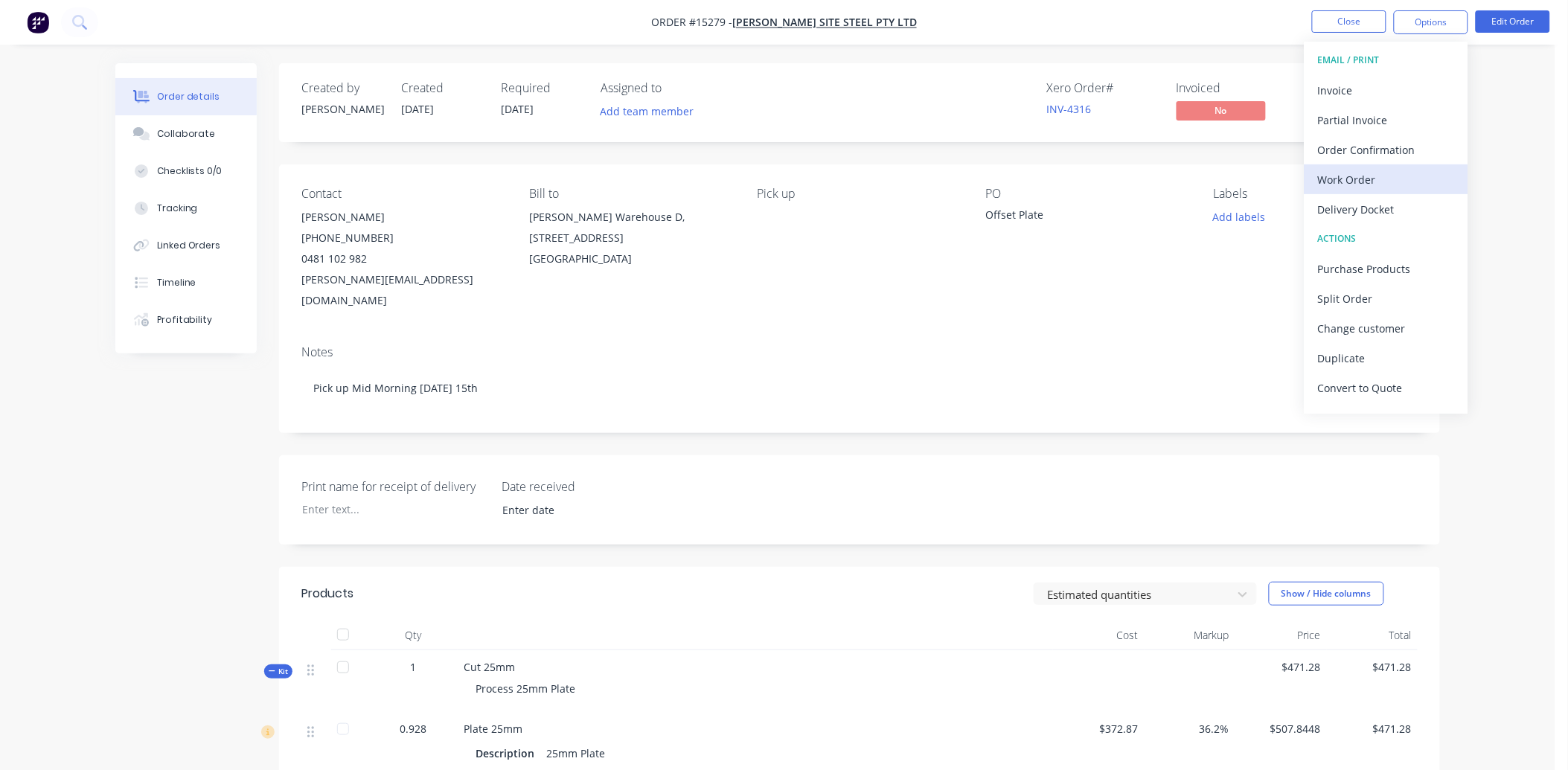
click at [1361, 179] on div "Work Order" at bounding box center [1387, 180] width 137 height 22
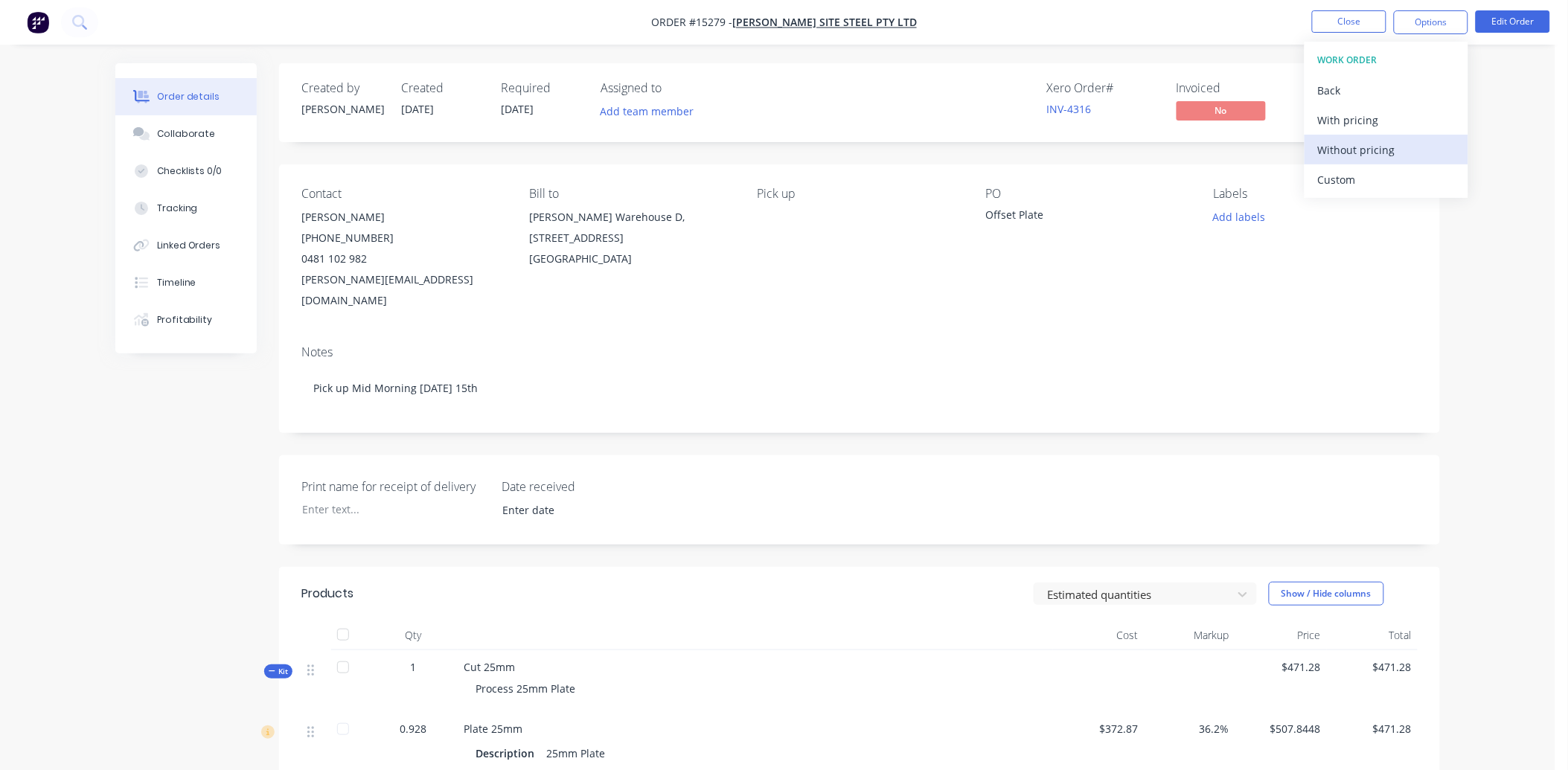
click at [1365, 146] on div "Without pricing" at bounding box center [1387, 149] width 137 height 22
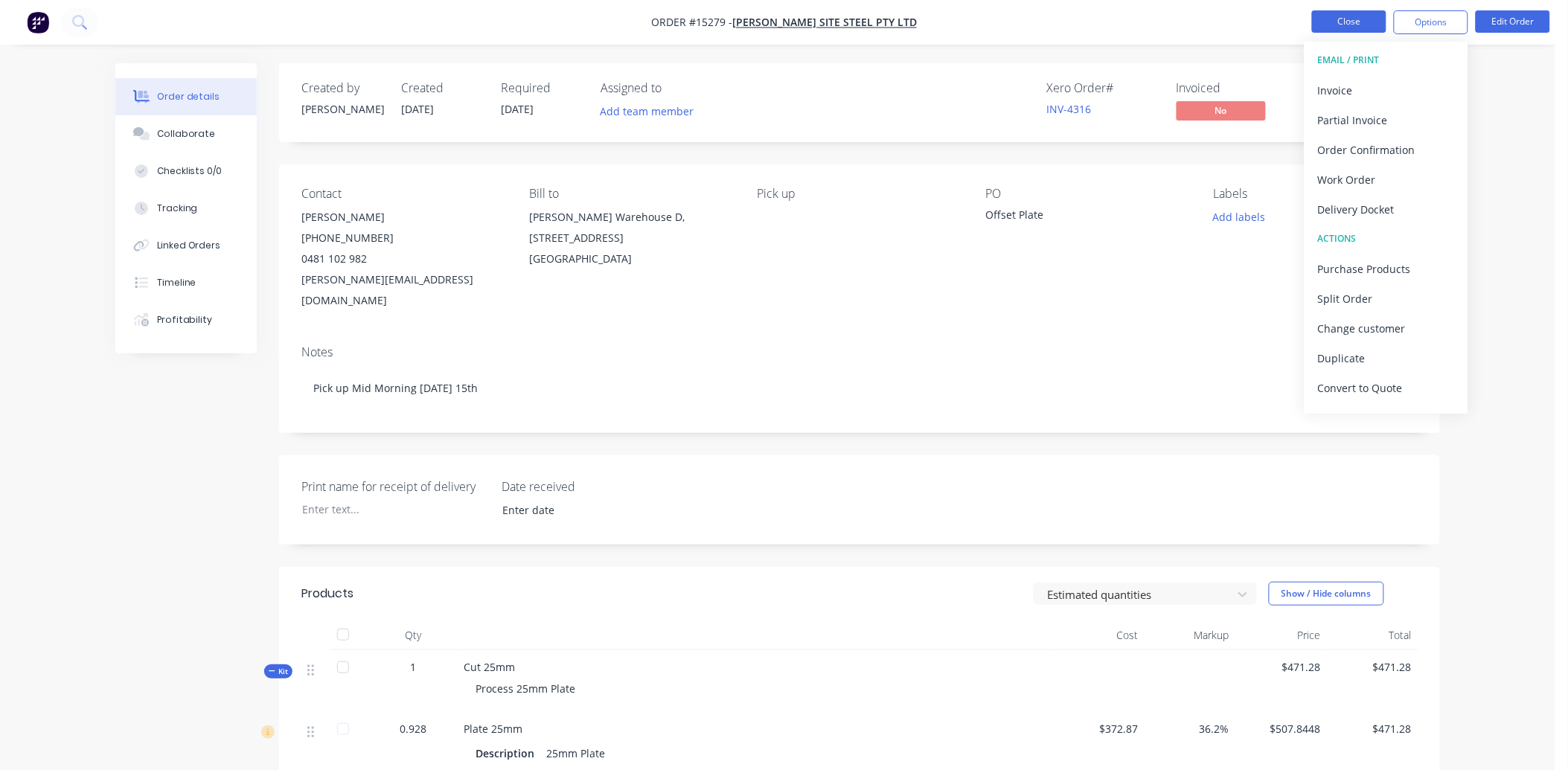
click at [1342, 26] on button "Close" at bounding box center [1349, 22] width 74 height 23
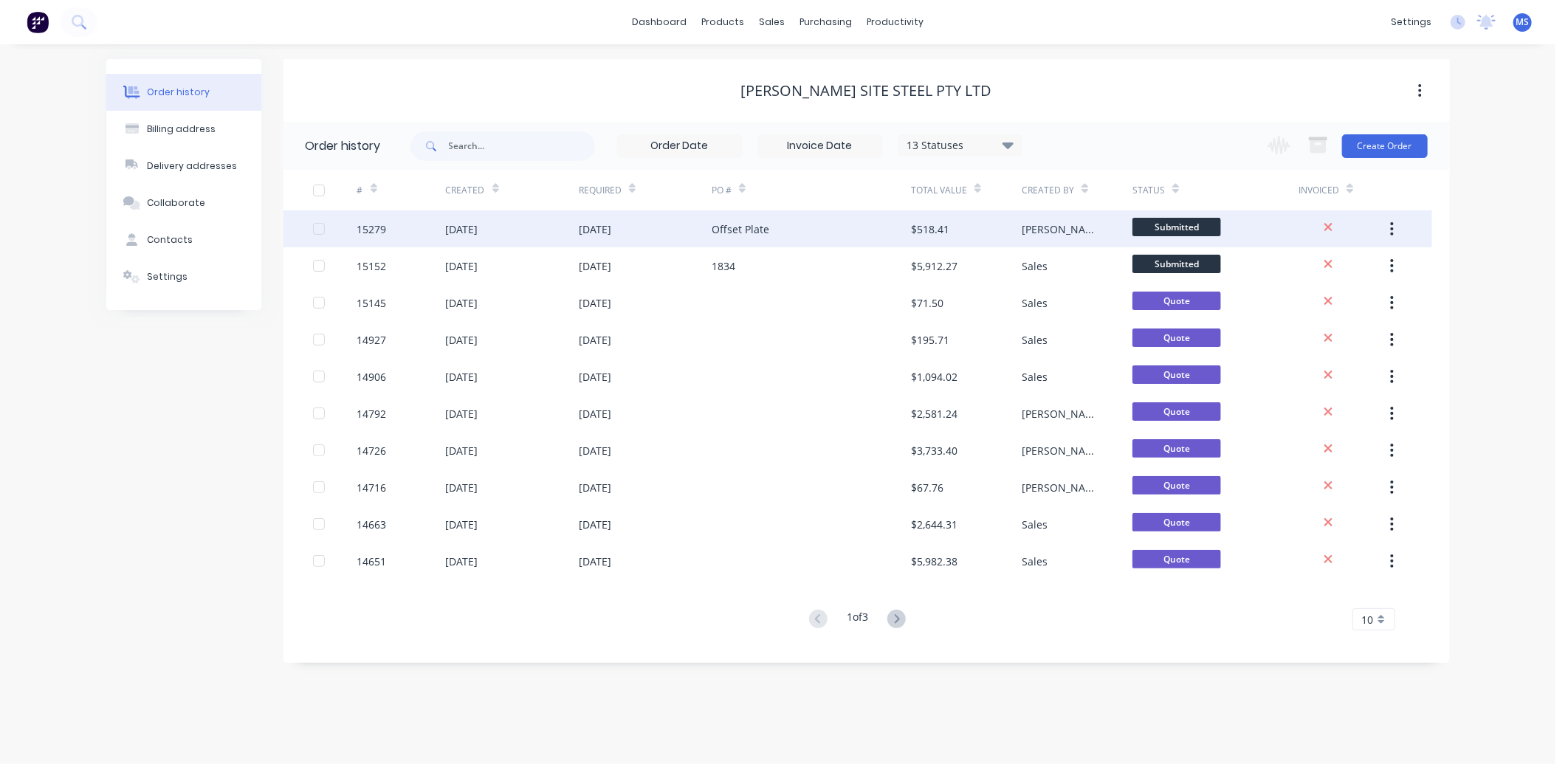
click at [611, 227] on div "[DATE]" at bounding box center [595, 229] width 33 height 16
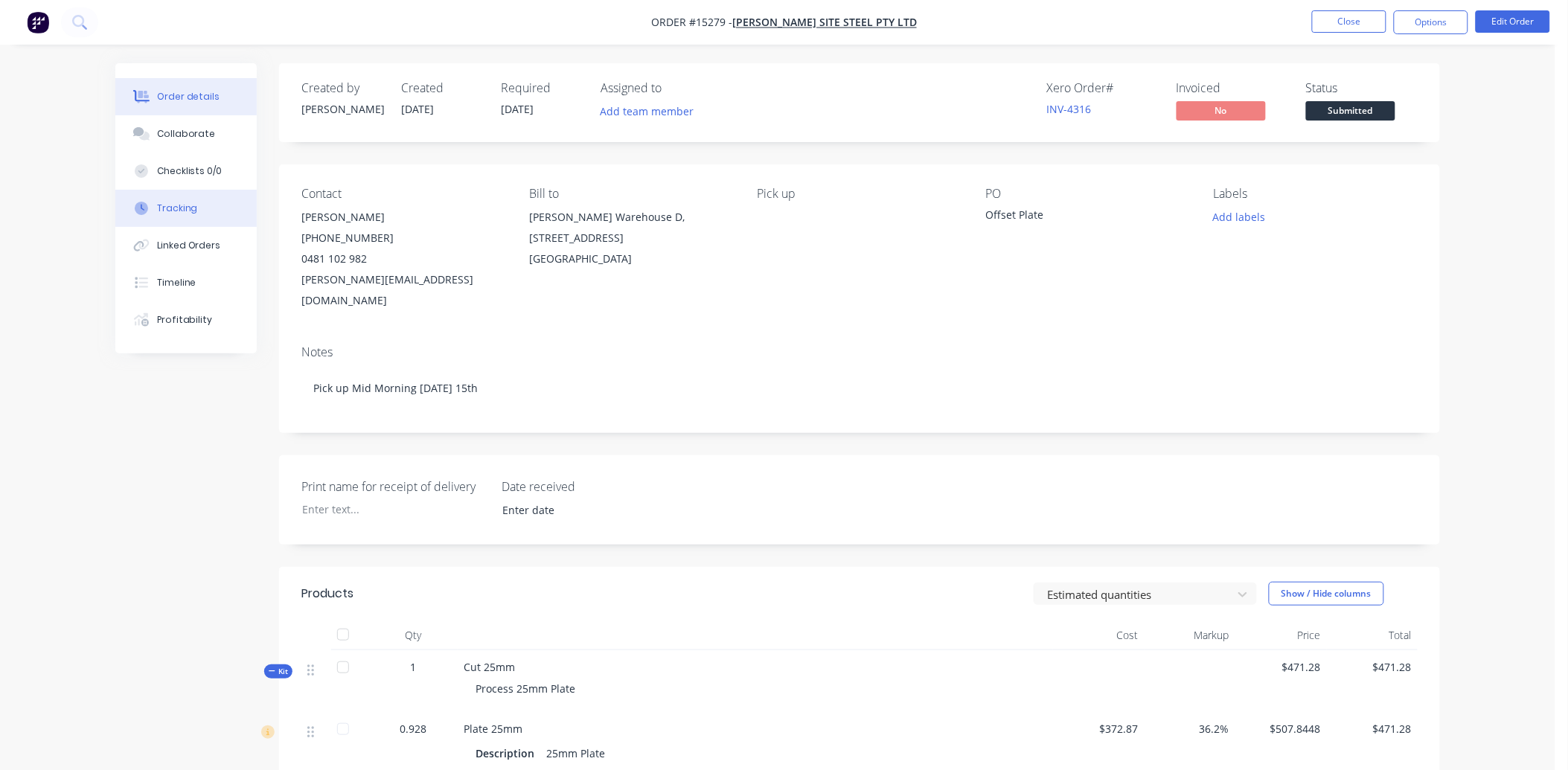
click at [193, 213] on div "Tracking" at bounding box center [177, 208] width 41 height 14
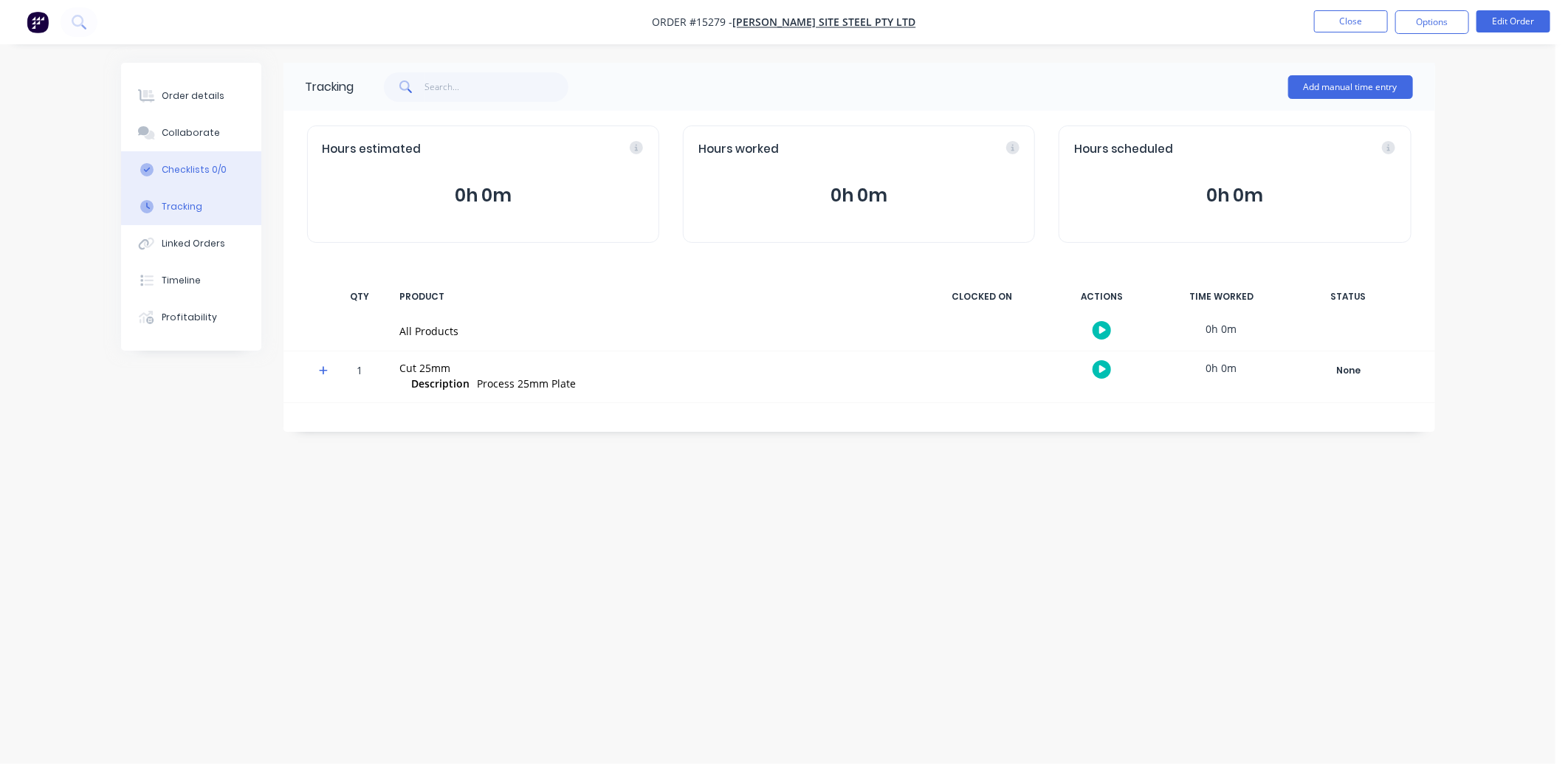
click at [183, 171] on div "Checklists 0/0" at bounding box center [194, 170] width 65 height 13
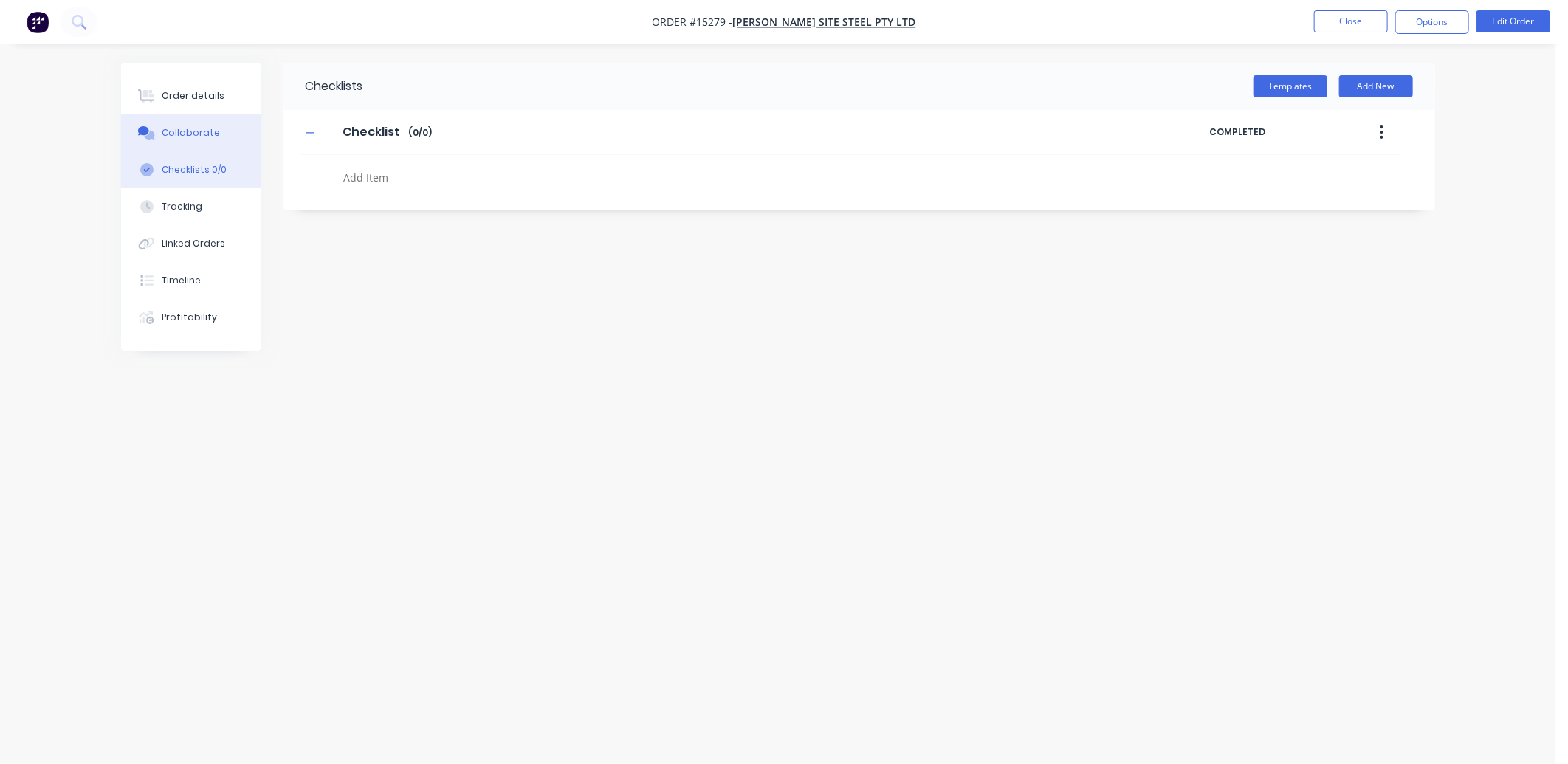
click at [197, 127] on div "Collaborate" at bounding box center [191, 133] width 58 height 13
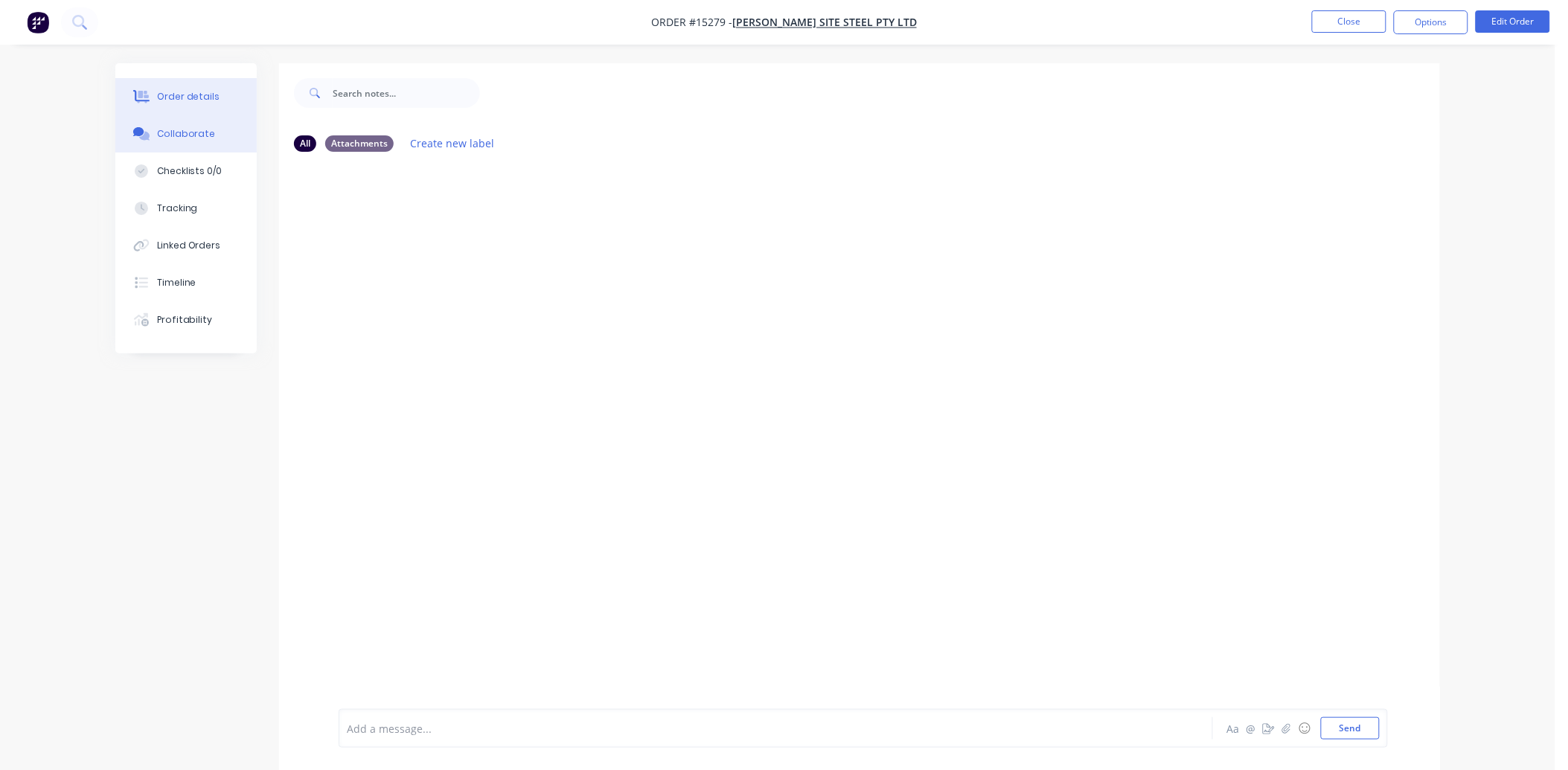
click at [189, 99] on div "Order details" at bounding box center [189, 97] width 63 height 14
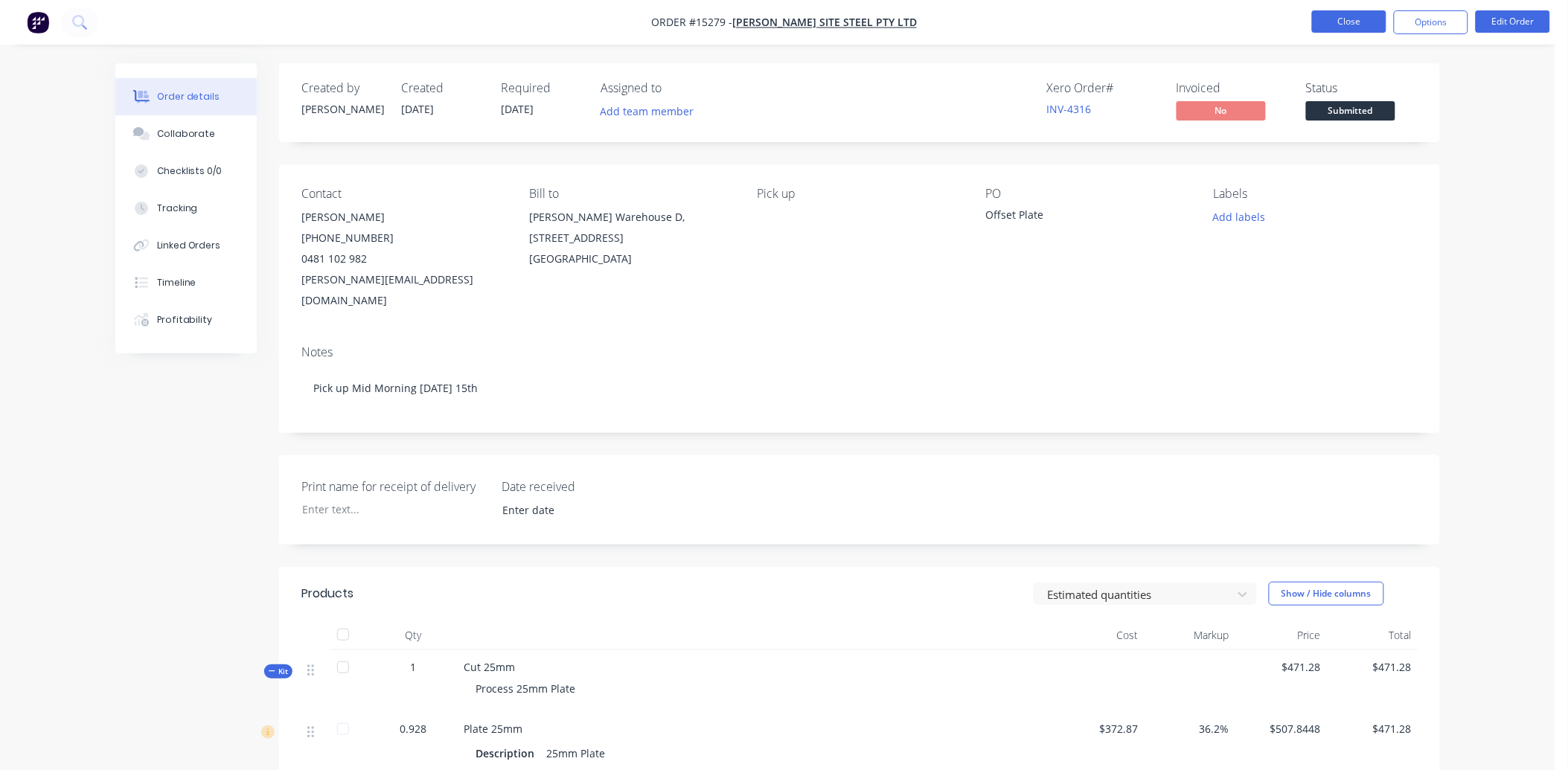
click at [1358, 23] on button "Close" at bounding box center [1349, 22] width 74 height 23
